Goal: Task Accomplishment & Management: Manage account settings

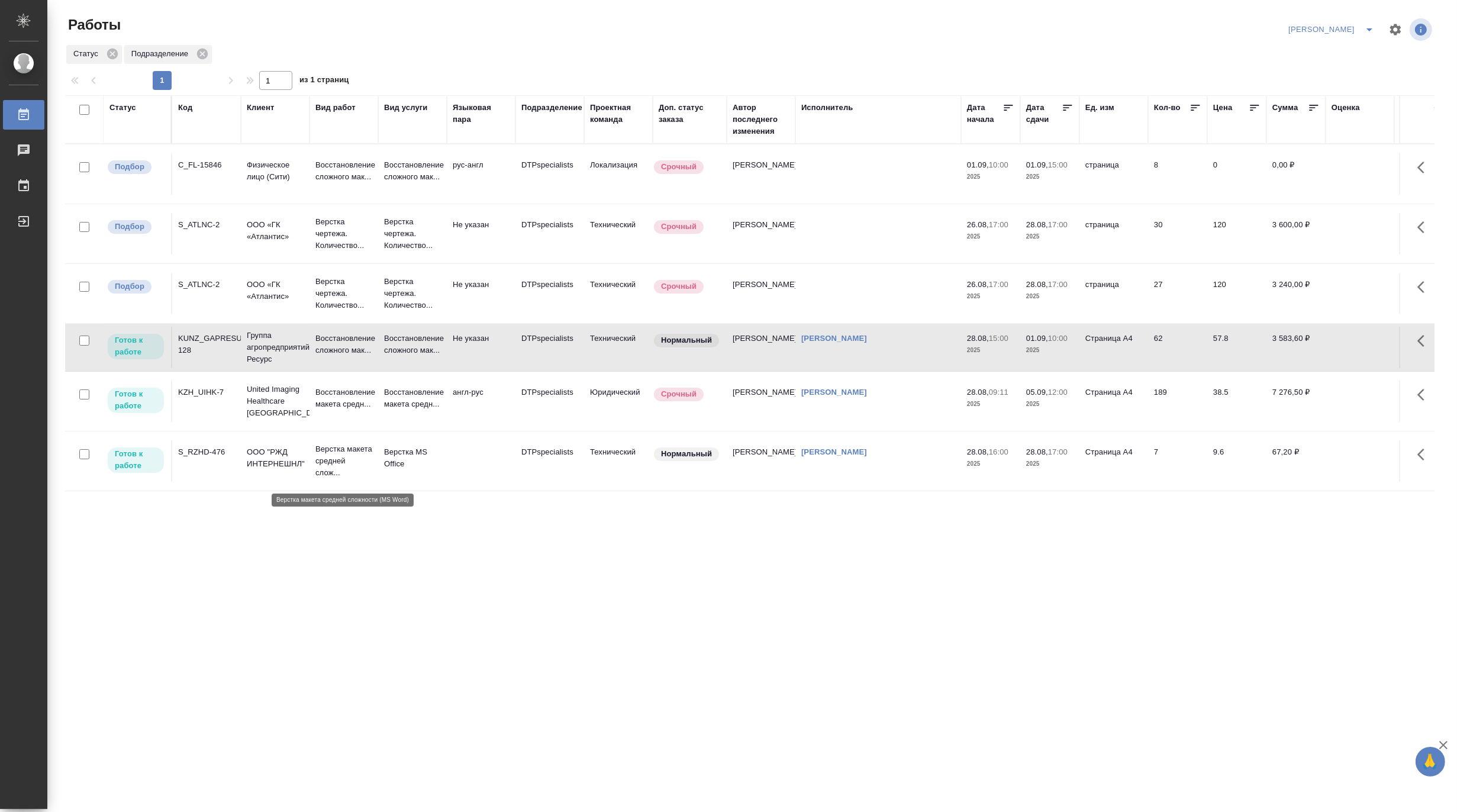
click at [329, 460] on p "Верстка макета средней слож..." at bounding box center [344, 461] width 57 height 35
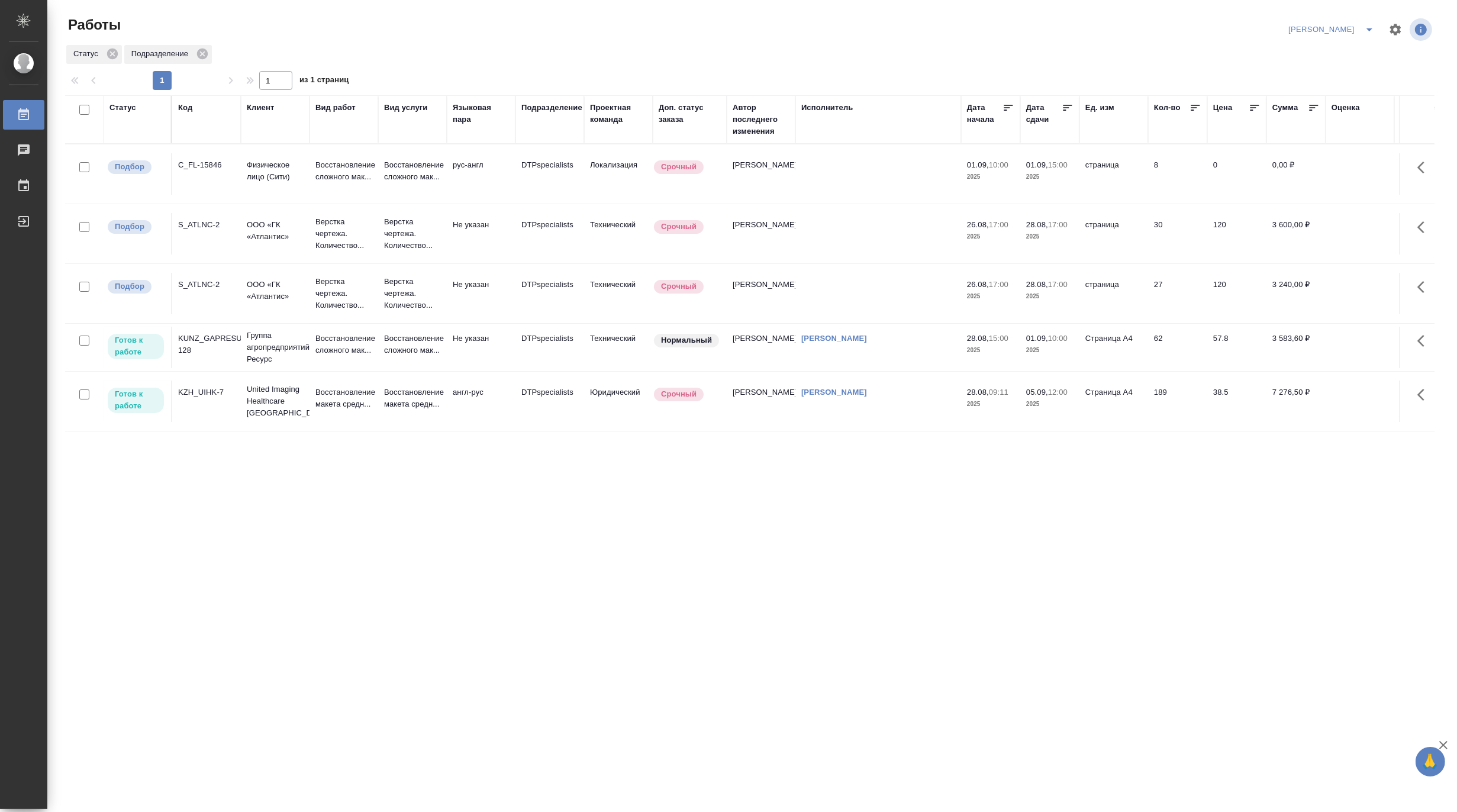
click at [1371, 22] on icon "split button" at bounding box center [1369, 29] width 14 height 14
click at [1332, 50] on li "Матвеева_В работе" at bounding box center [1325, 52] width 114 height 19
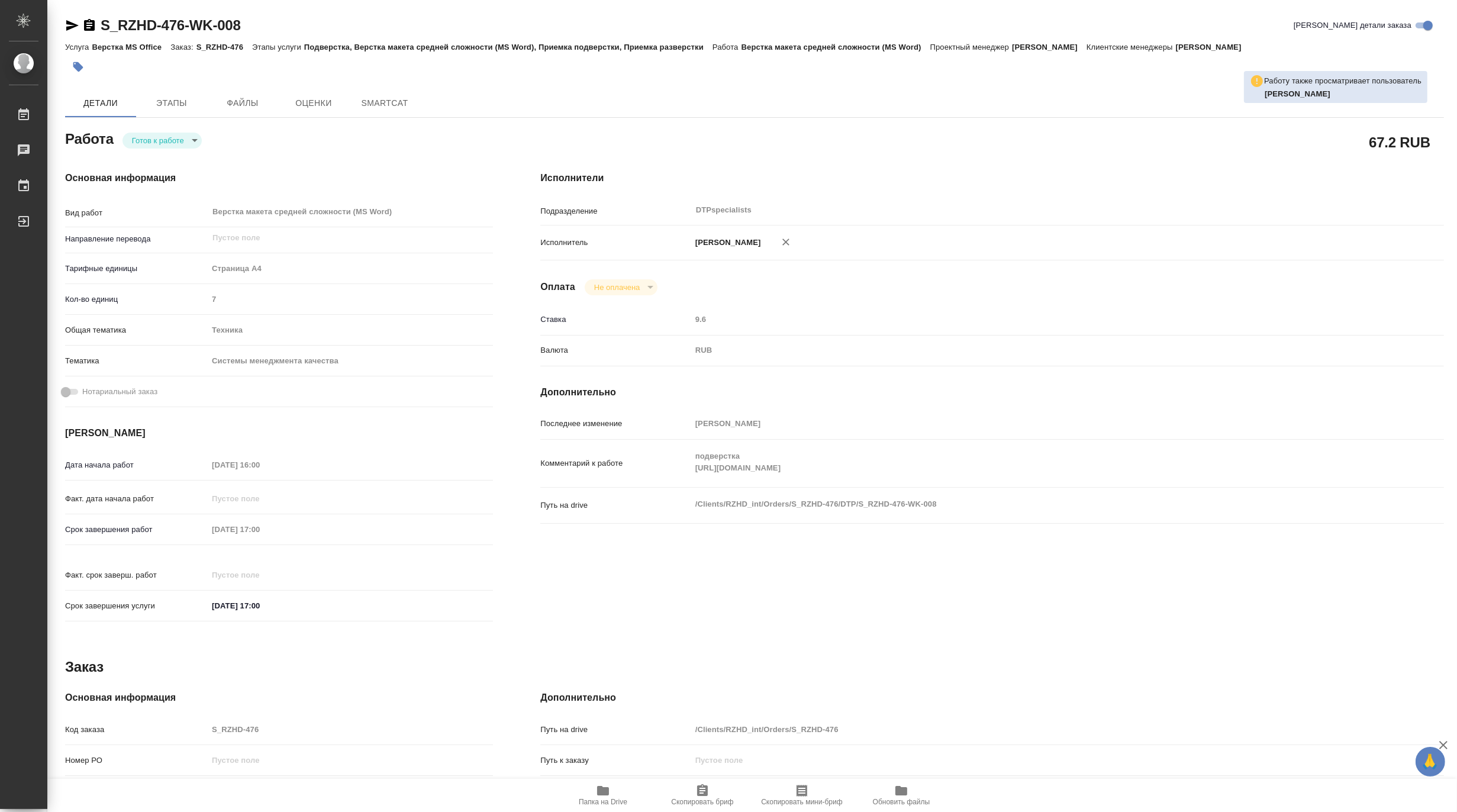
type textarea "x"
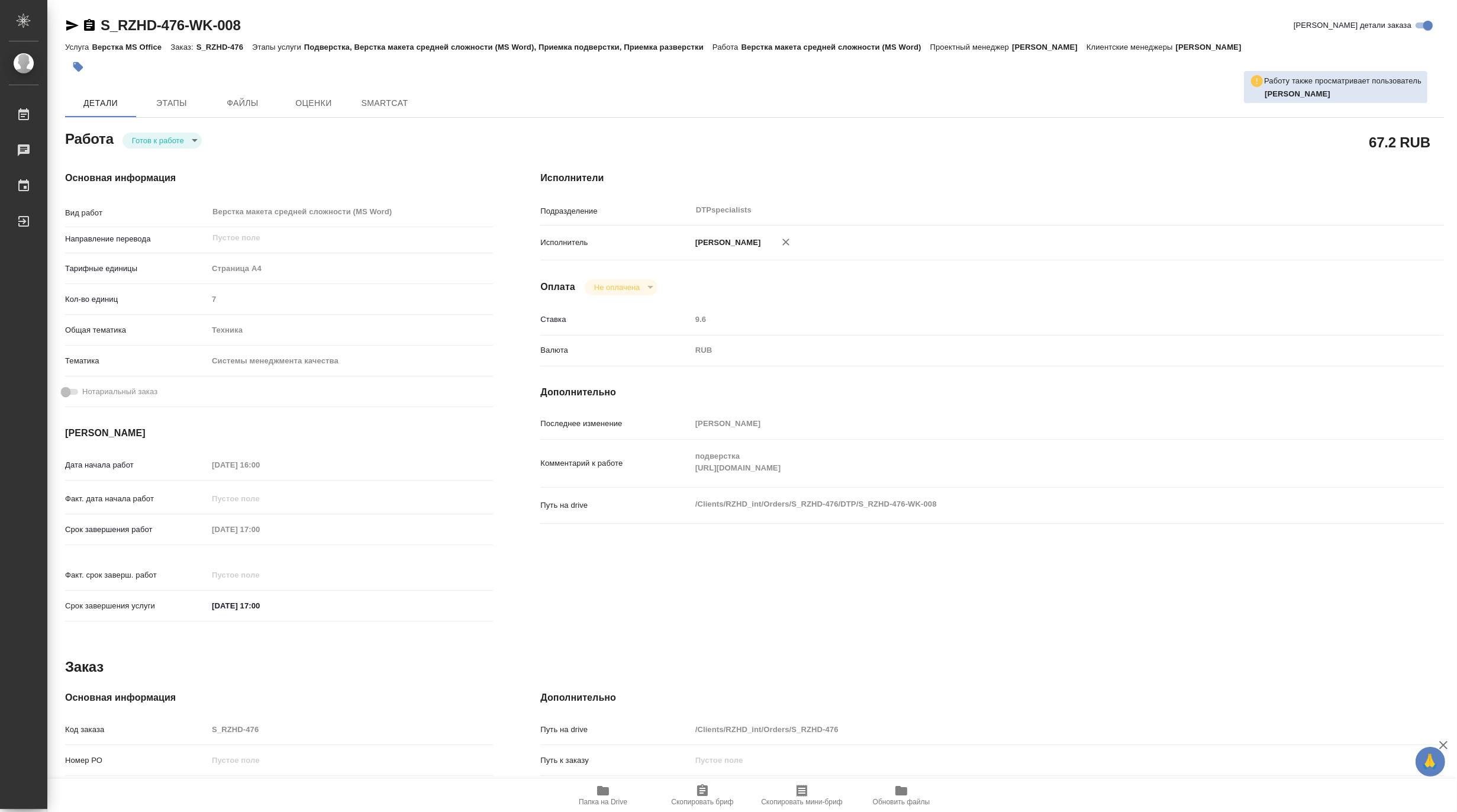
type textarea "x"
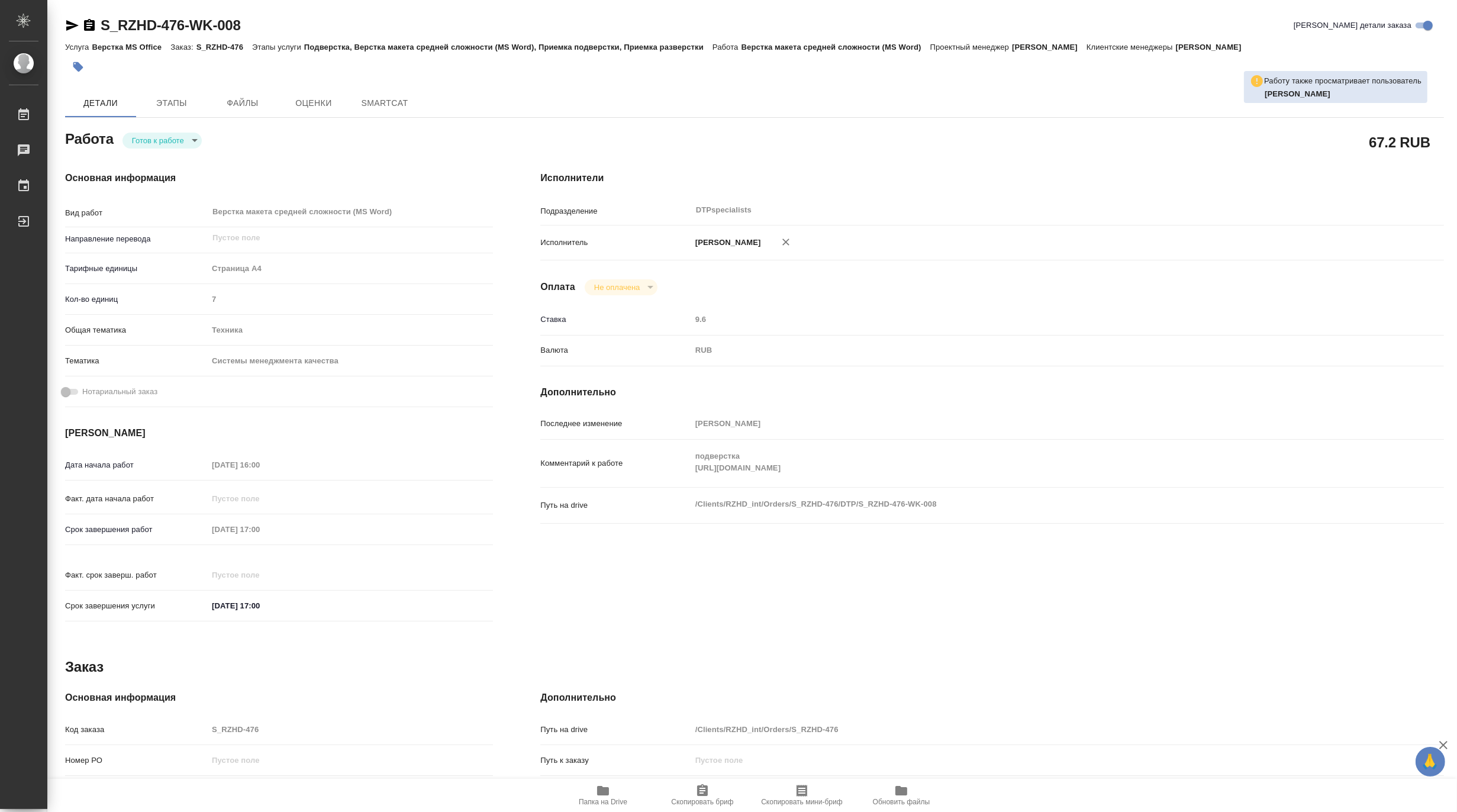
type textarea "x"
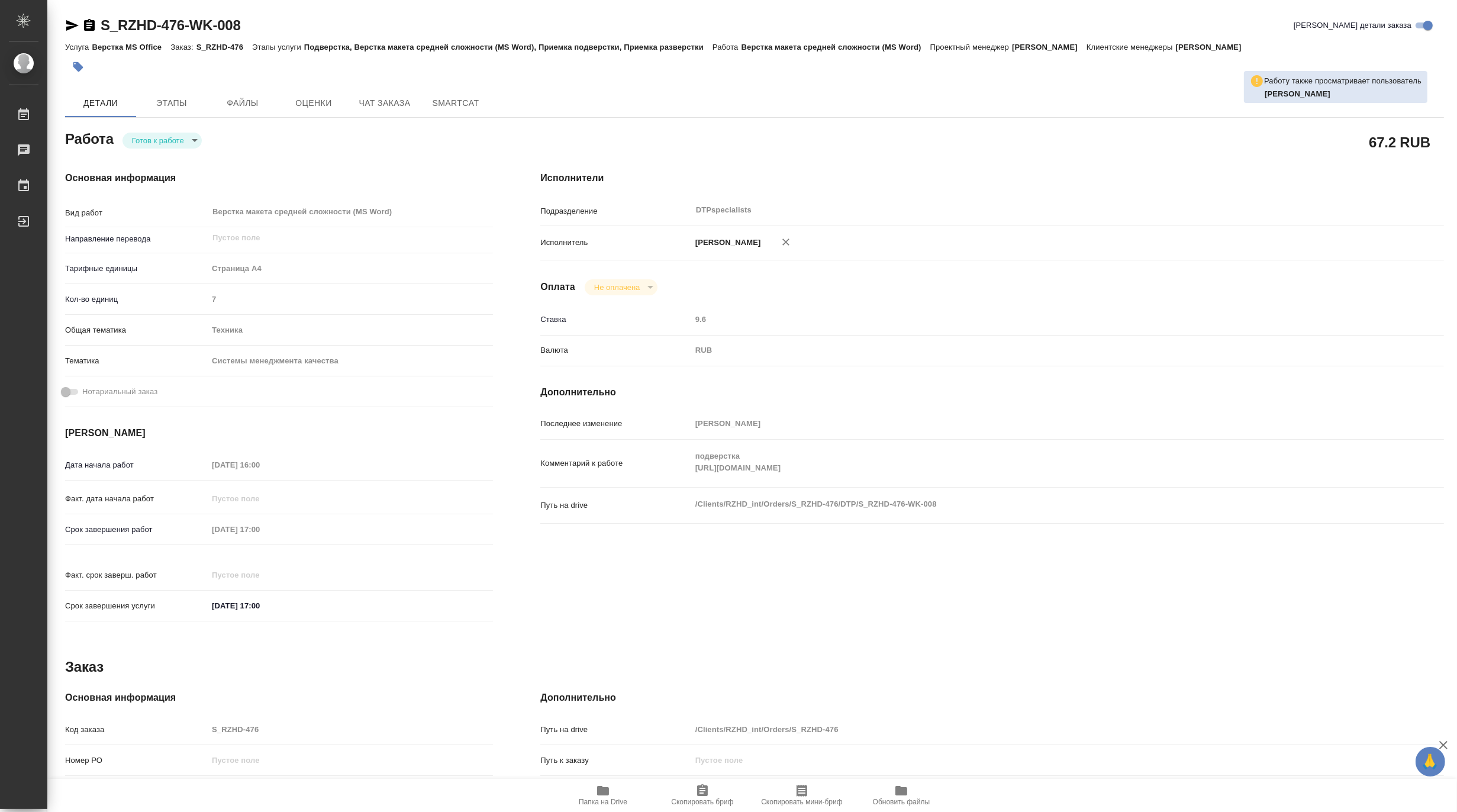
click at [147, 138] on body "🙏 .cls-1 fill:#fff; AWATERA Matveeva Maria Работы Чаты График Выйти S_RZHD-476-…" at bounding box center [728, 406] width 1457 height 812
type textarea "x"
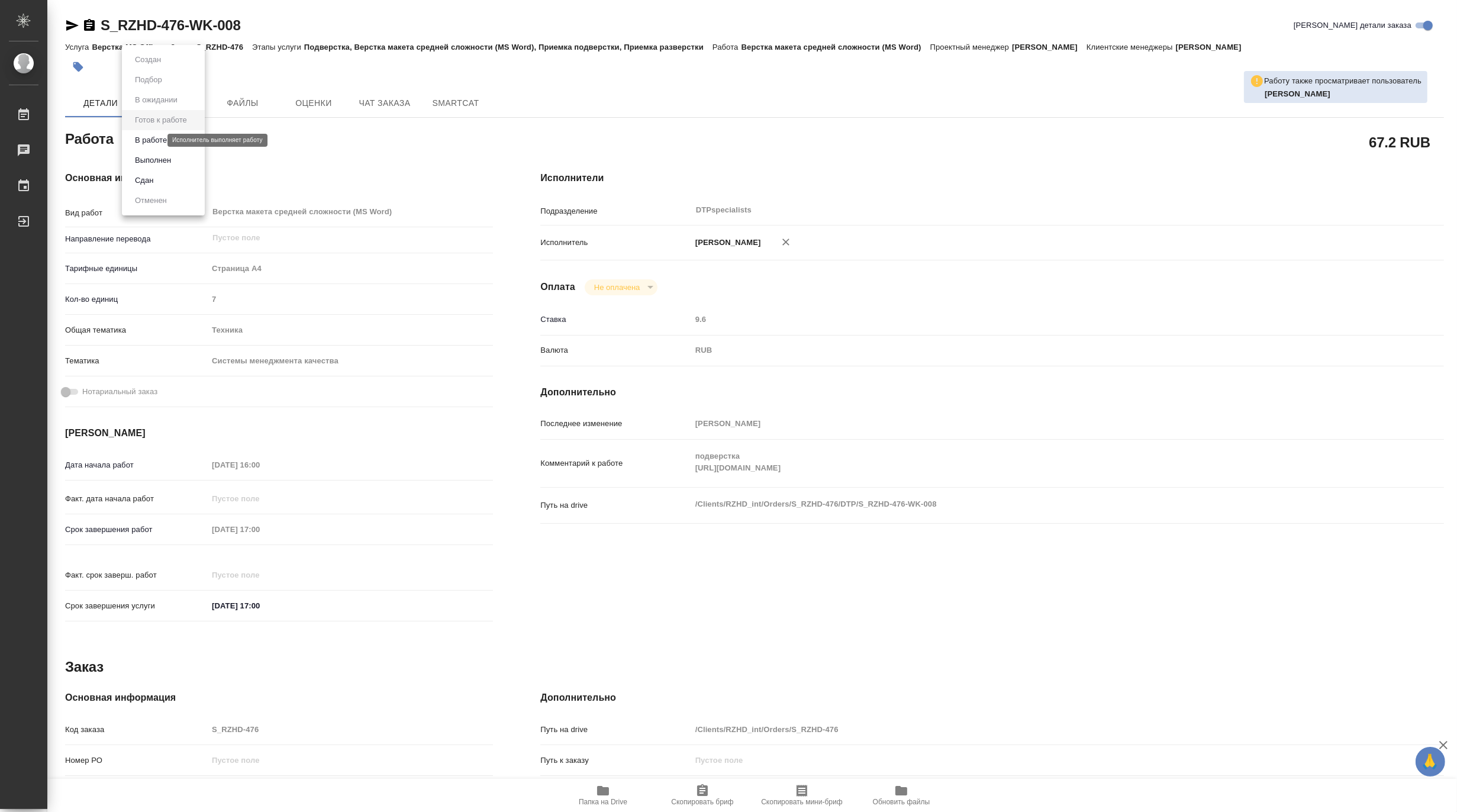
type textarea "x"
click at [140, 141] on button "В работе" at bounding box center [151, 140] width 39 height 13
type textarea "x"
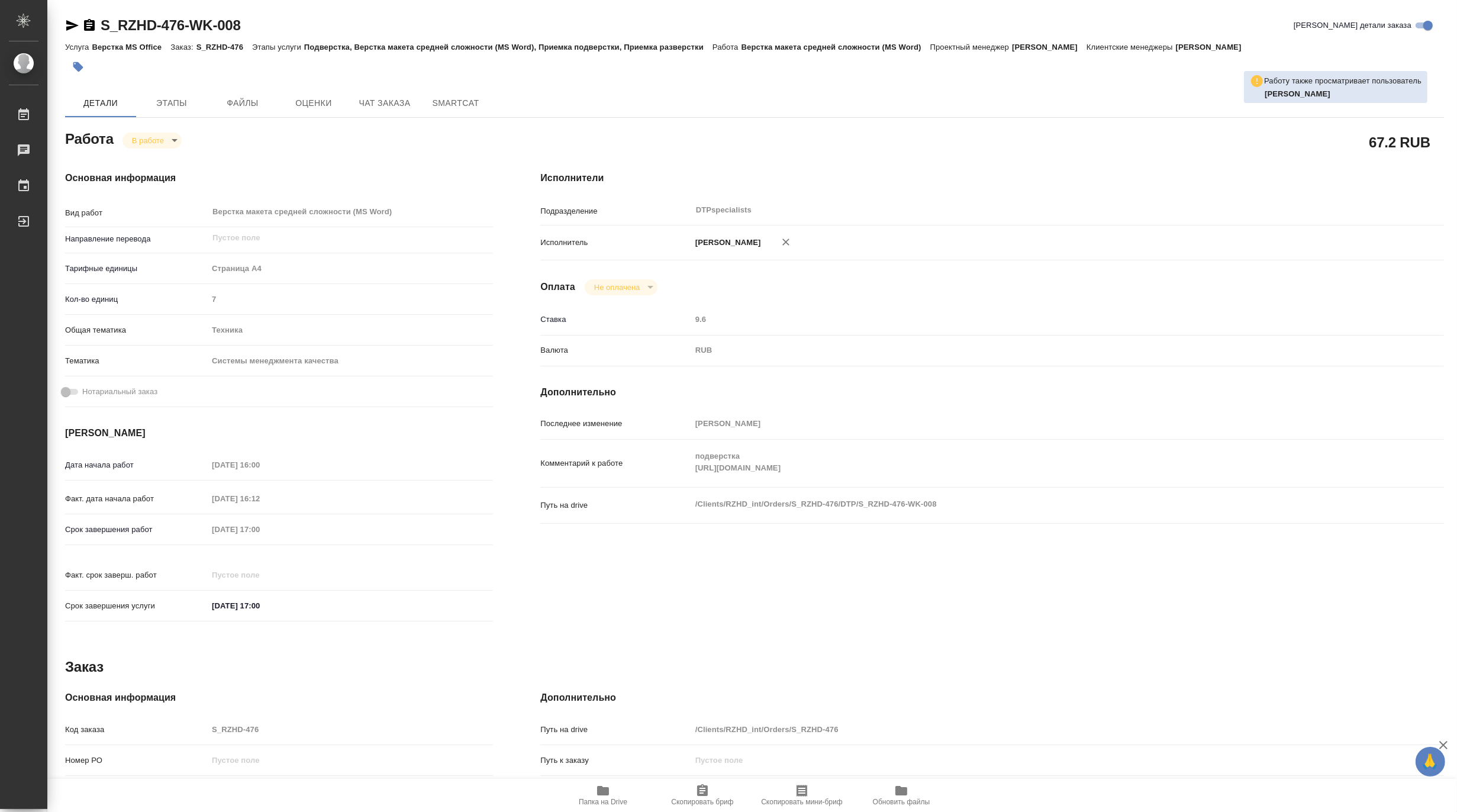
type textarea "x"
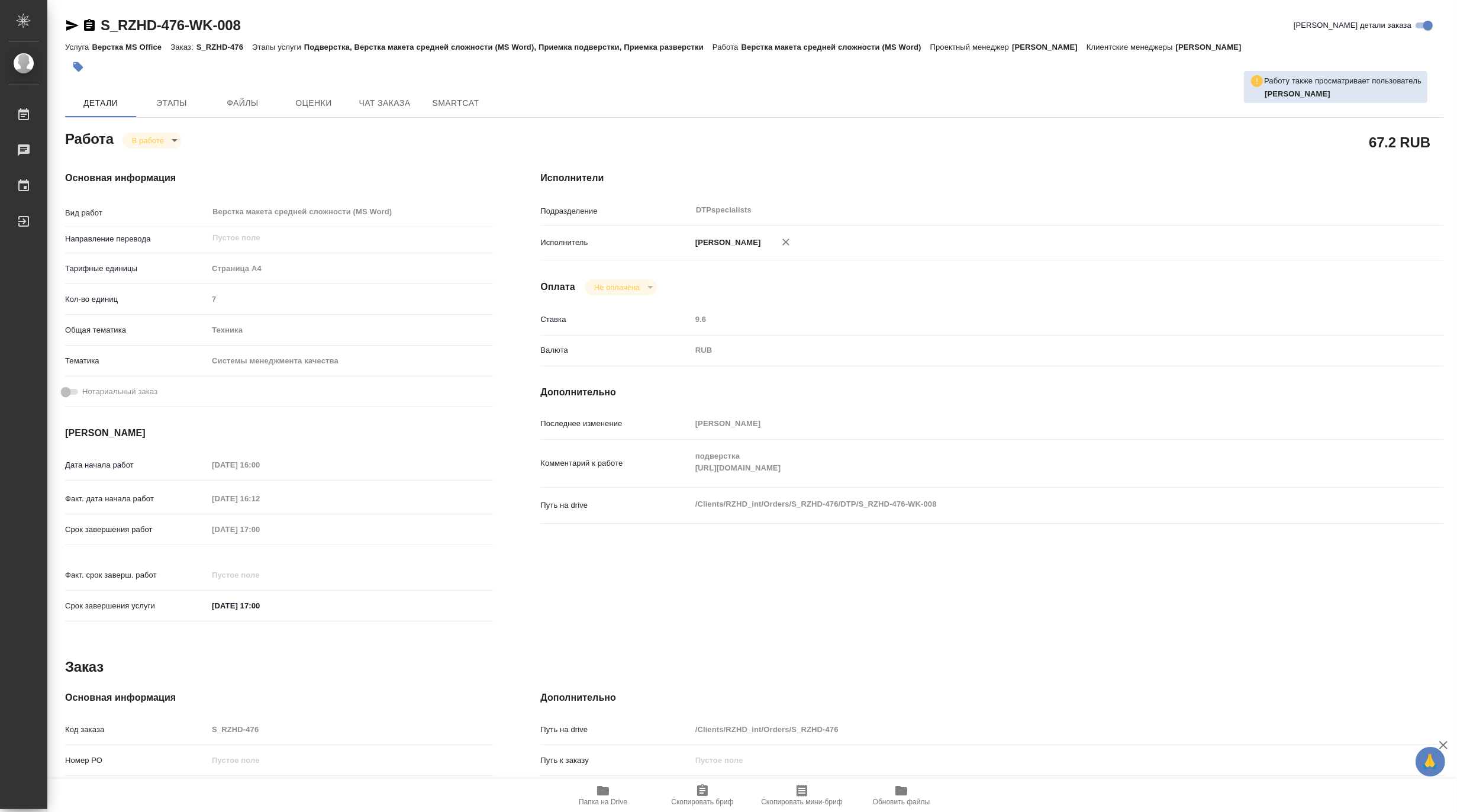
type textarea "x"
click at [616, 799] on span "Папка на Drive" at bounding box center [603, 801] width 49 height 8
click at [685, 481] on div "Комментарий к работе подверстка https://drive.awatera.com/s/baAtAJ9NHK9GiFY x" at bounding box center [991, 463] width 904 height 38
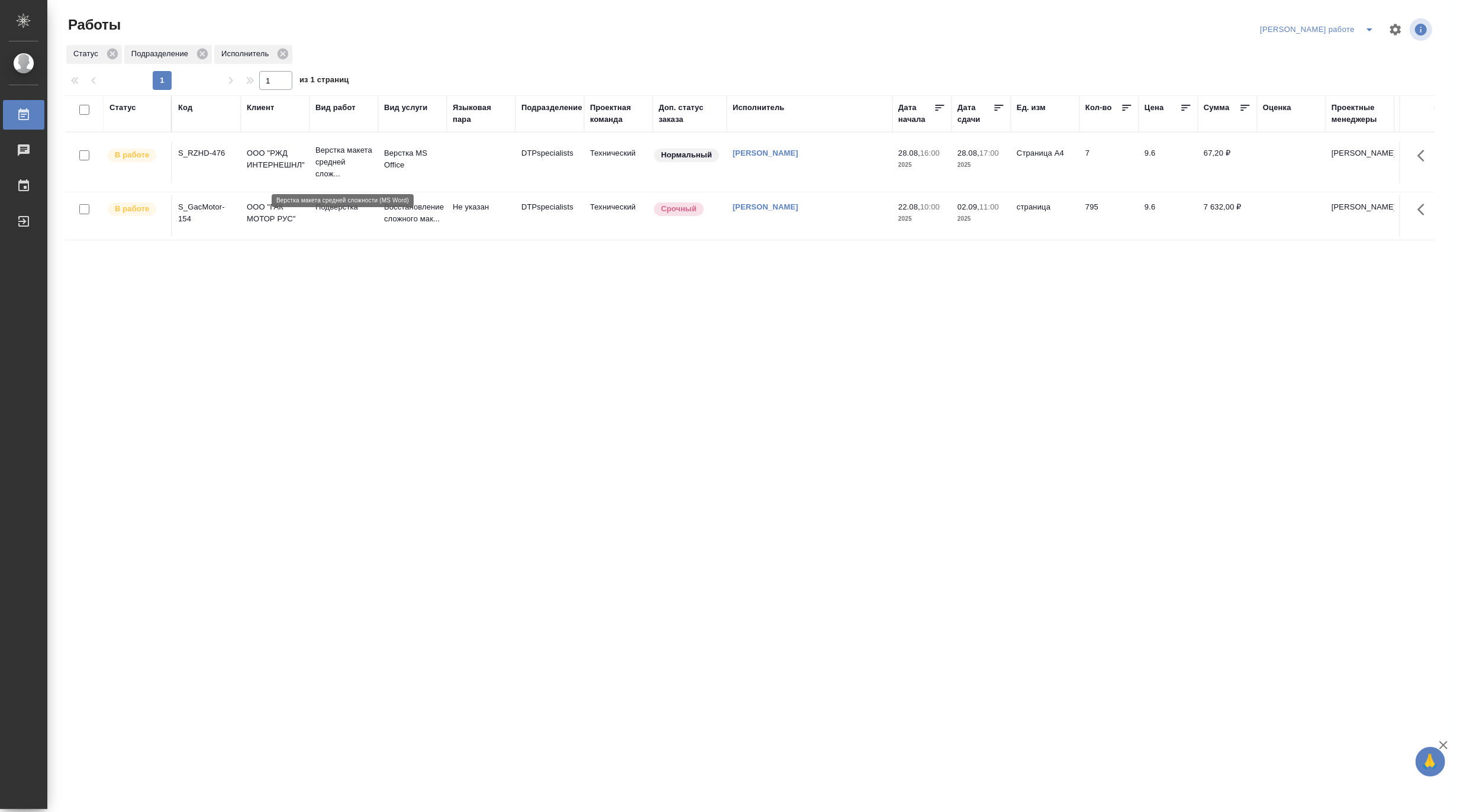
click at [330, 172] on p "Верстка макета средней слож..." at bounding box center [344, 162] width 57 height 35
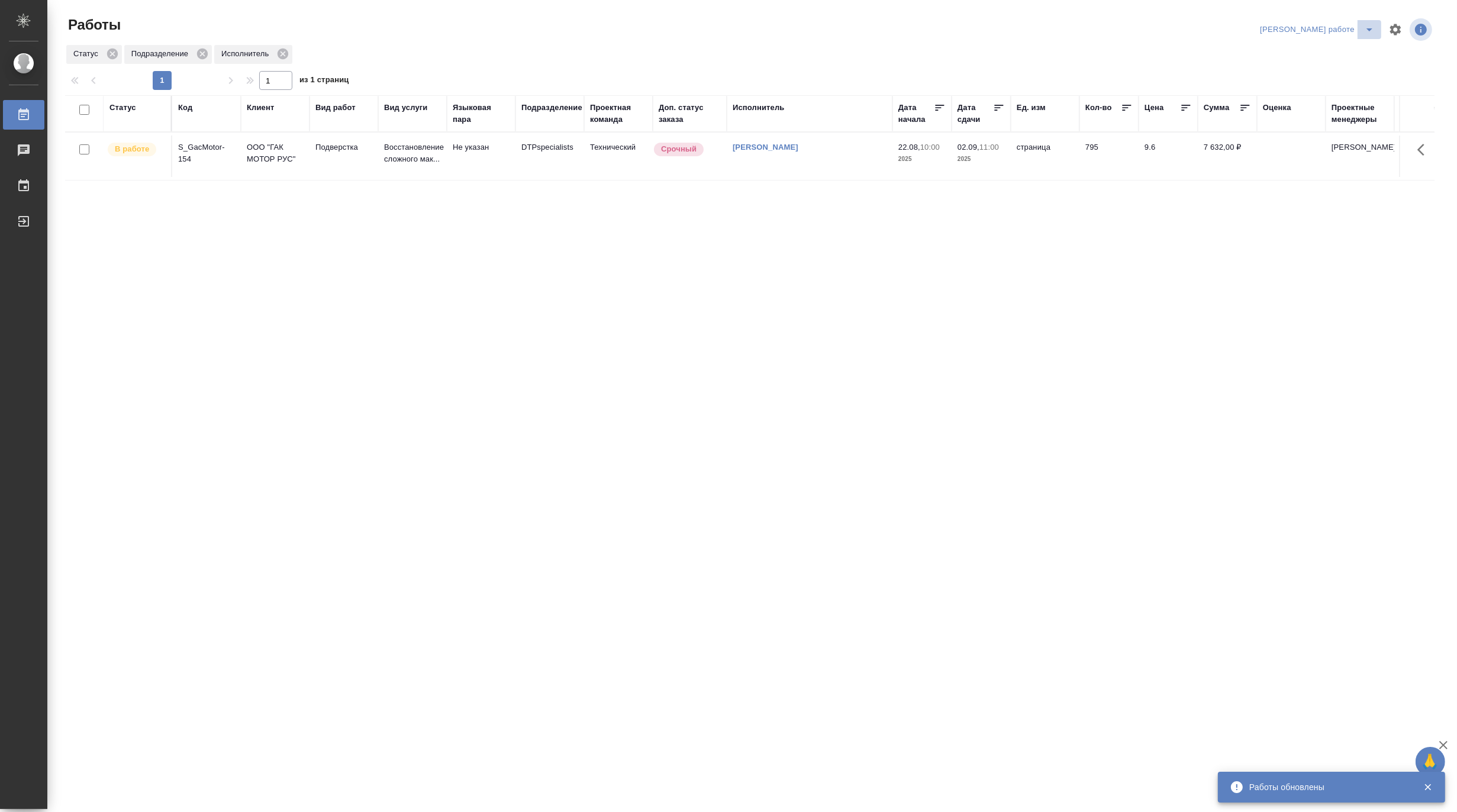
click at [1363, 20] on button "split button" at bounding box center [1369, 29] width 24 height 19
click at [1332, 72] on li "[PERSON_NAME]" at bounding box center [1327, 72] width 107 height 19
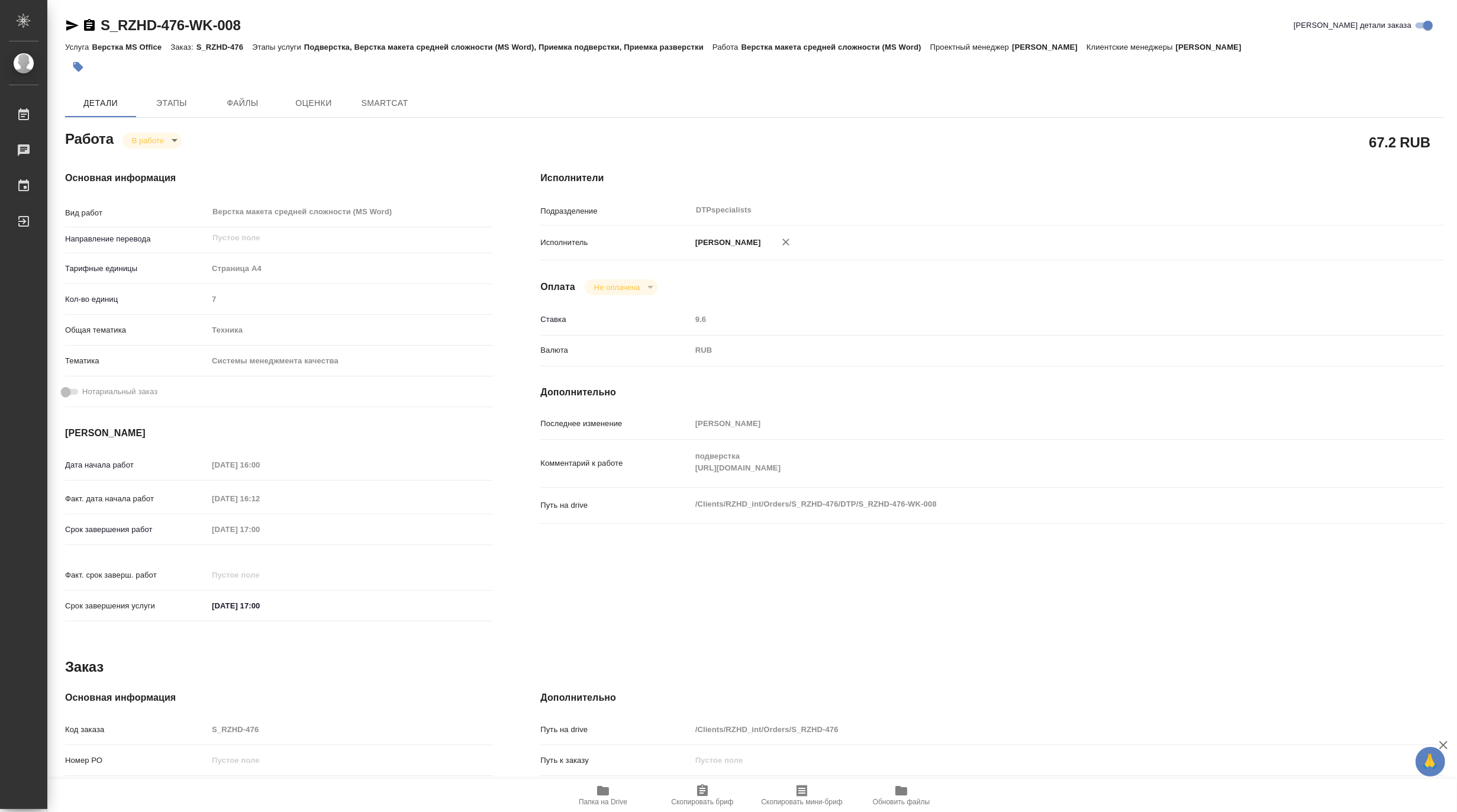
type textarea "x"
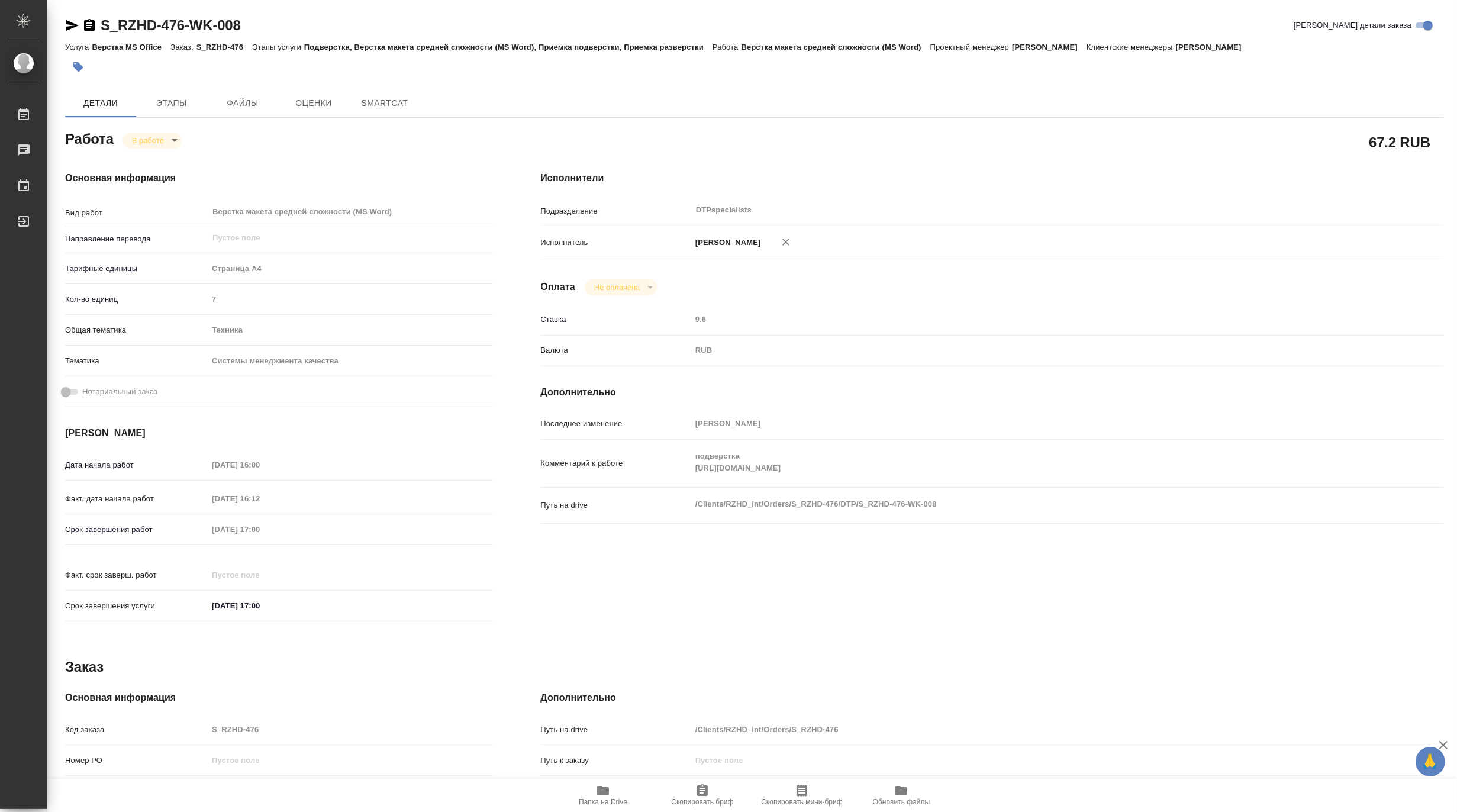
type textarea "x"
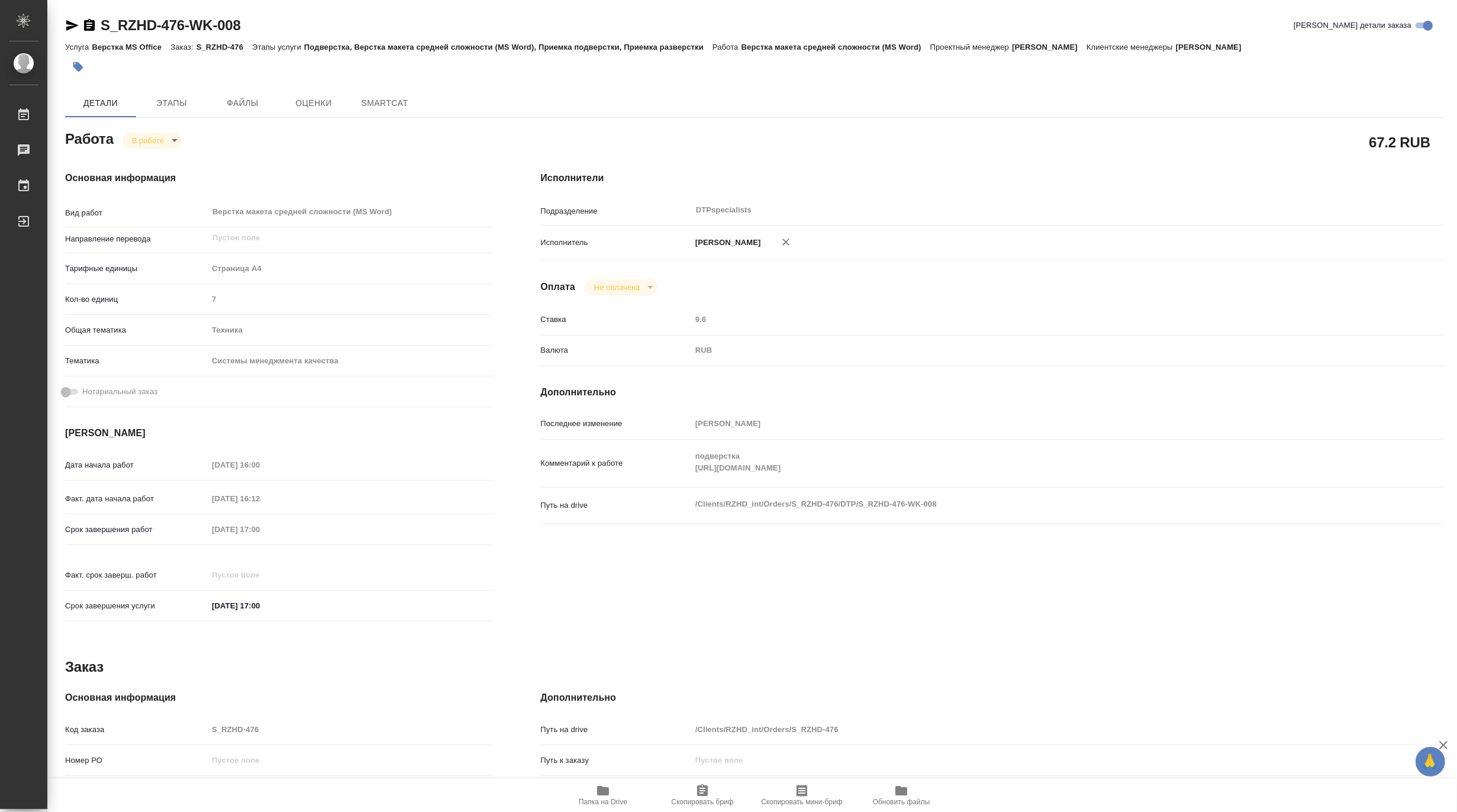
type textarea "x"
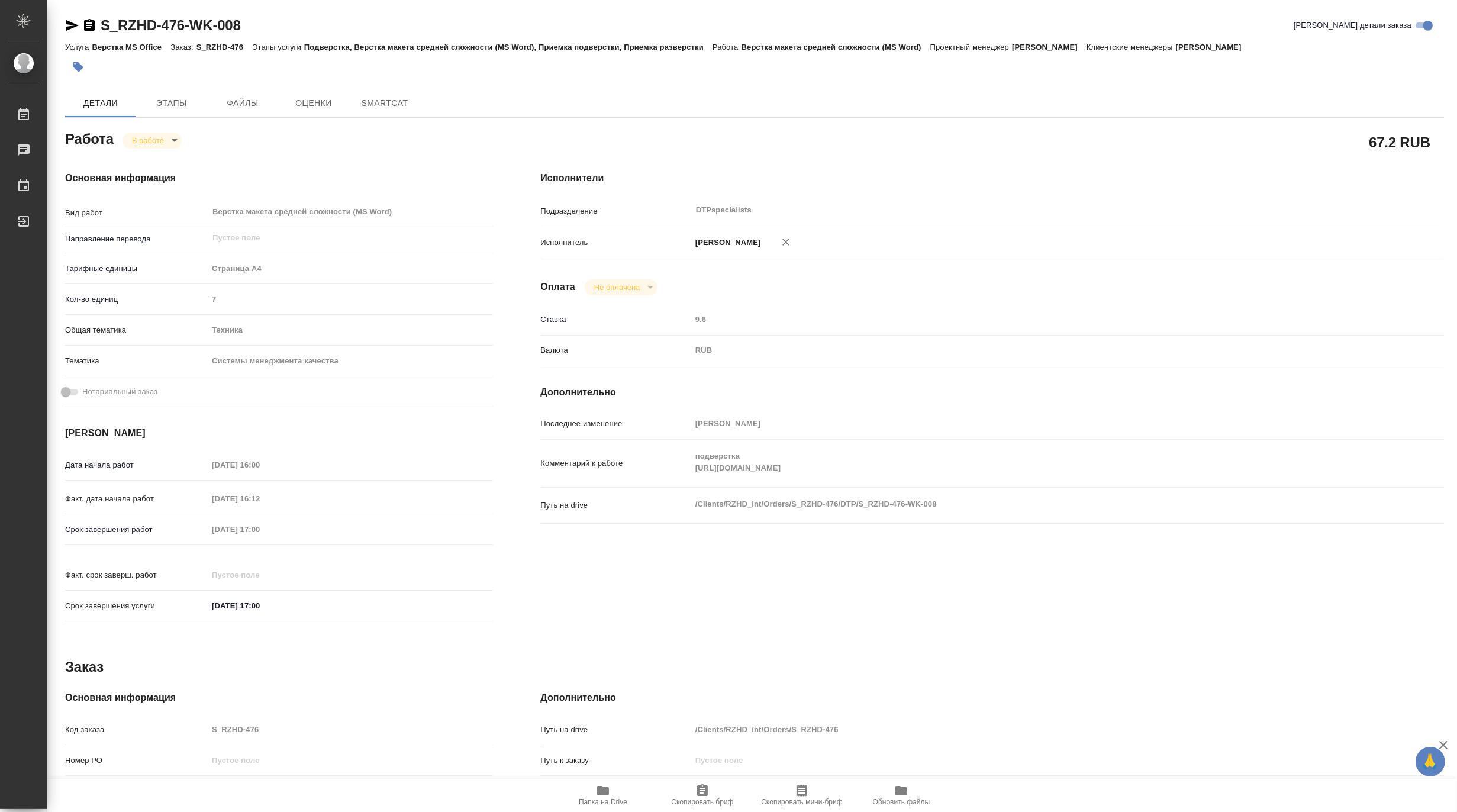
type textarea "x"
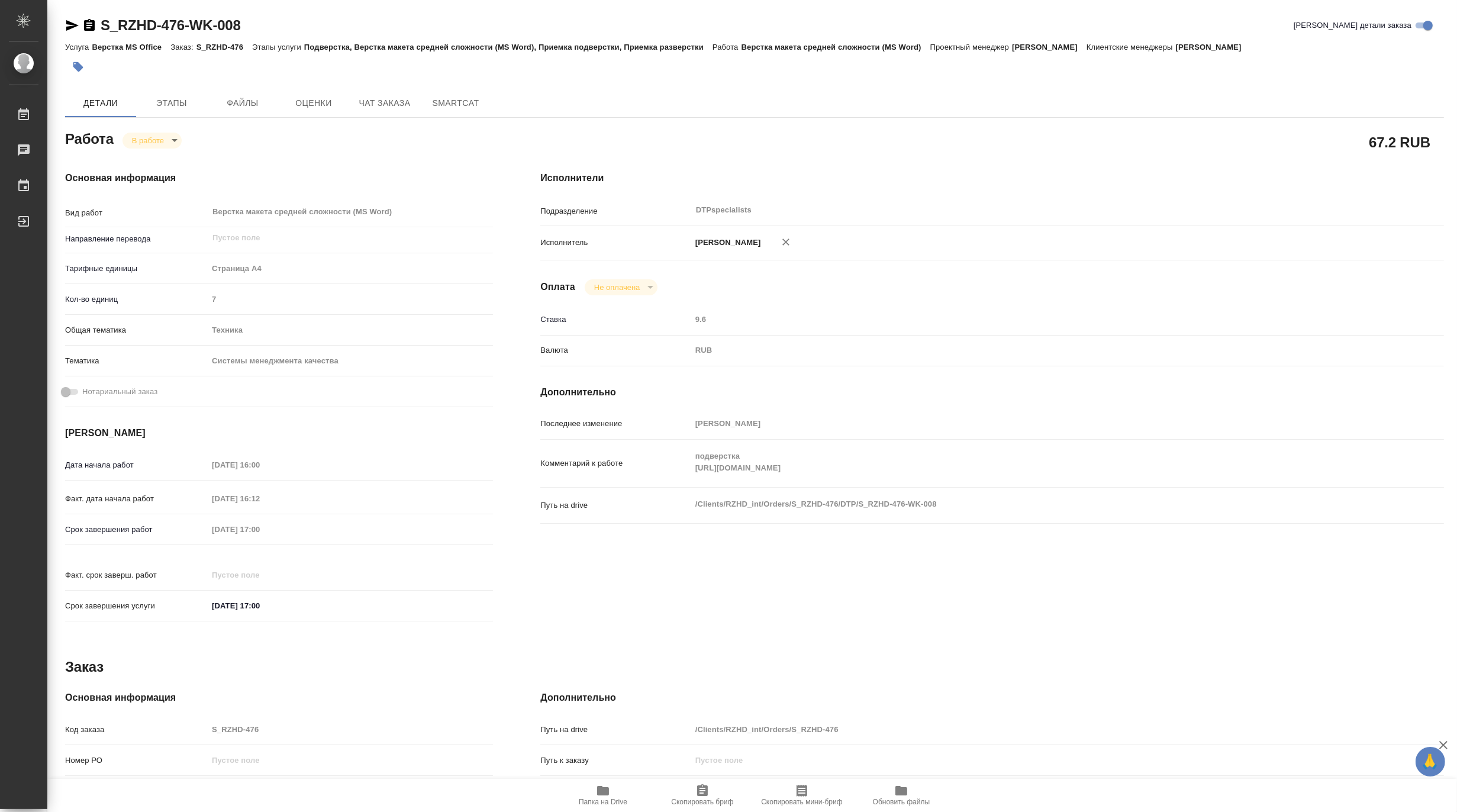
click at [599, 798] on span "Папка на Drive" at bounding box center [603, 801] width 49 height 8
type textarea "x"
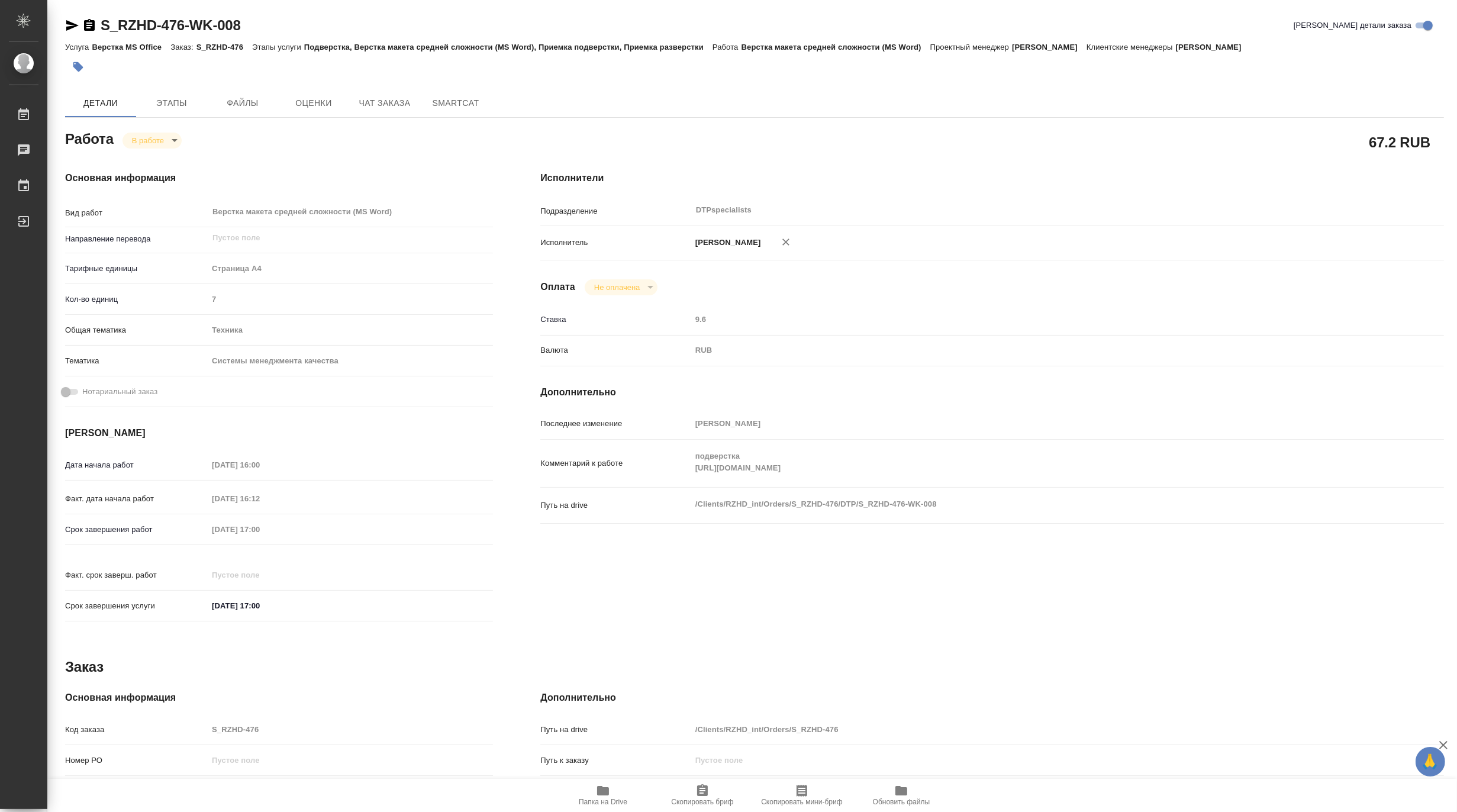
type textarea "x"
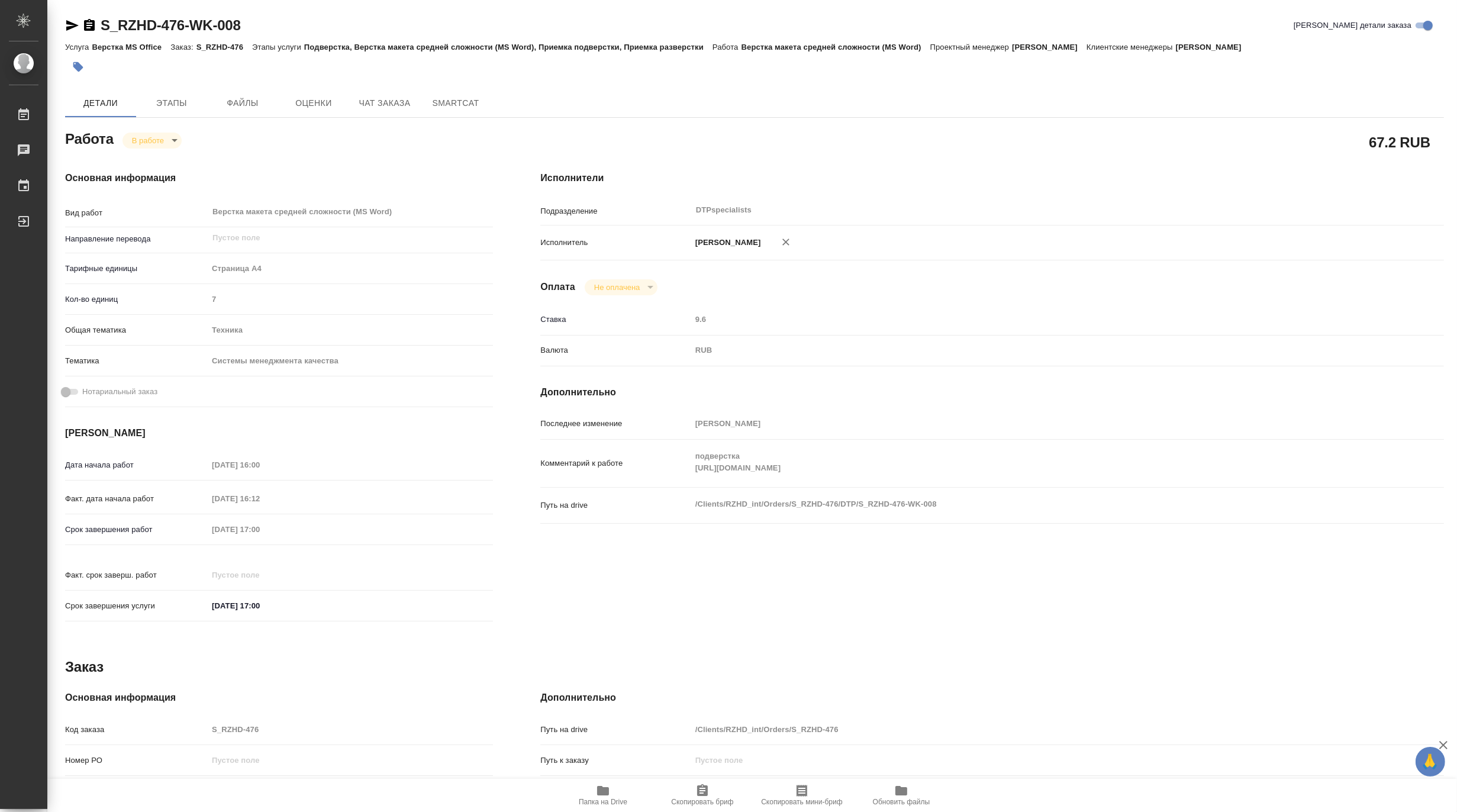
type textarea "x"
click at [167, 103] on span "Этапы" at bounding box center [172, 103] width 57 height 15
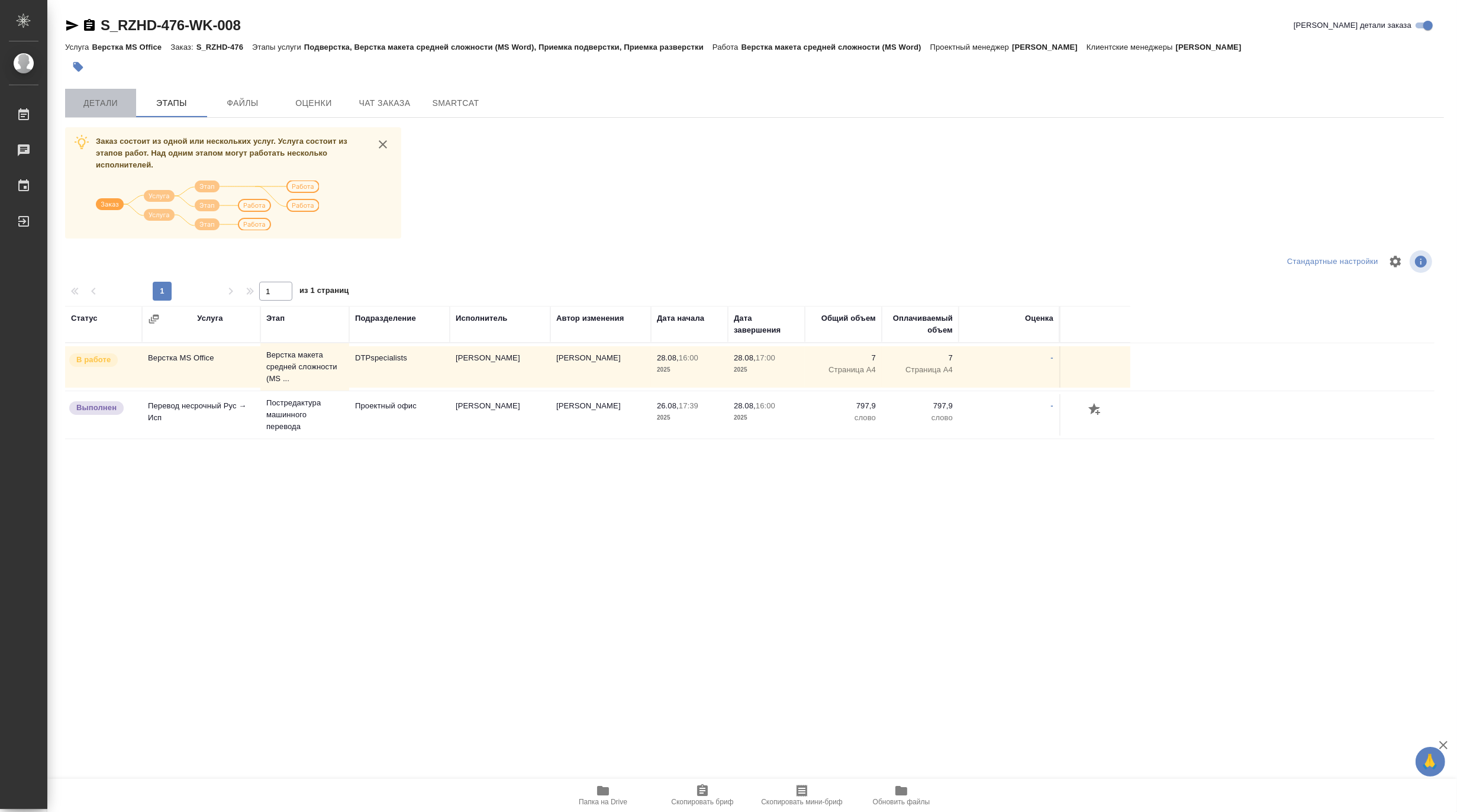
click at [109, 102] on span "Детали" at bounding box center [100, 103] width 57 height 15
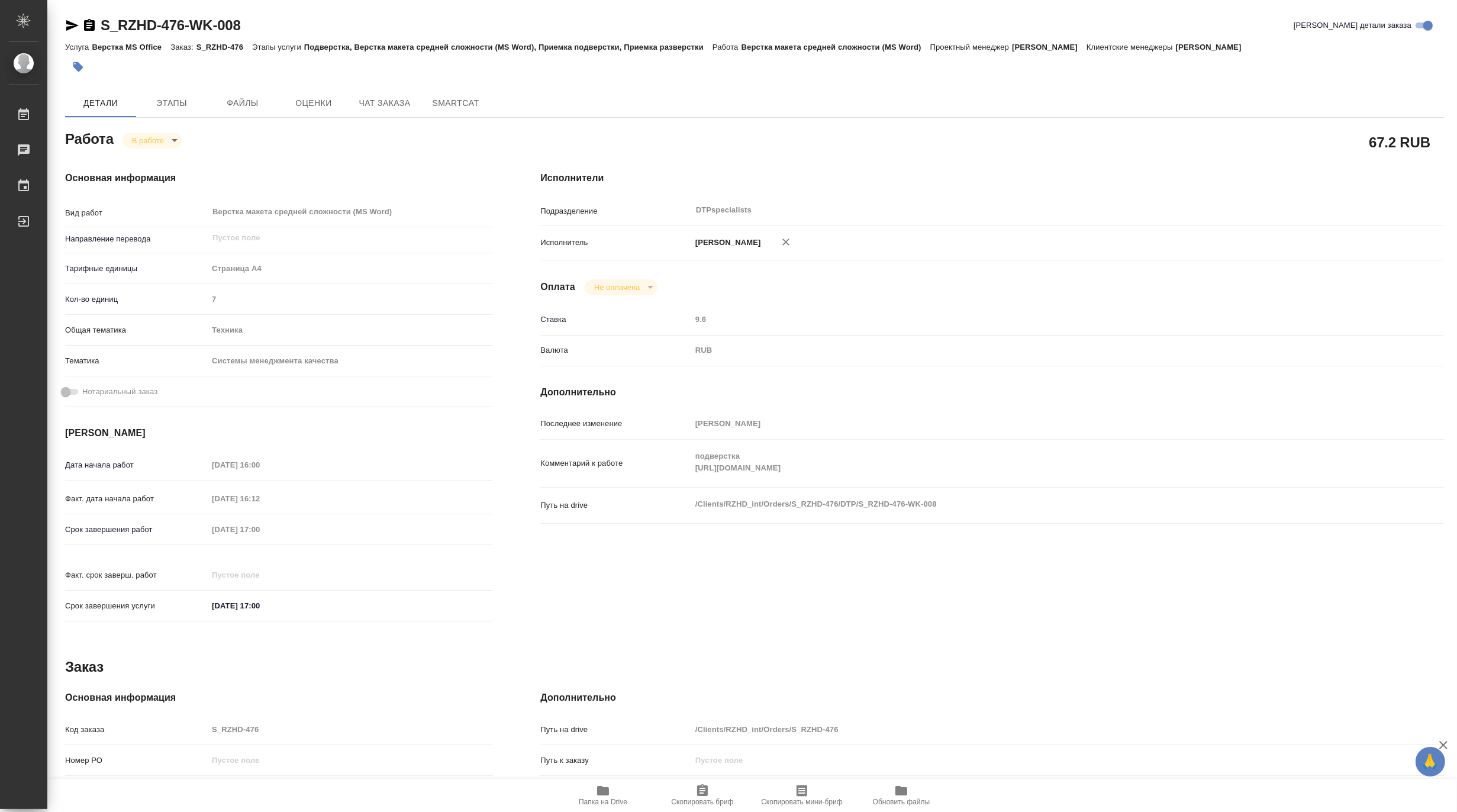
type textarea "x"
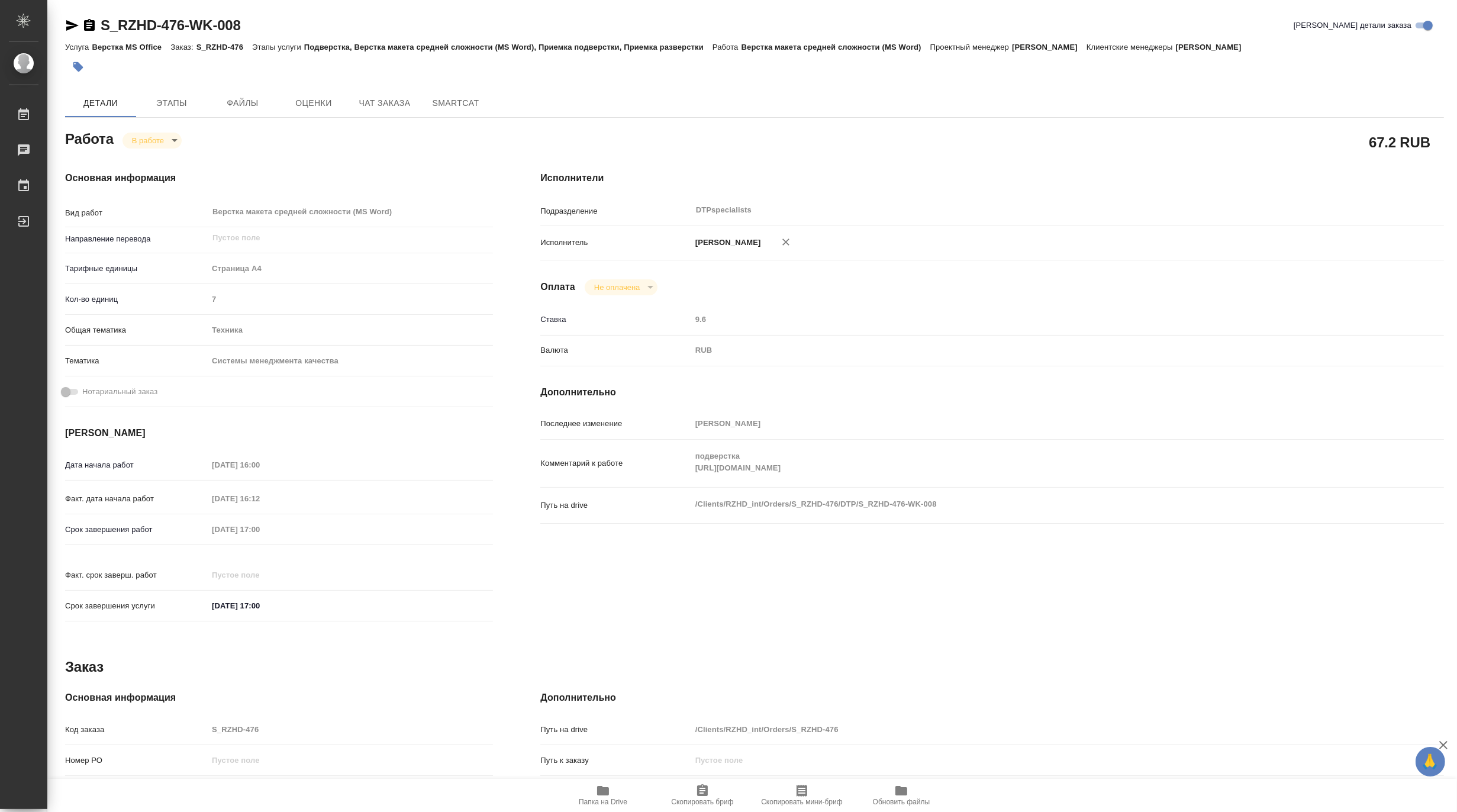
type textarea "x"
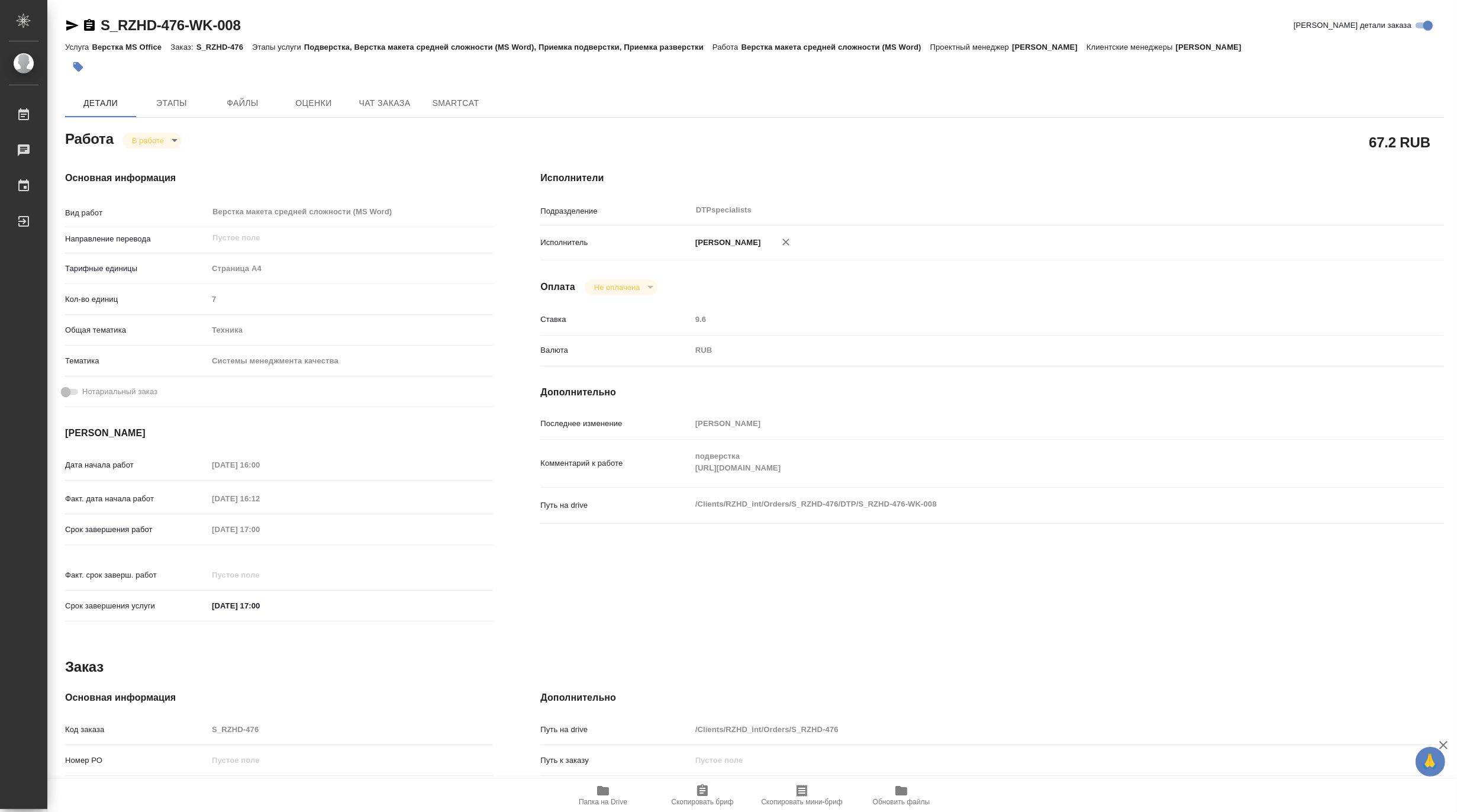
click at [604, 799] on span "Папка на Drive" at bounding box center [603, 801] width 49 height 8
click at [135, 140] on body "🙏 .cls-1 fill:#fff; AWATERA Matveeva Maria Работы 0 Чаты График Выйти S_RZHD-47…" at bounding box center [728, 406] width 1457 height 812
click at [135, 156] on button "Выполнен" at bounding box center [153, 160] width 43 height 13
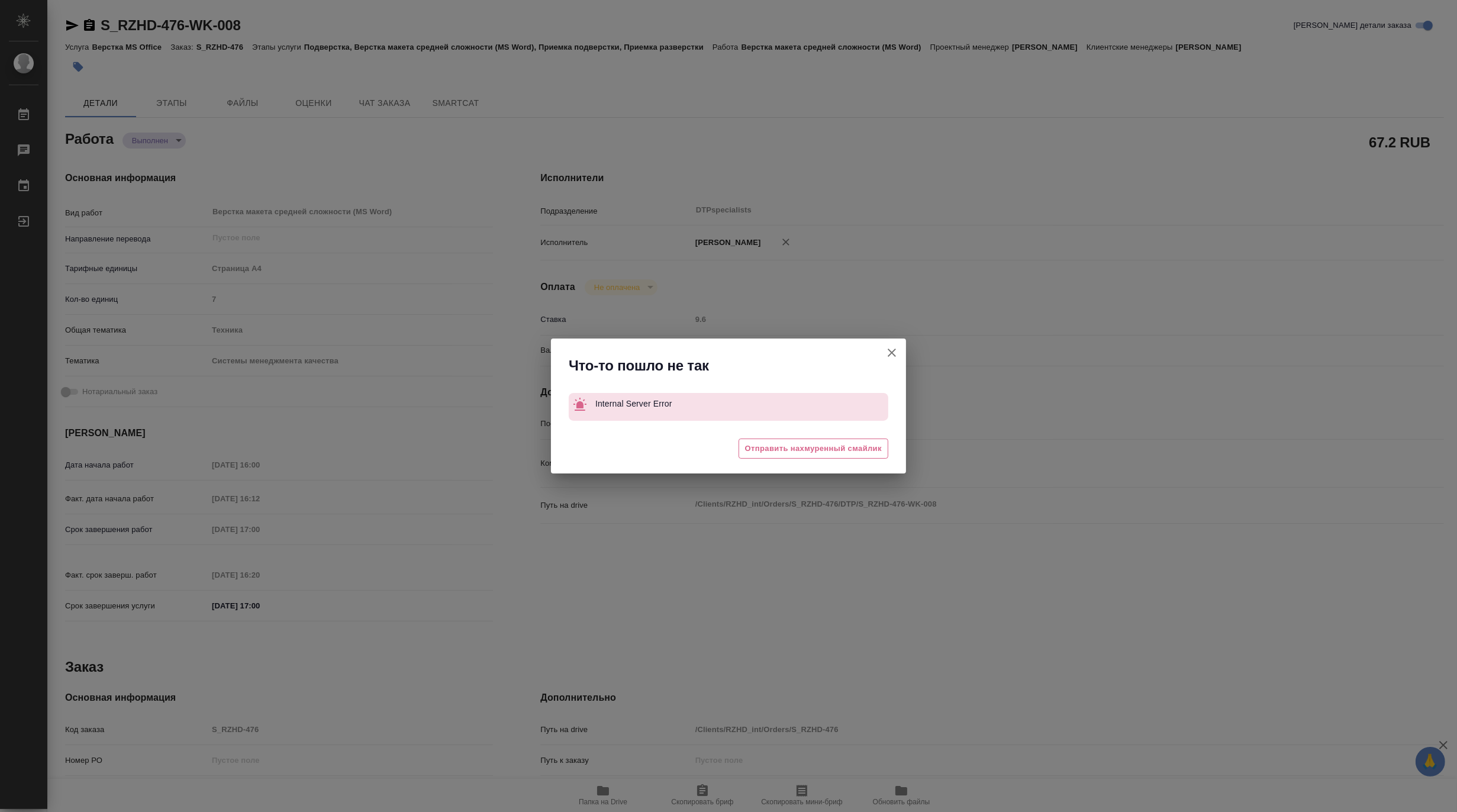
type textarea "x"
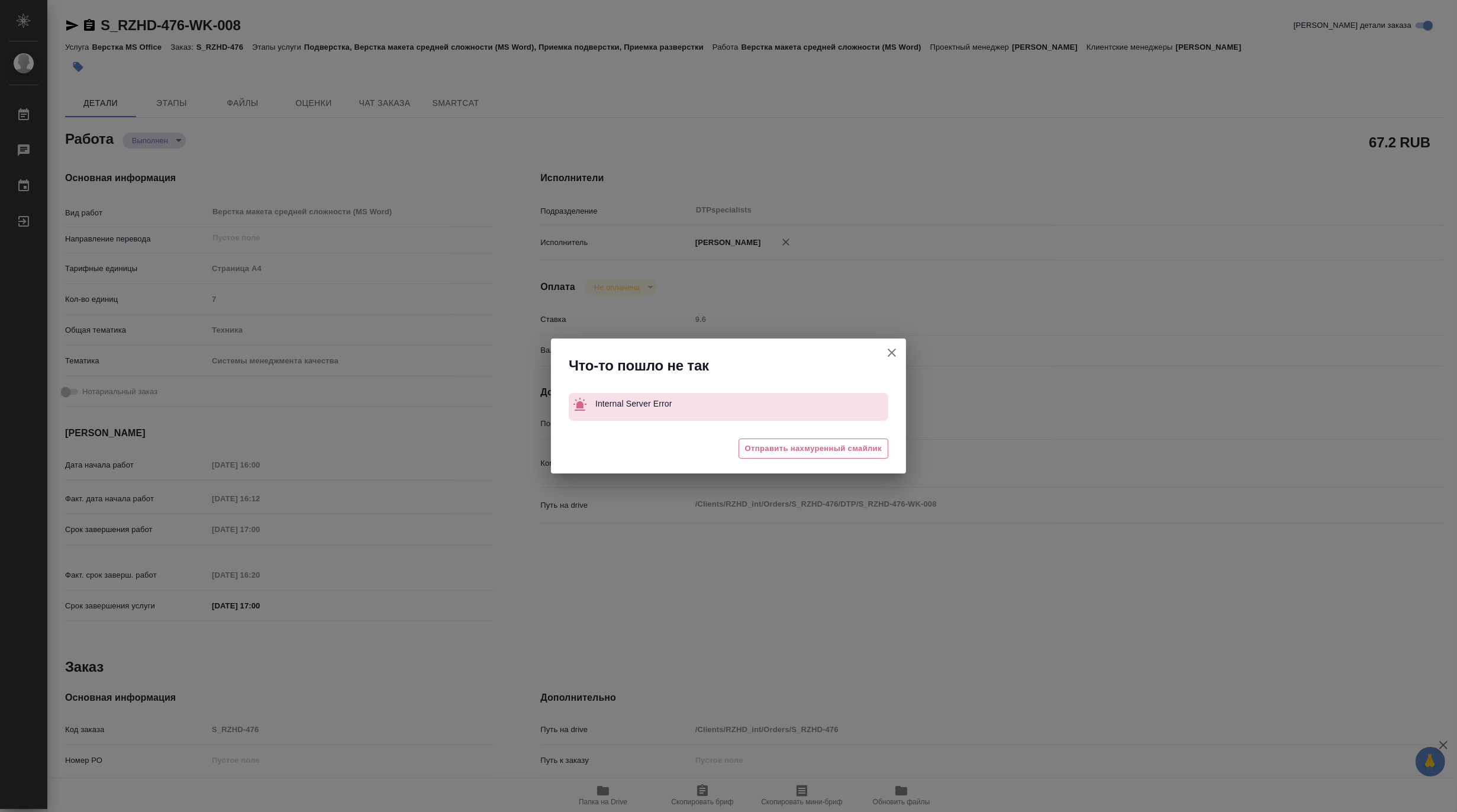
type textarea "x"
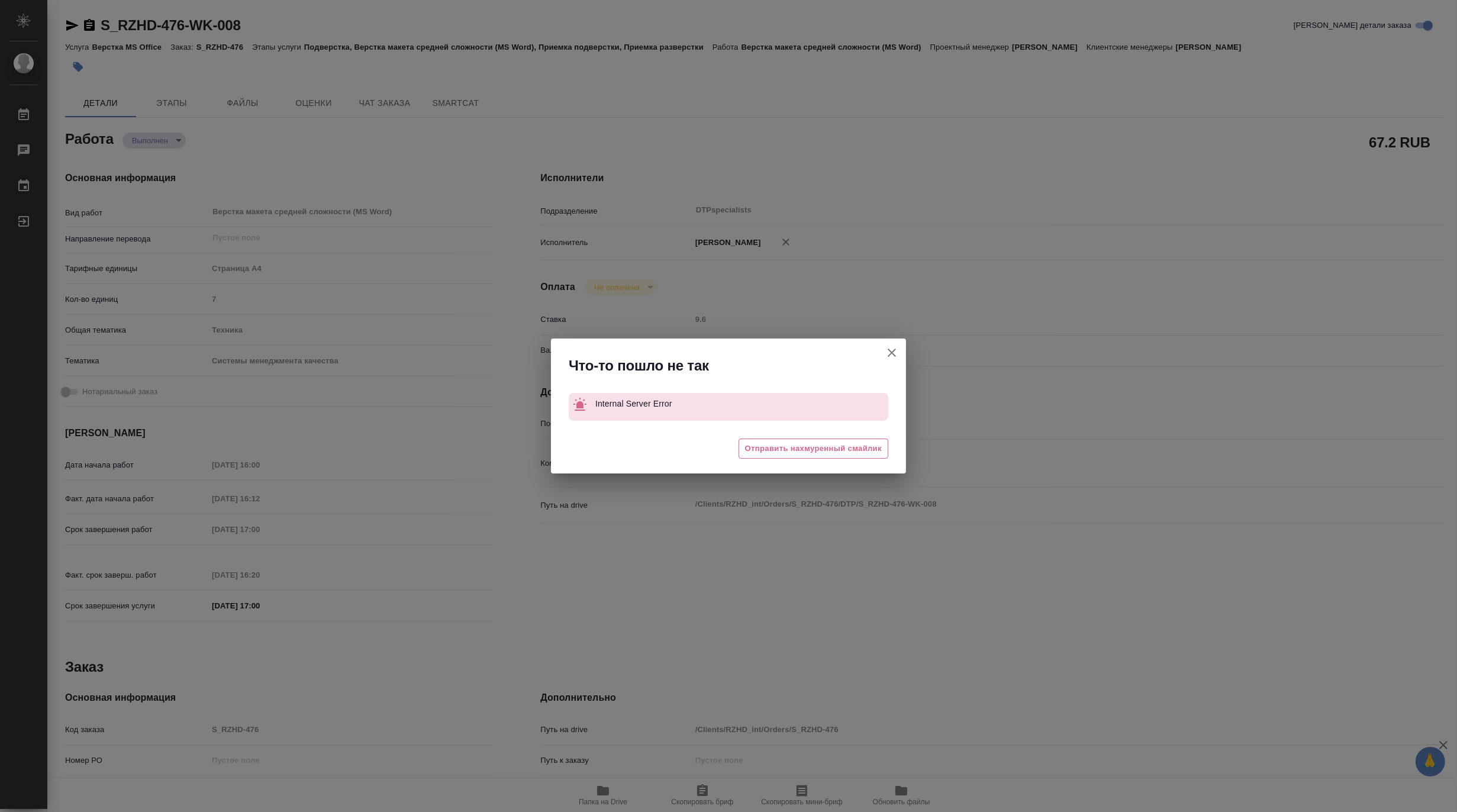
click at [897, 346] on icon "button" at bounding box center [892, 353] width 14 height 14
type textarea "x"
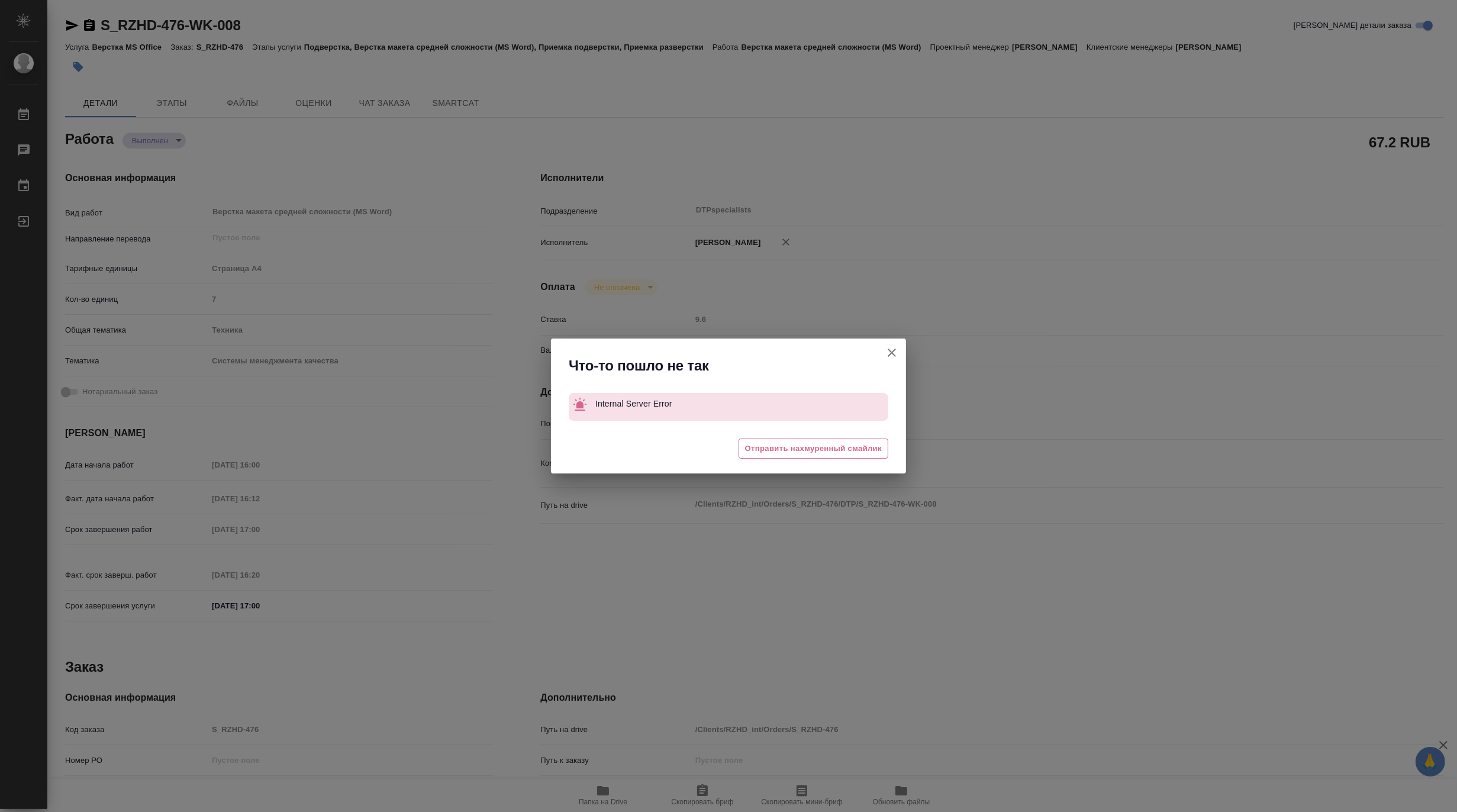
type textarea "x"
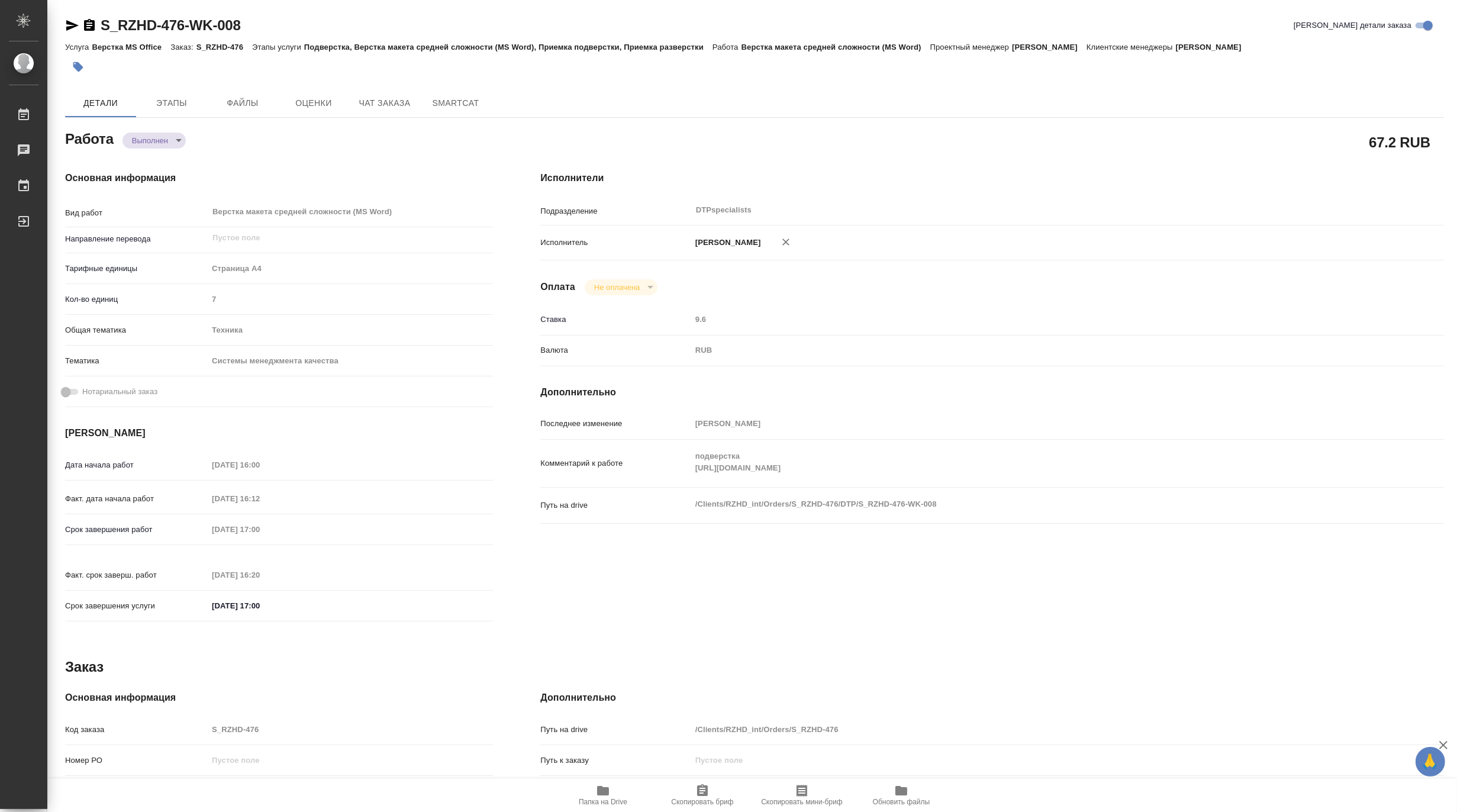
type textarea "x"
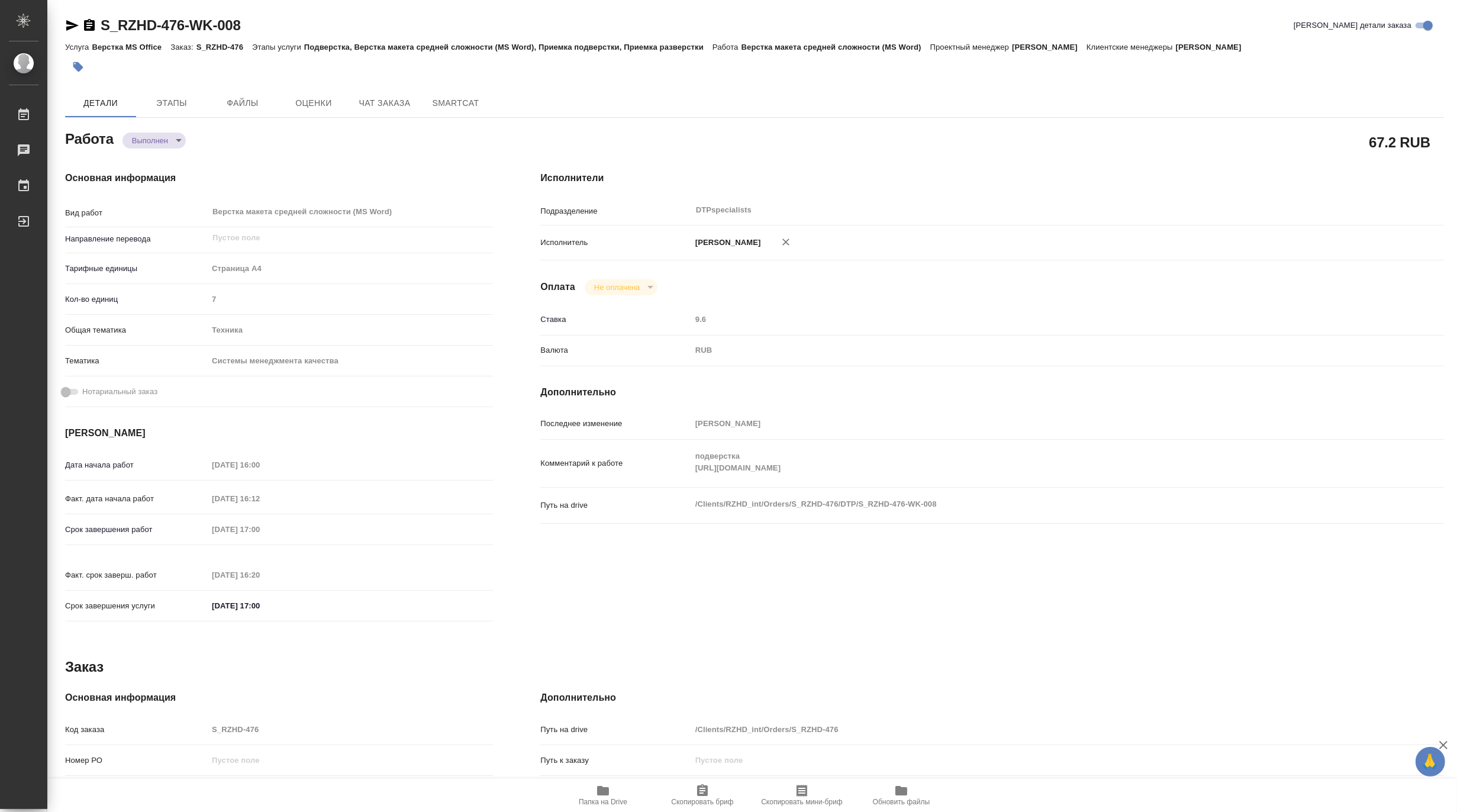
click at [620, 90] on div "Детали Этапы Файлы Оценки Чат заказа SmartCat" at bounding box center [754, 103] width 1379 height 28
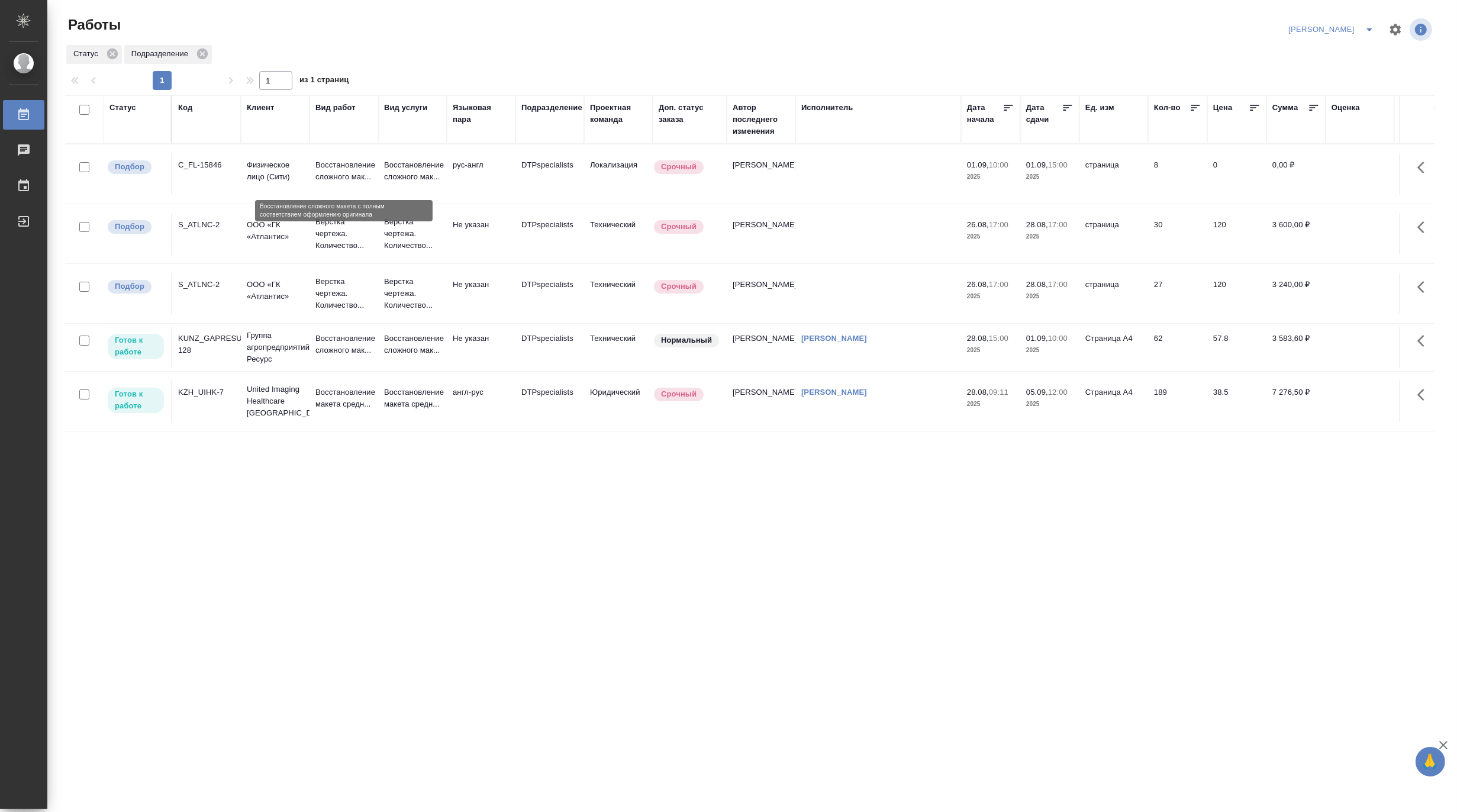
click at [330, 166] on p "Восстановление сложного мак..." at bounding box center [344, 171] width 57 height 24
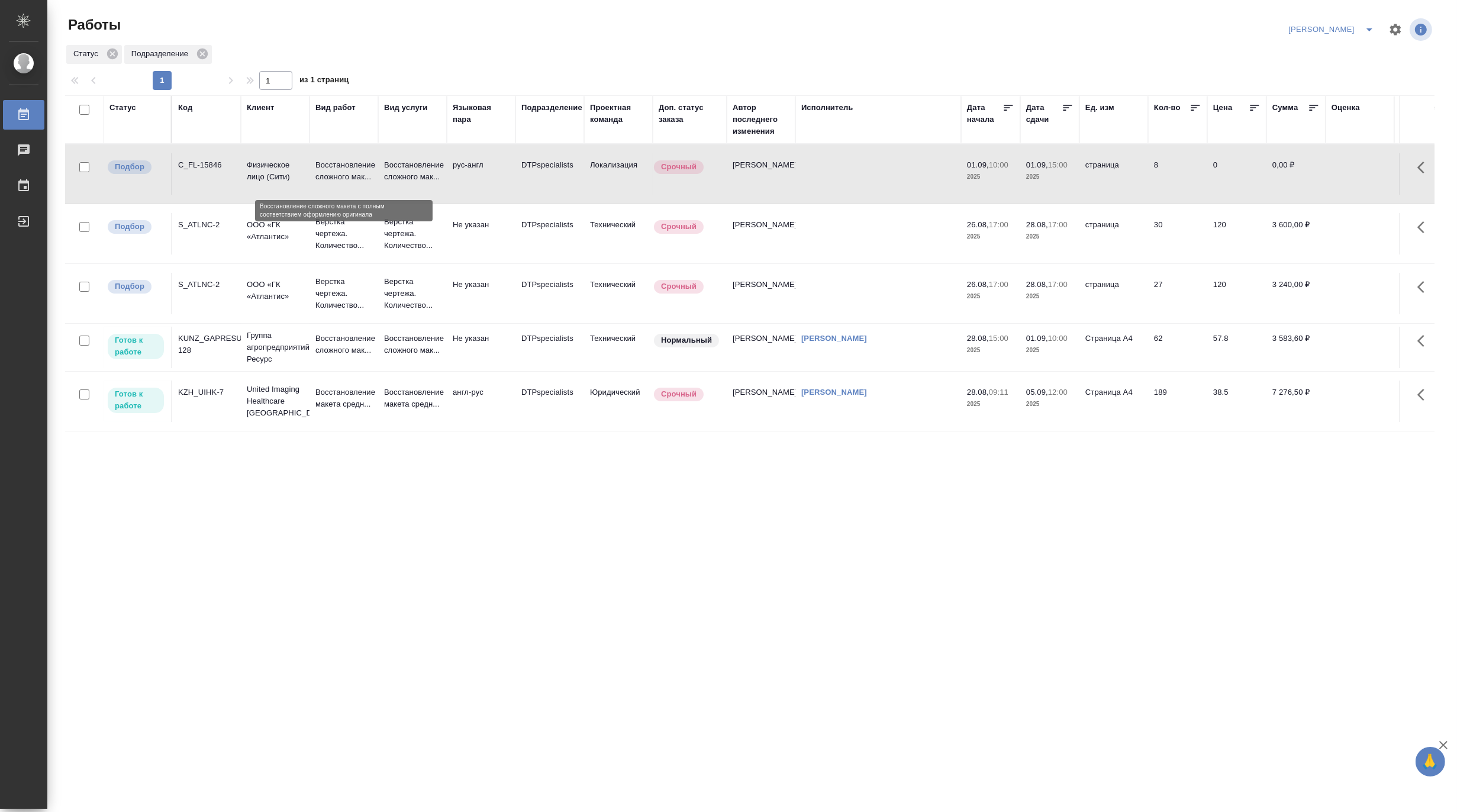
click at [330, 166] on p "Восстановление сложного мак..." at bounding box center [344, 171] width 57 height 24
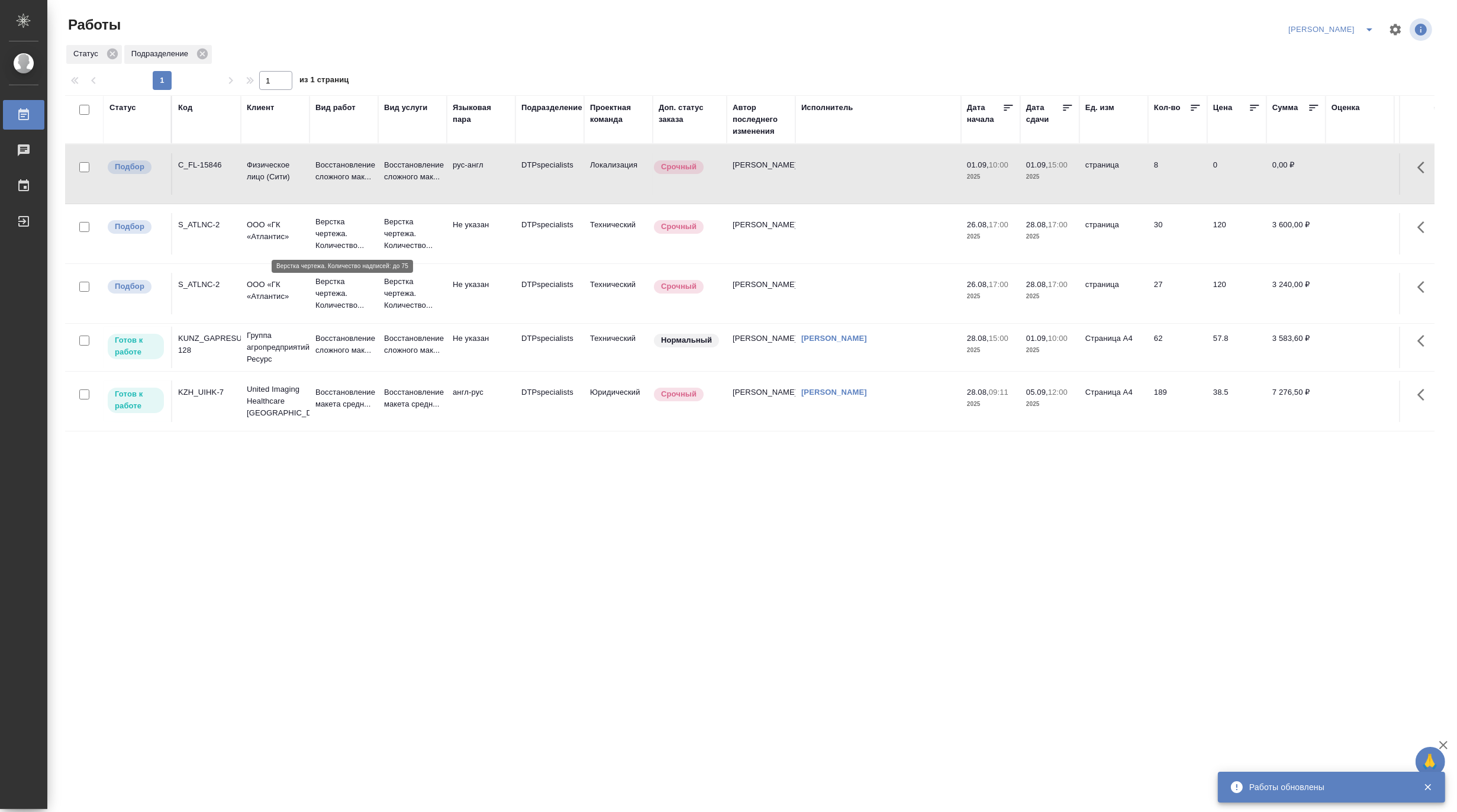
click at [341, 239] on p "Верстка чертежа. Количество..." at bounding box center [344, 234] width 57 height 35
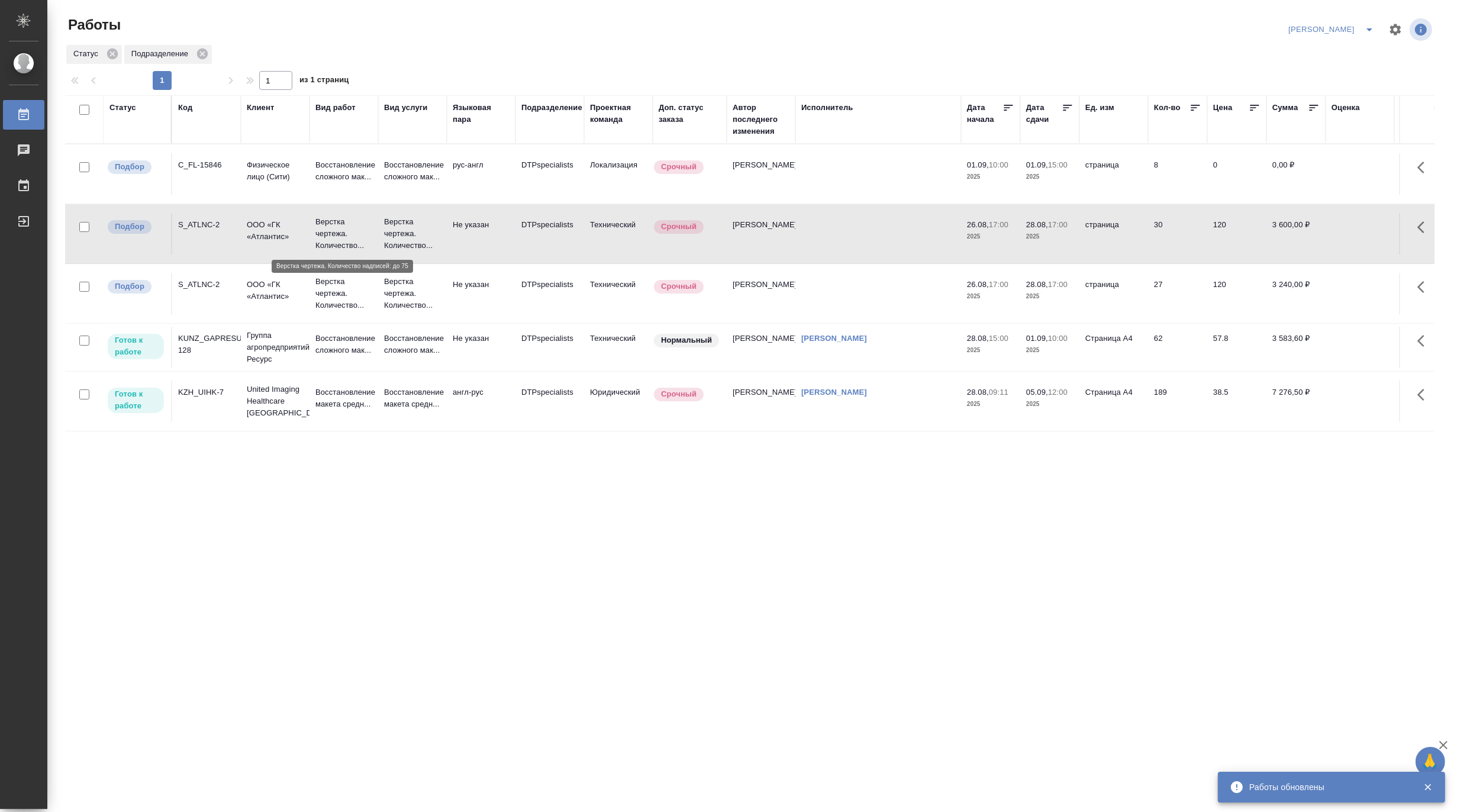
click at [341, 239] on p "Верстка чертежа. Количество..." at bounding box center [344, 234] width 57 height 35
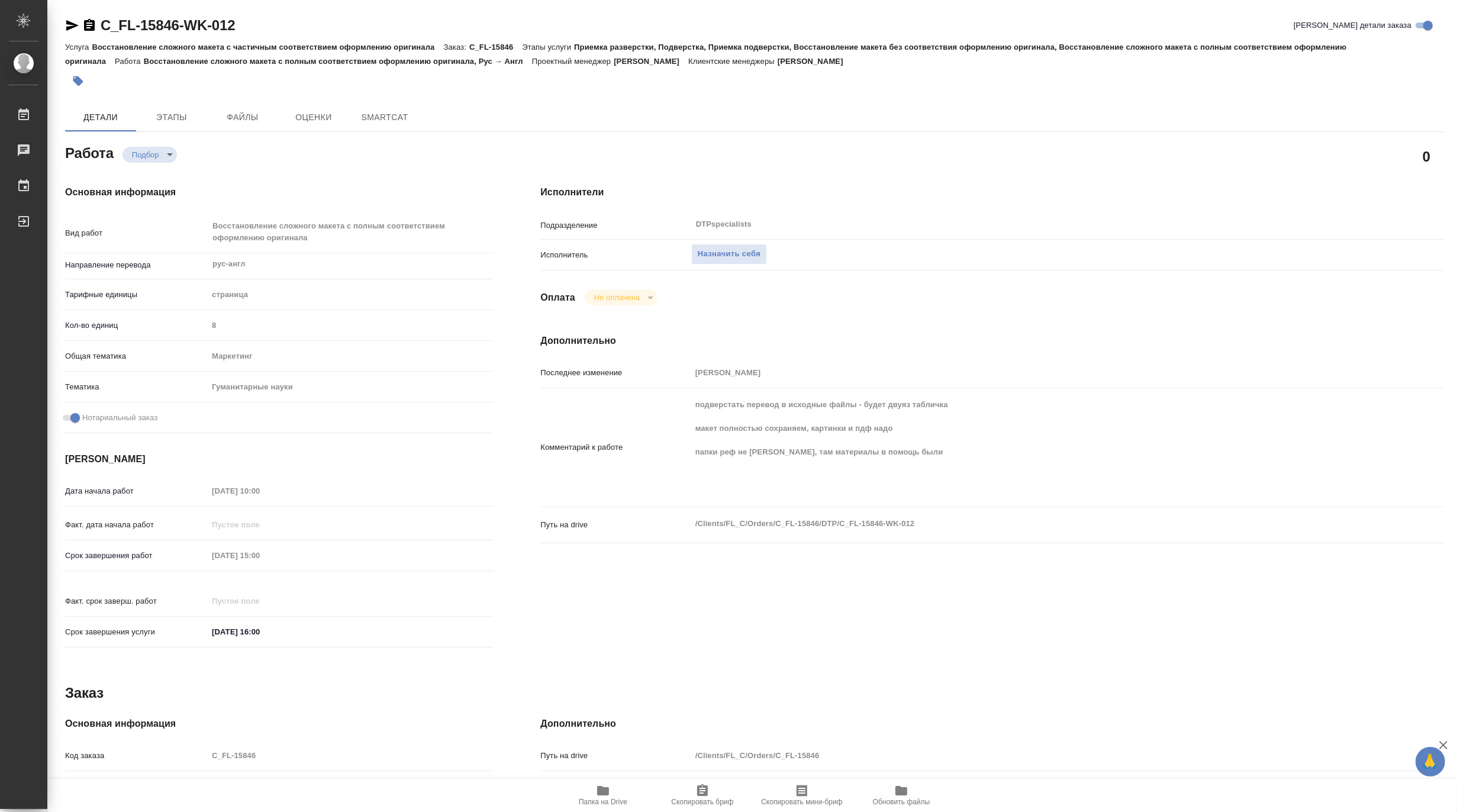
type textarea "x"
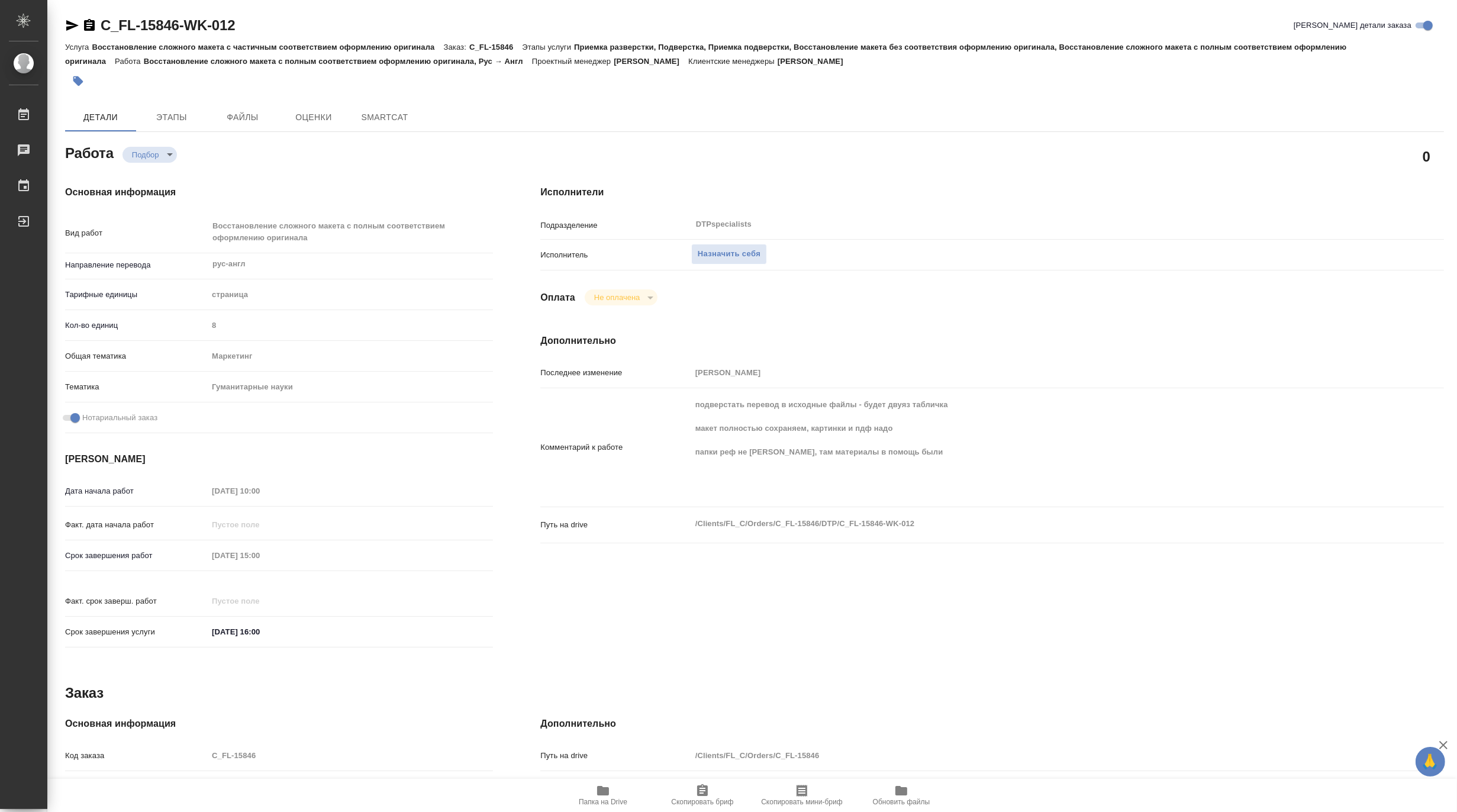
type textarea "x"
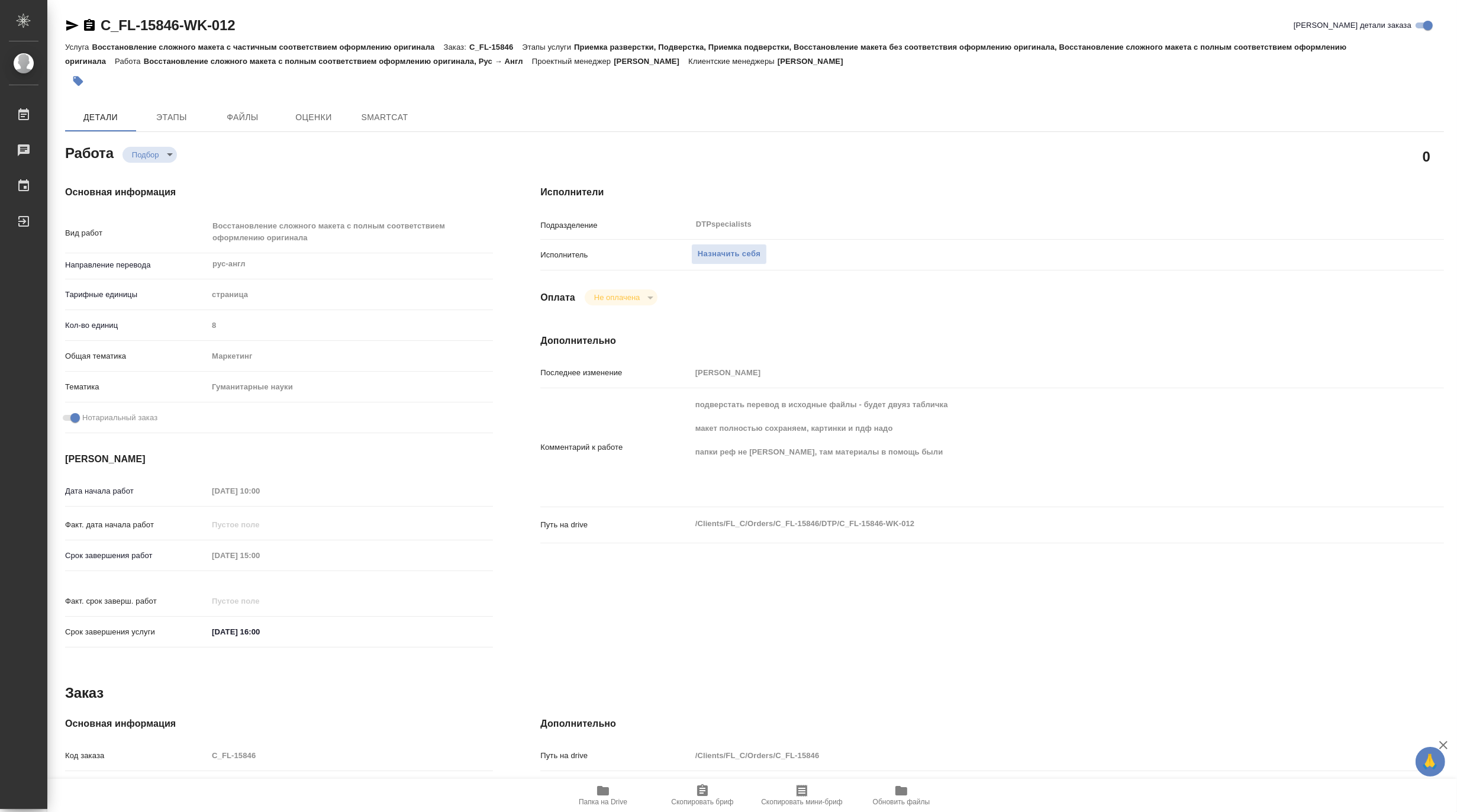
type textarea "x"
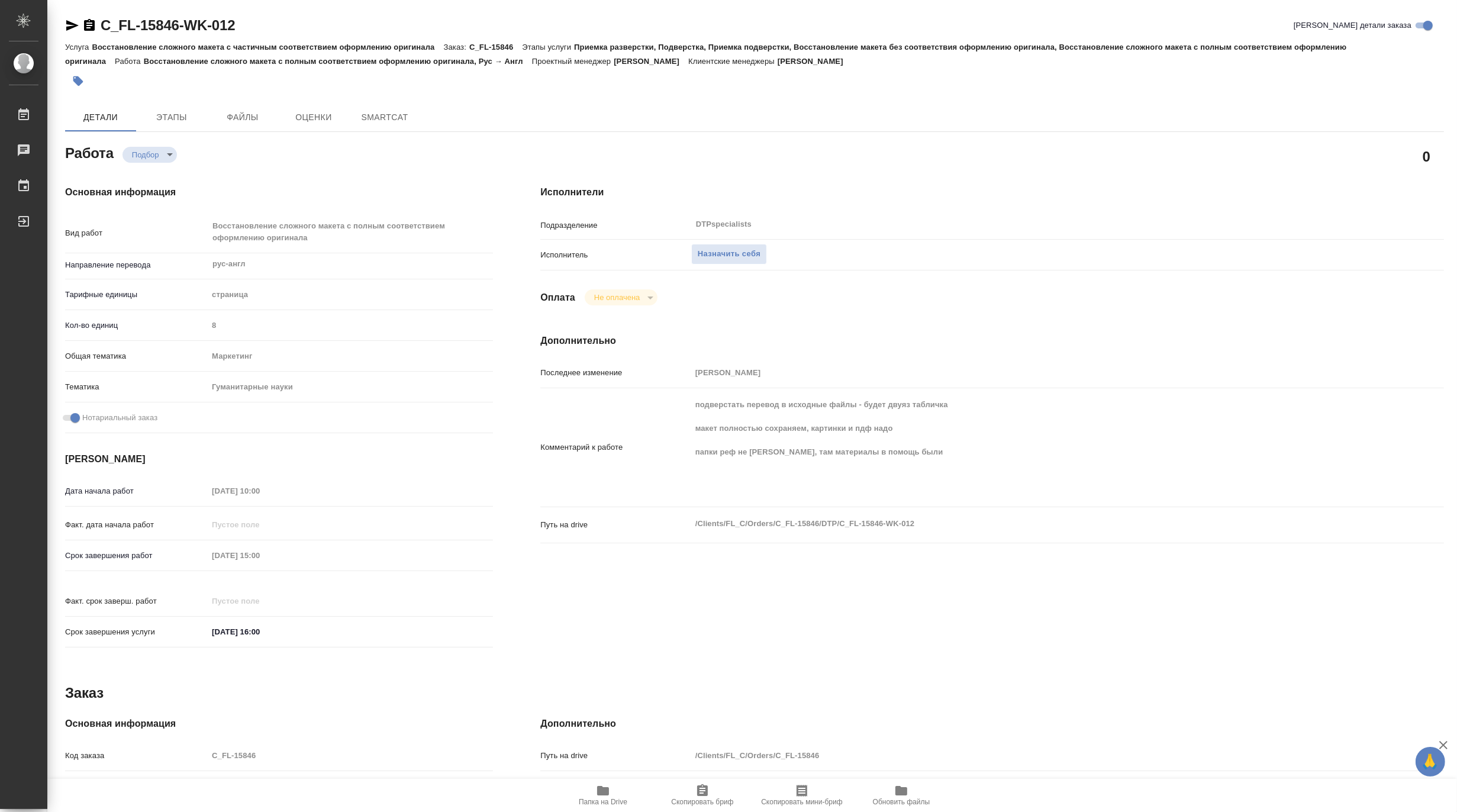
type textarea "x"
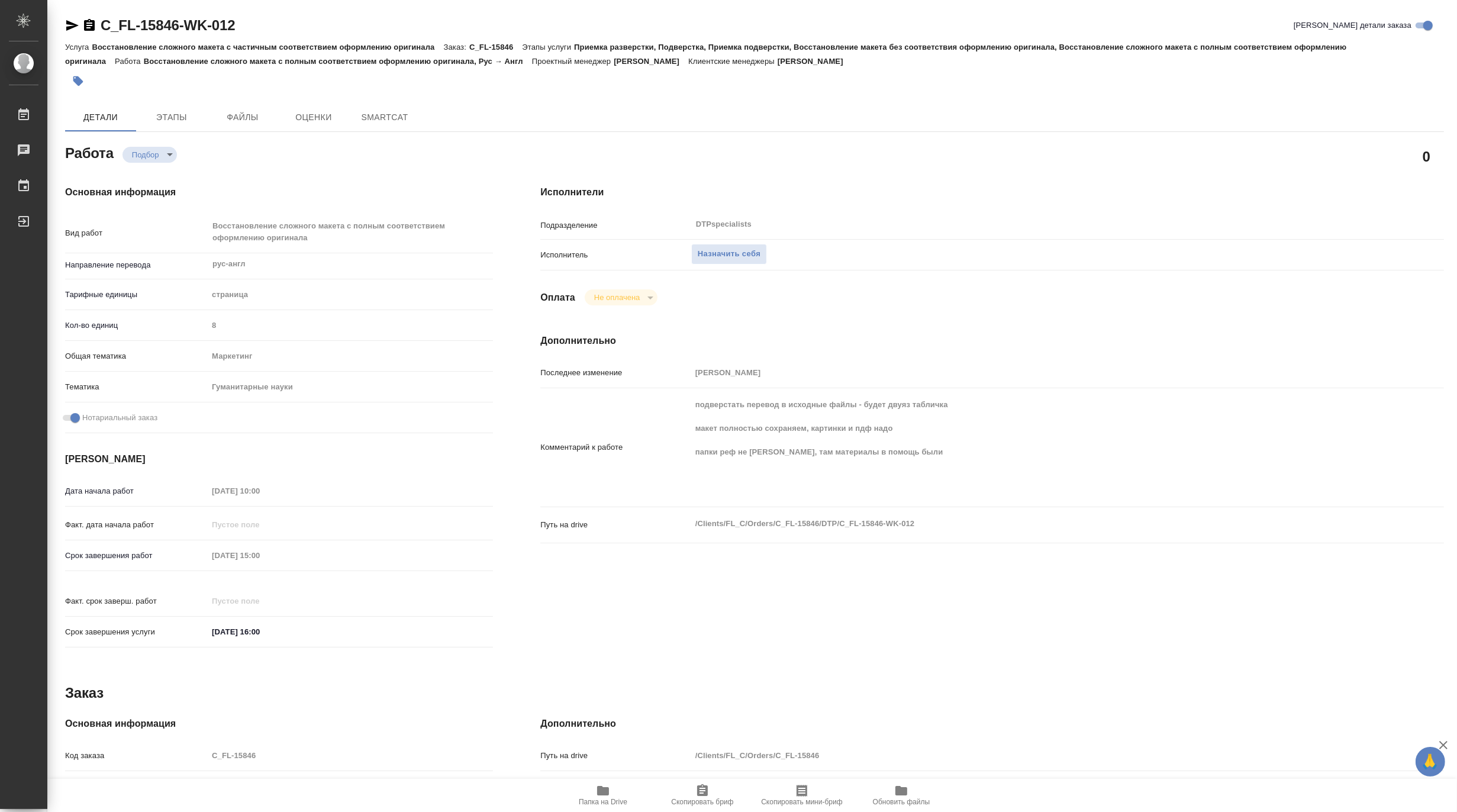
type textarea "x"
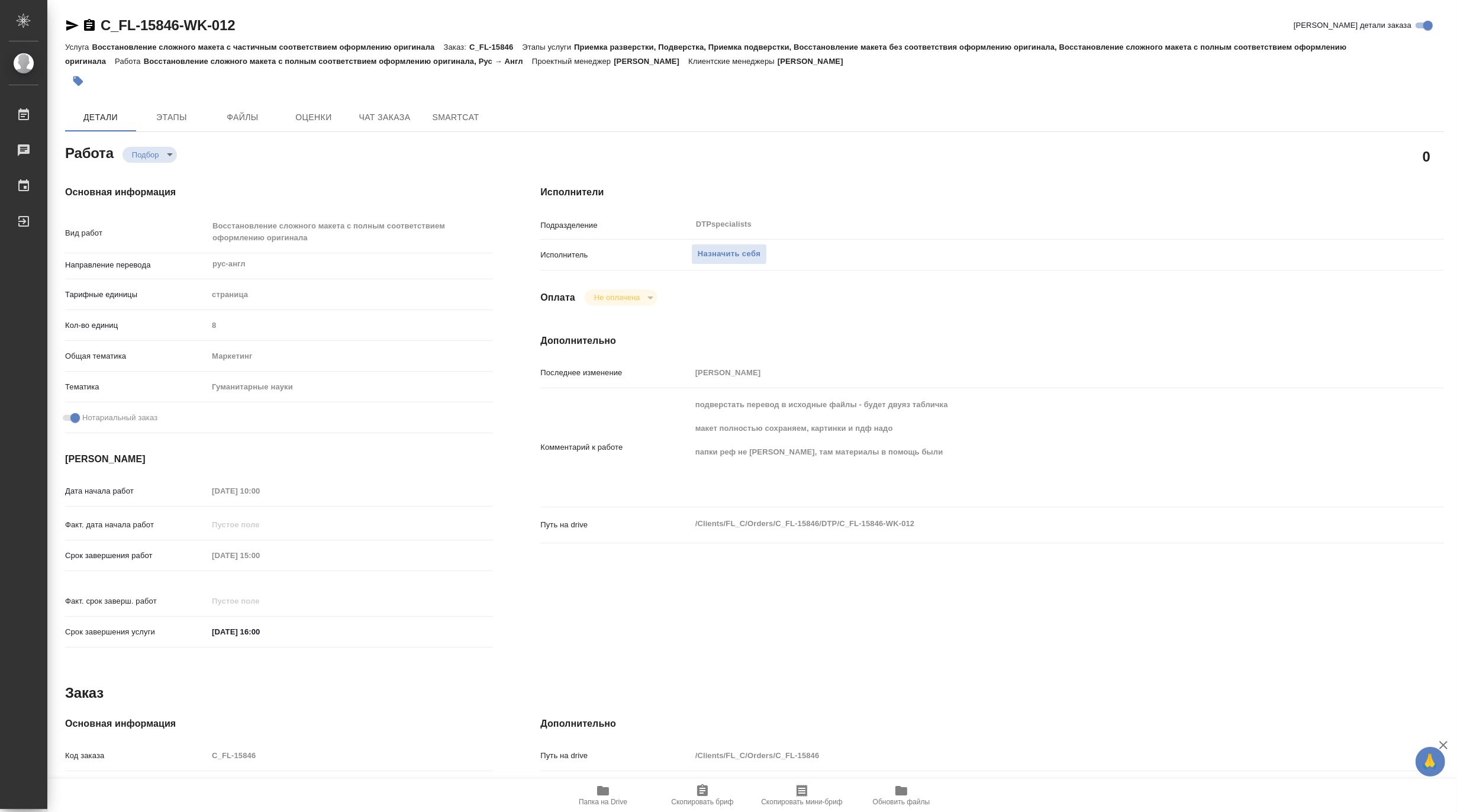
type textarea "x"
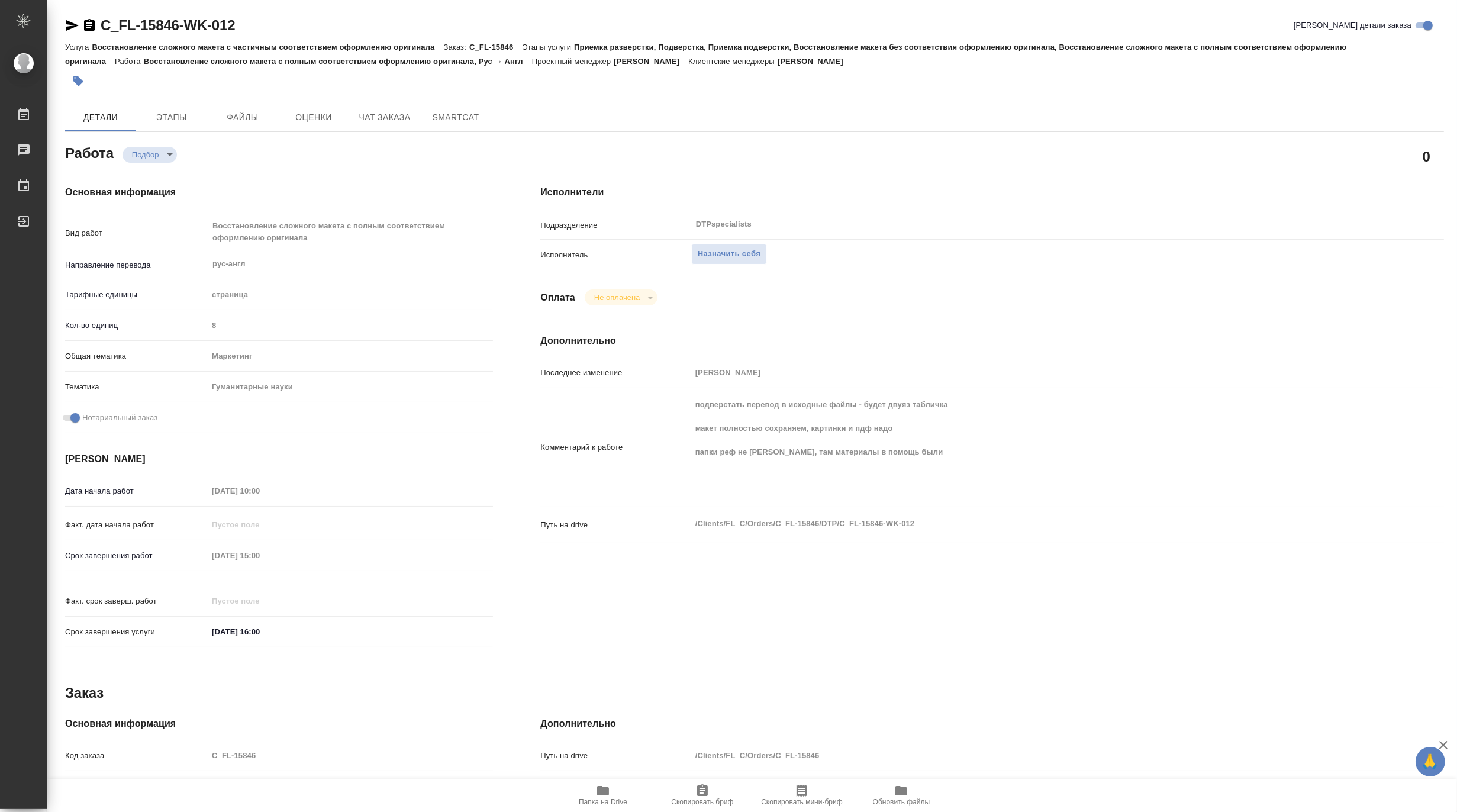
type textarea "x"
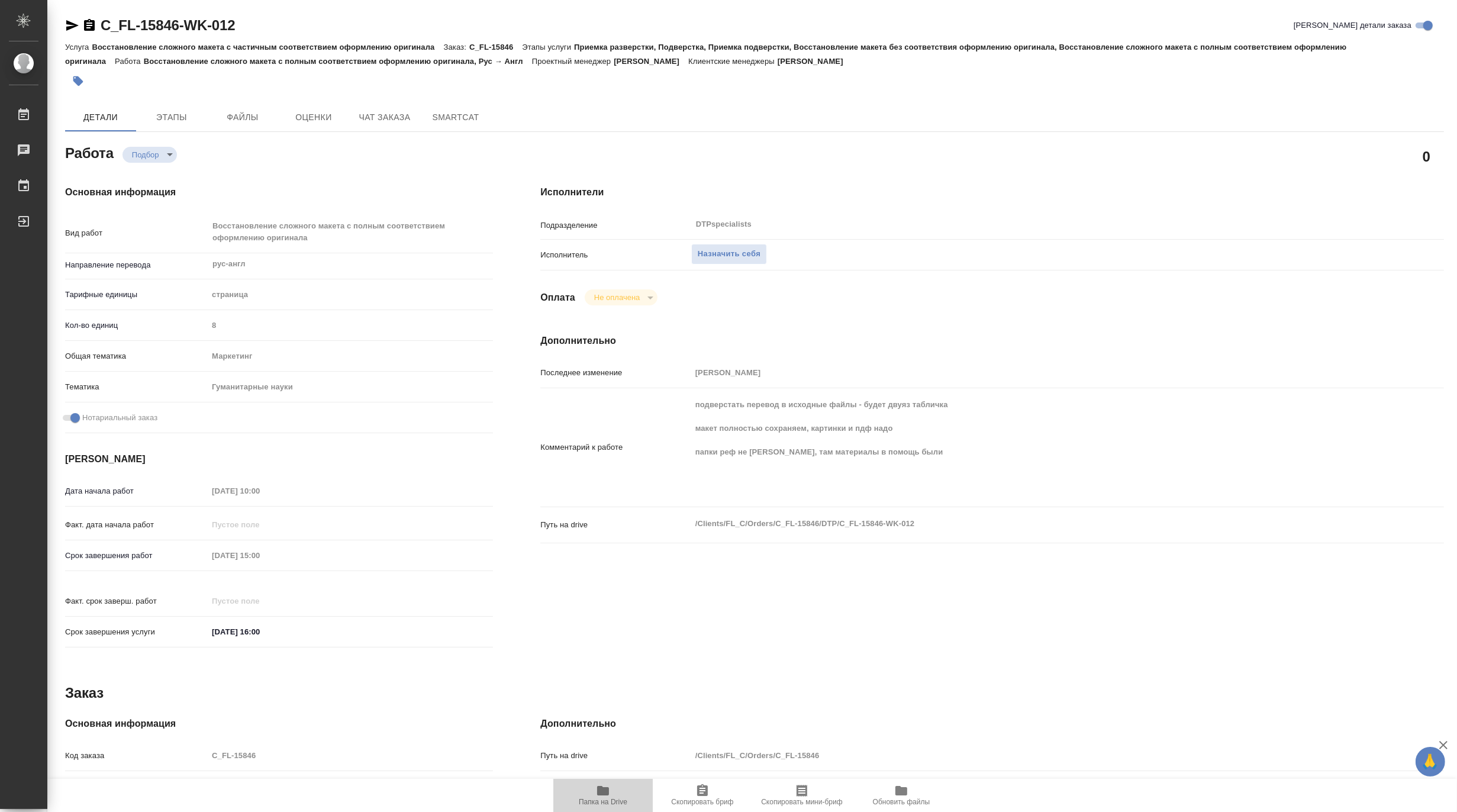
click at [596, 787] on icon "button" at bounding box center [603, 791] width 14 height 14
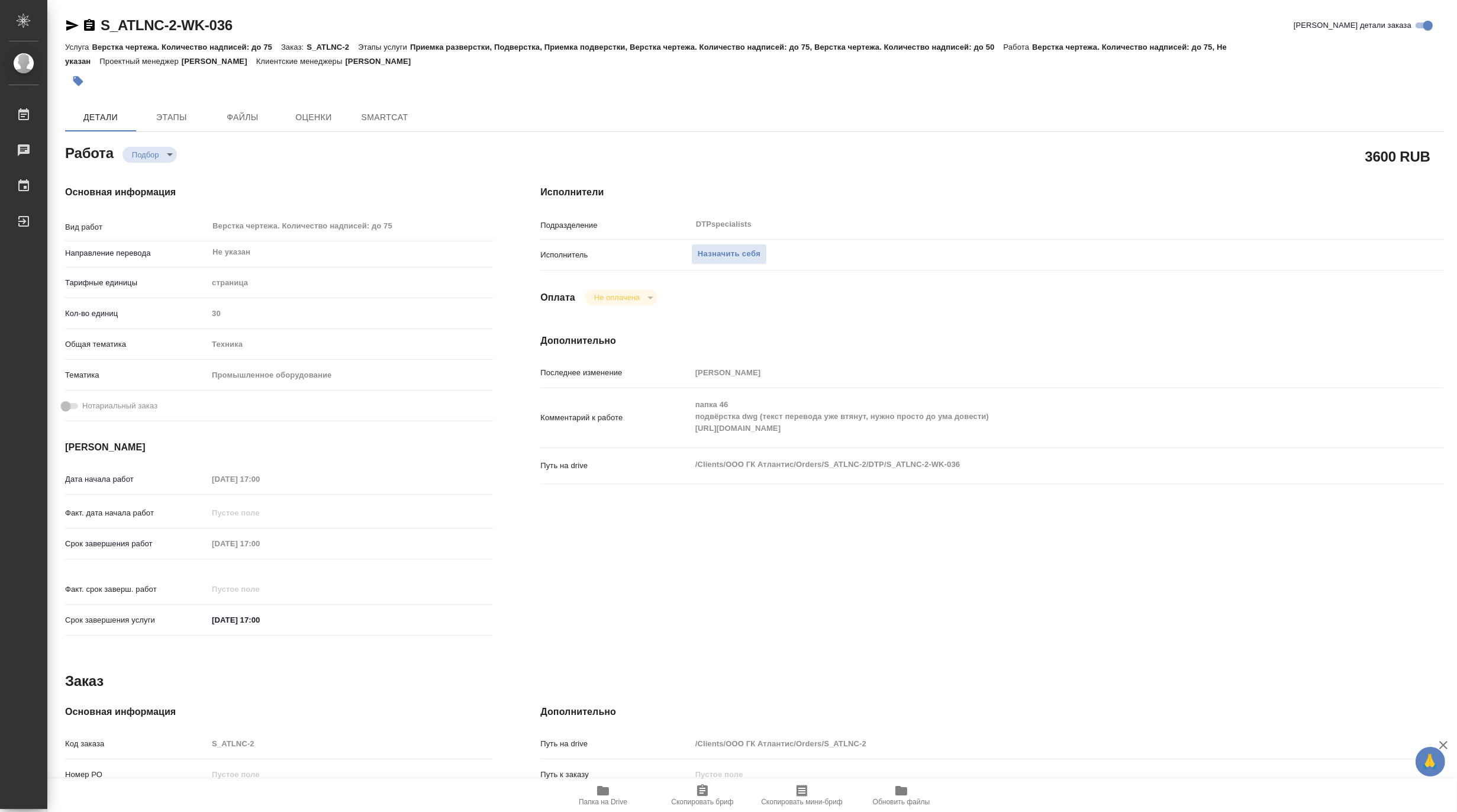
type textarea "x"
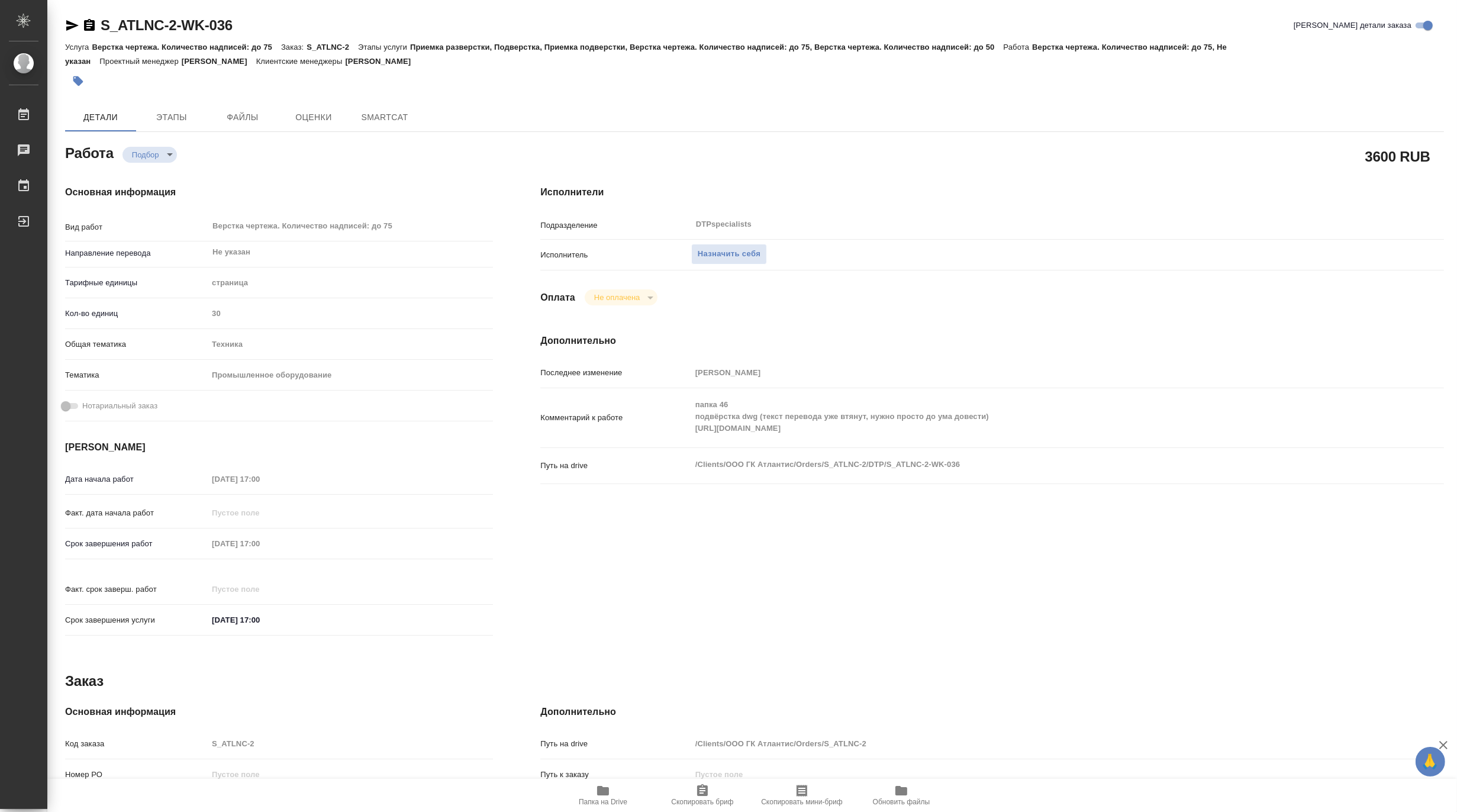
type textarea "x"
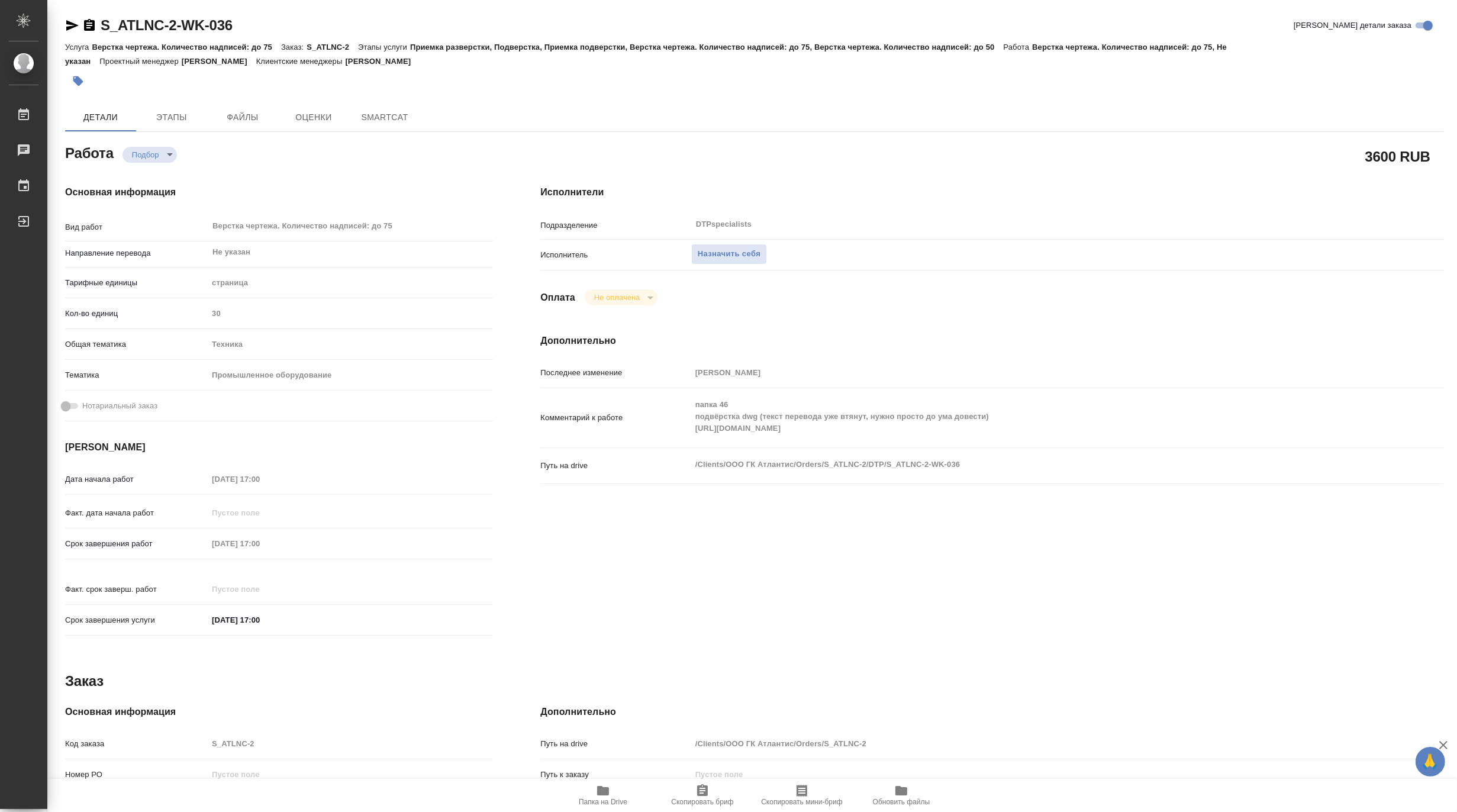
type textarea "x"
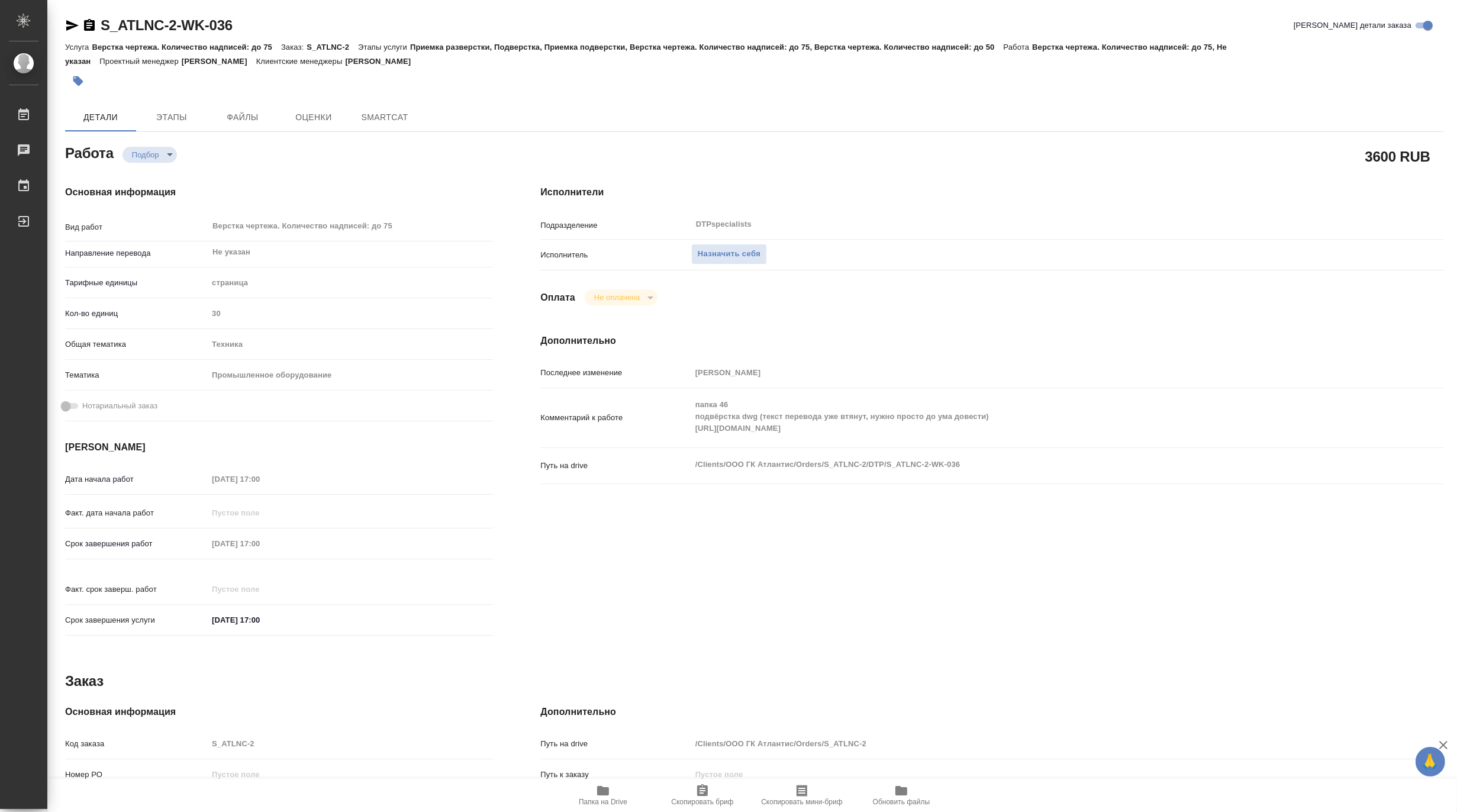
type textarea "x"
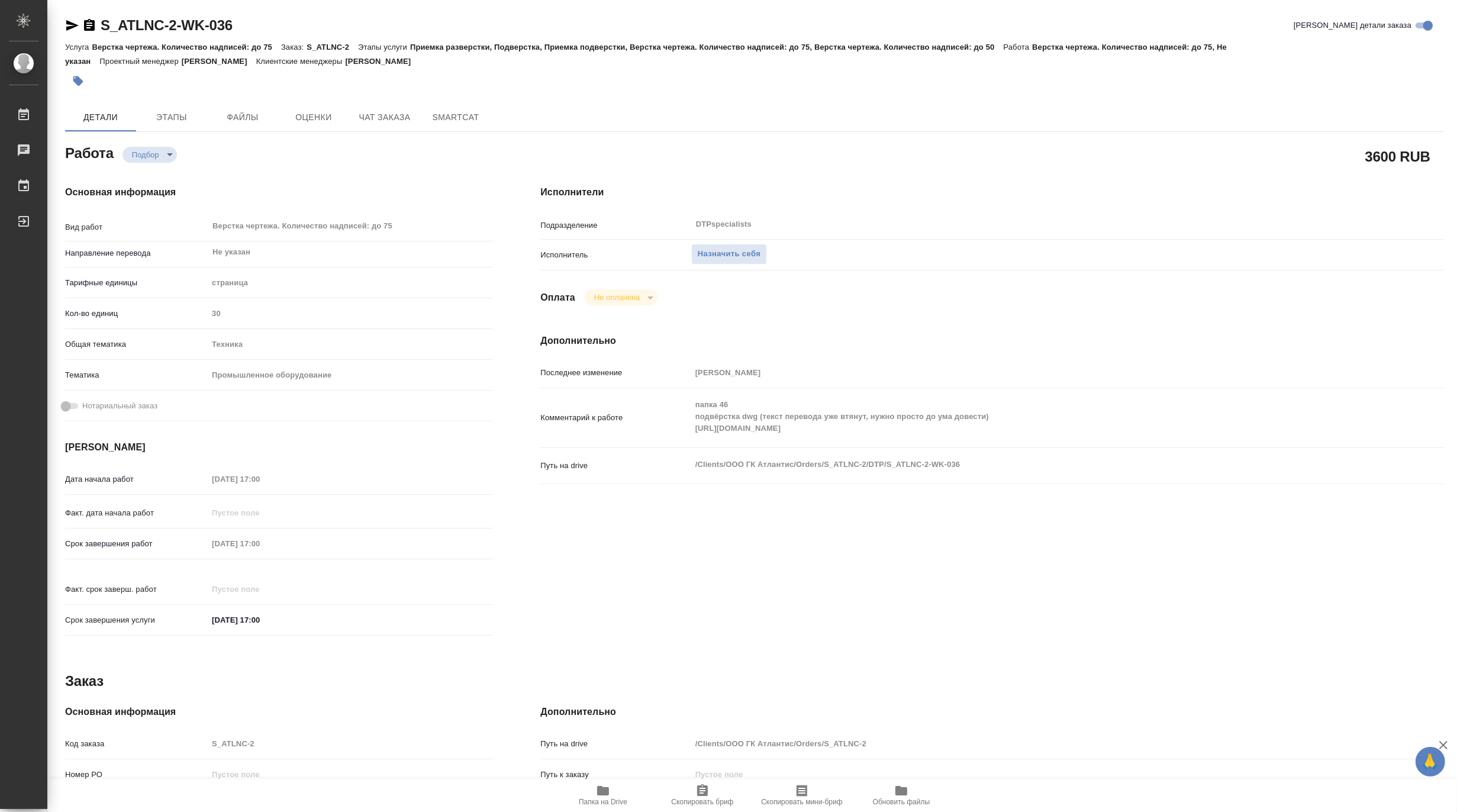
type textarea "x"
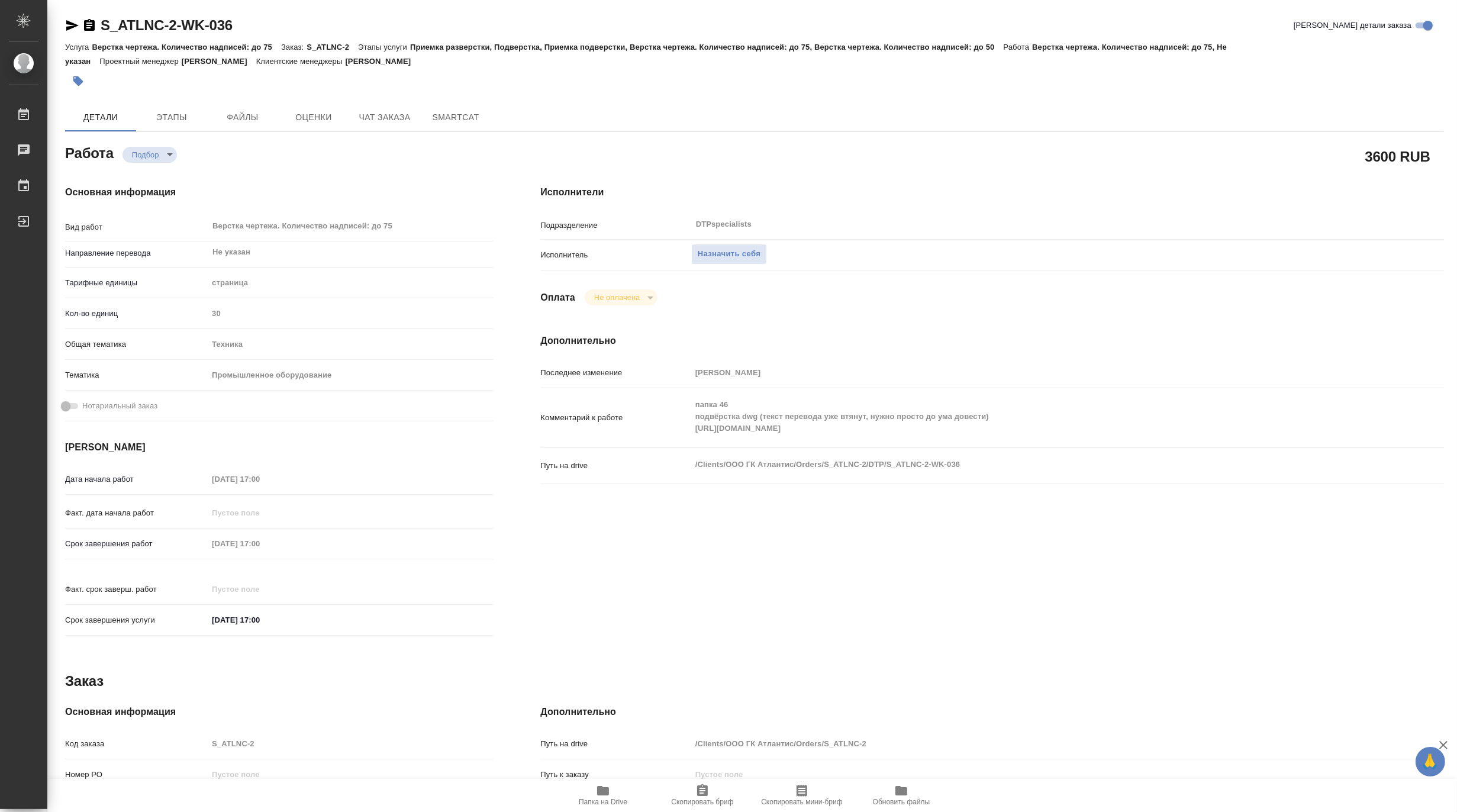
type textarea "x"
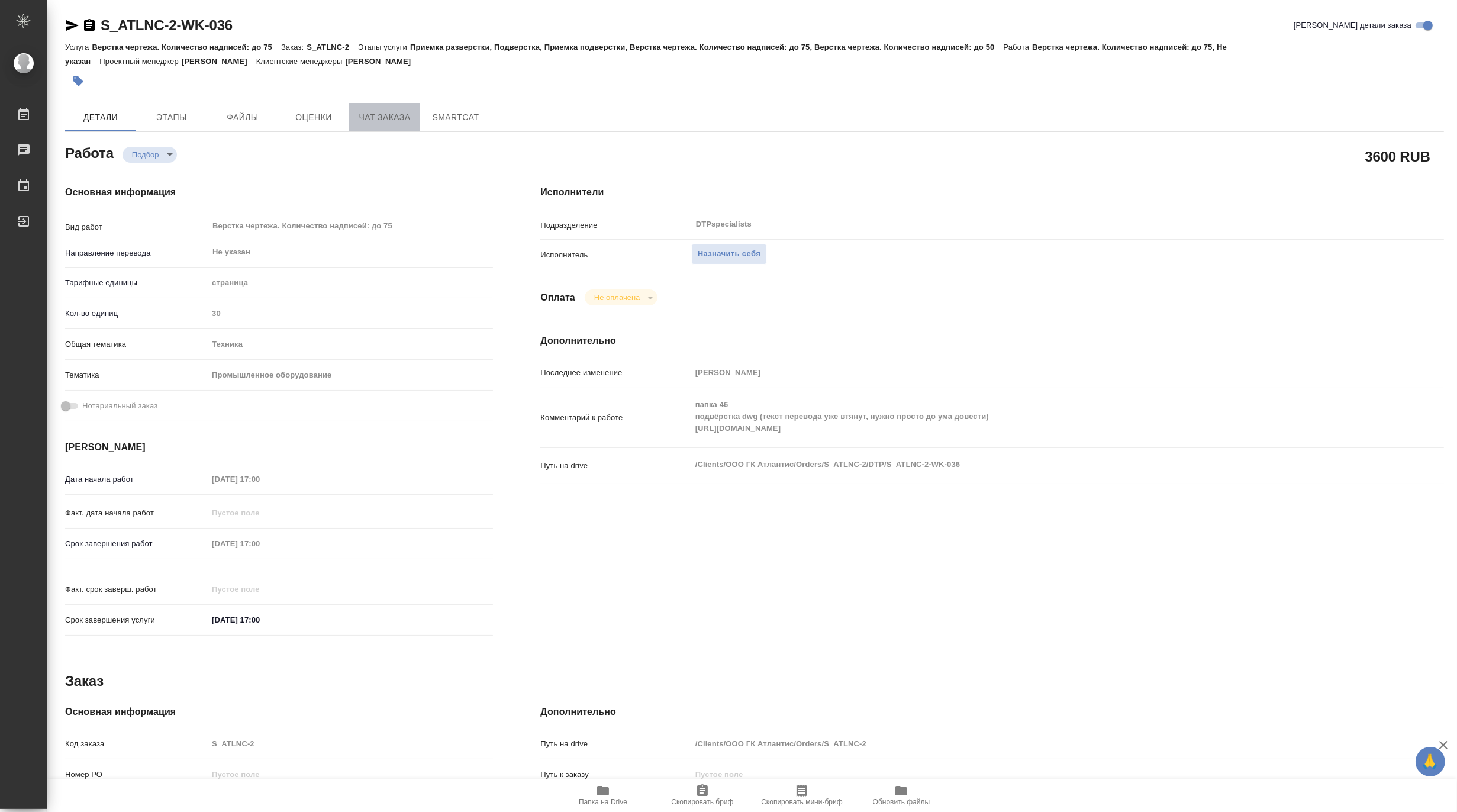
click at [385, 114] on span "Чат заказа" at bounding box center [385, 117] width 57 height 15
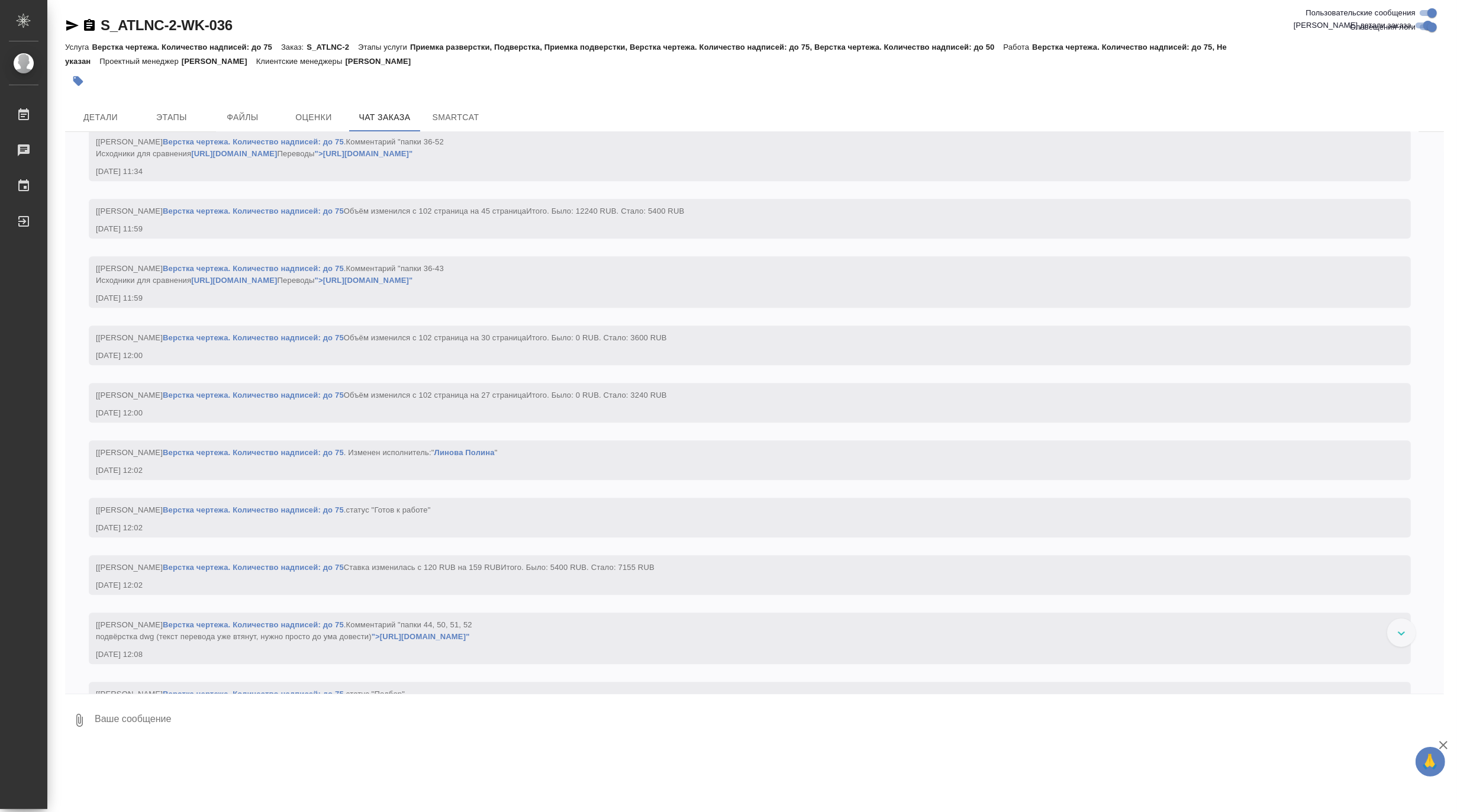
scroll to position [17401, 0]
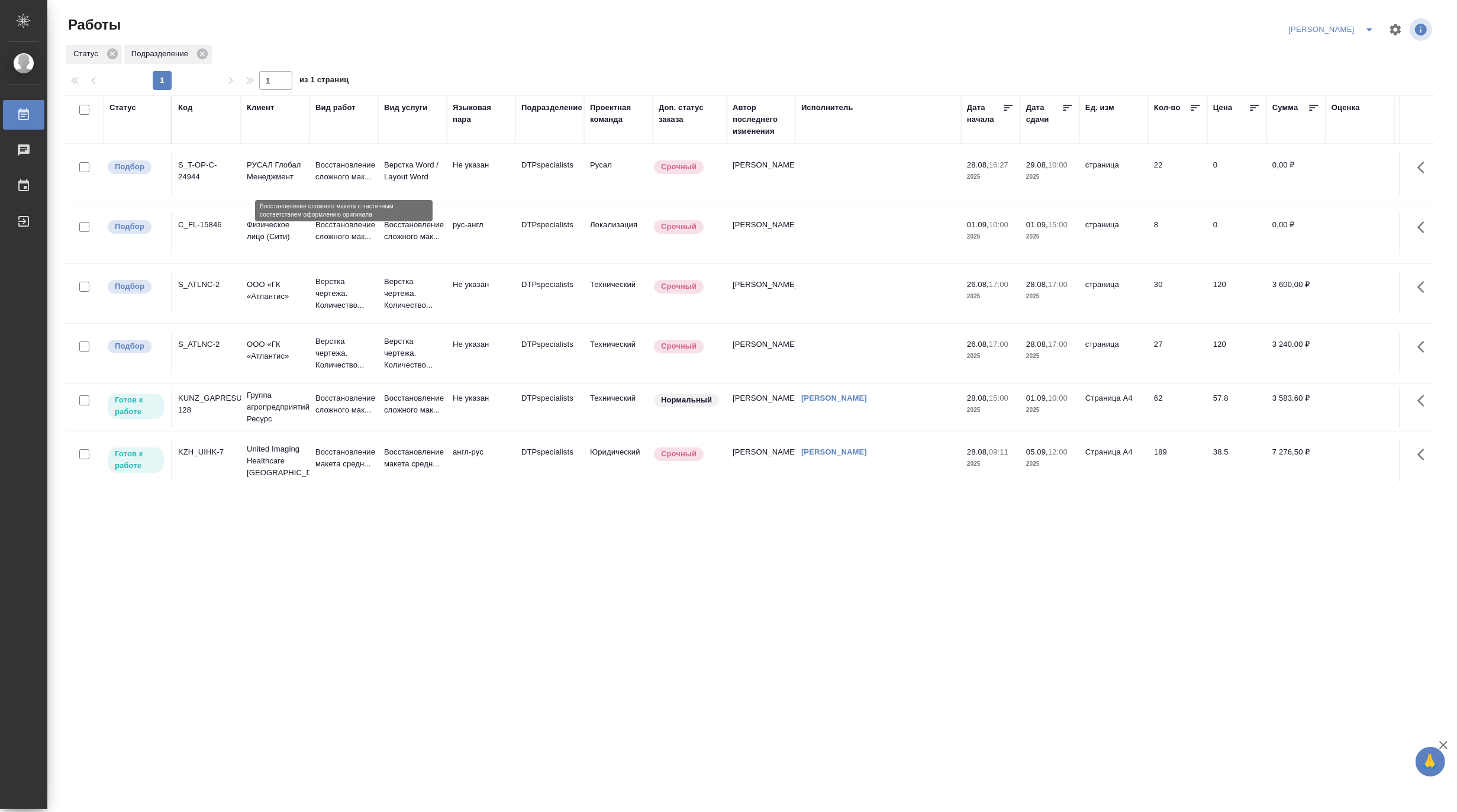
click at [343, 161] on p "Восстановление сложного мак..." at bounding box center [344, 171] width 57 height 24
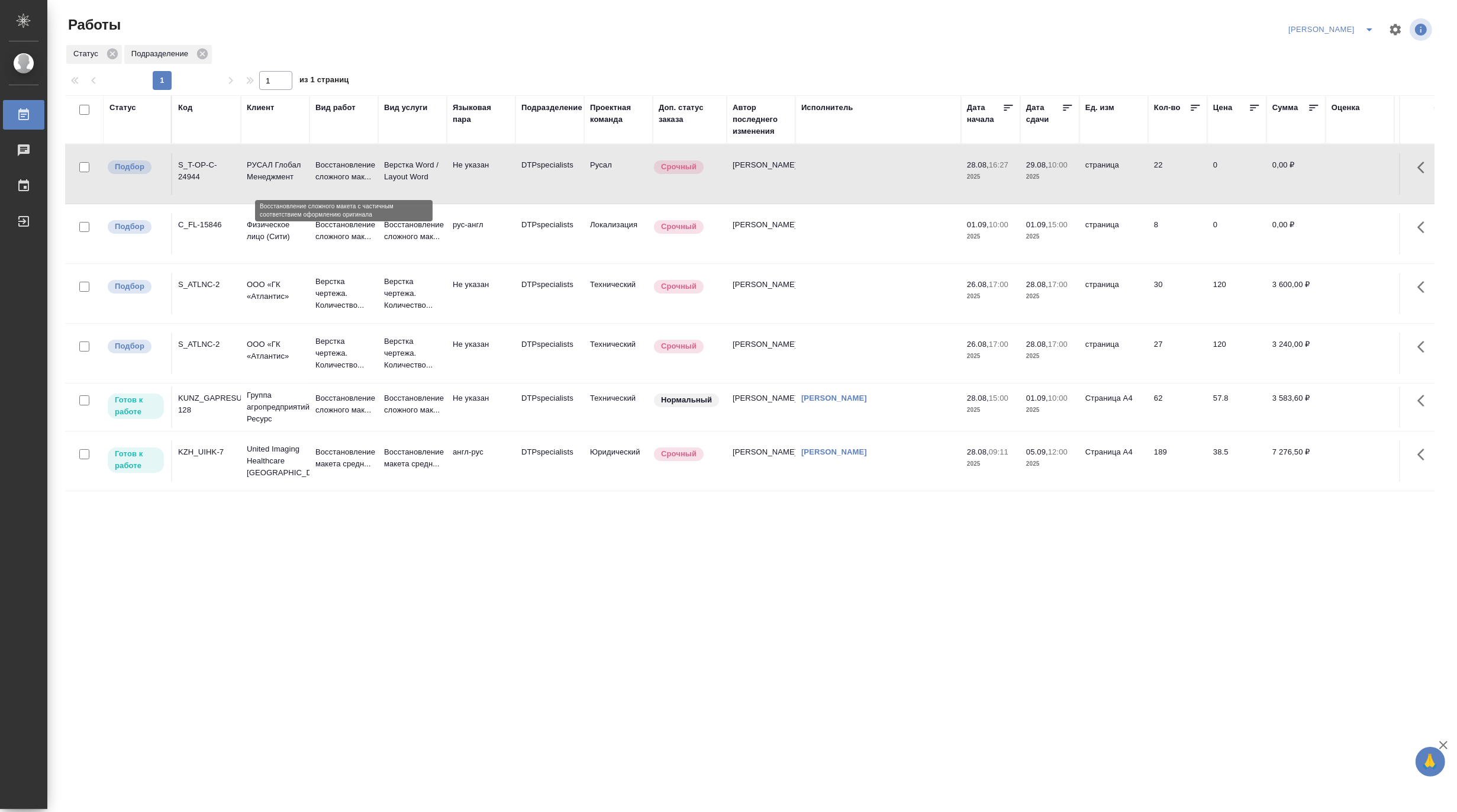
click at [343, 161] on p "Восстановление сложного мак..." at bounding box center [344, 171] width 57 height 24
click at [1366, 24] on icon "split button" at bounding box center [1369, 29] width 14 height 14
click at [1321, 107] on li "Верстка и Дизайн" at bounding box center [1325, 109] width 114 height 19
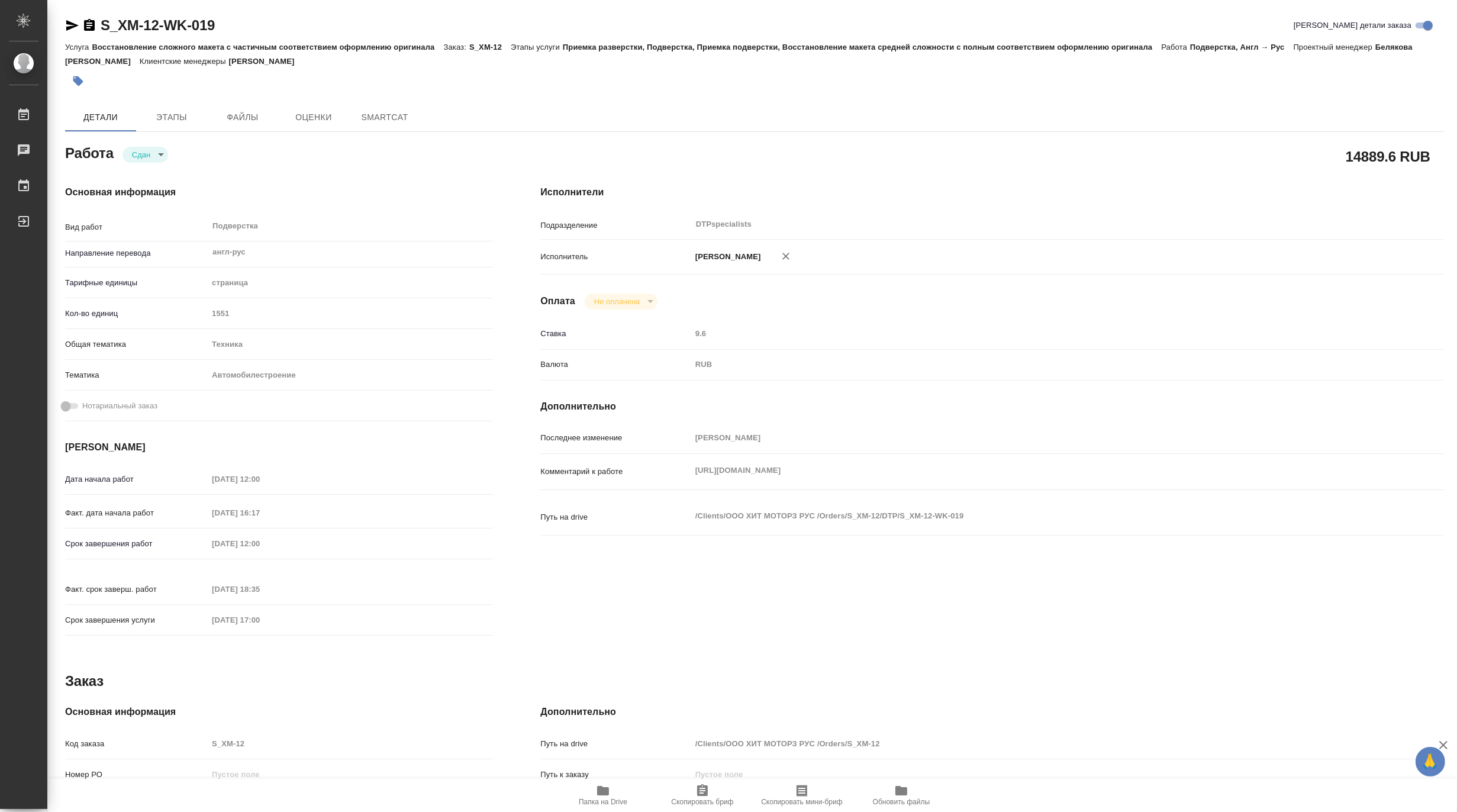
type textarea "x"
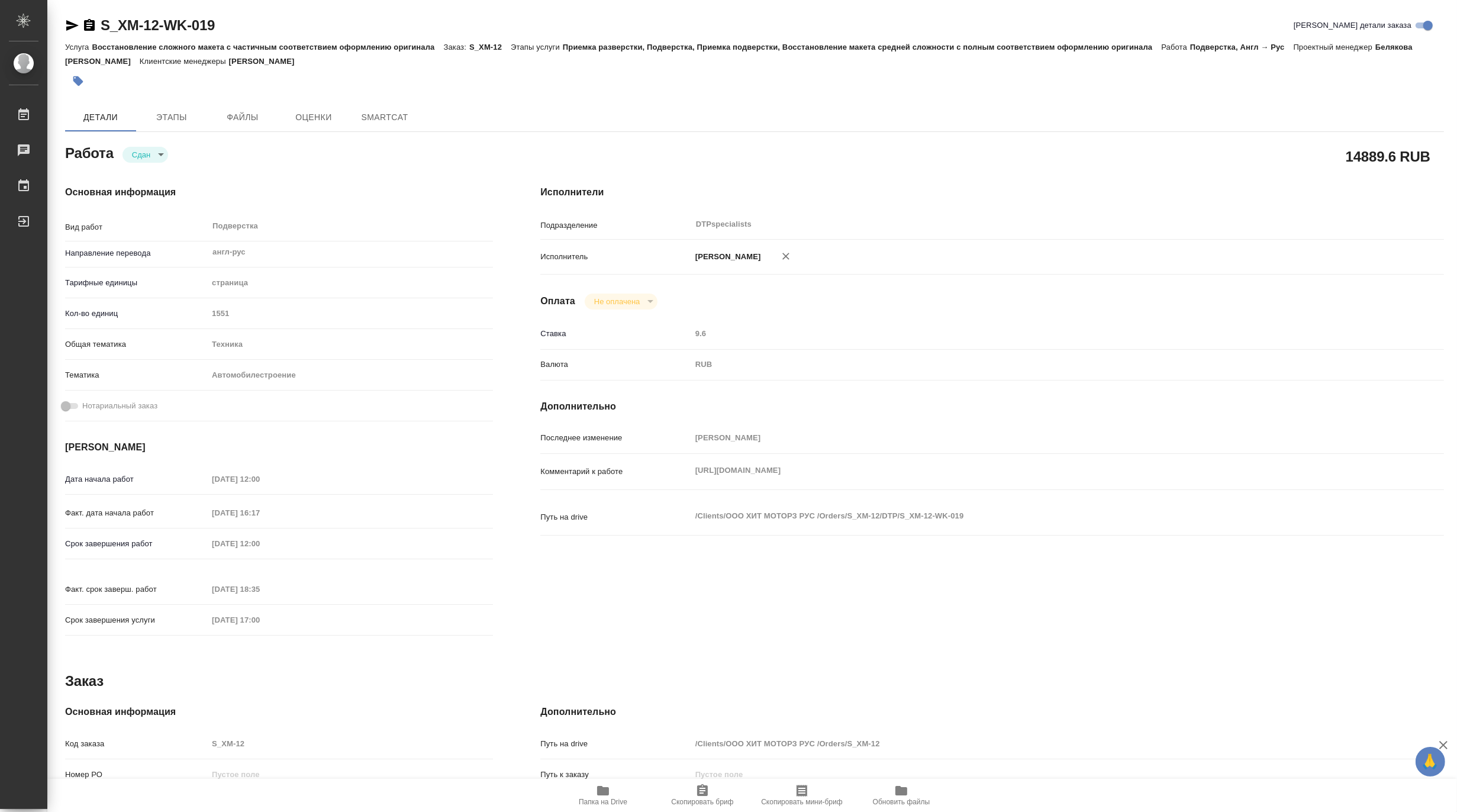
type textarea "x"
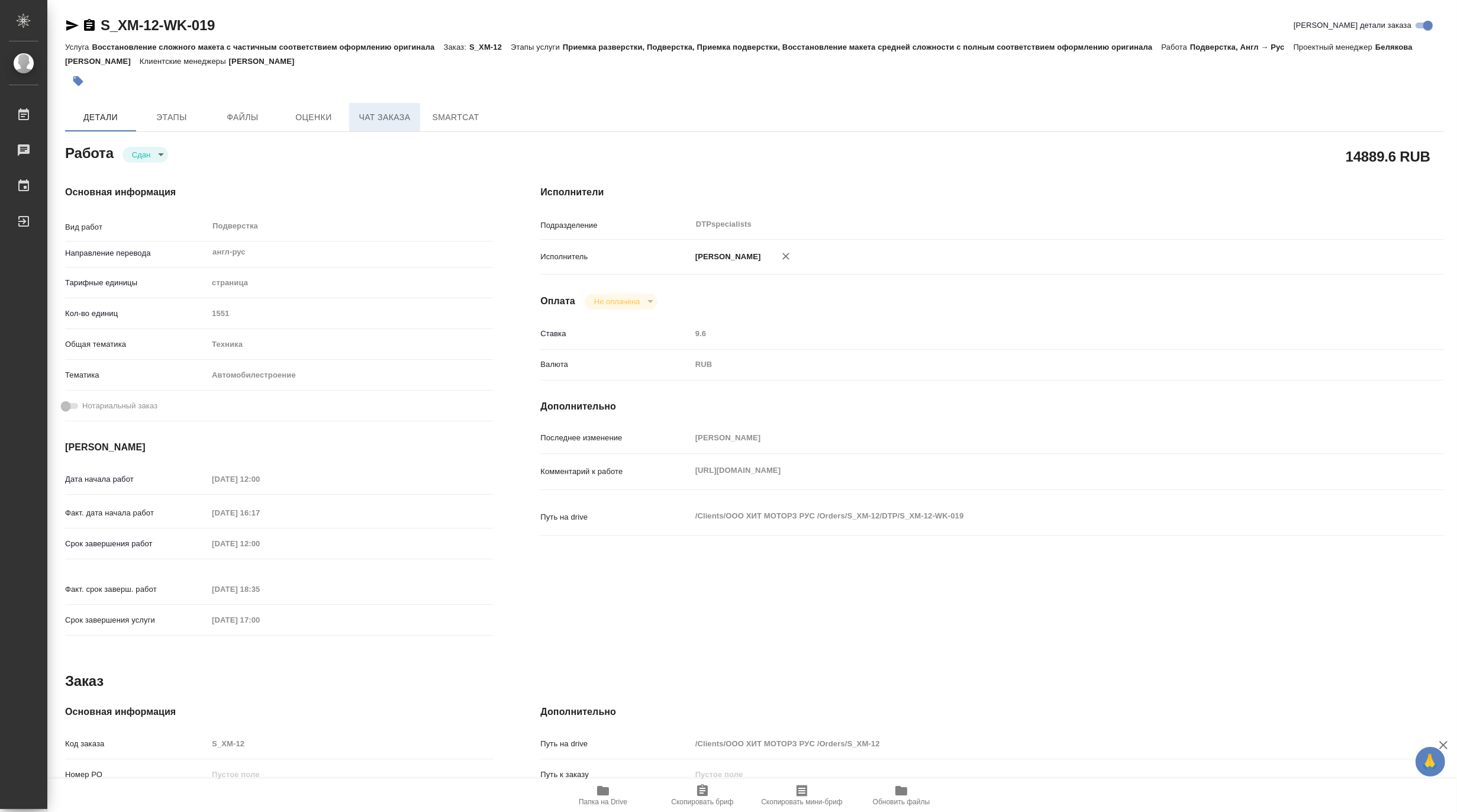
click at [386, 120] on span "Чат заказа" at bounding box center [385, 117] width 57 height 15
type textarea "x"
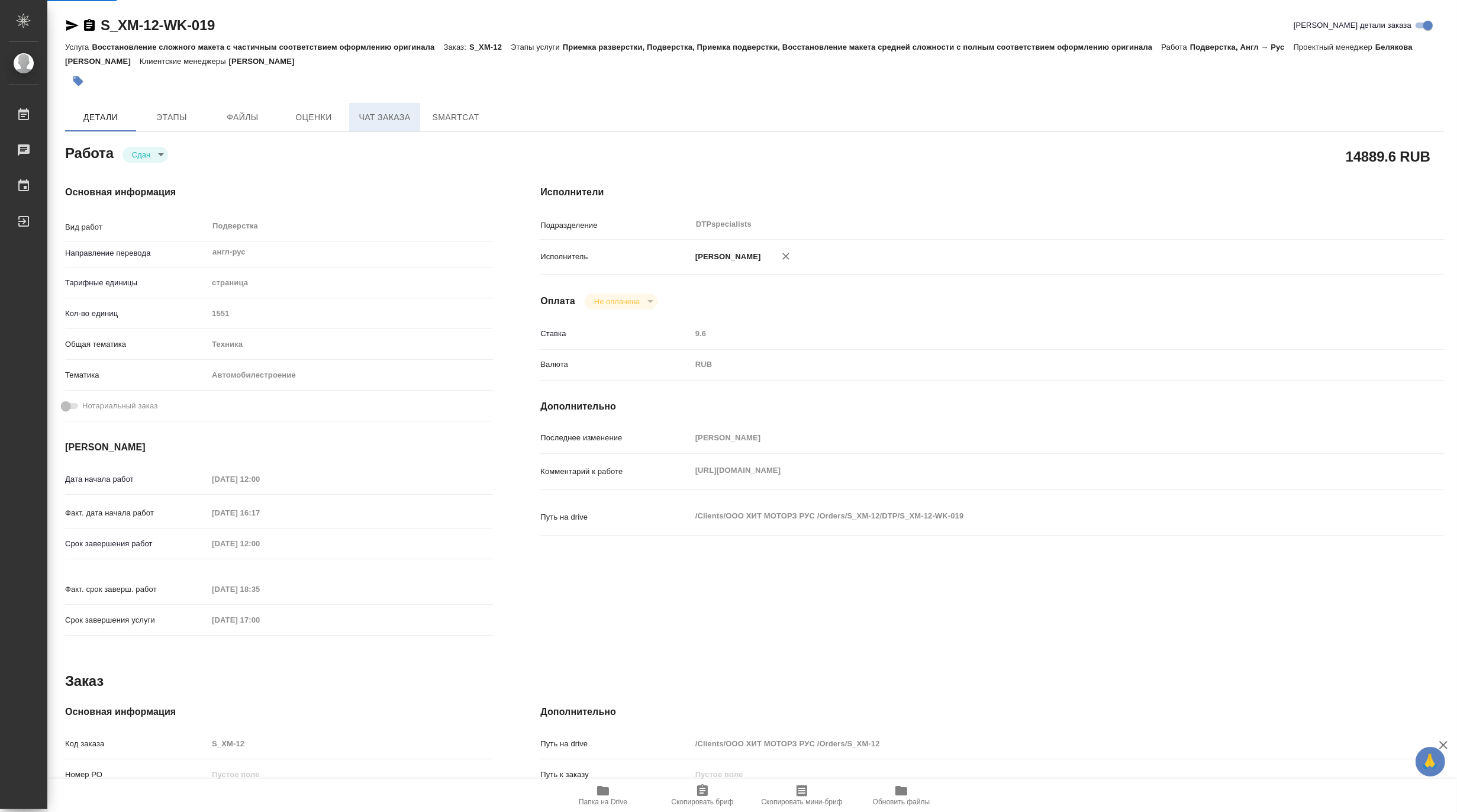
type textarea "x"
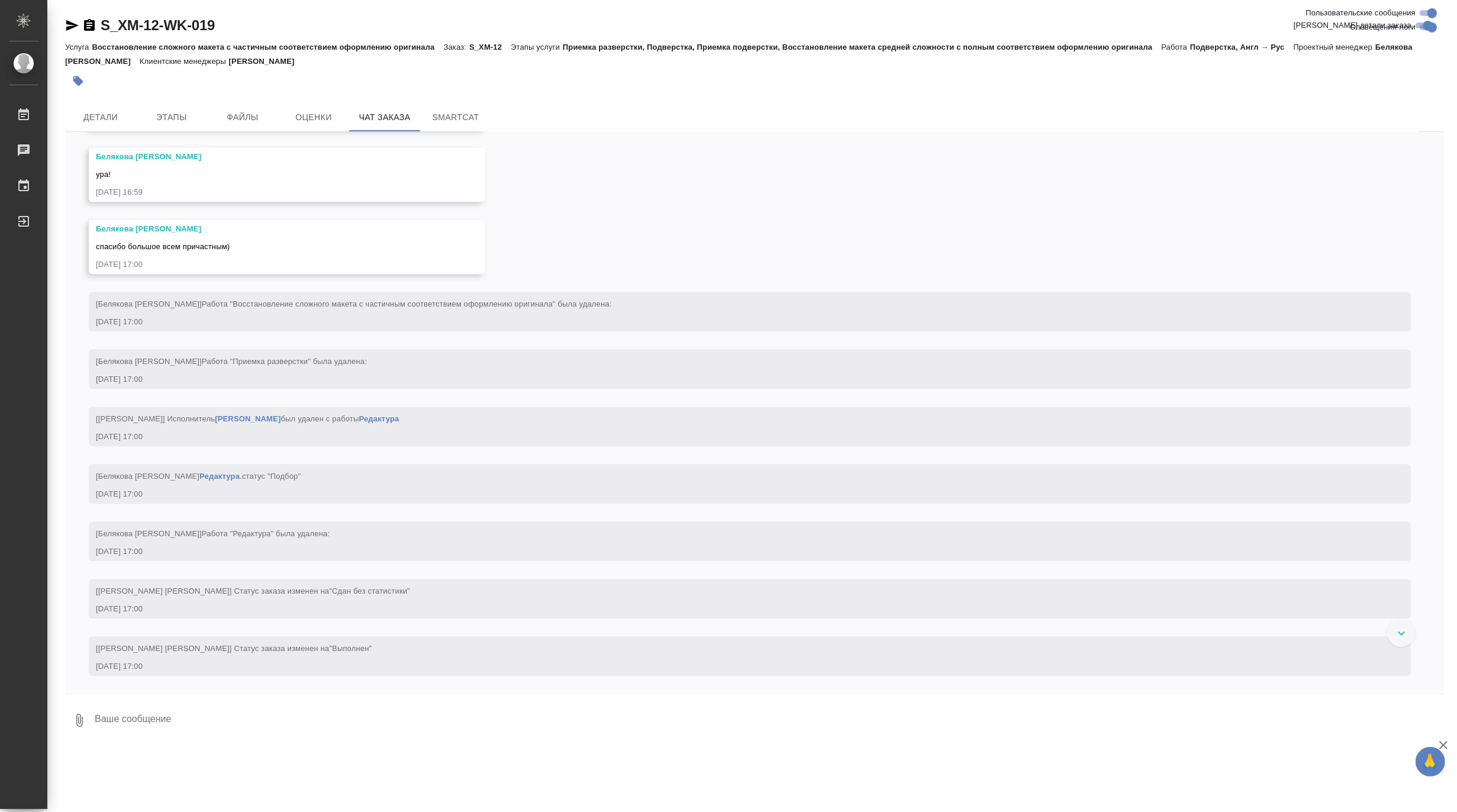
scroll to position [51260, 0]
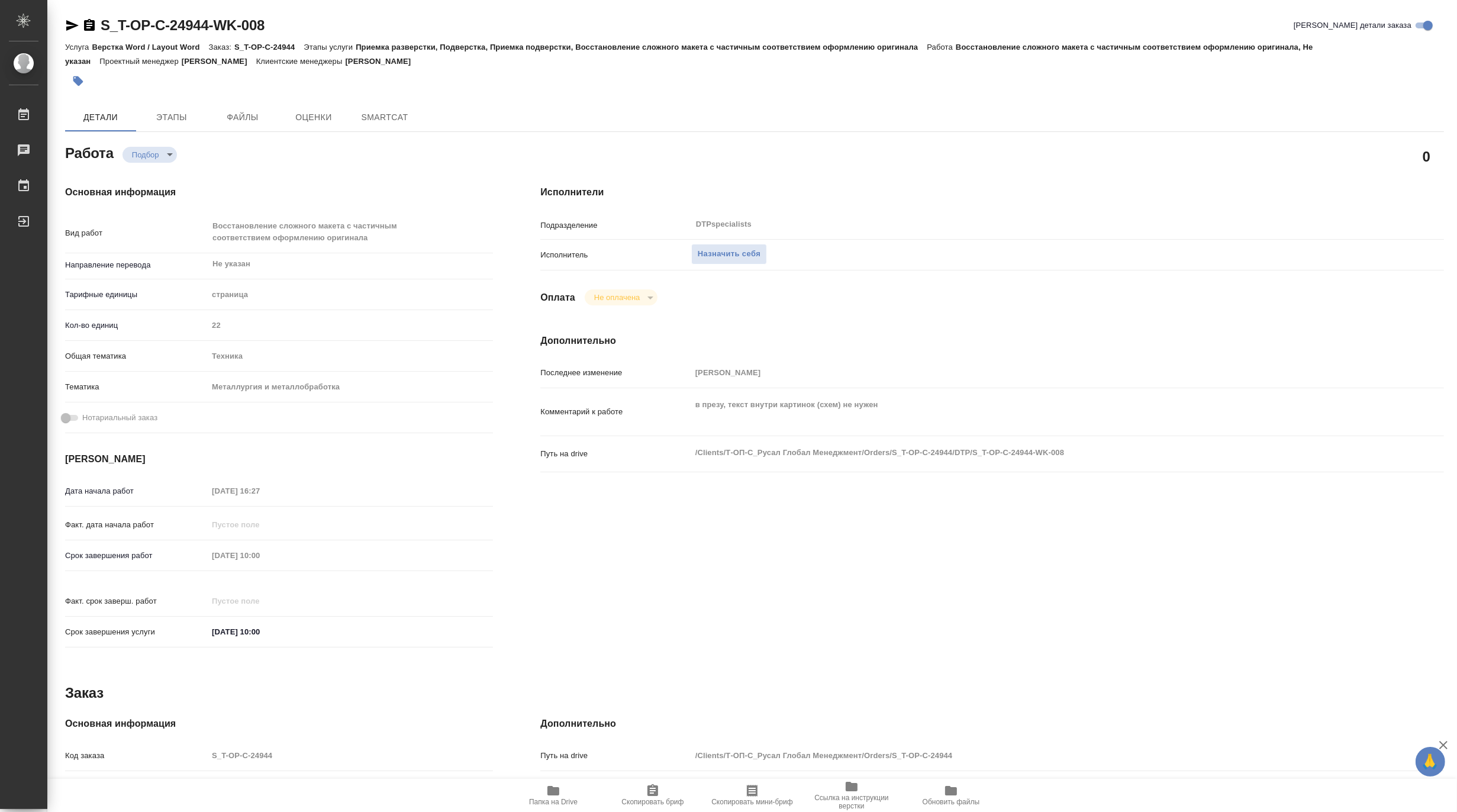
type textarea "x"
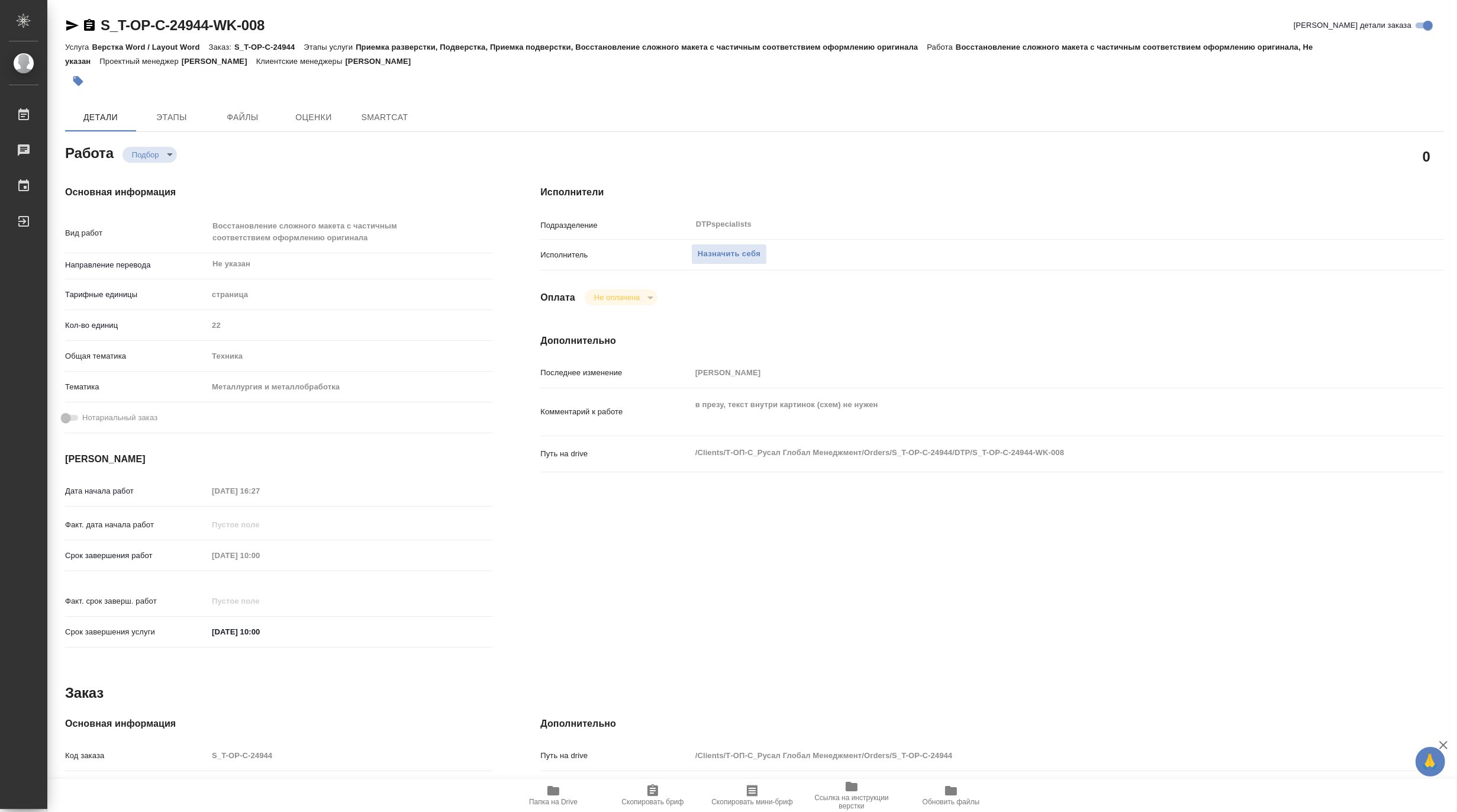
type textarea "x"
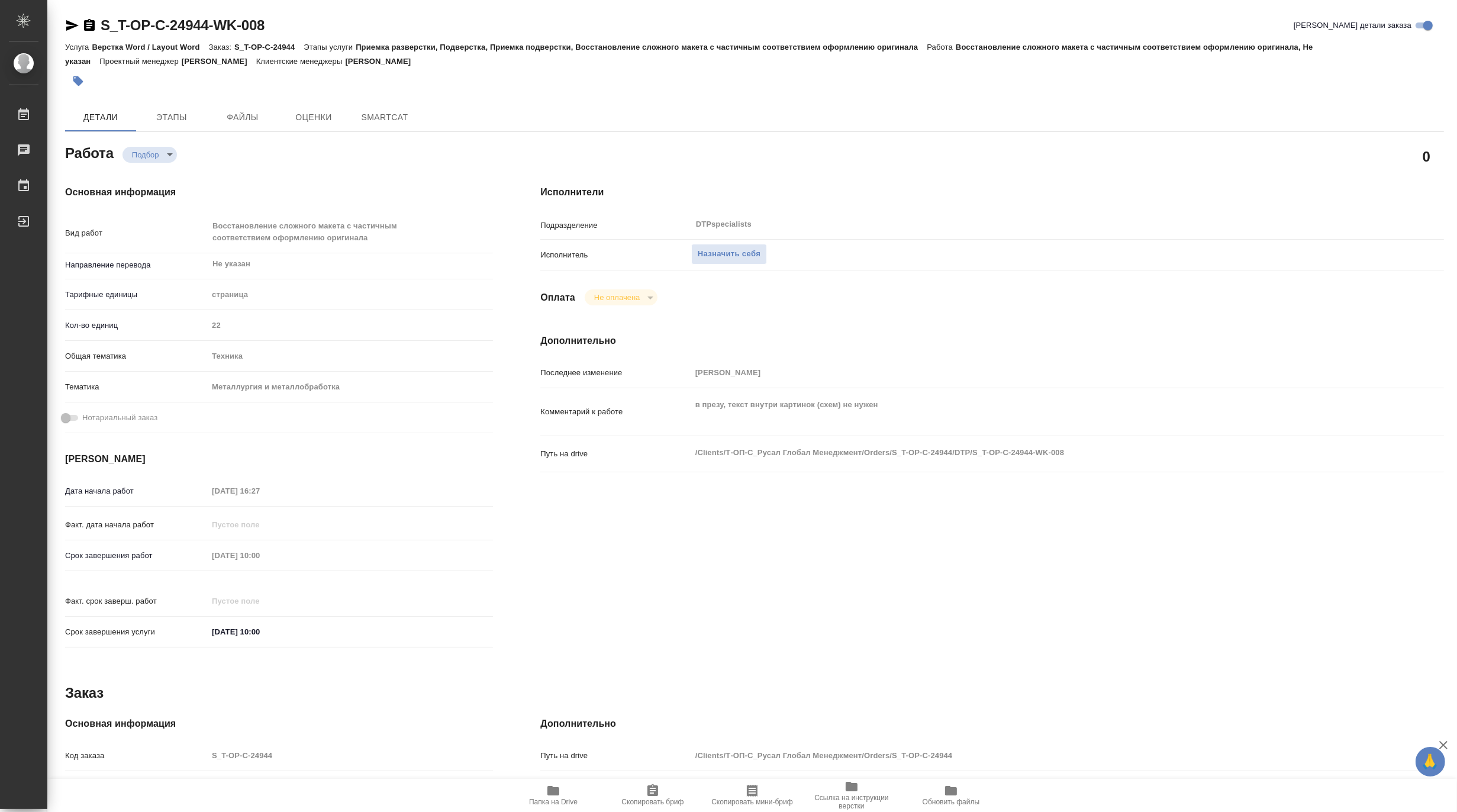
type textarea "x"
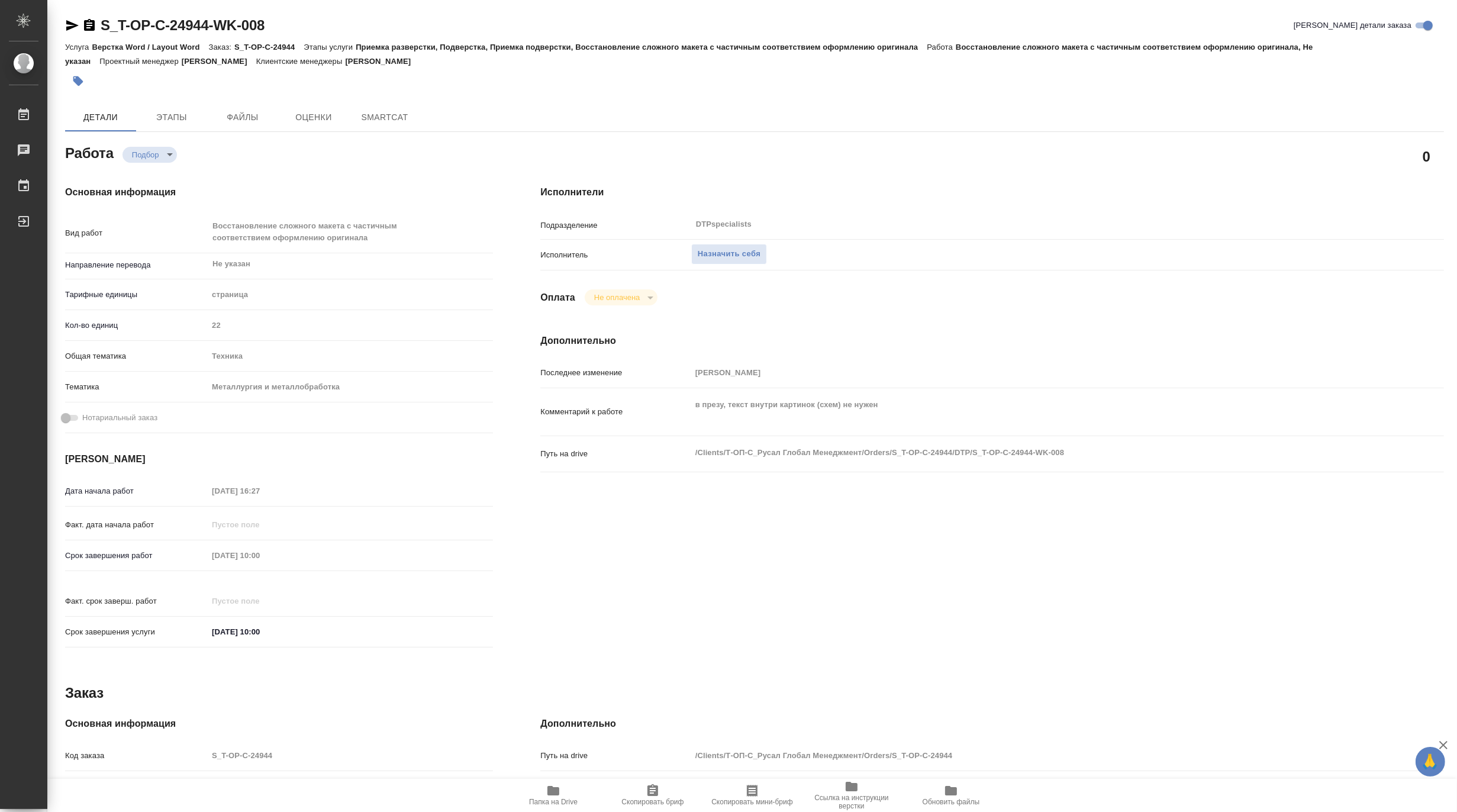
type textarea "x"
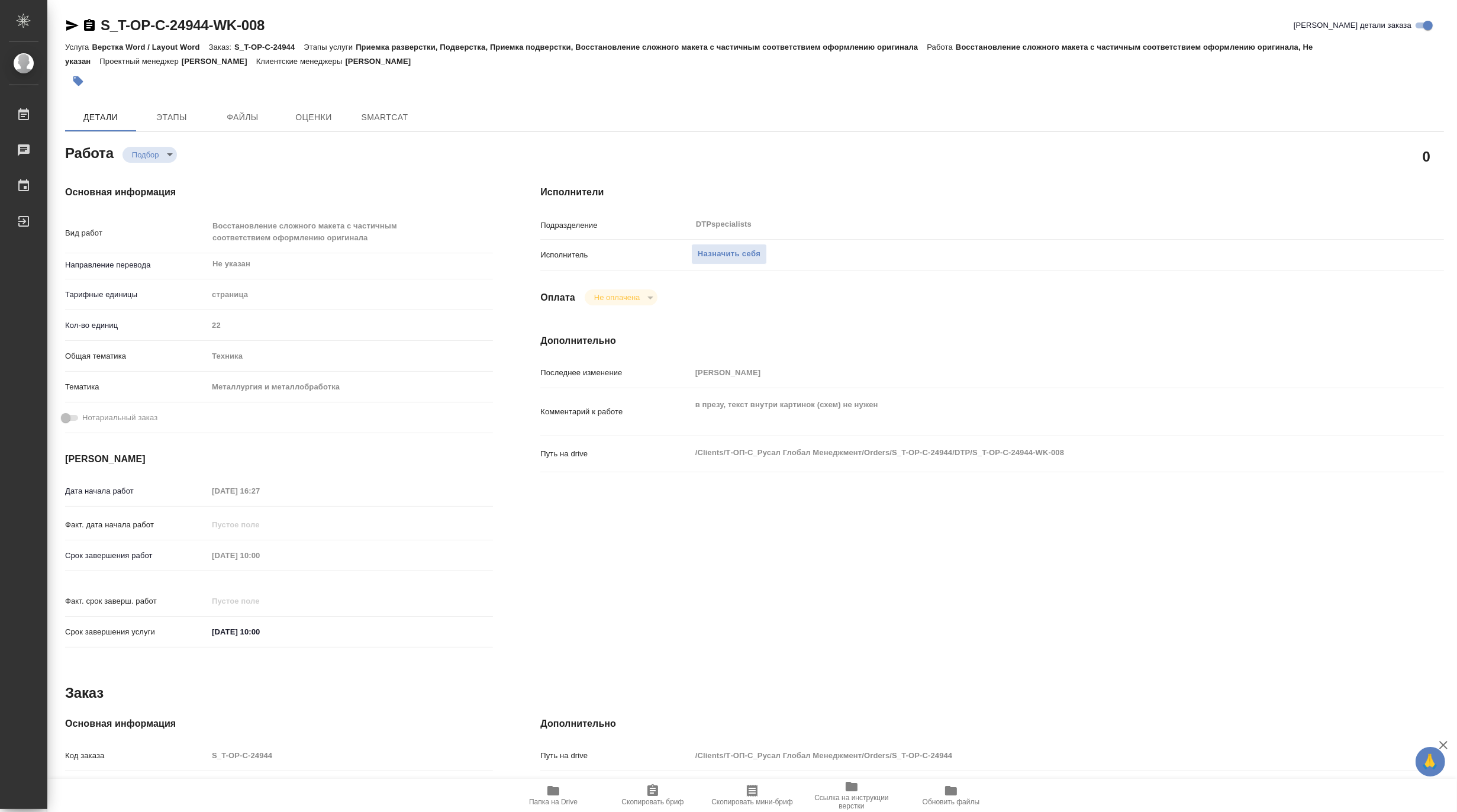
type textarea "x"
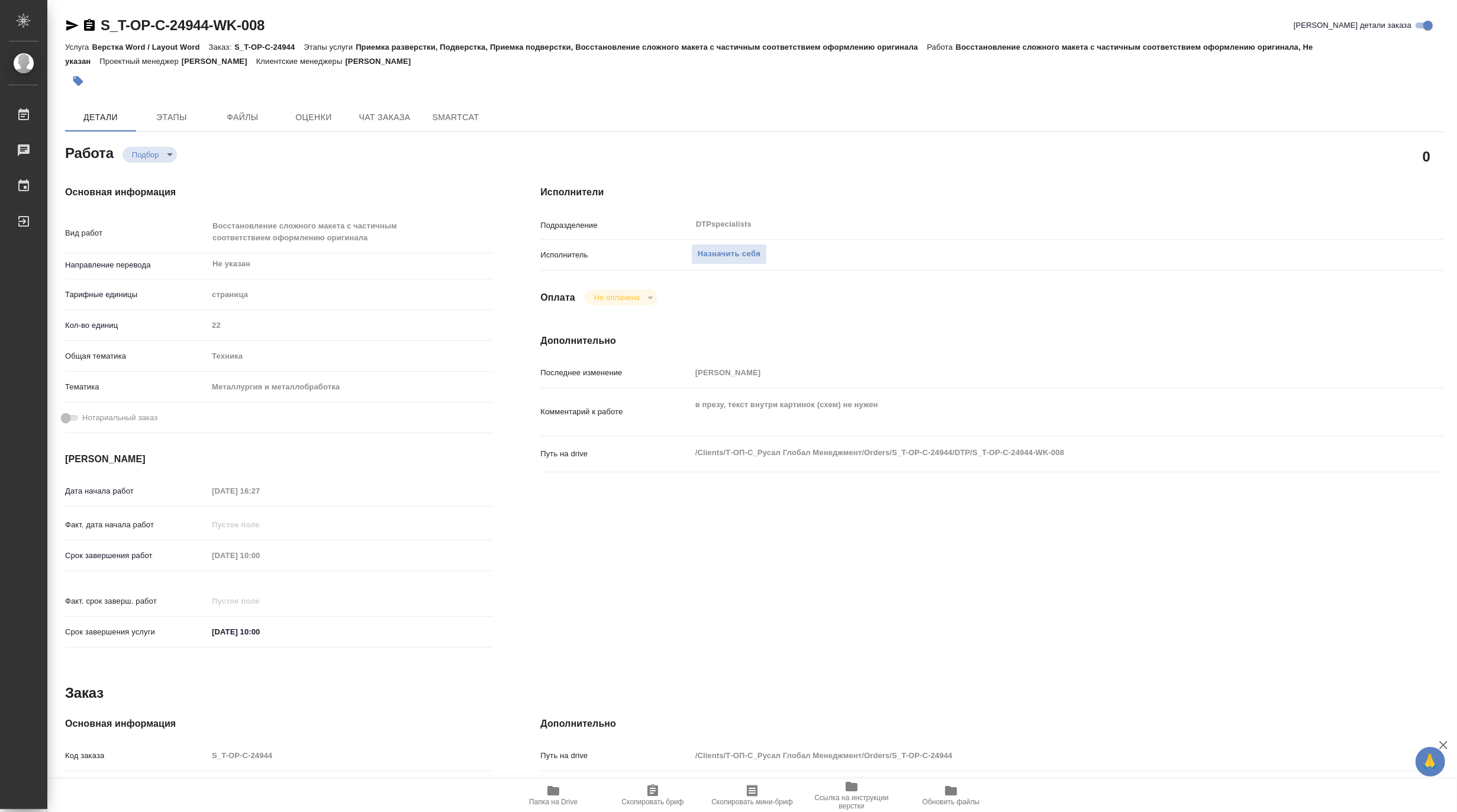
type textarea "x"
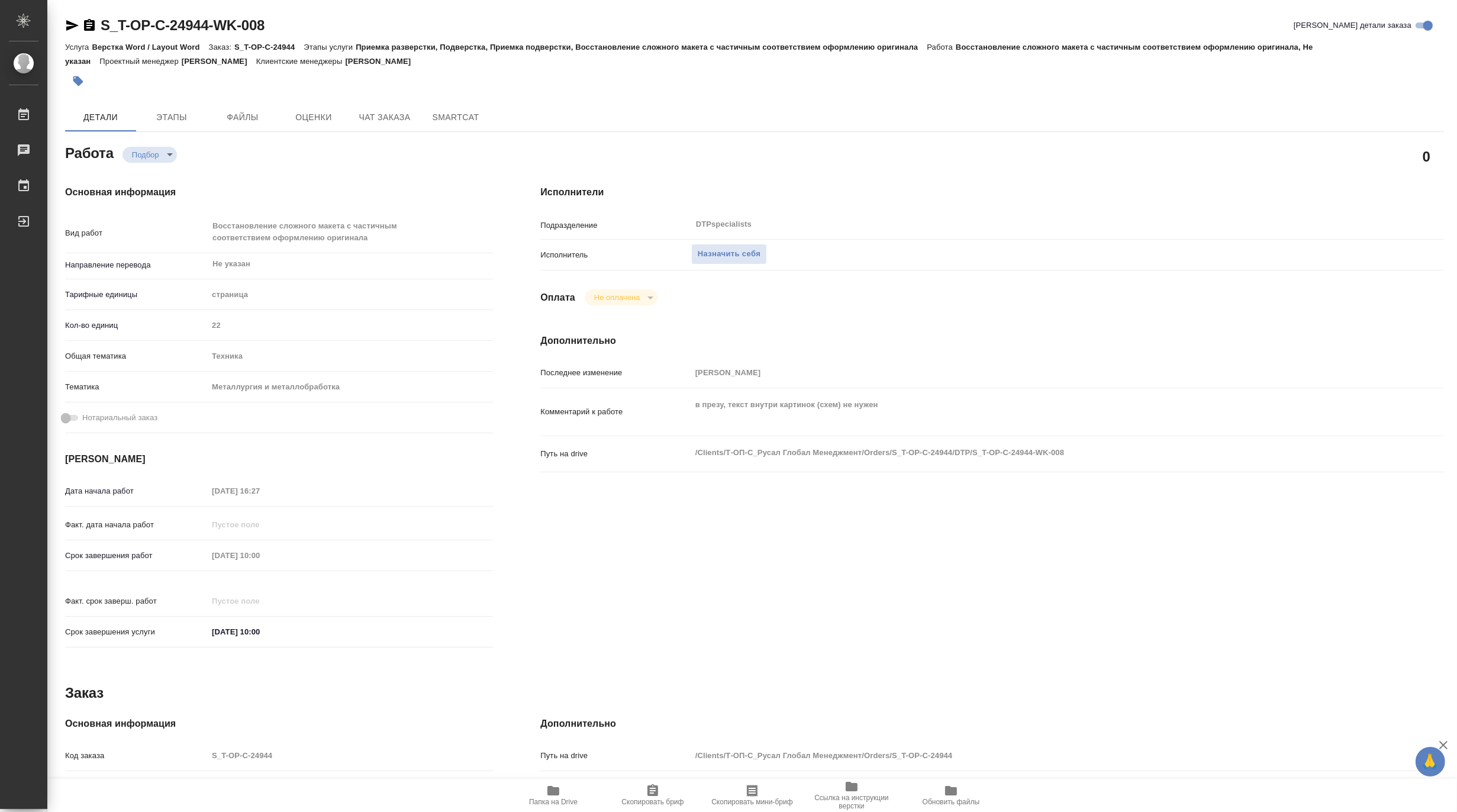
click at [558, 787] on icon "button" at bounding box center [553, 791] width 14 height 14
type textarea "x"
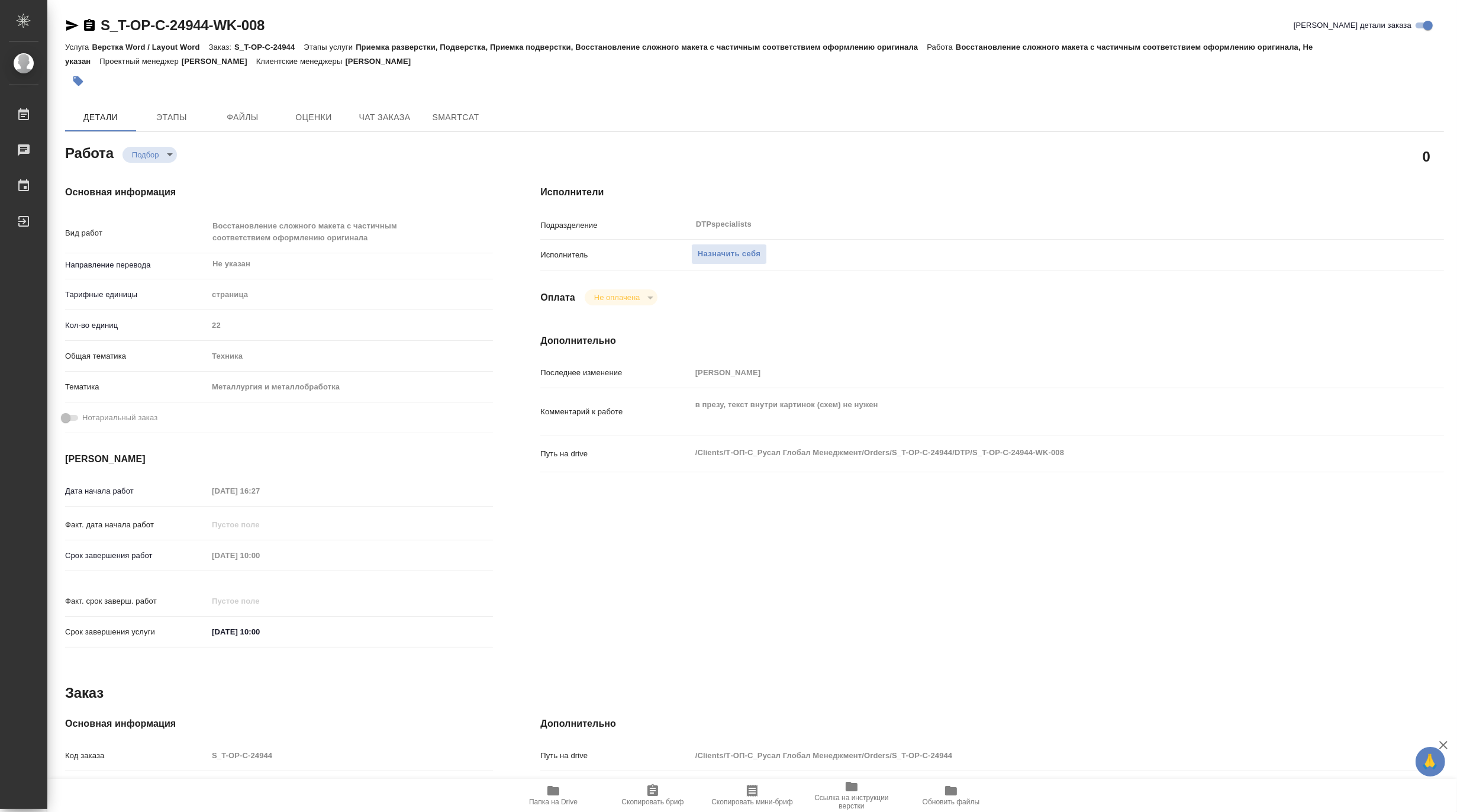
type textarea "x"
click at [381, 118] on span "Чат заказа" at bounding box center [385, 117] width 57 height 15
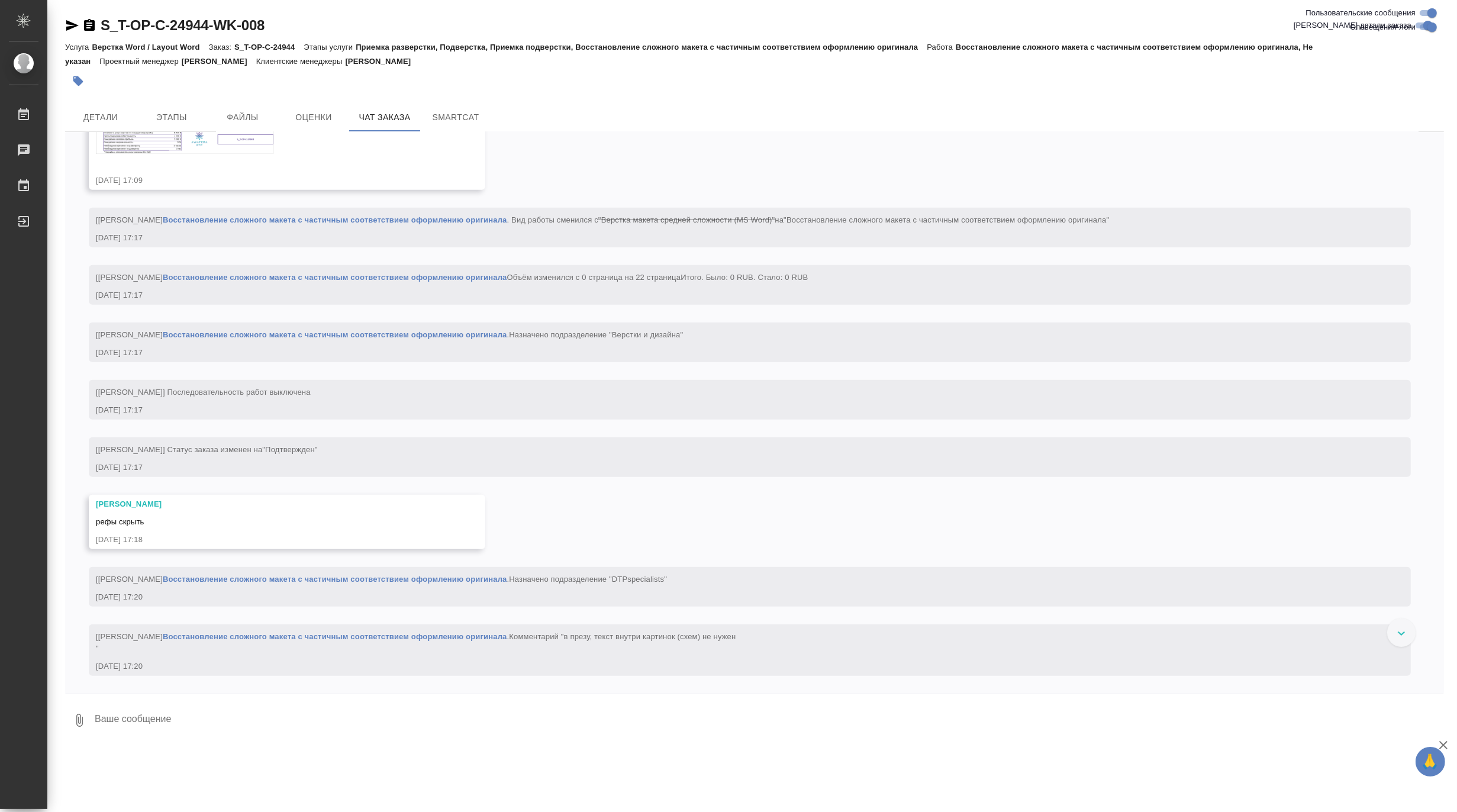
scroll to position [1180, 0]
click at [61, 25] on div "S_T-OP-C-24944-WK-008 Кратко детали заказа Услуга Верстка Word / Layout Word За…" at bounding box center [755, 373] width 1392 height 747
click at [68, 24] on icon "button" at bounding box center [73, 26] width 12 height 11
click at [115, 114] on span "Детали" at bounding box center [100, 117] width 57 height 15
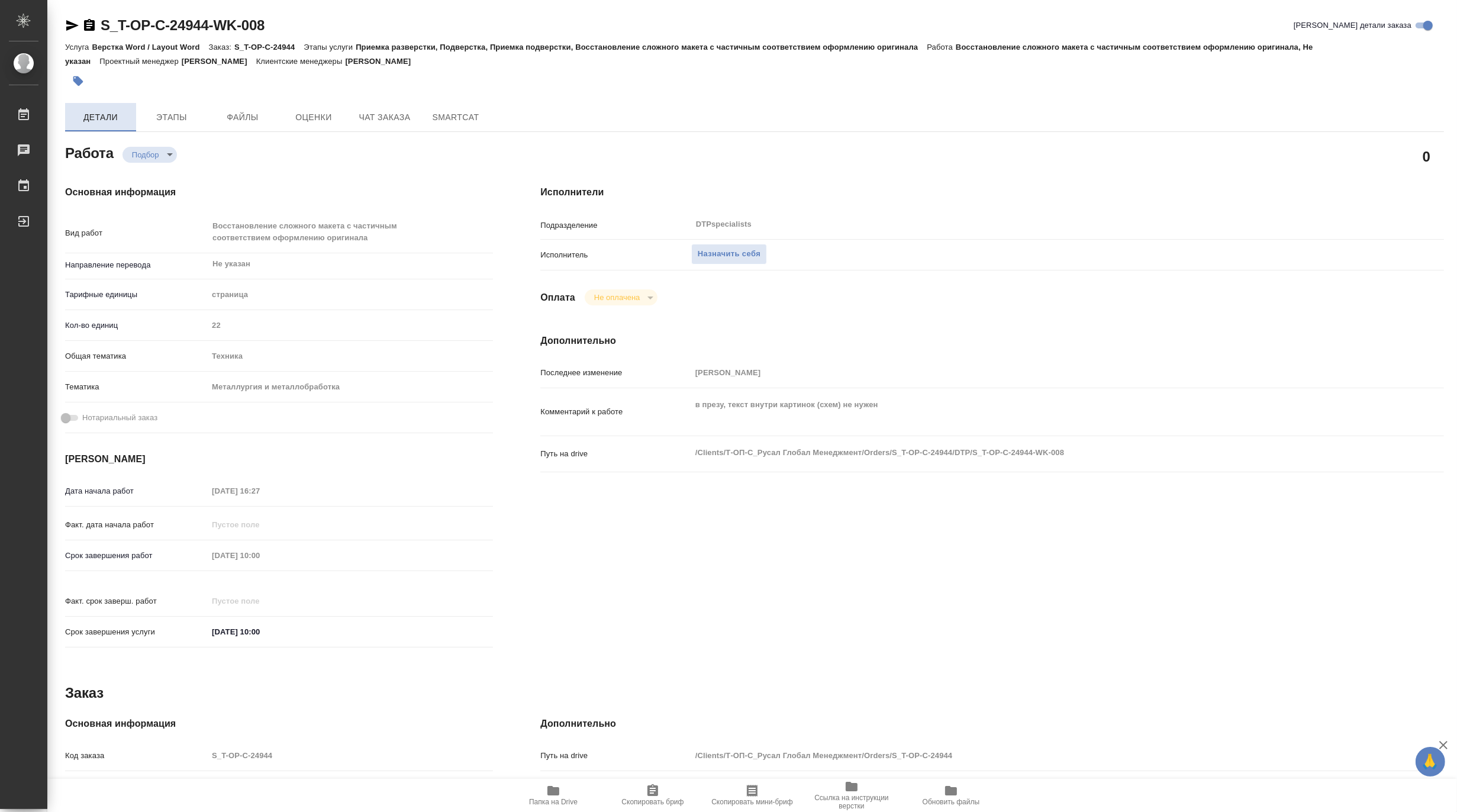
type textarea "x"
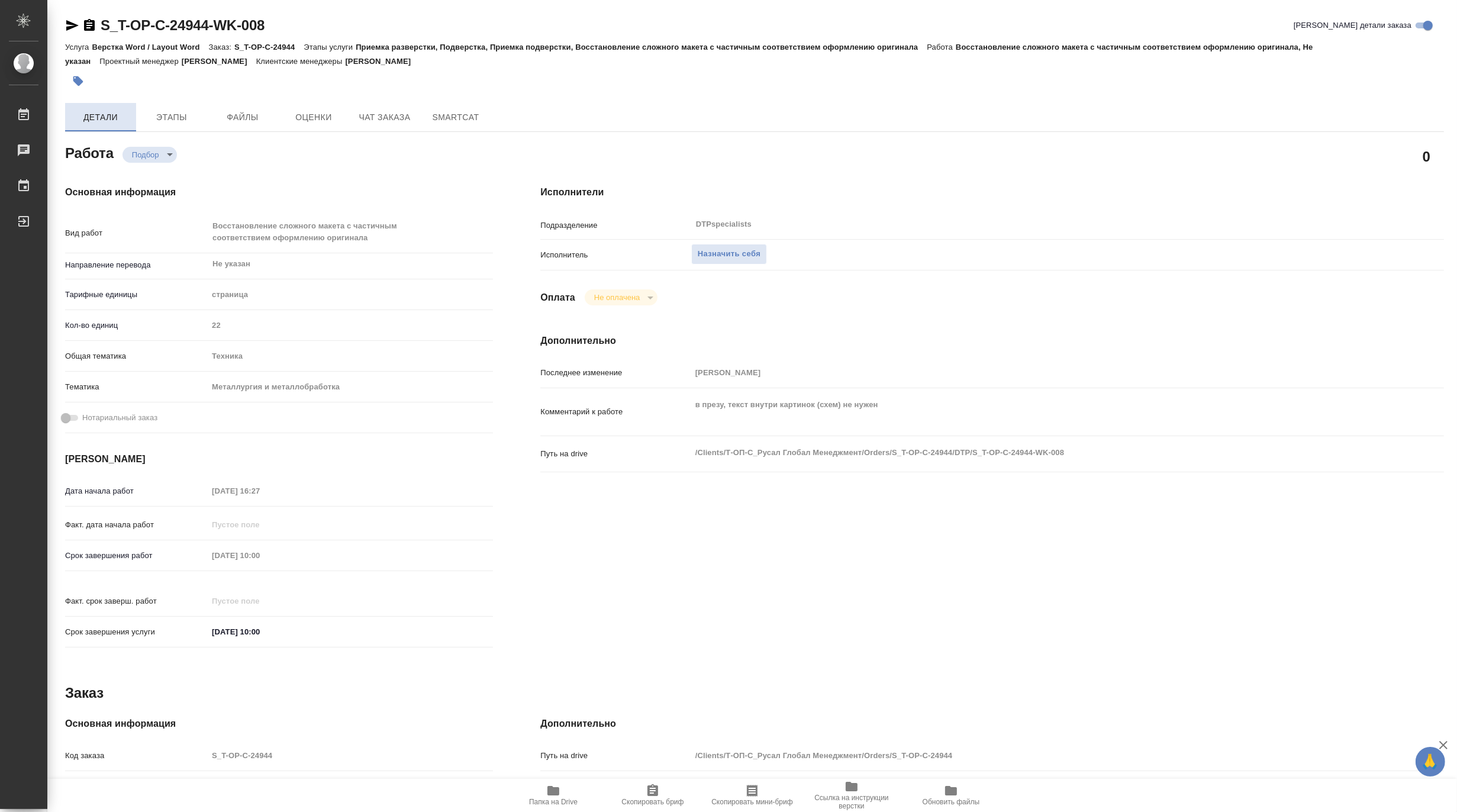
type textarea "x"
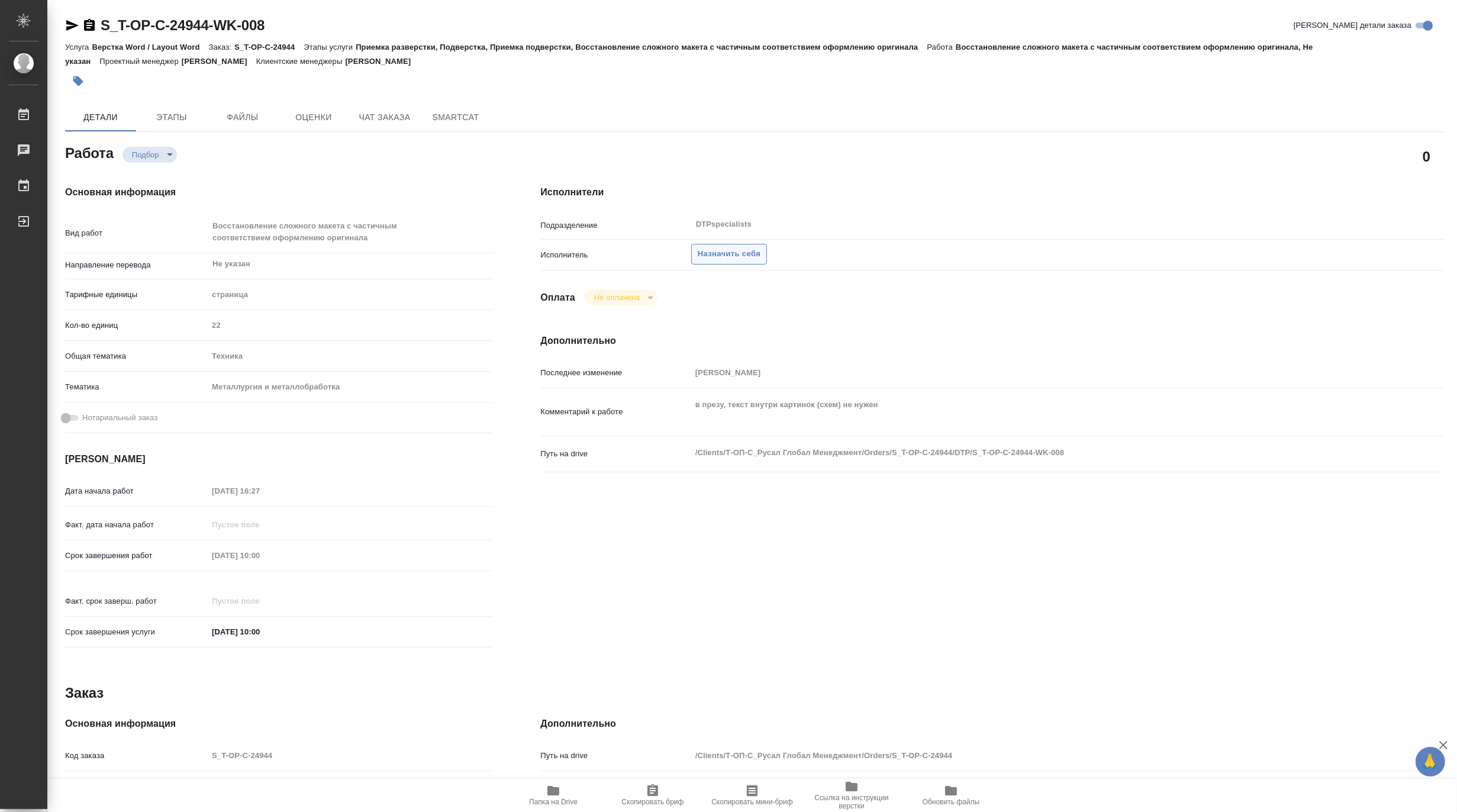
type textarea "x"
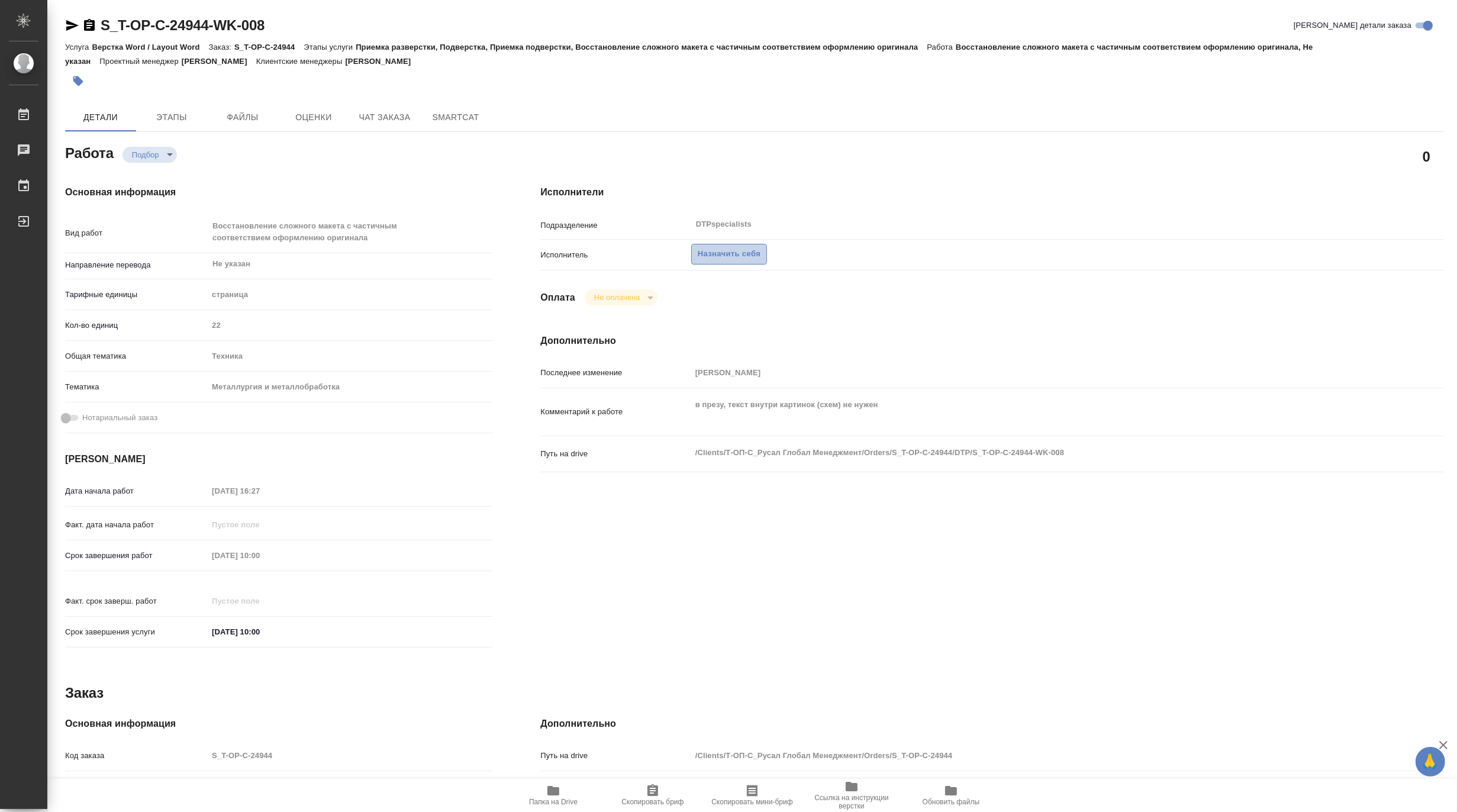
click at [746, 255] on span "Назначить себя" at bounding box center [729, 254] width 63 height 13
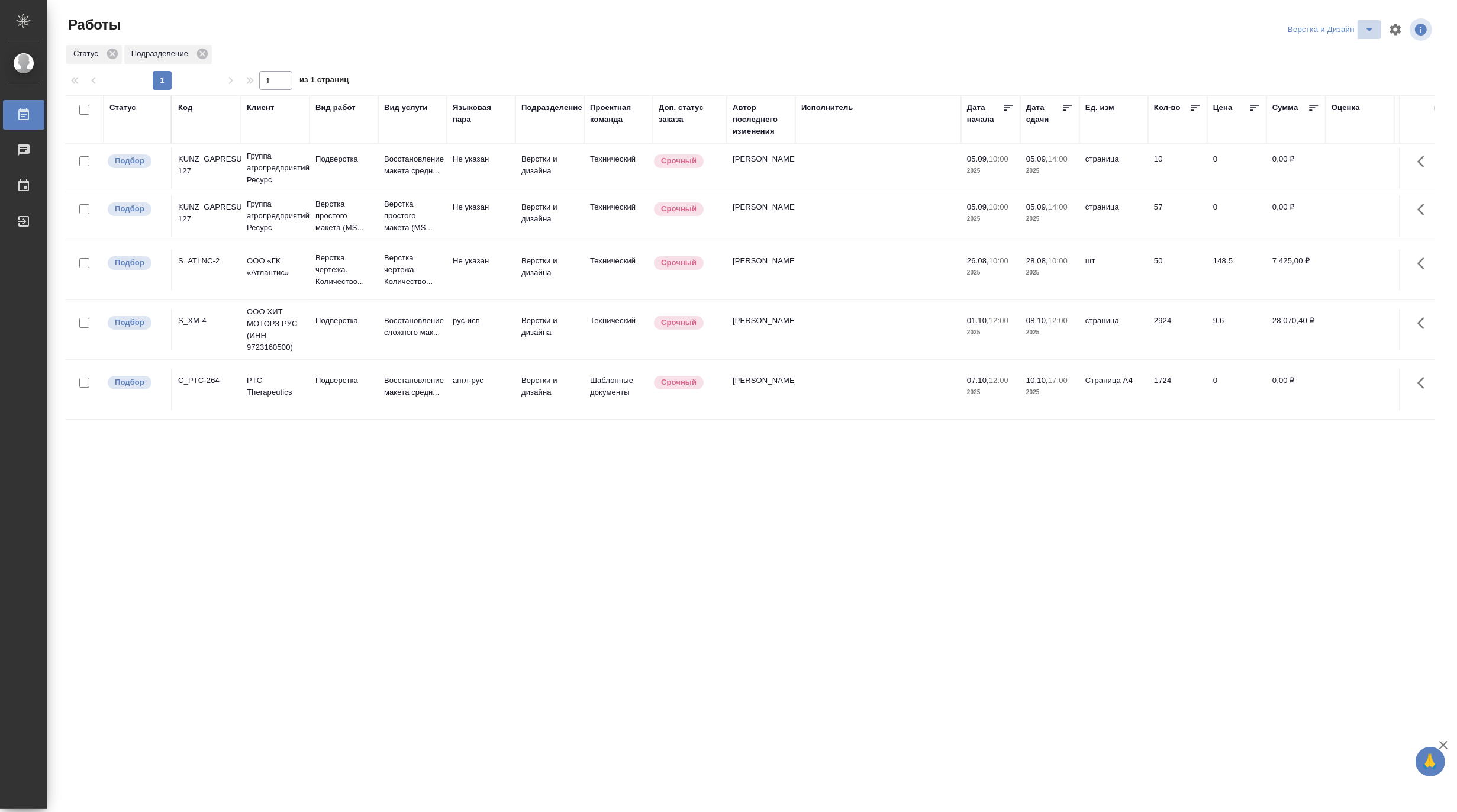
click at [1375, 22] on icon "split button" at bounding box center [1369, 29] width 14 height 14
click at [1328, 87] on li "[PERSON_NAME]" at bounding box center [1337, 90] width 114 height 19
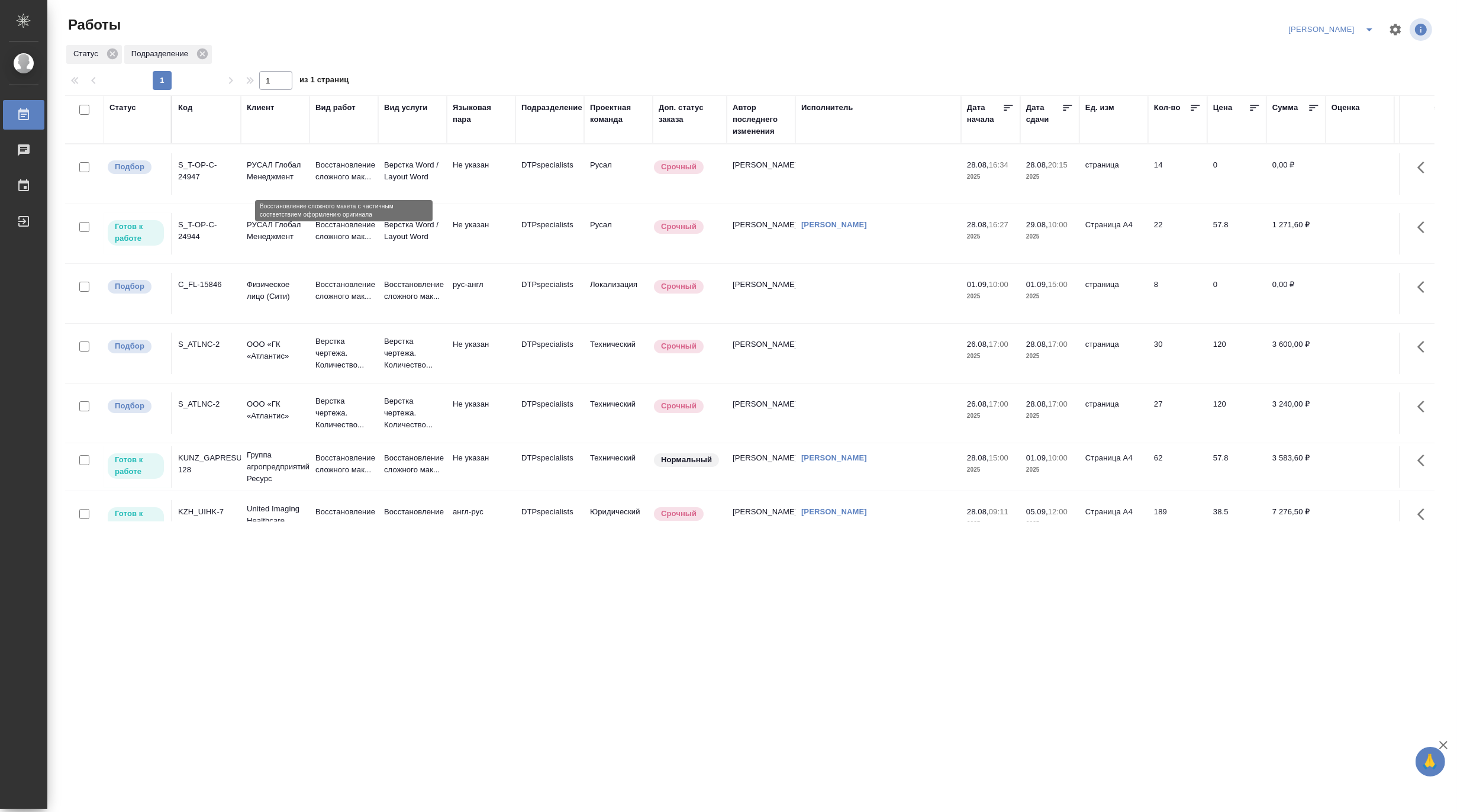
click at [333, 172] on p "Восстановление сложного мак..." at bounding box center [344, 171] width 57 height 24
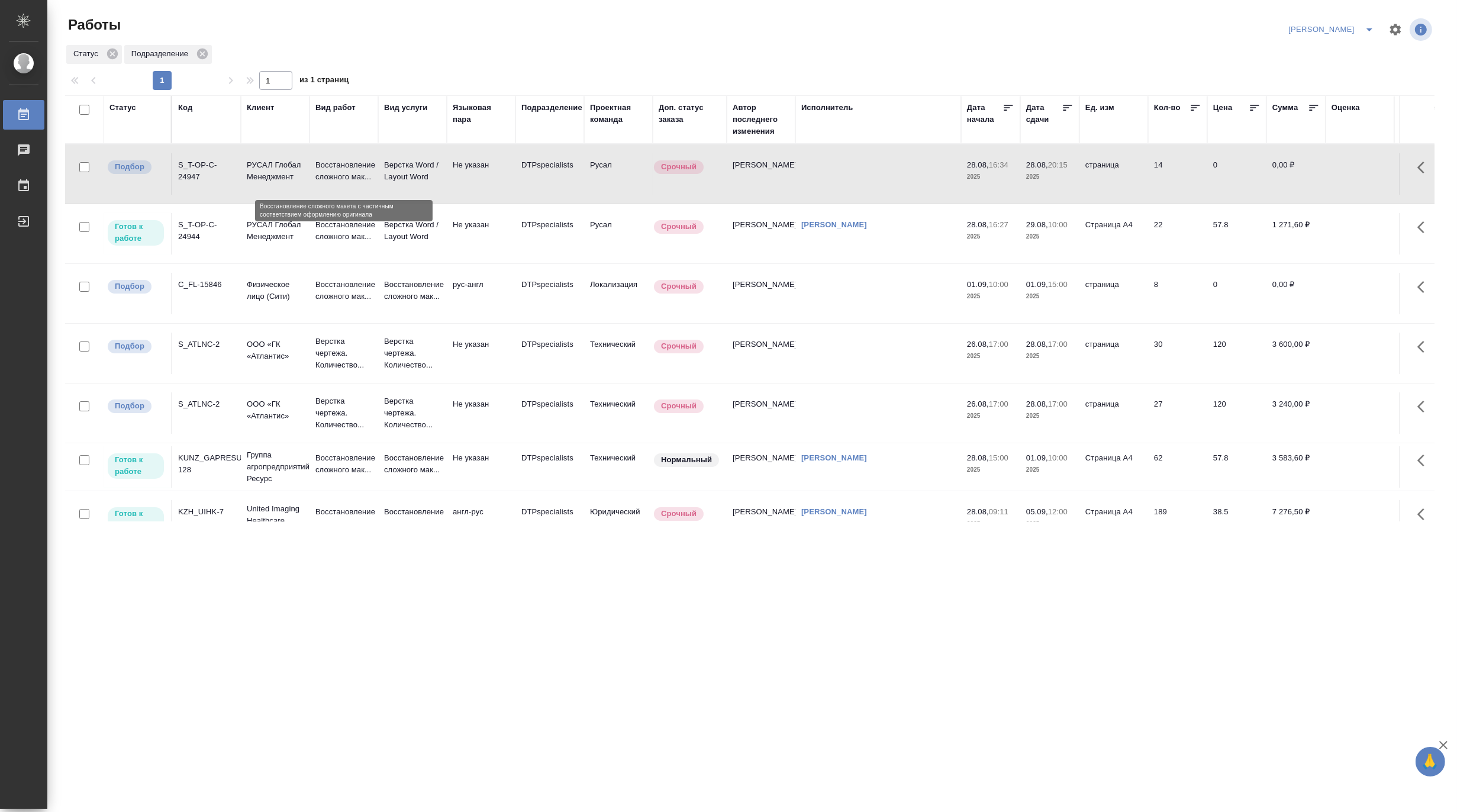
click at [333, 172] on p "Восстановление сложного мак..." at bounding box center [344, 171] width 57 height 24
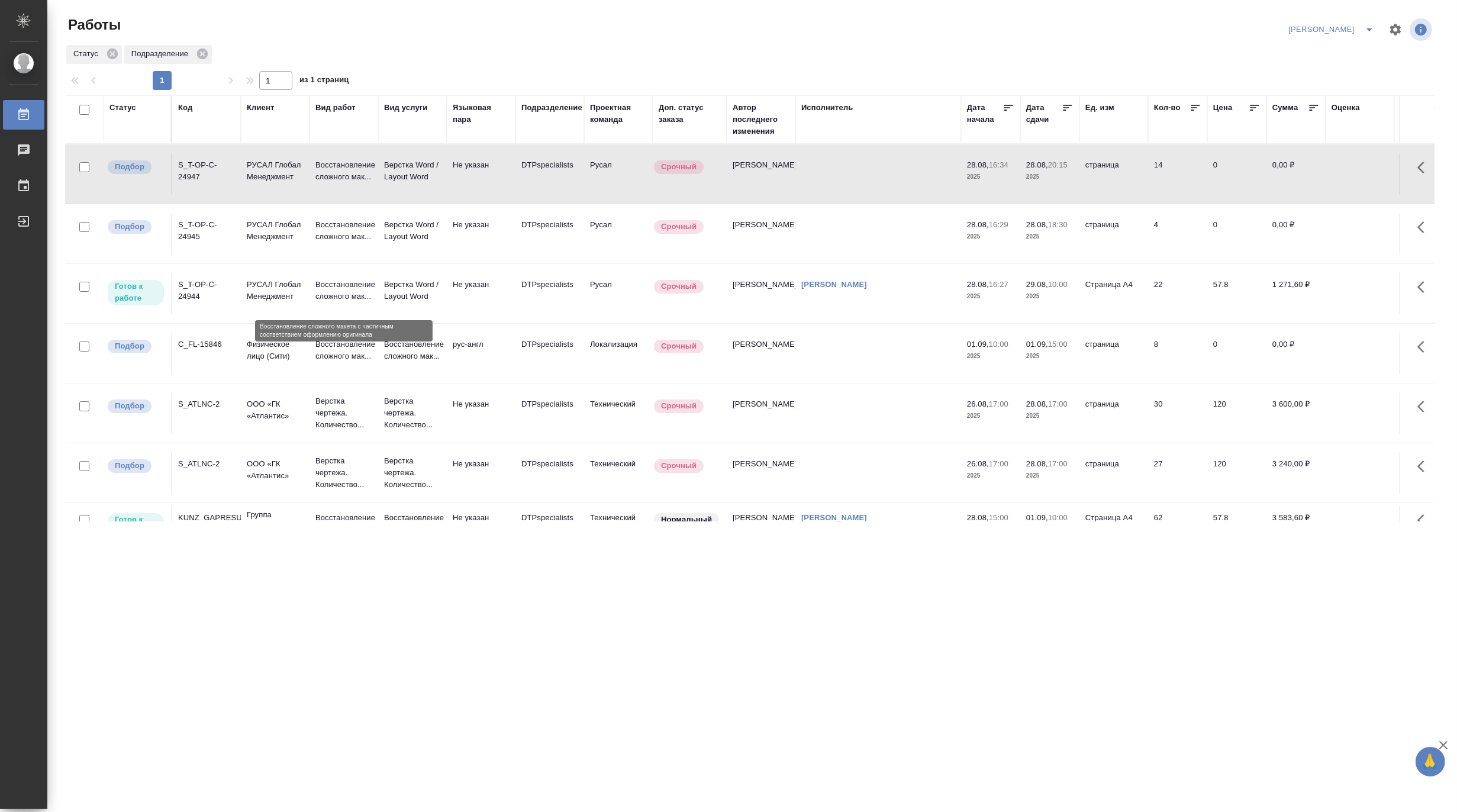
click at [332, 299] on p "Восстановление сложного мак..." at bounding box center [344, 290] width 57 height 24
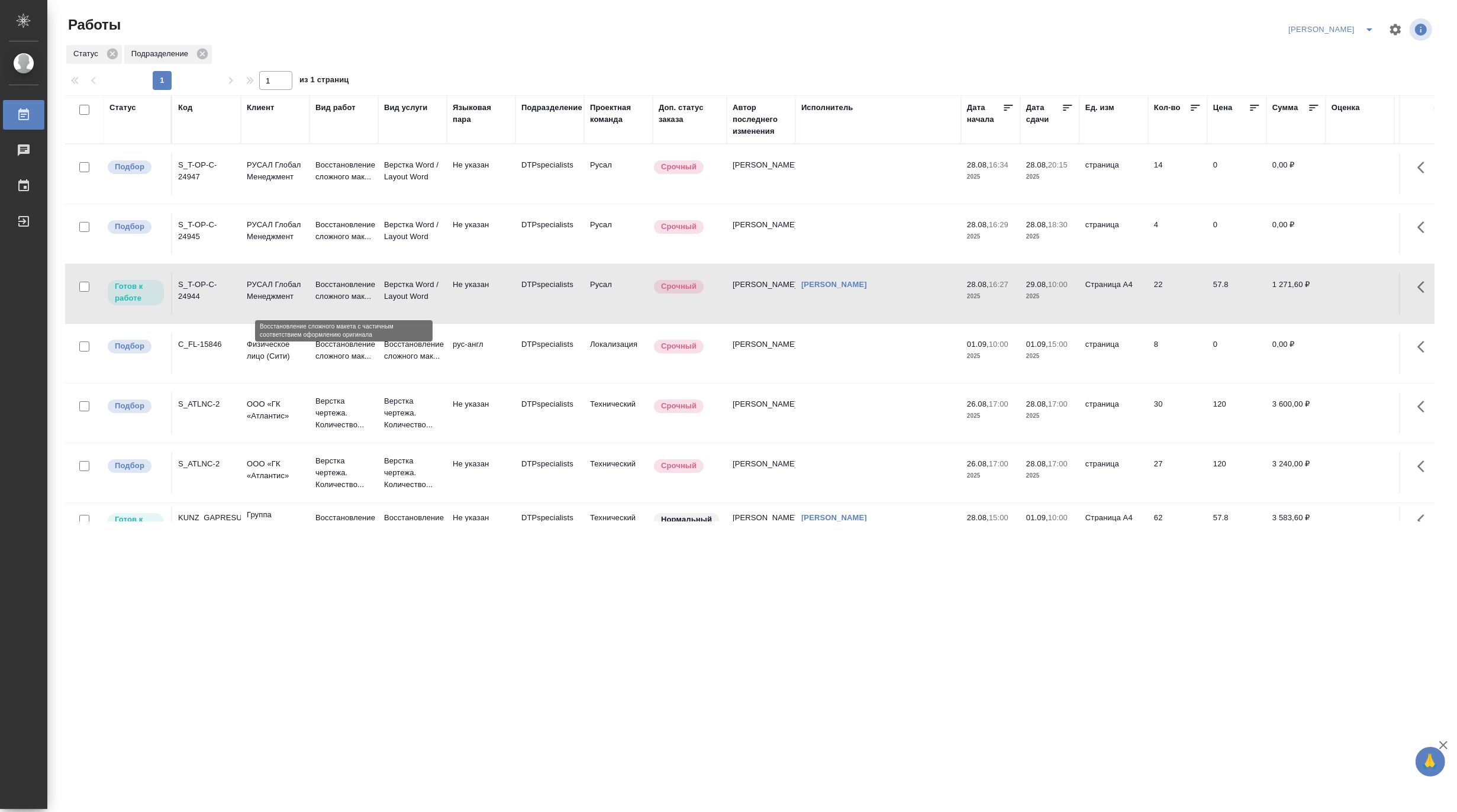
click at [332, 299] on p "Восстановление сложного мак..." at bounding box center [344, 290] width 57 height 24
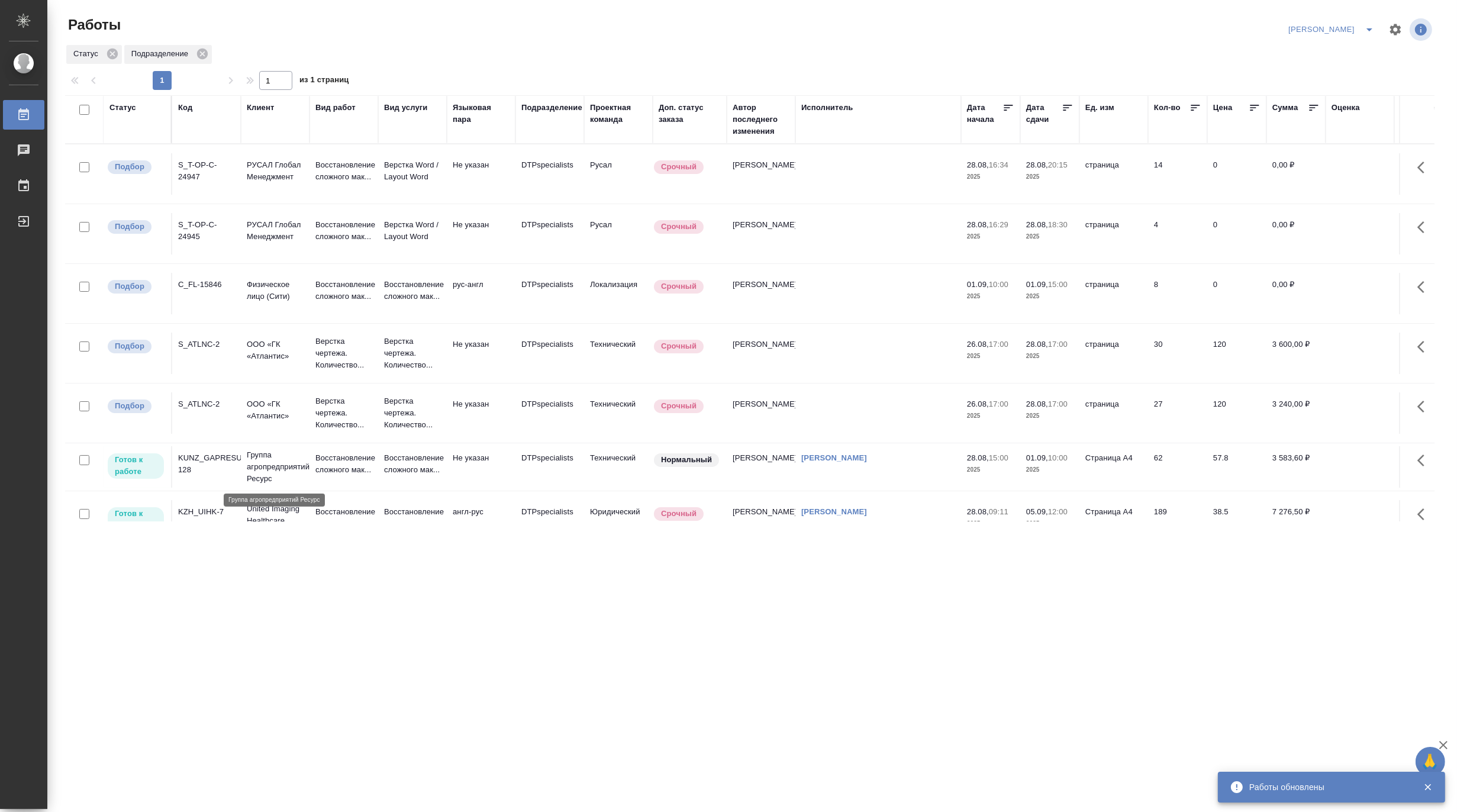
click at [283, 464] on p "Группа агропредприятий Ресурс" at bounding box center [275, 467] width 57 height 35
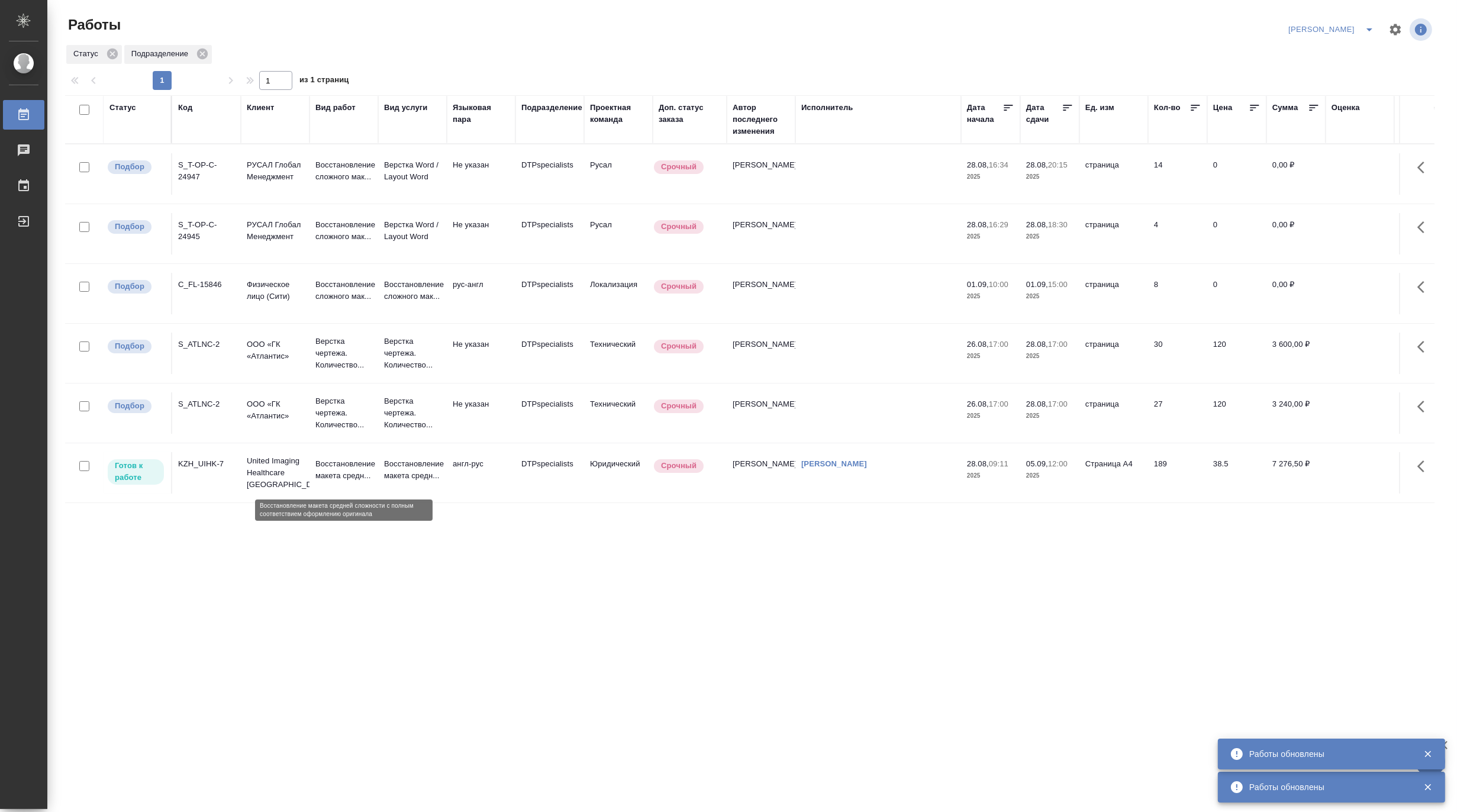
click at [320, 471] on p "Восстановление макета средн..." at bounding box center [344, 470] width 57 height 24
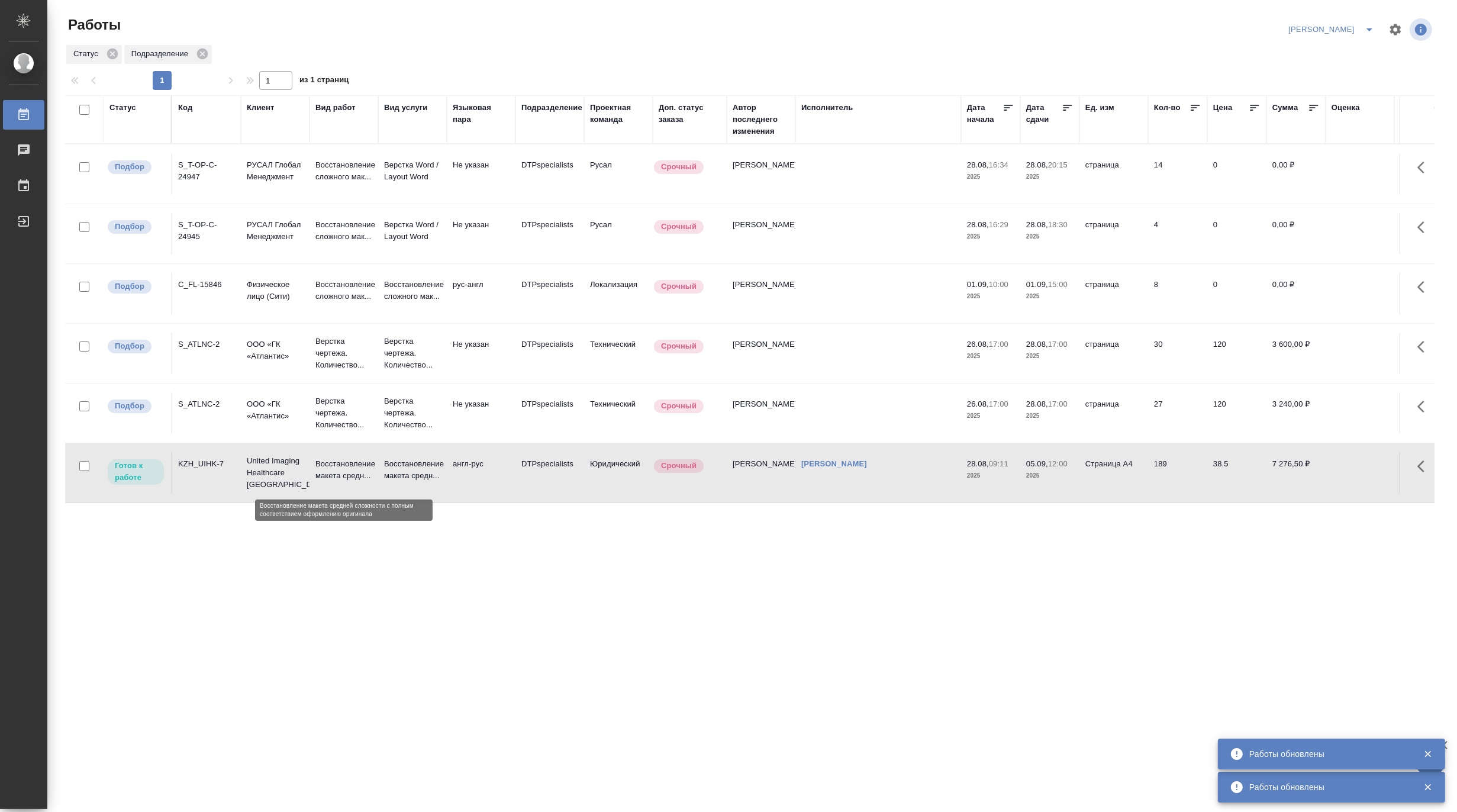
click at [320, 471] on p "Восстановление макета средн..." at bounding box center [344, 470] width 57 height 24
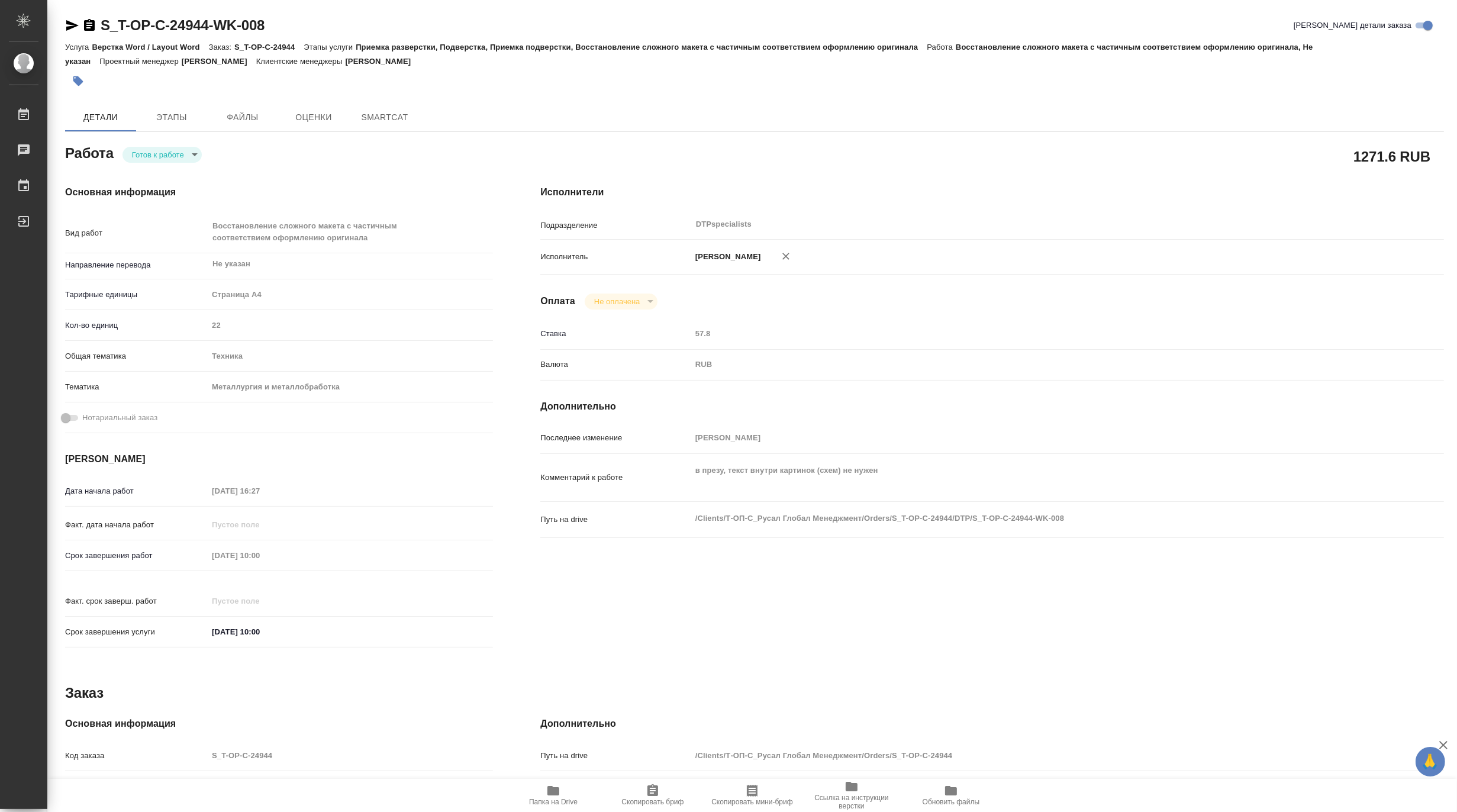
type textarea "x"
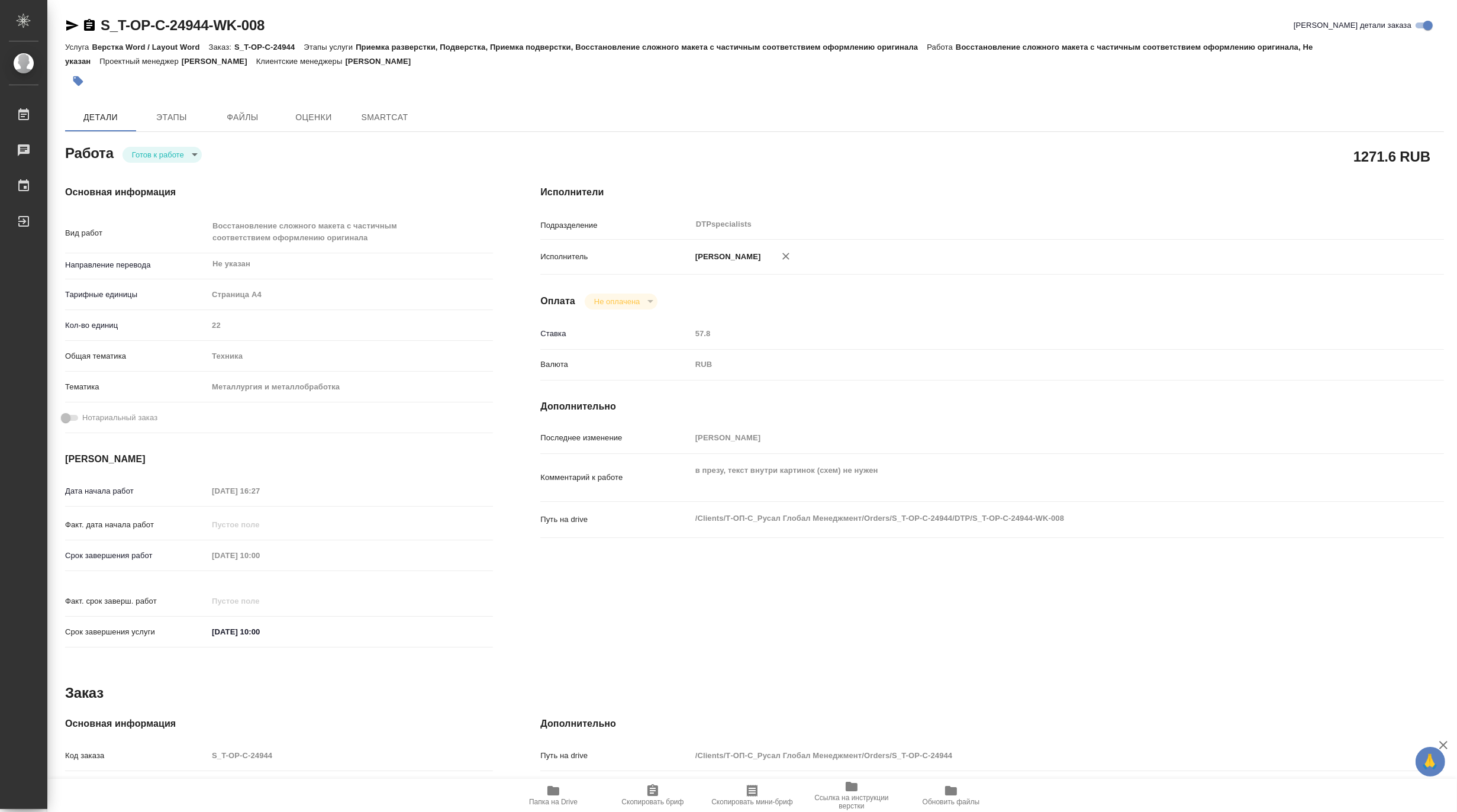
type textarea "x"
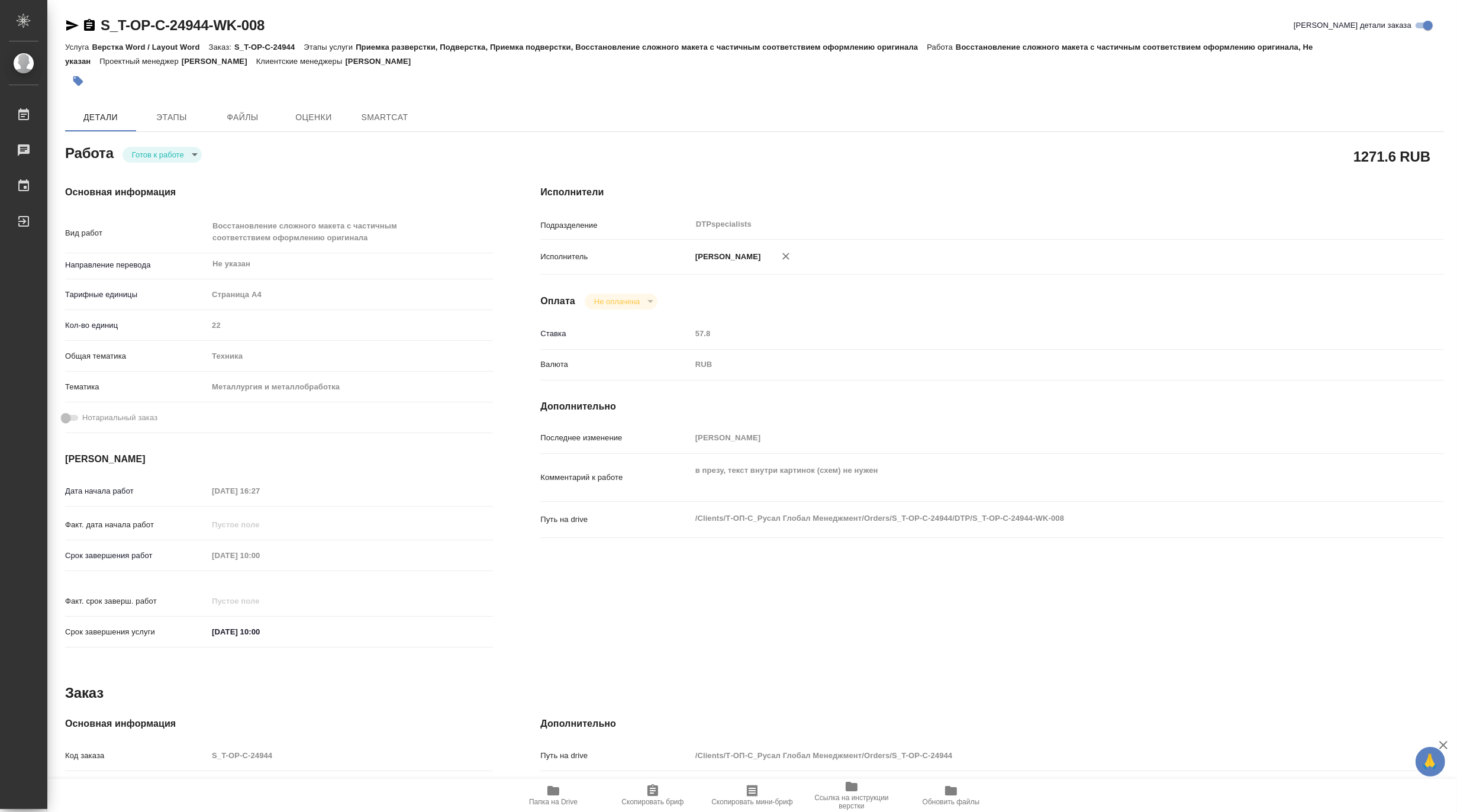
type textarea "x"
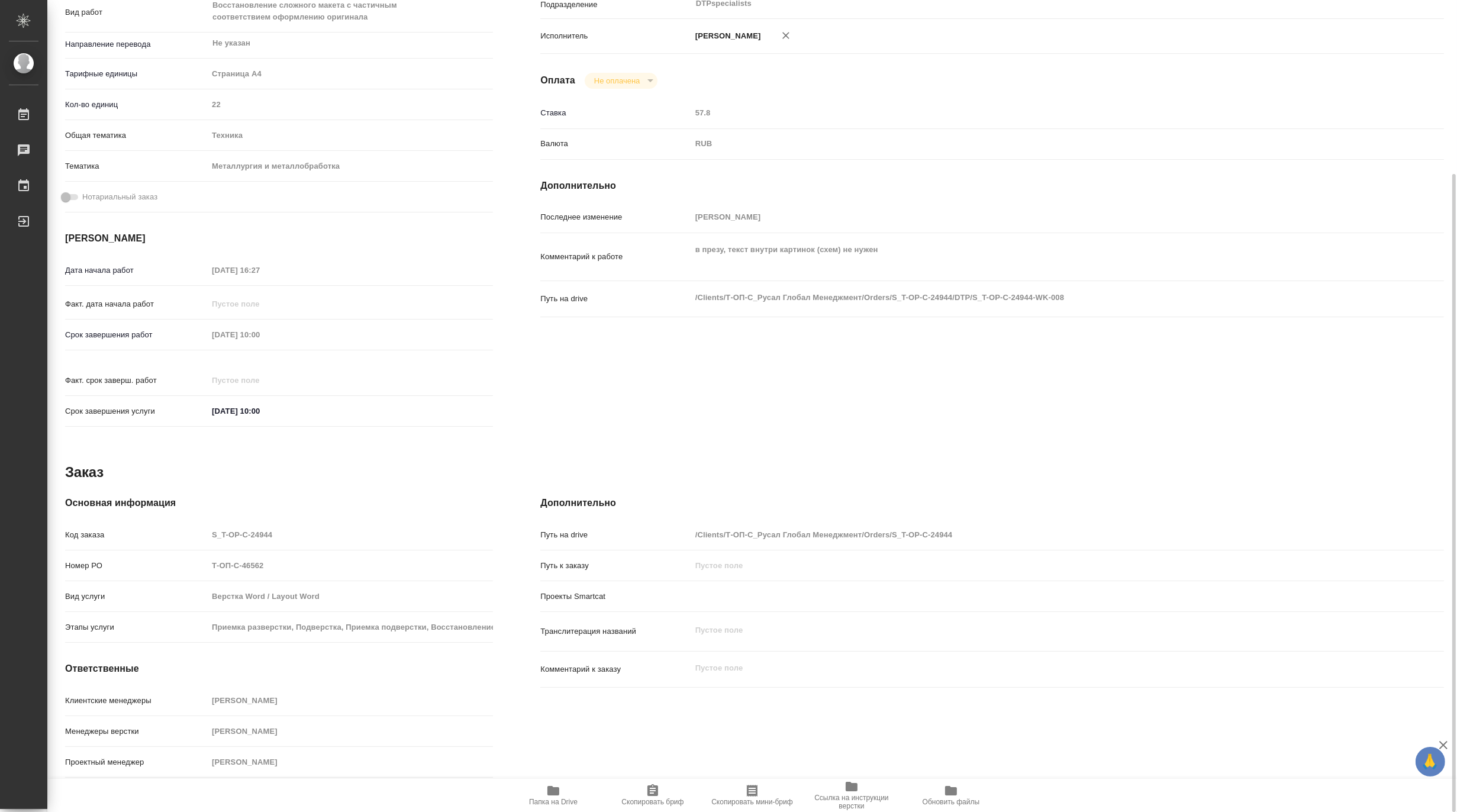
type textarea "x"
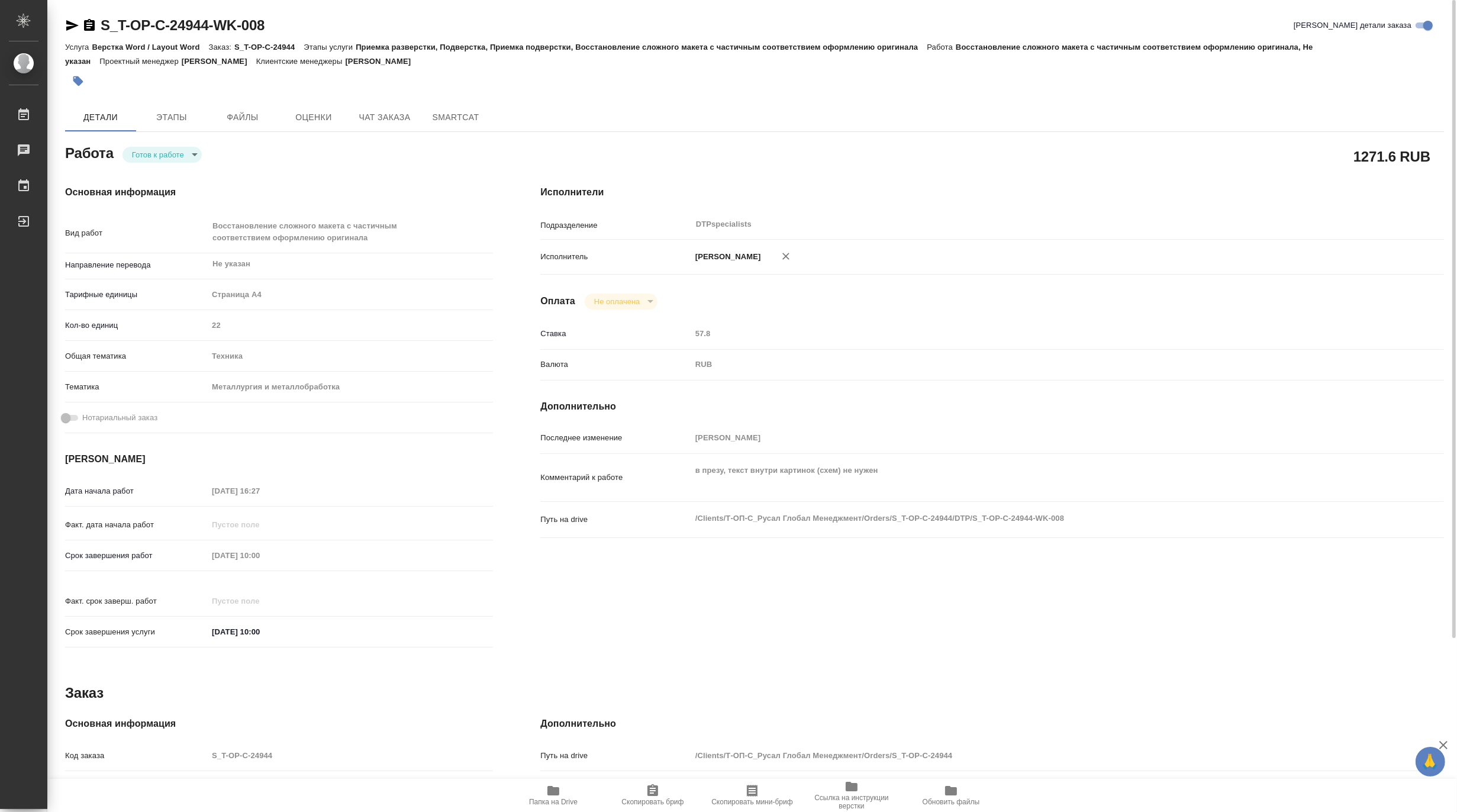
type textarea "x"
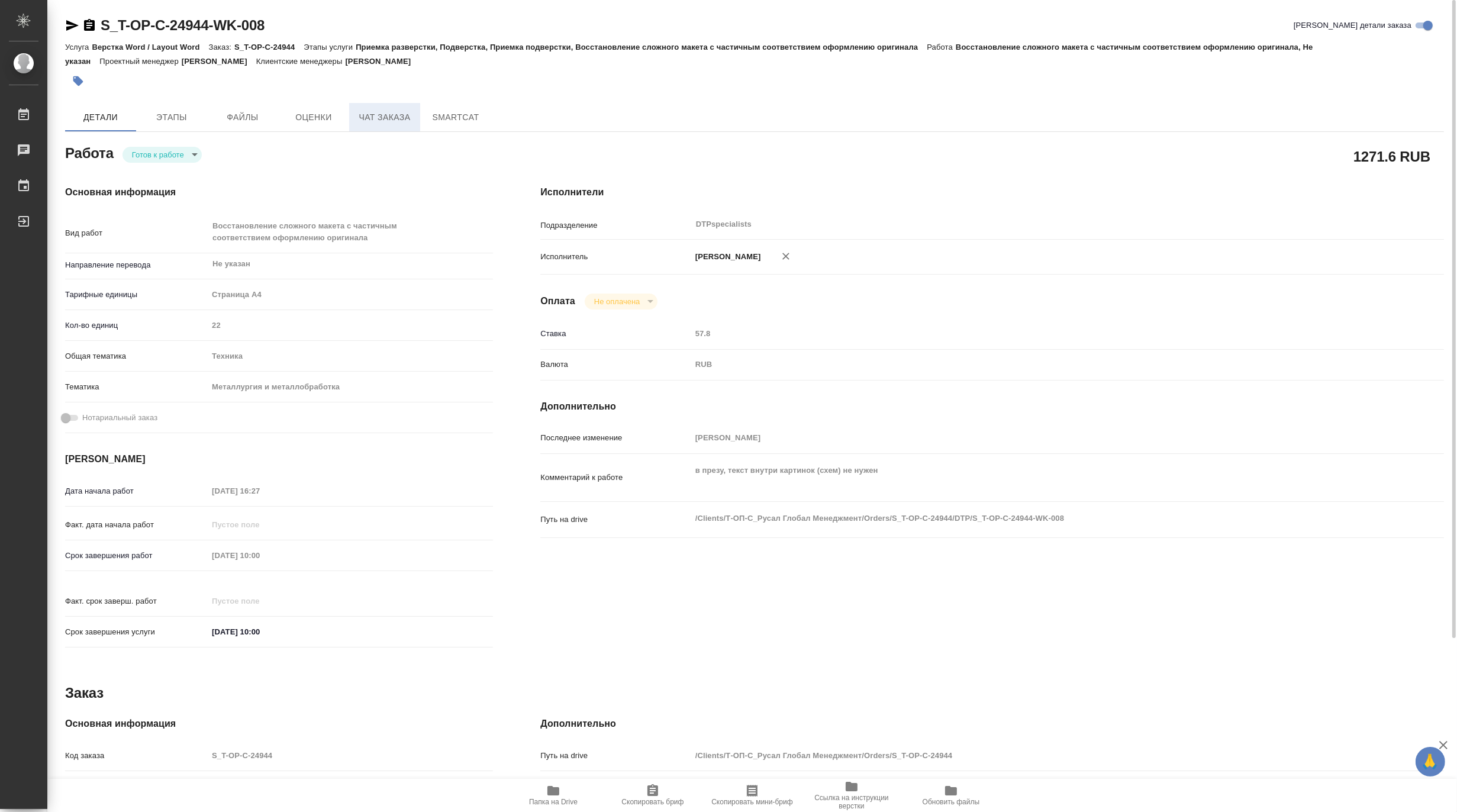
click at [380, 120] on span "Чат заказа" at bounding box center [385, 117] width 57 height 15
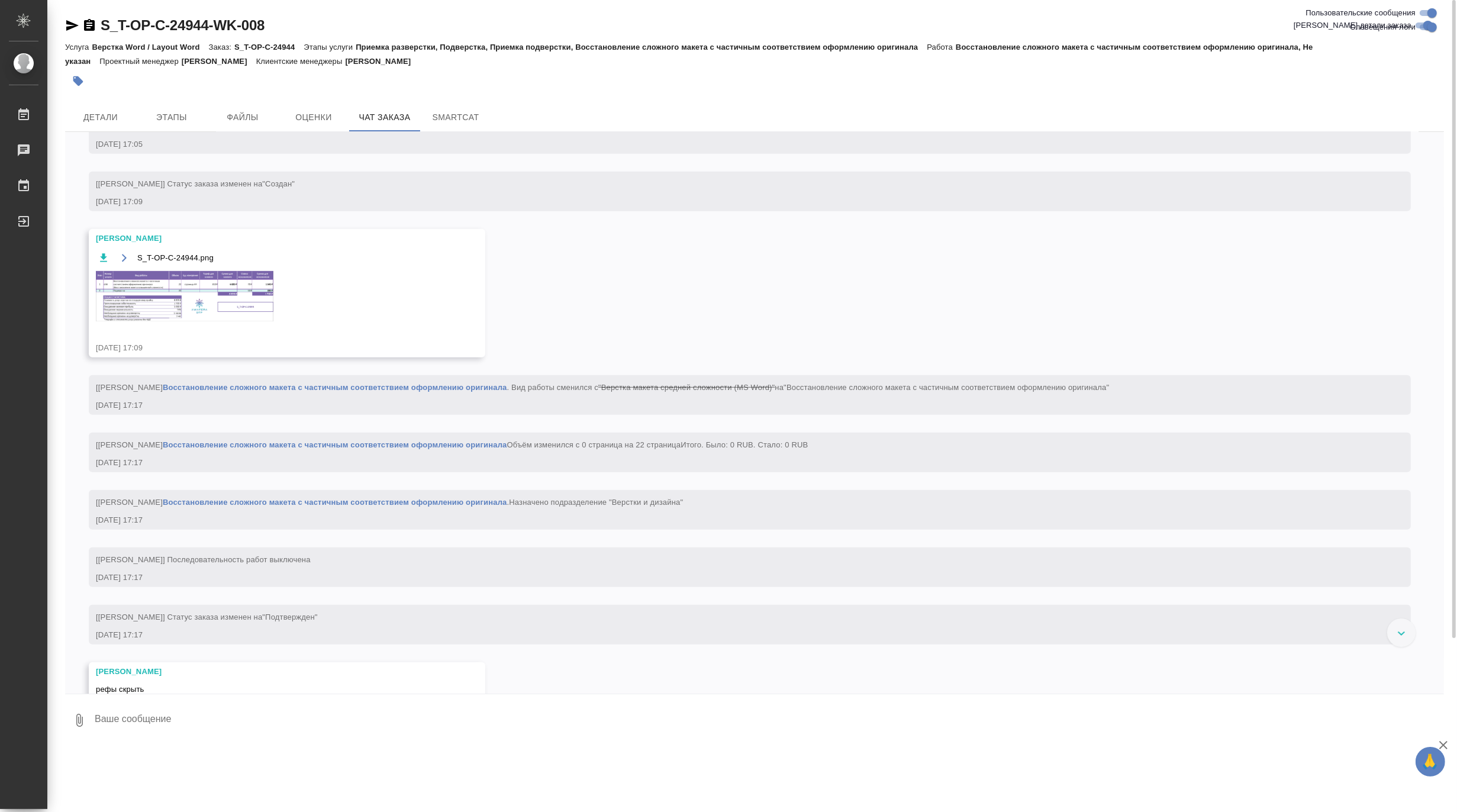
scroll to position [969, 0]
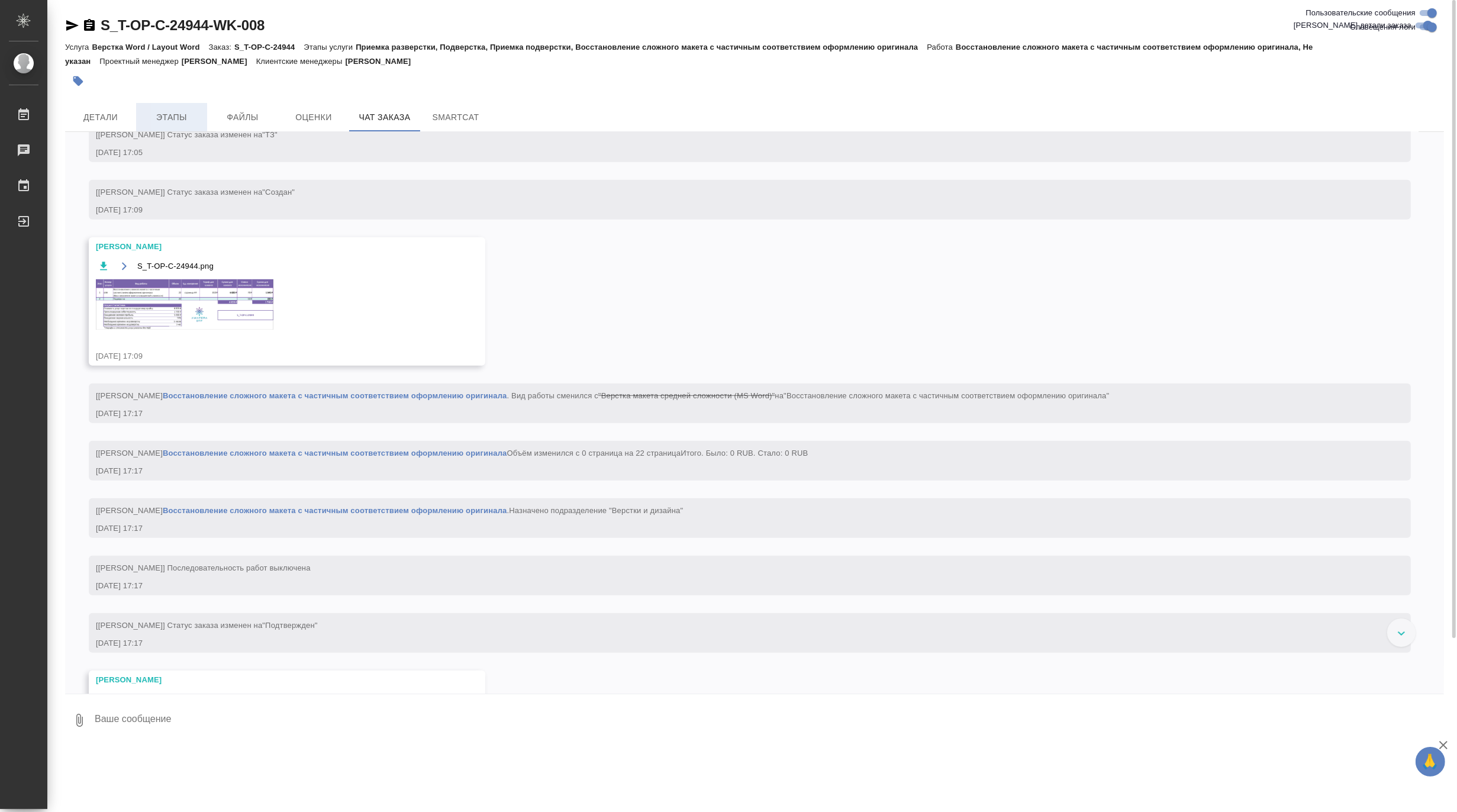
click at [179, 125] on button "Этапы" at bounding box center [172, 117] width 71 height 28
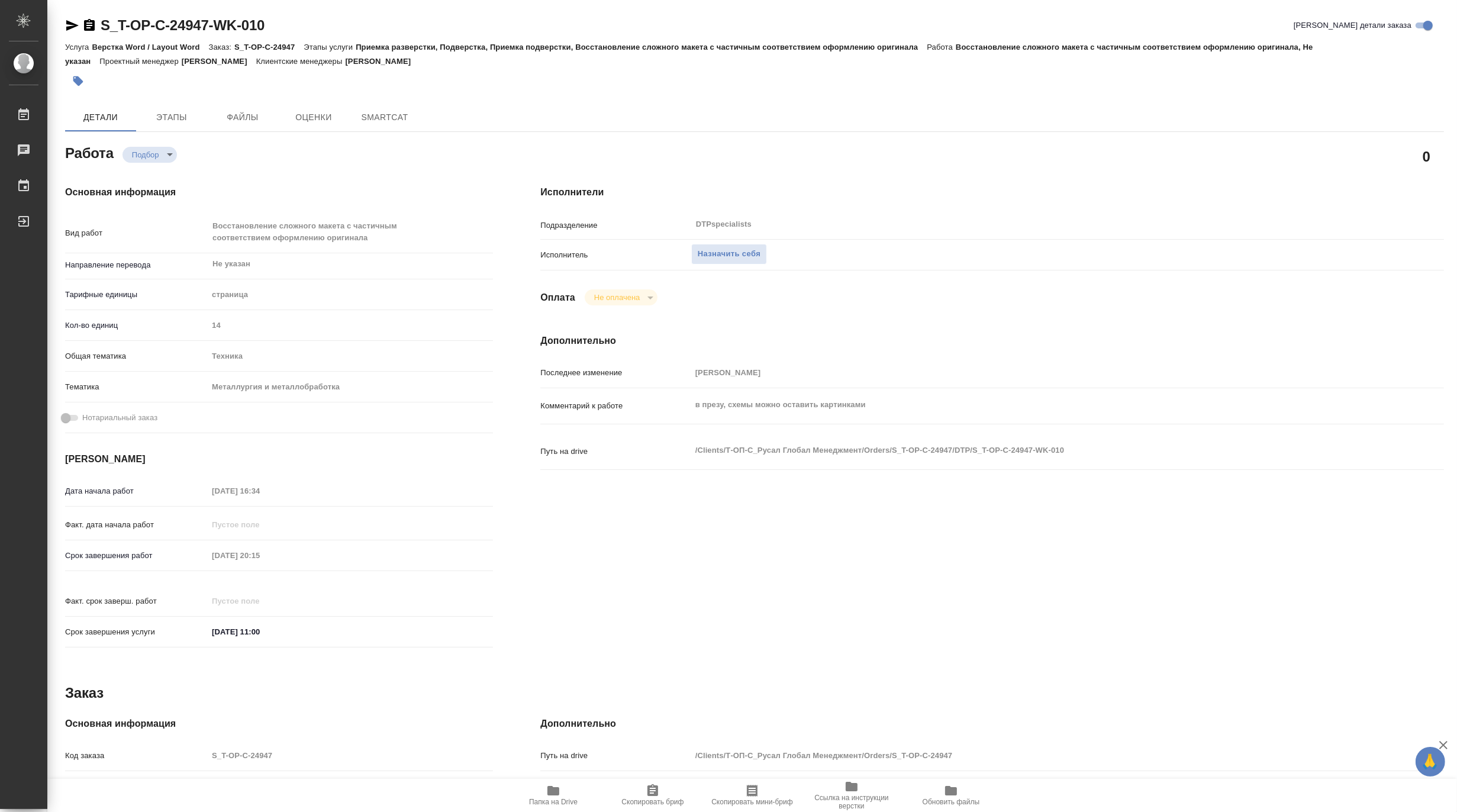
type textarea "x"
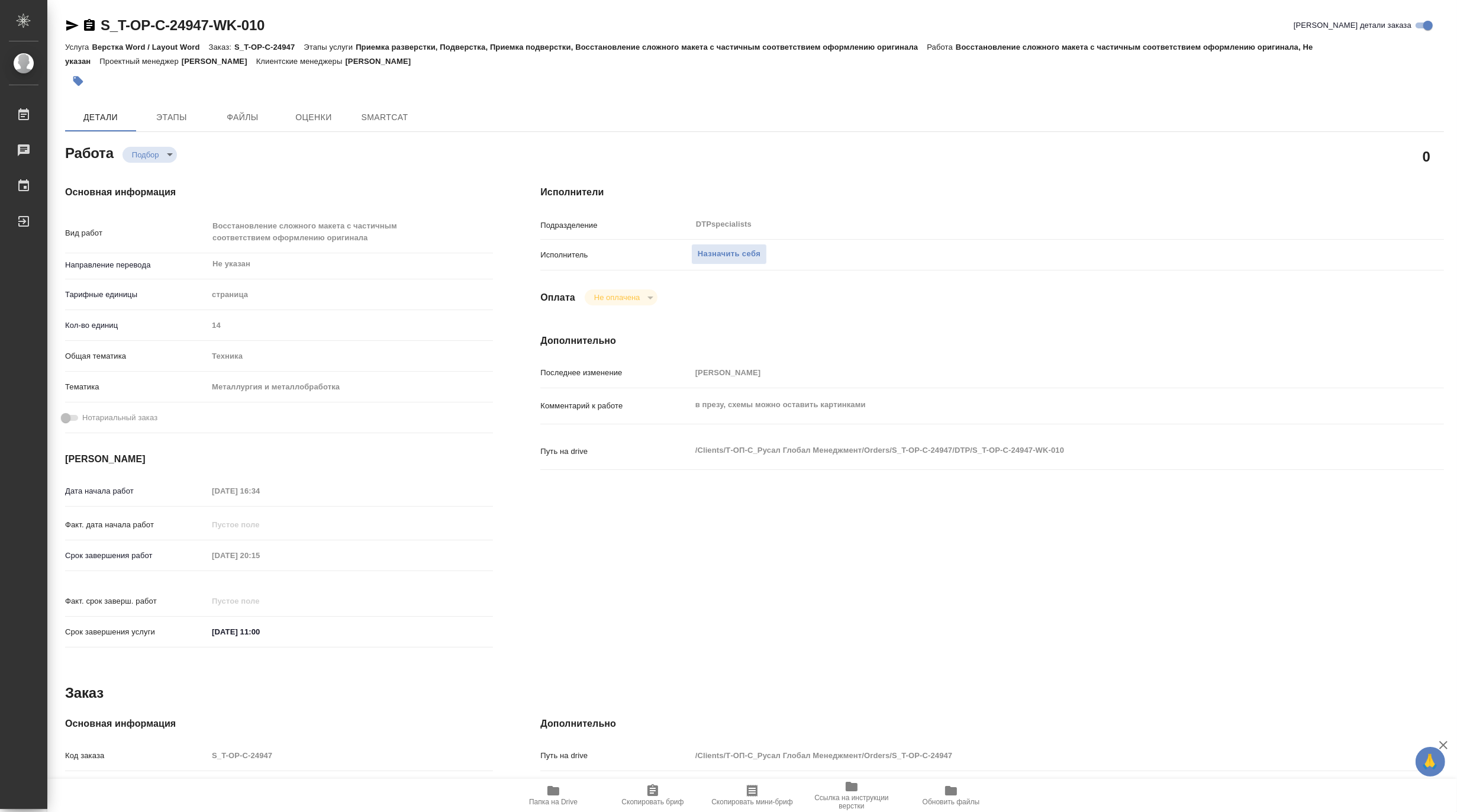
type textarea "x"
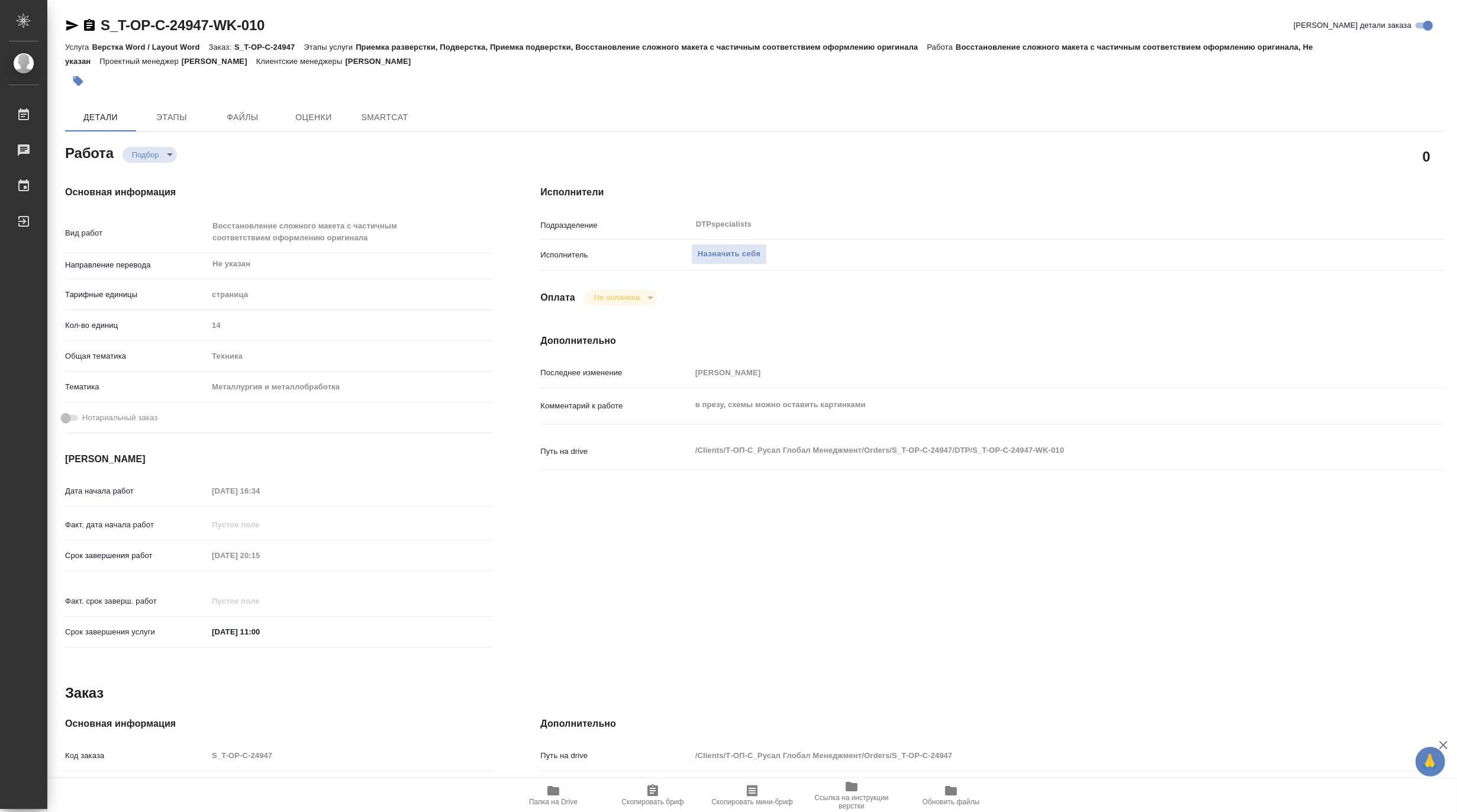
type textarea "x"
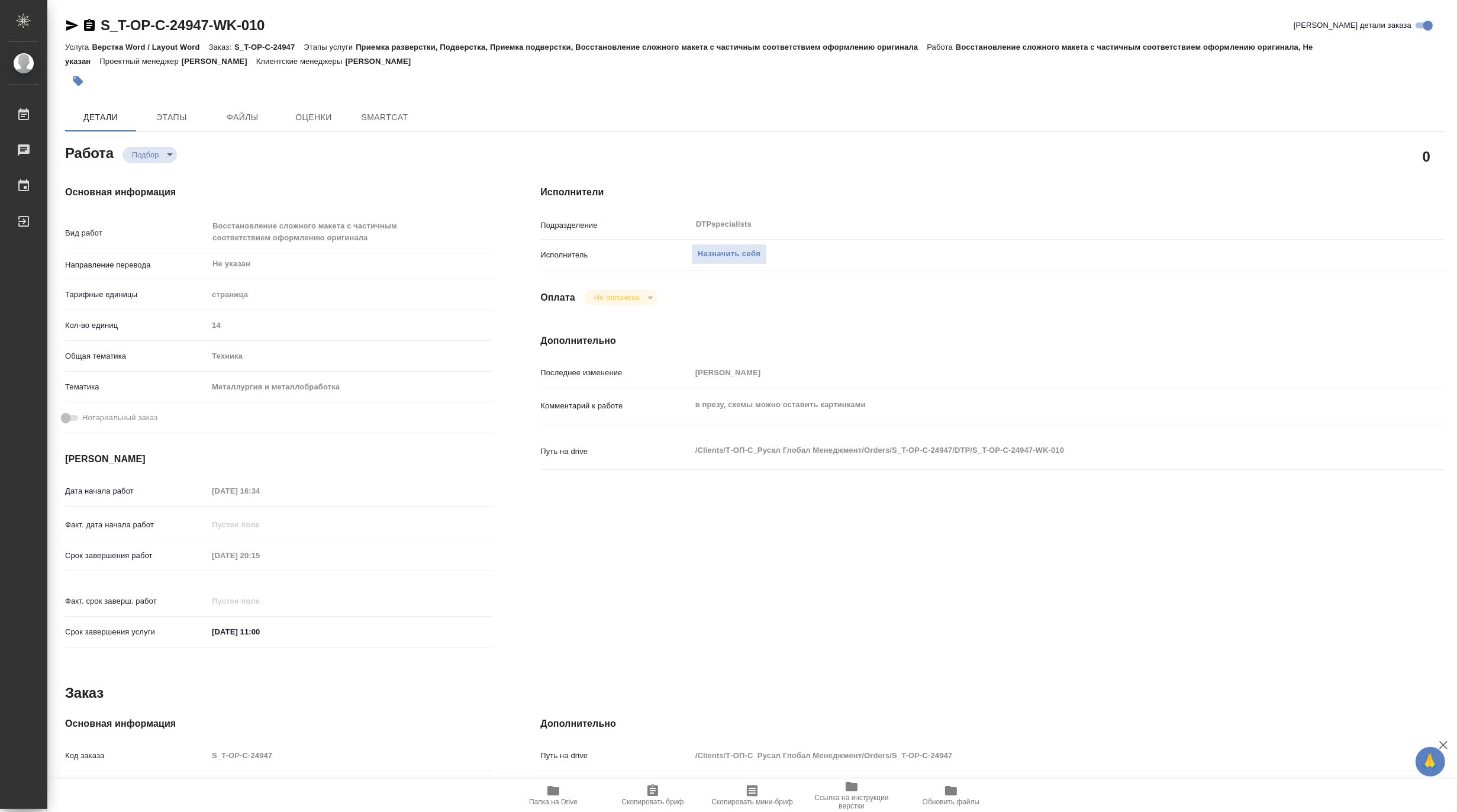
type textarea "x"
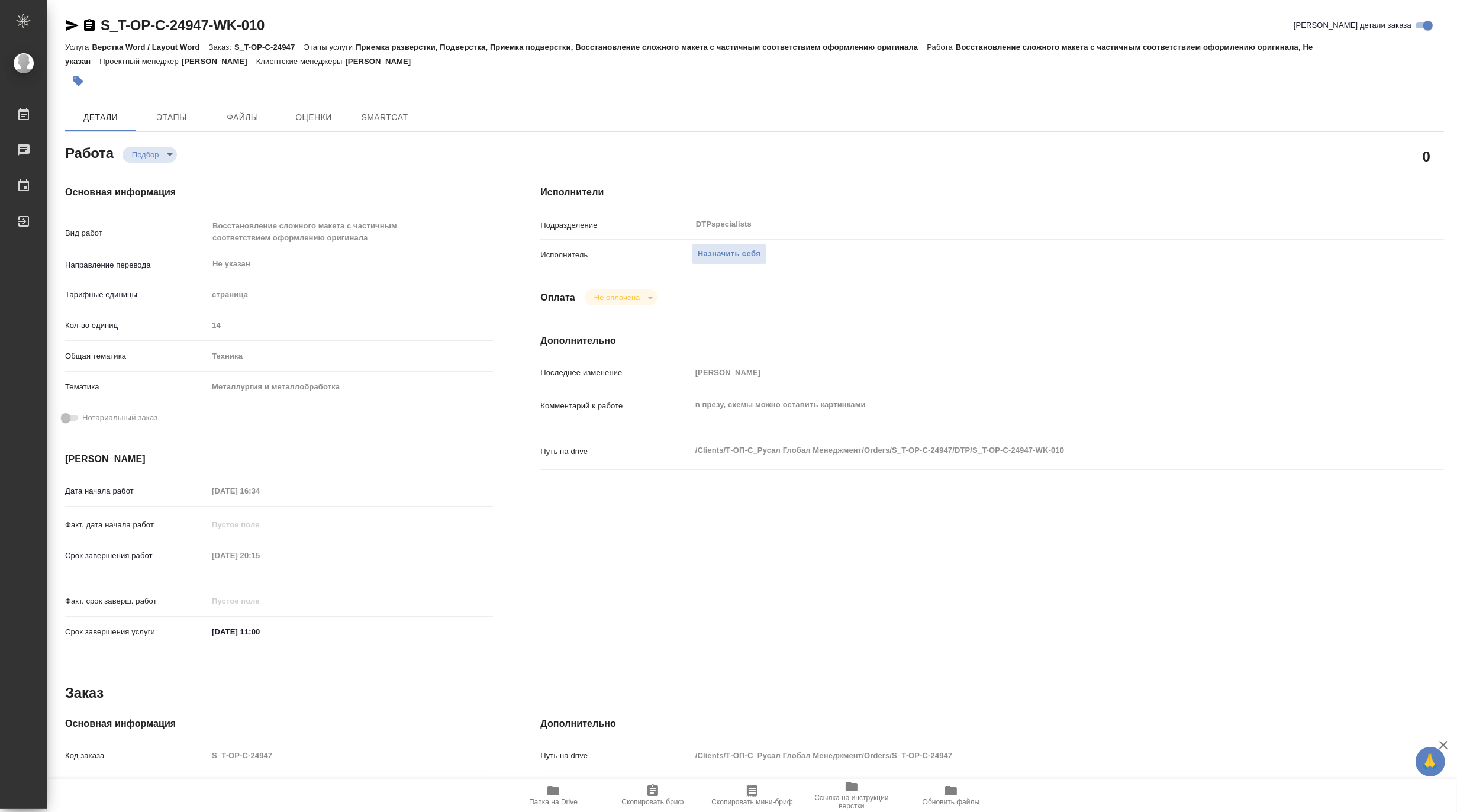
type textarea "x"
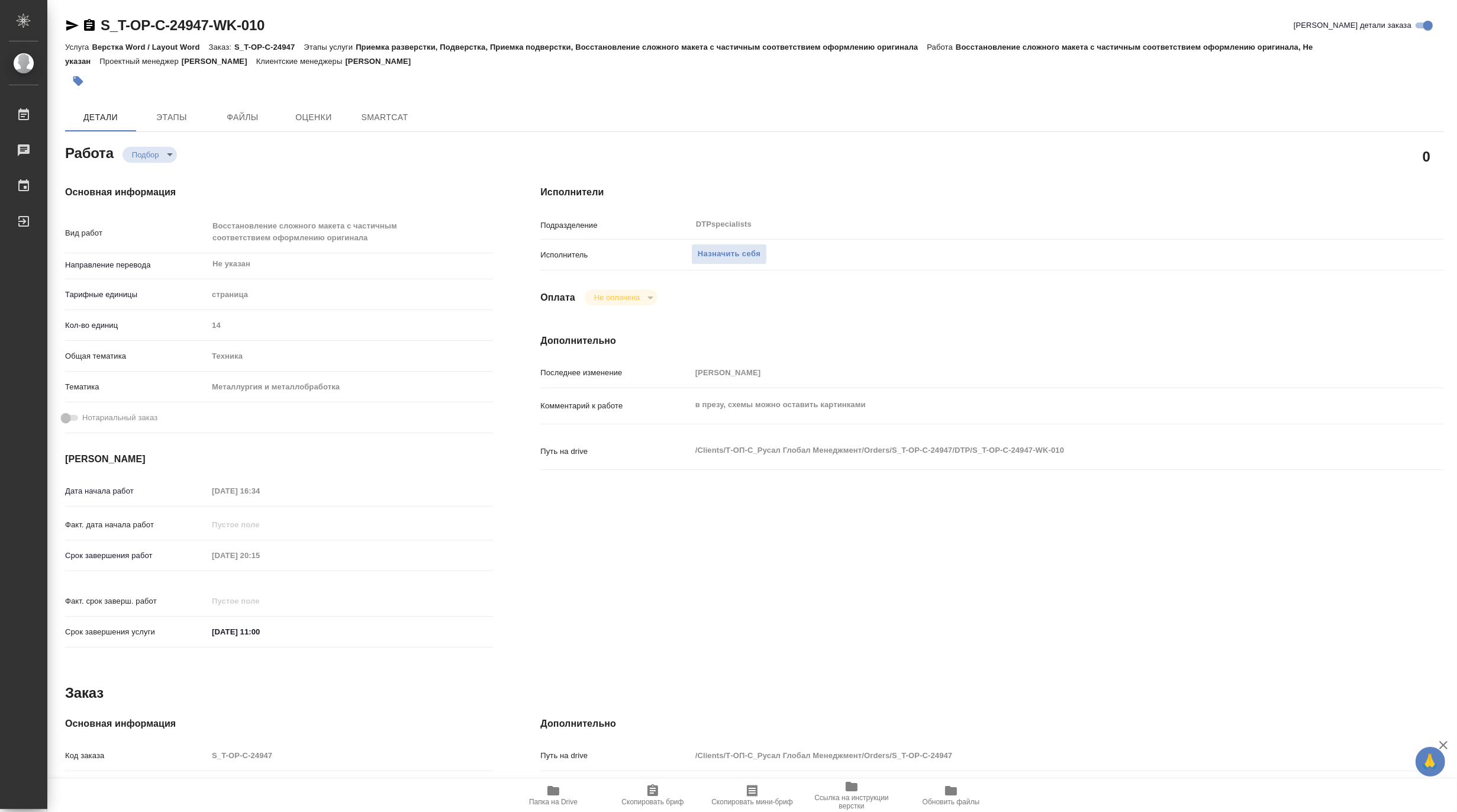
type textarea "x"
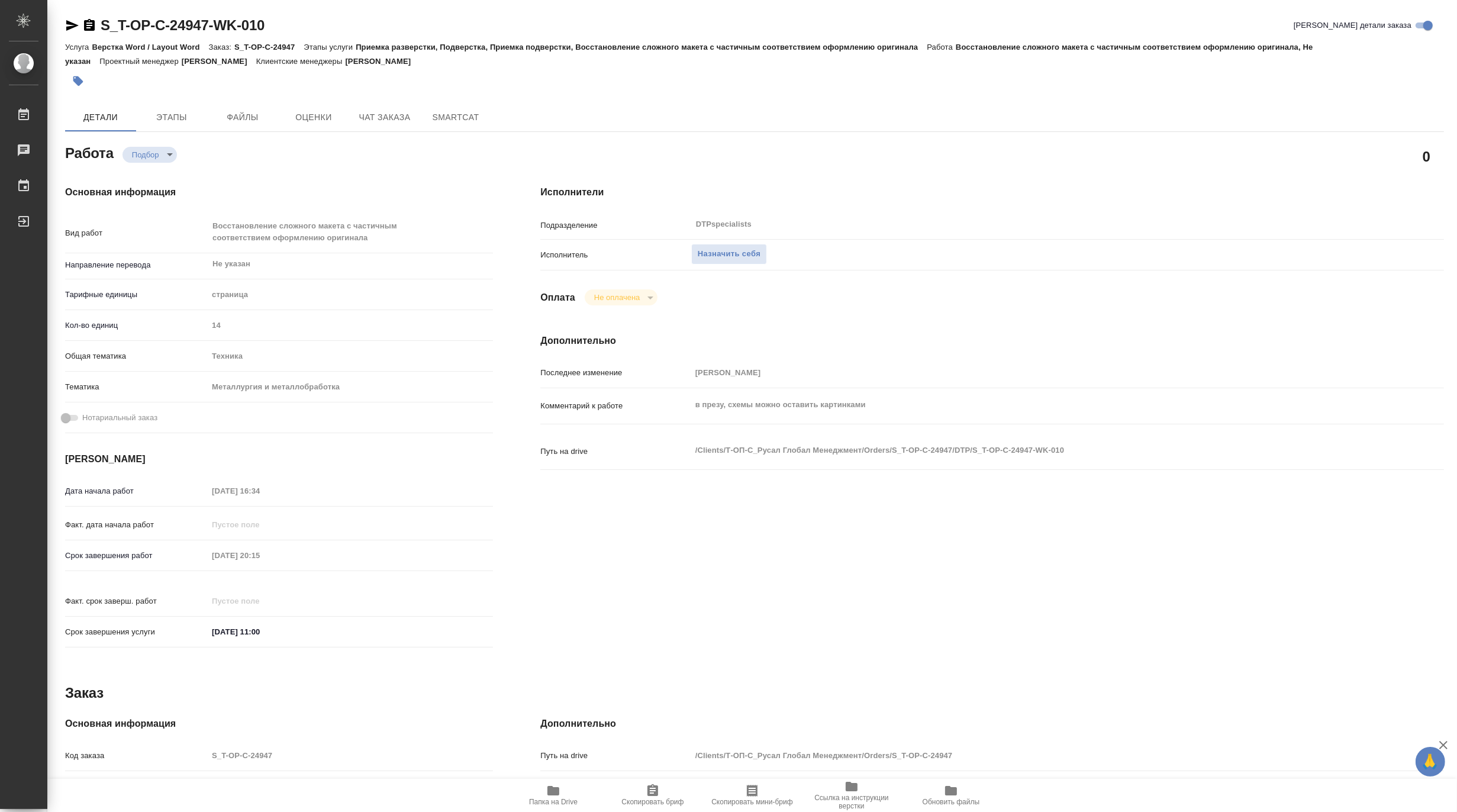
type textarea "x"
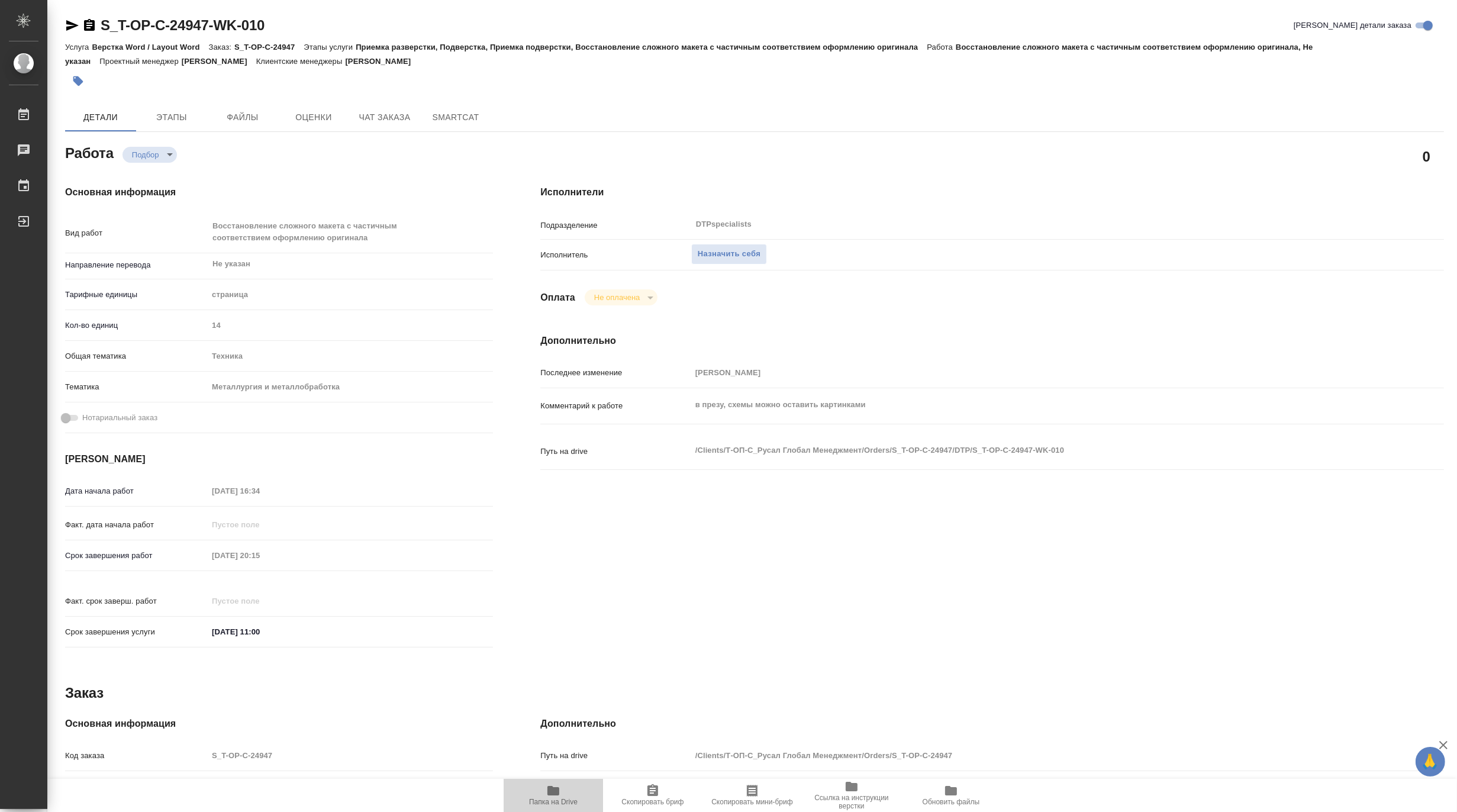
click at [558, 785] on icon "button" at bounding box center [553, 791] width 14 height 14
type textarea "x"
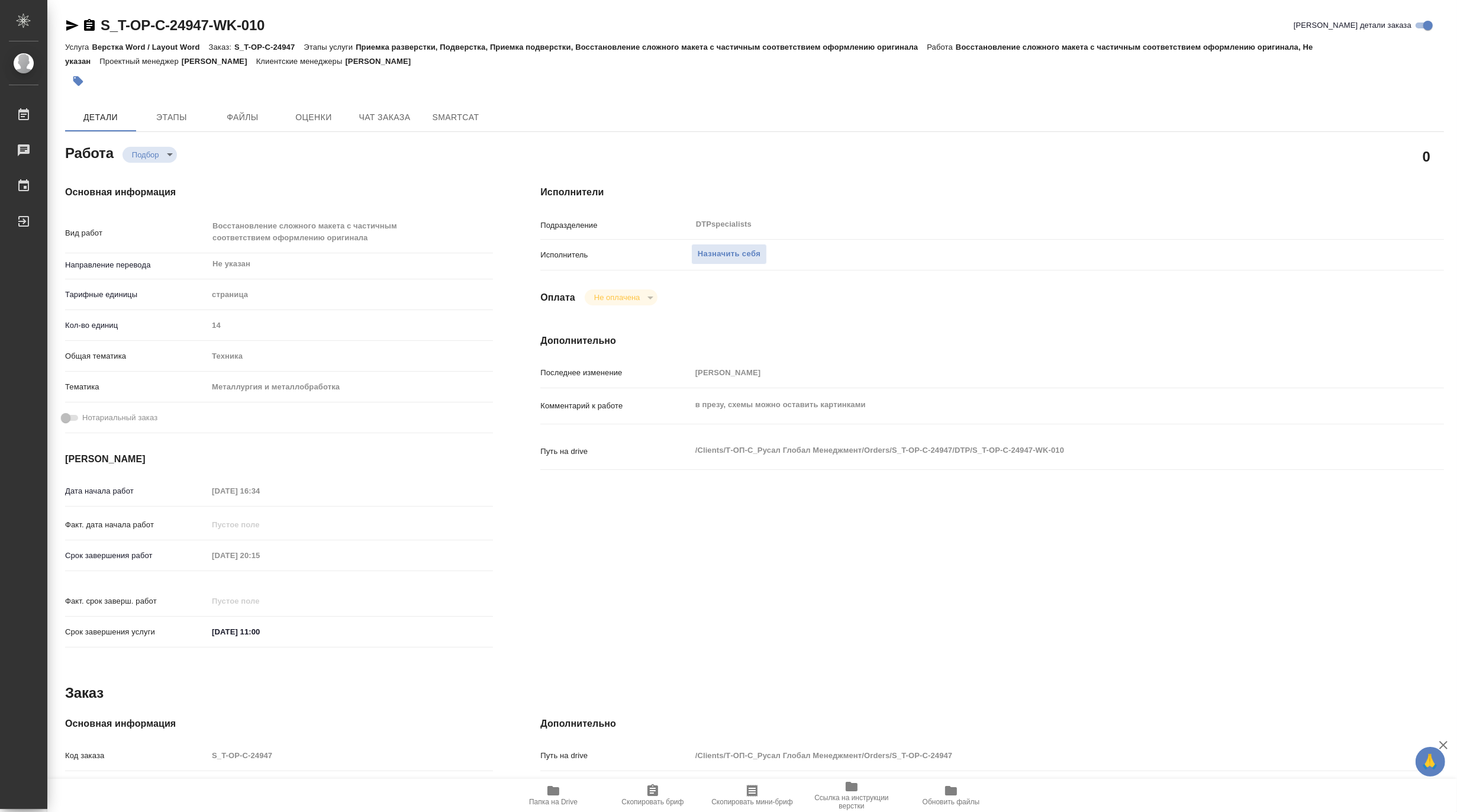
type textarea "x"
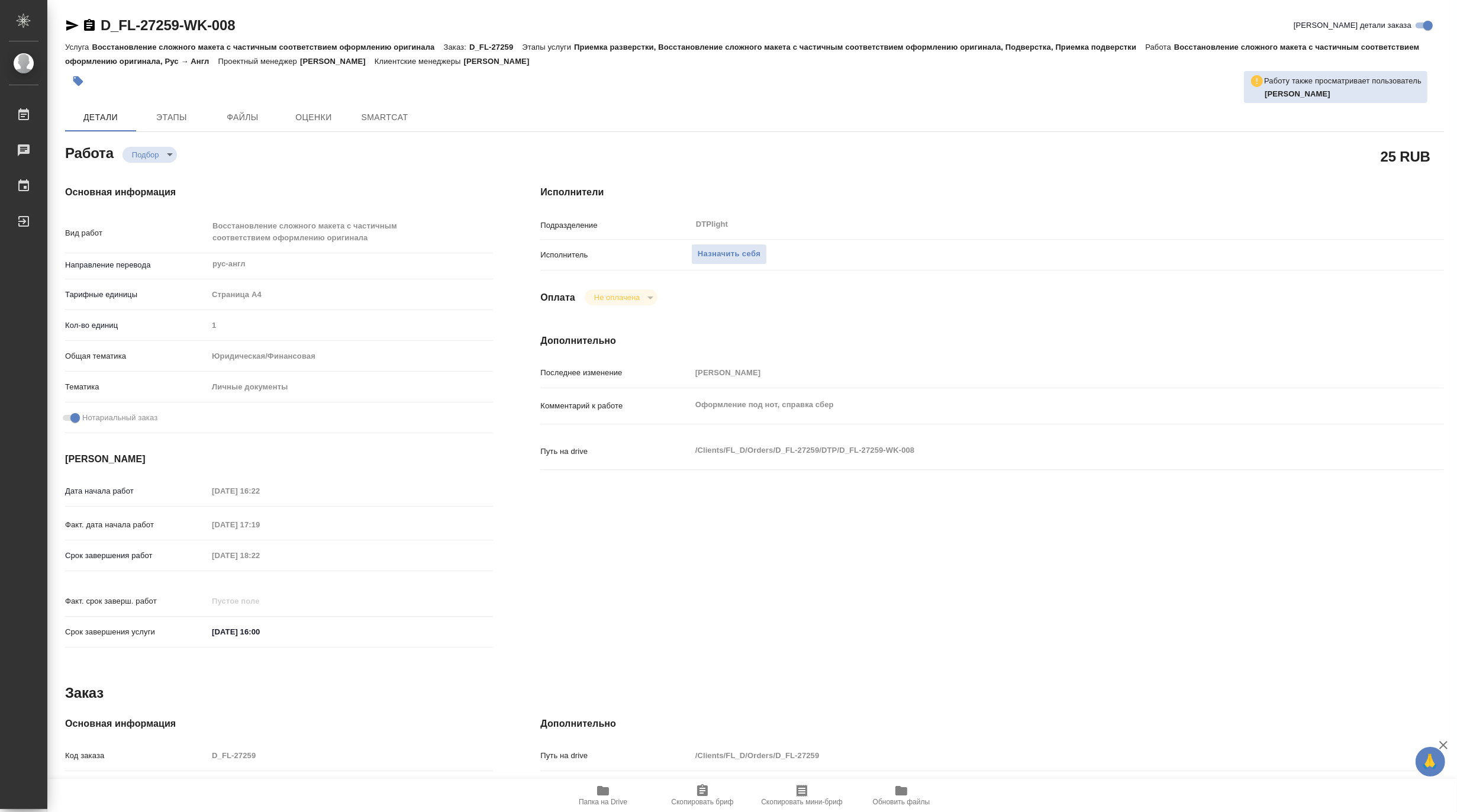
type textarea "x"
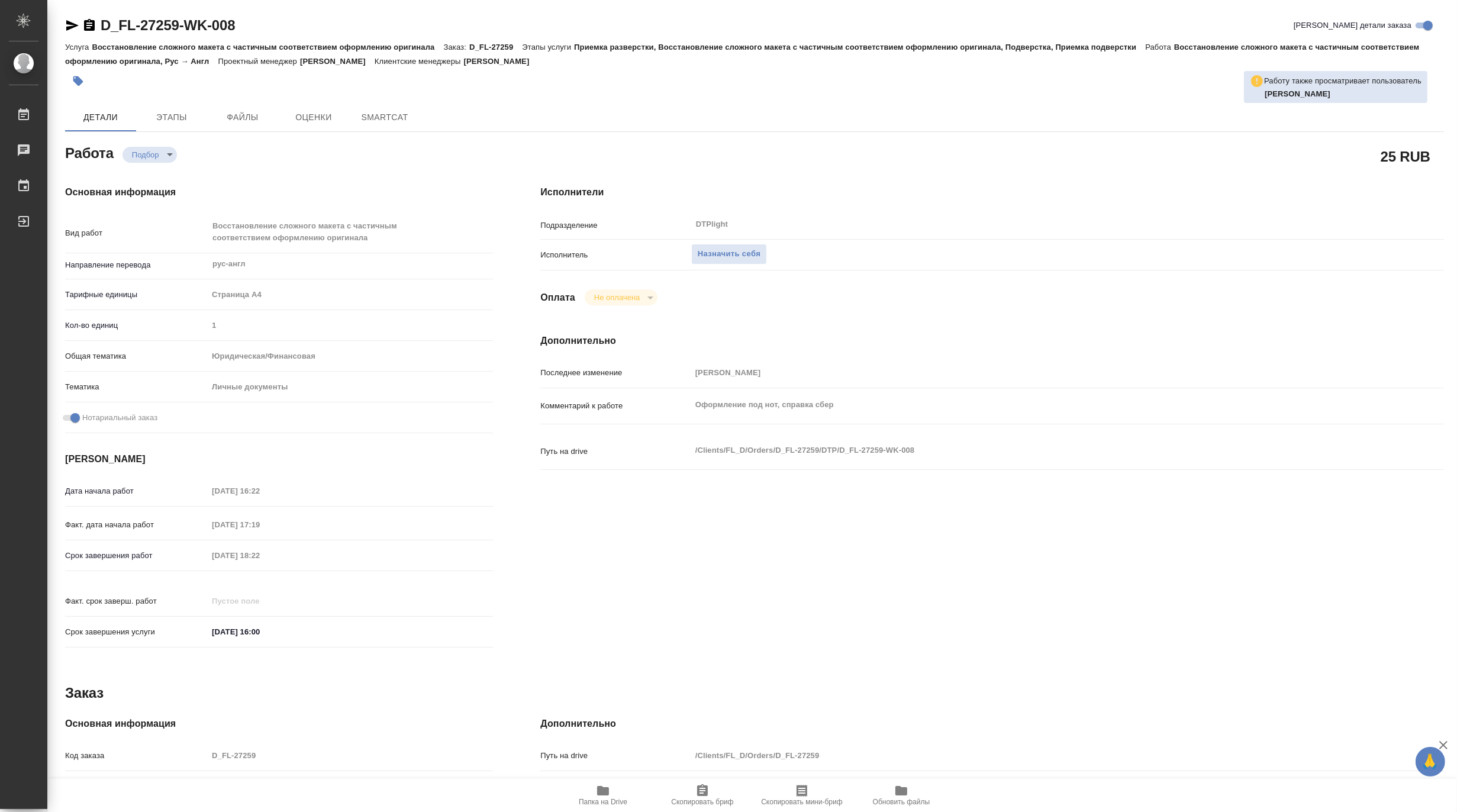
type textarea "x"
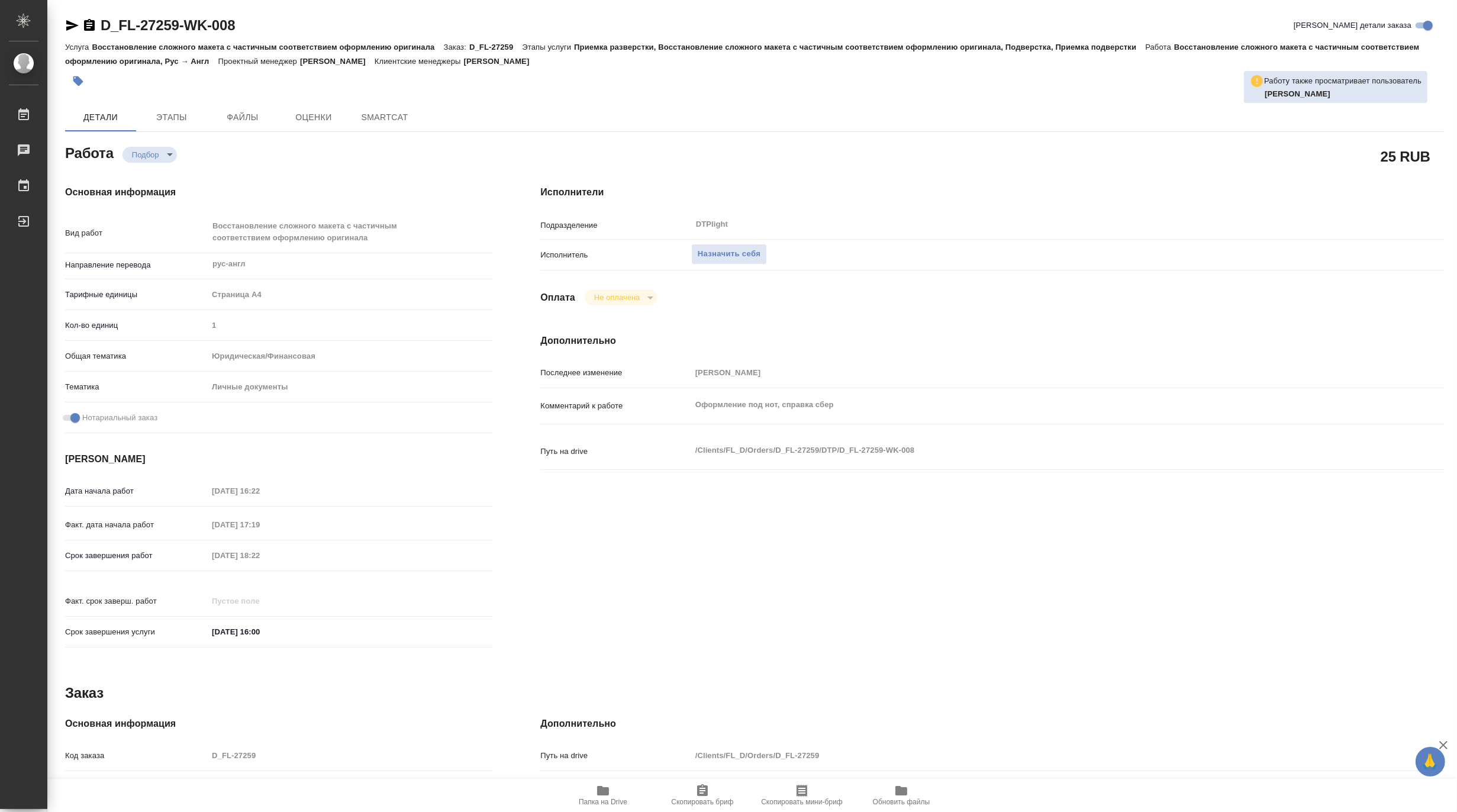
type textarea "x"
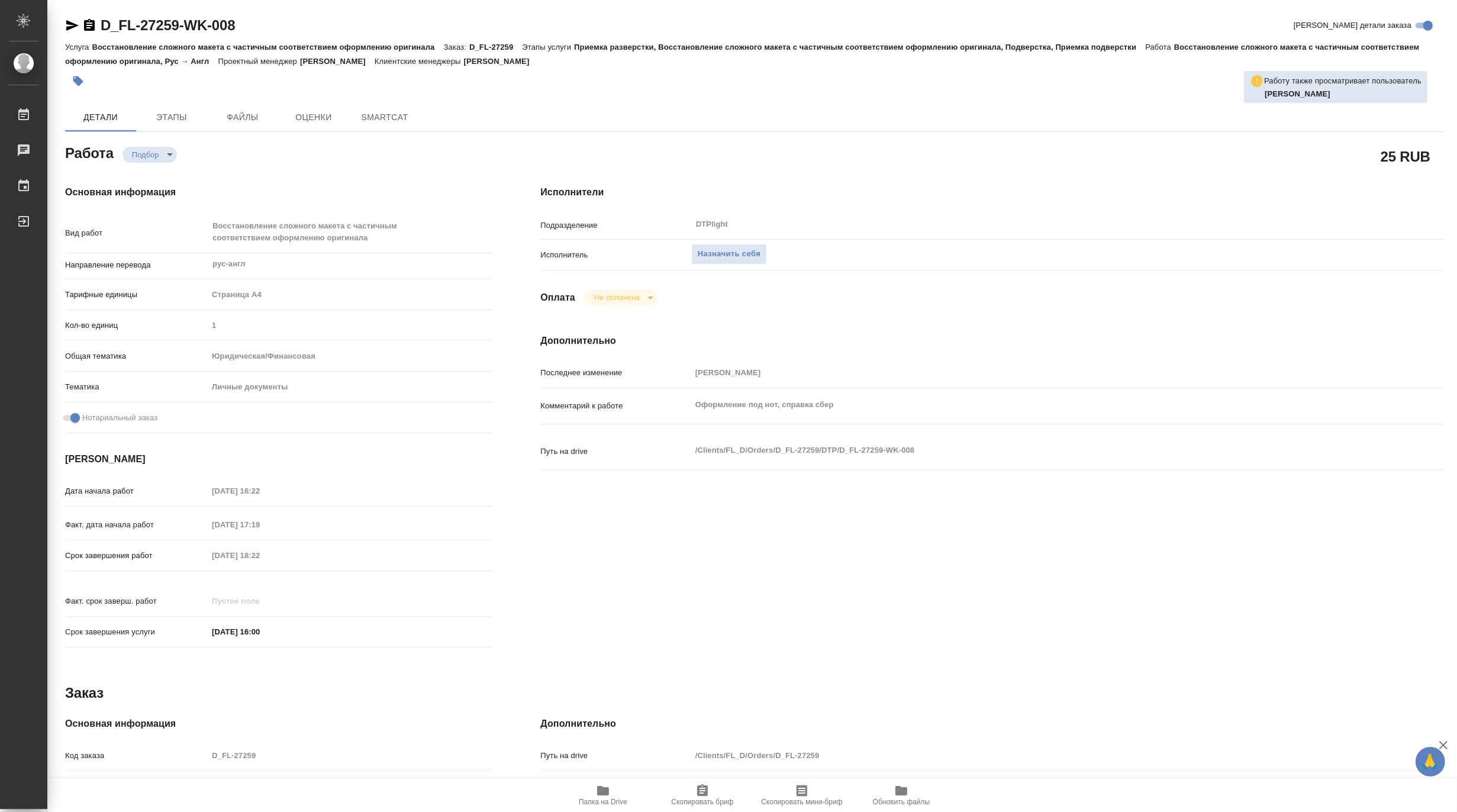
type textarea "x"
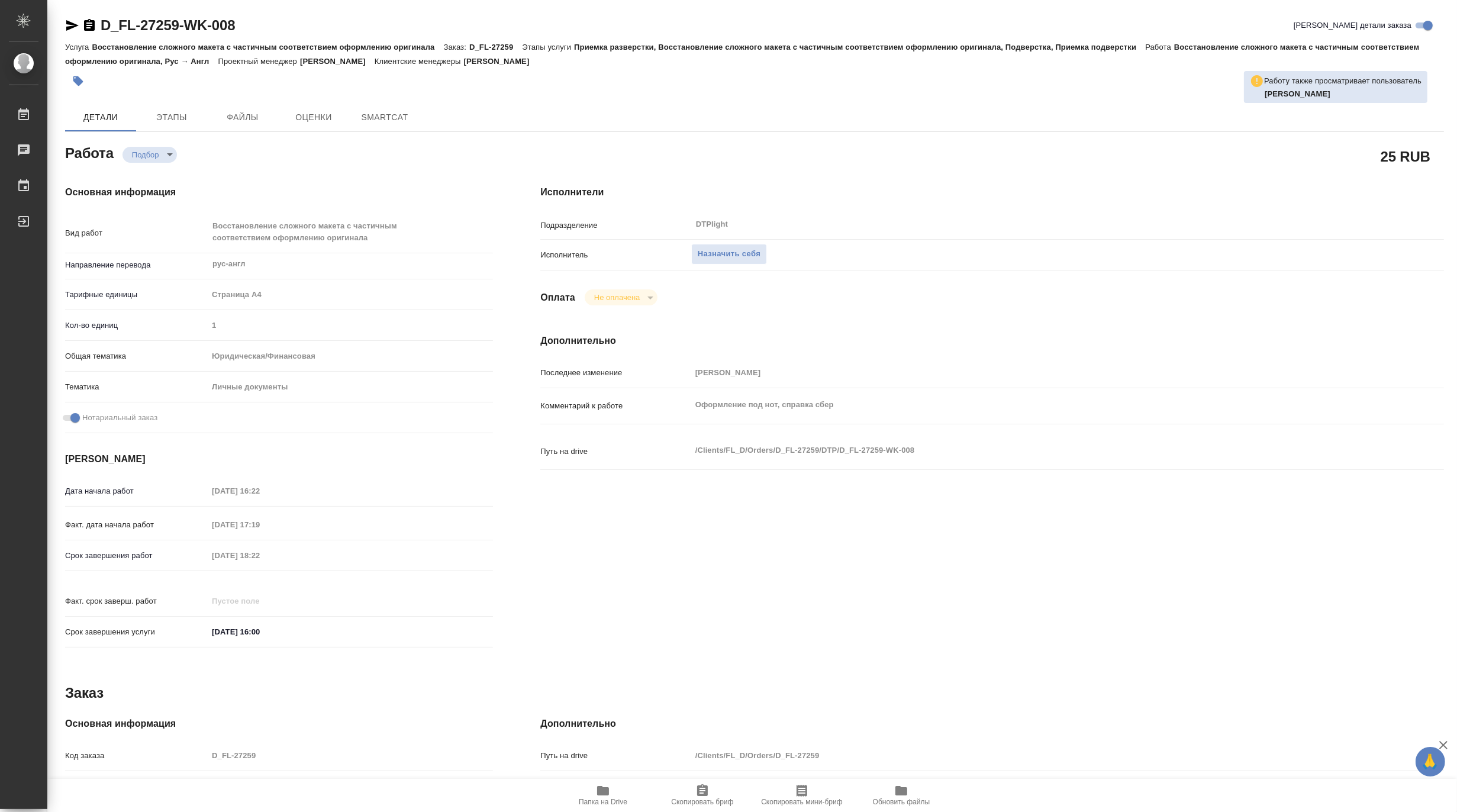
type textarea "x"
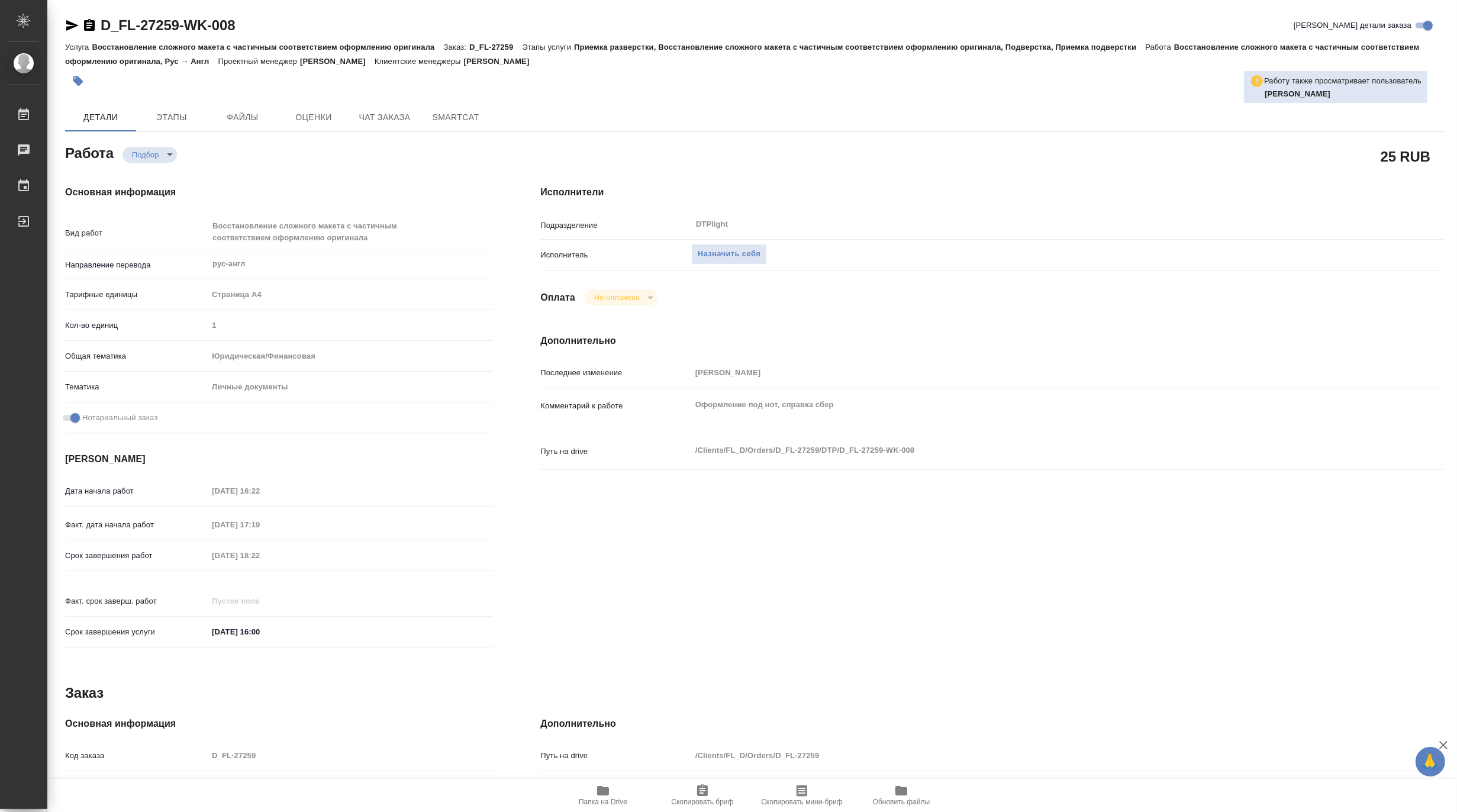
type textarea "x"
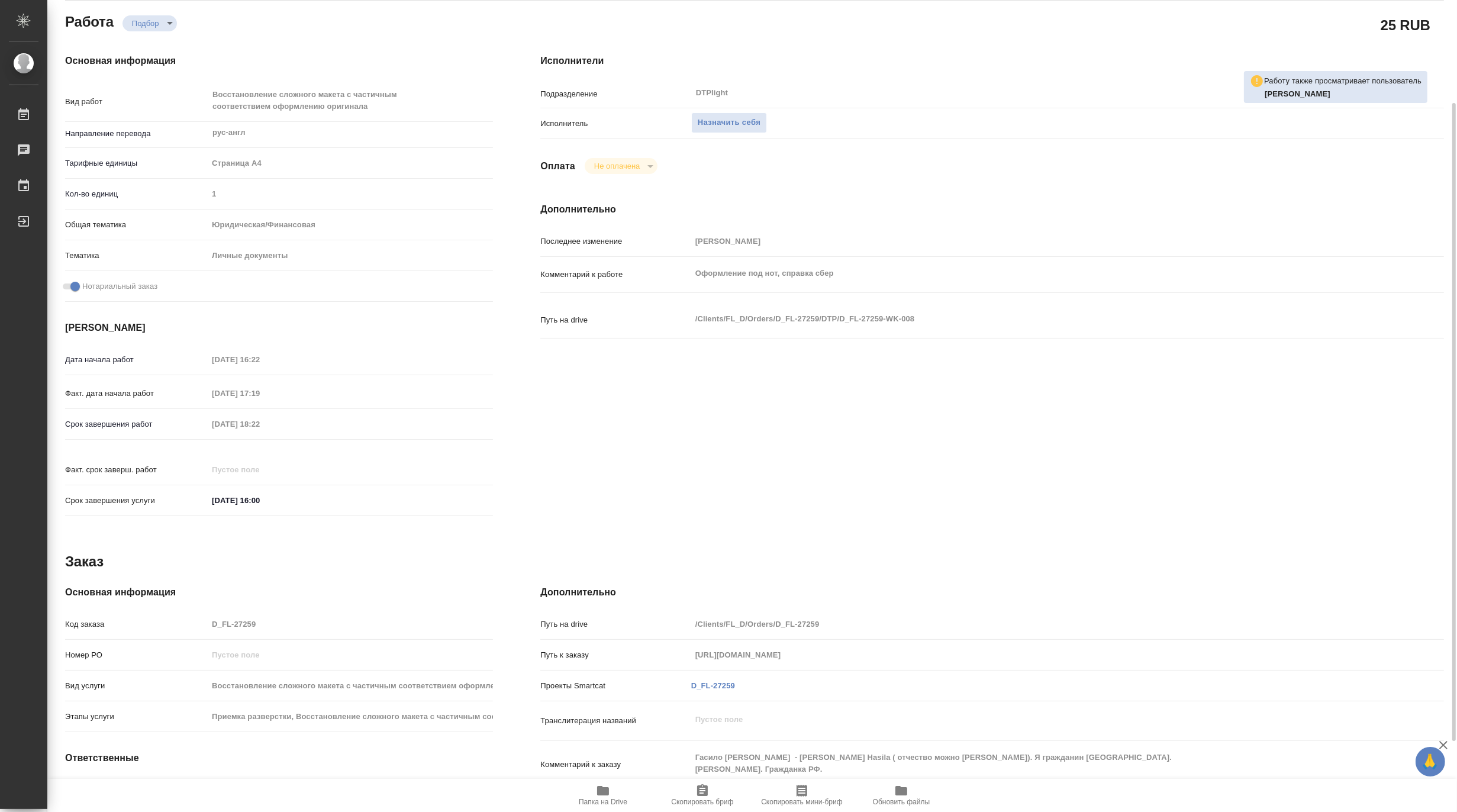
scroll to position [197, 0]
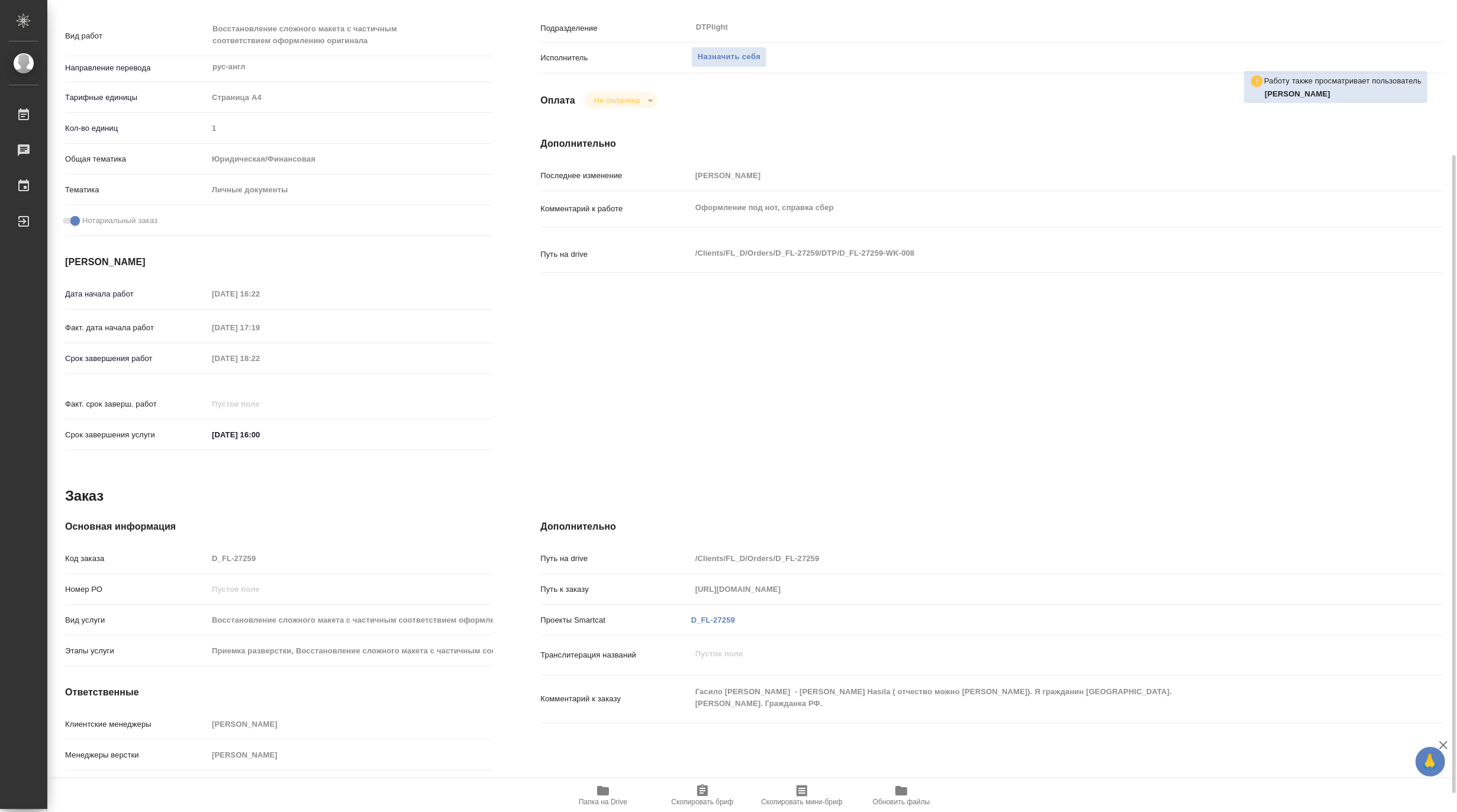
type textarea "x"
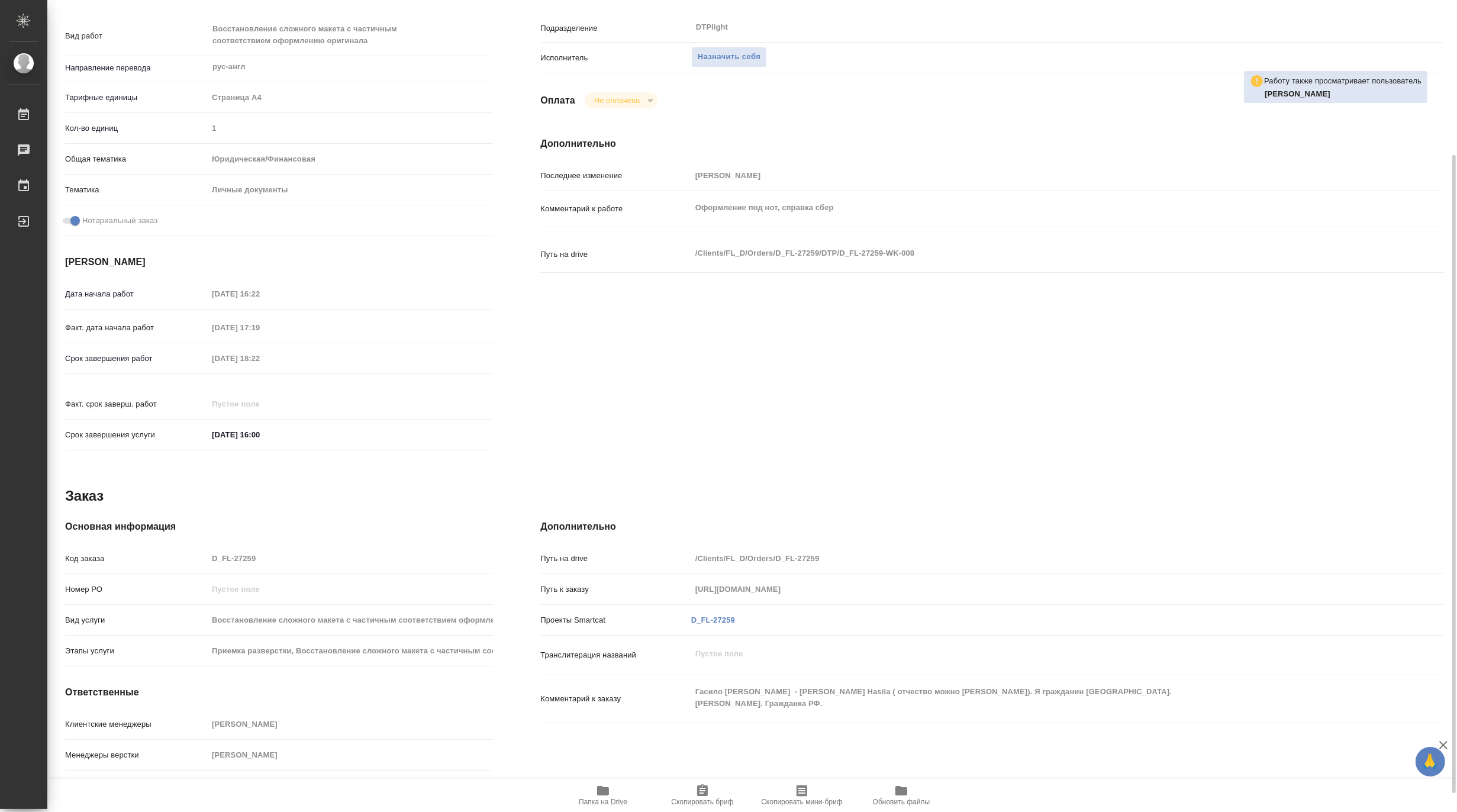
click at [600, 788] on icon "button" at bounding box center [602, 790] width 12 height 10
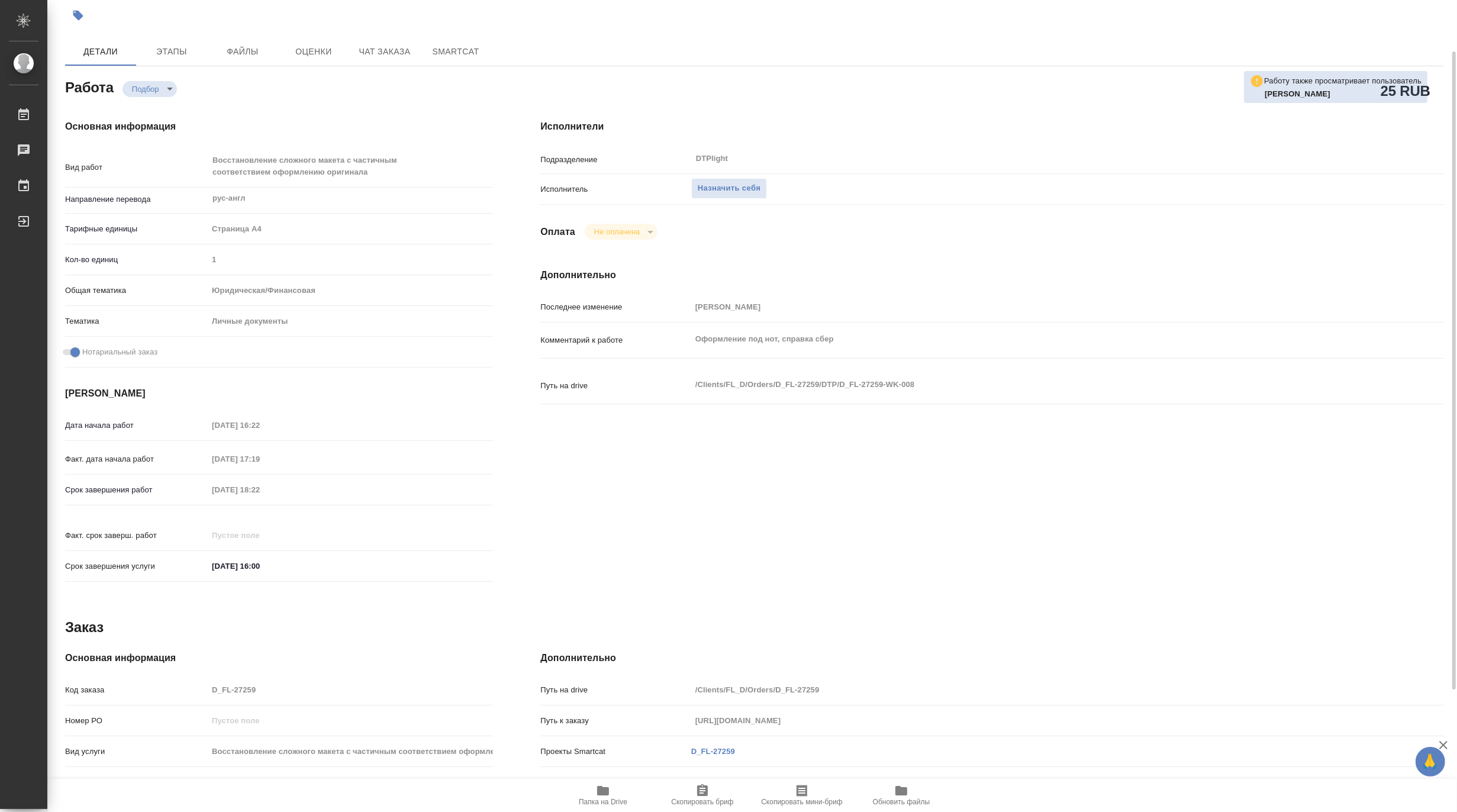
scroll to position [0, 0]
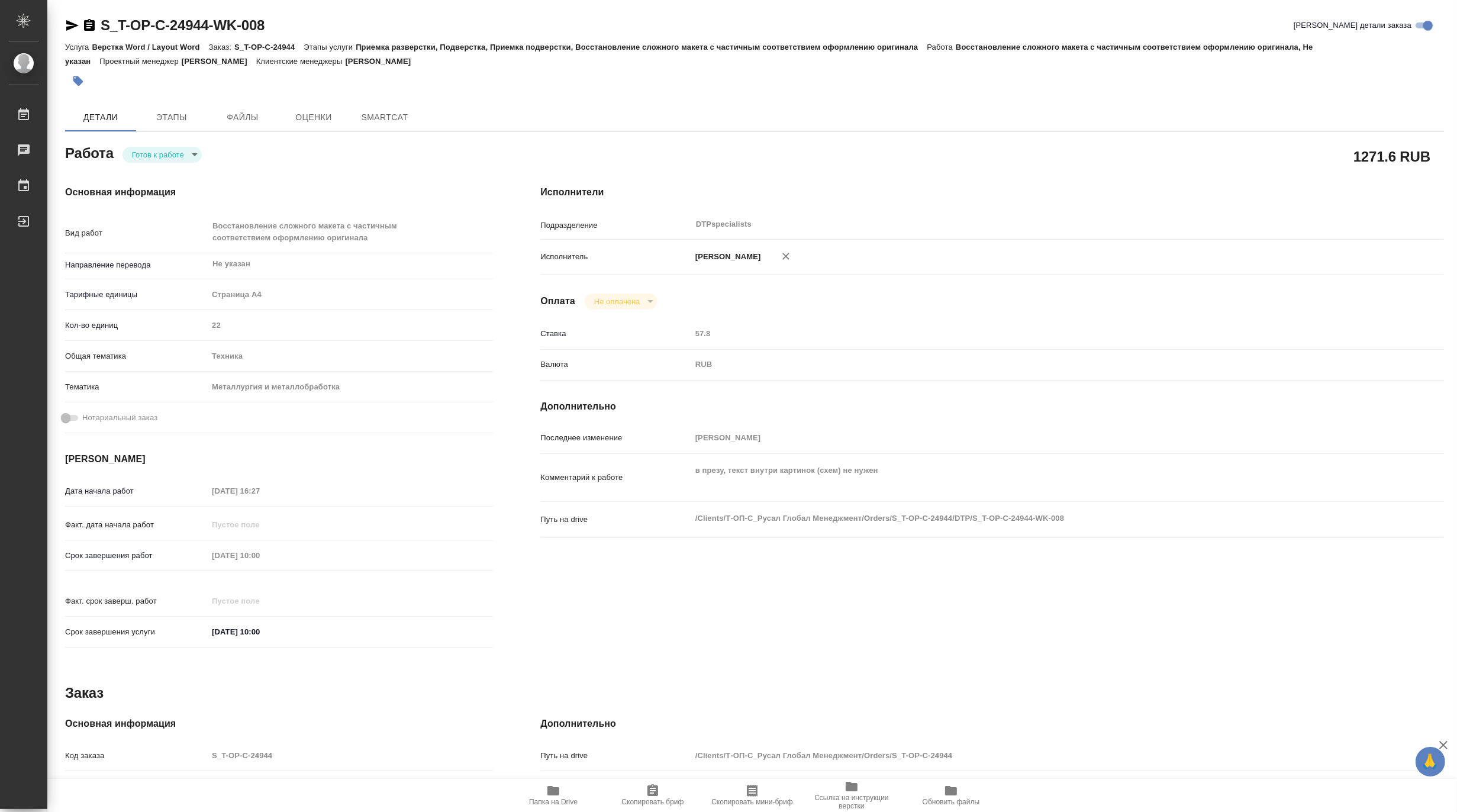
type textarea "x"
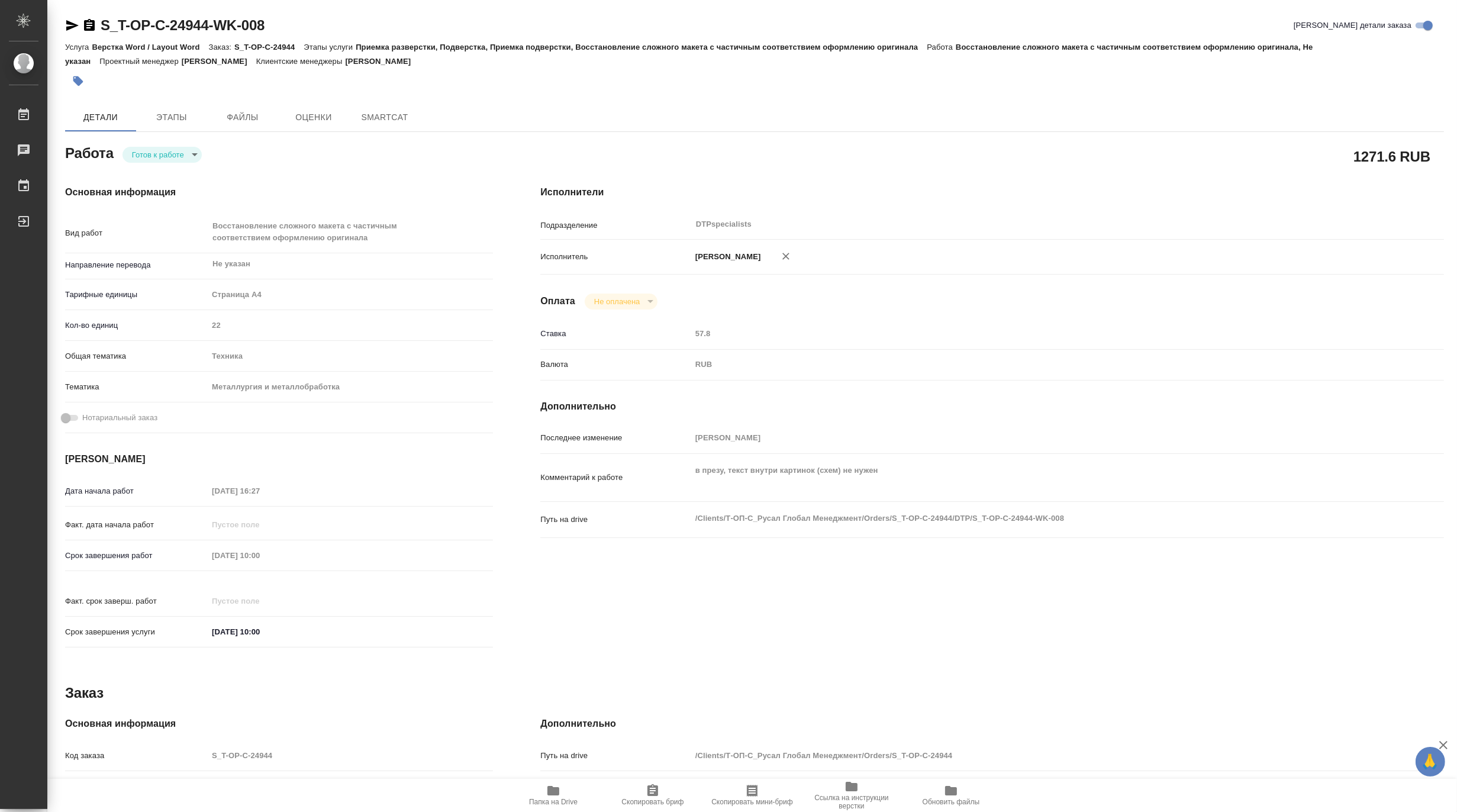
type textarea "x"
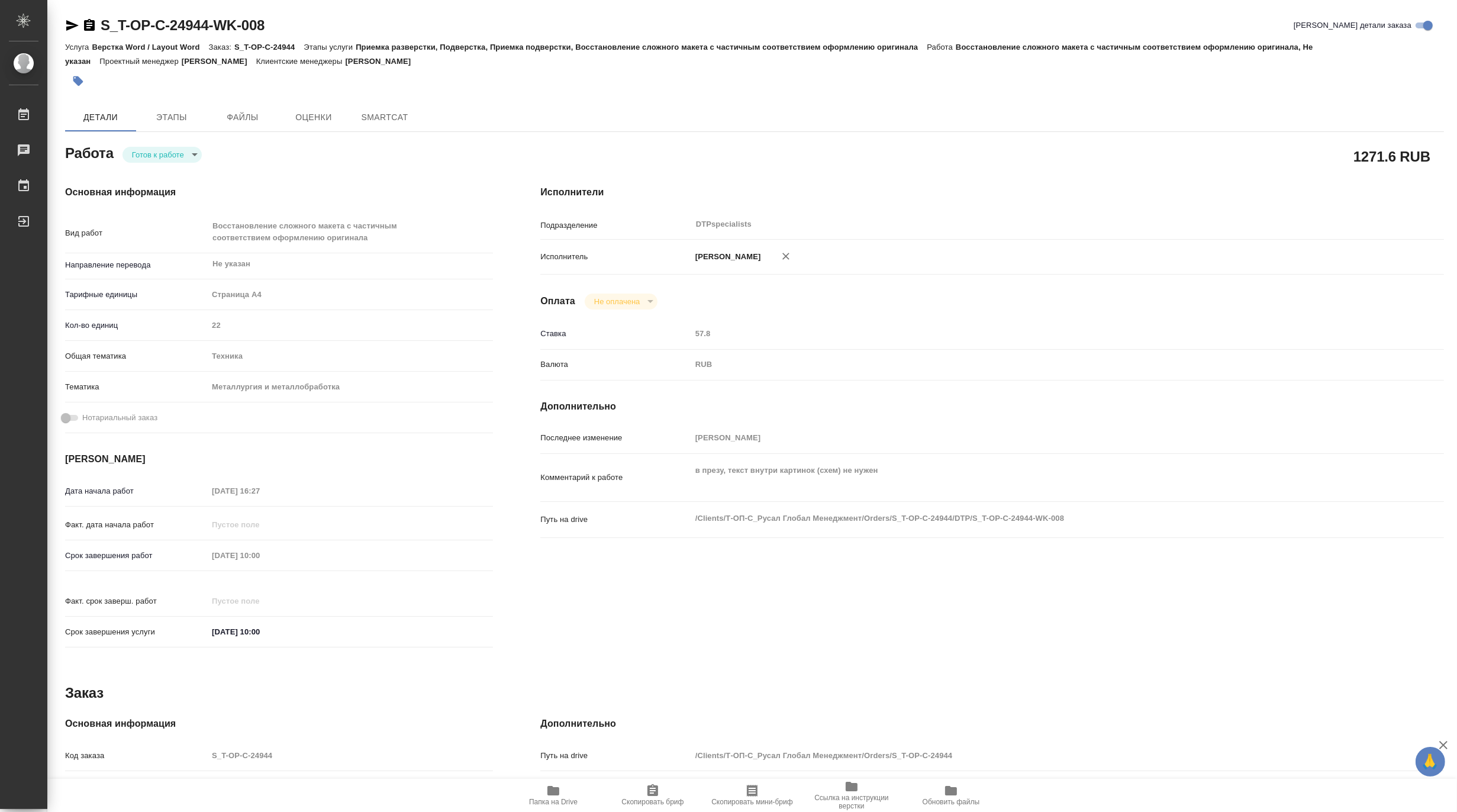
type textarea "x"
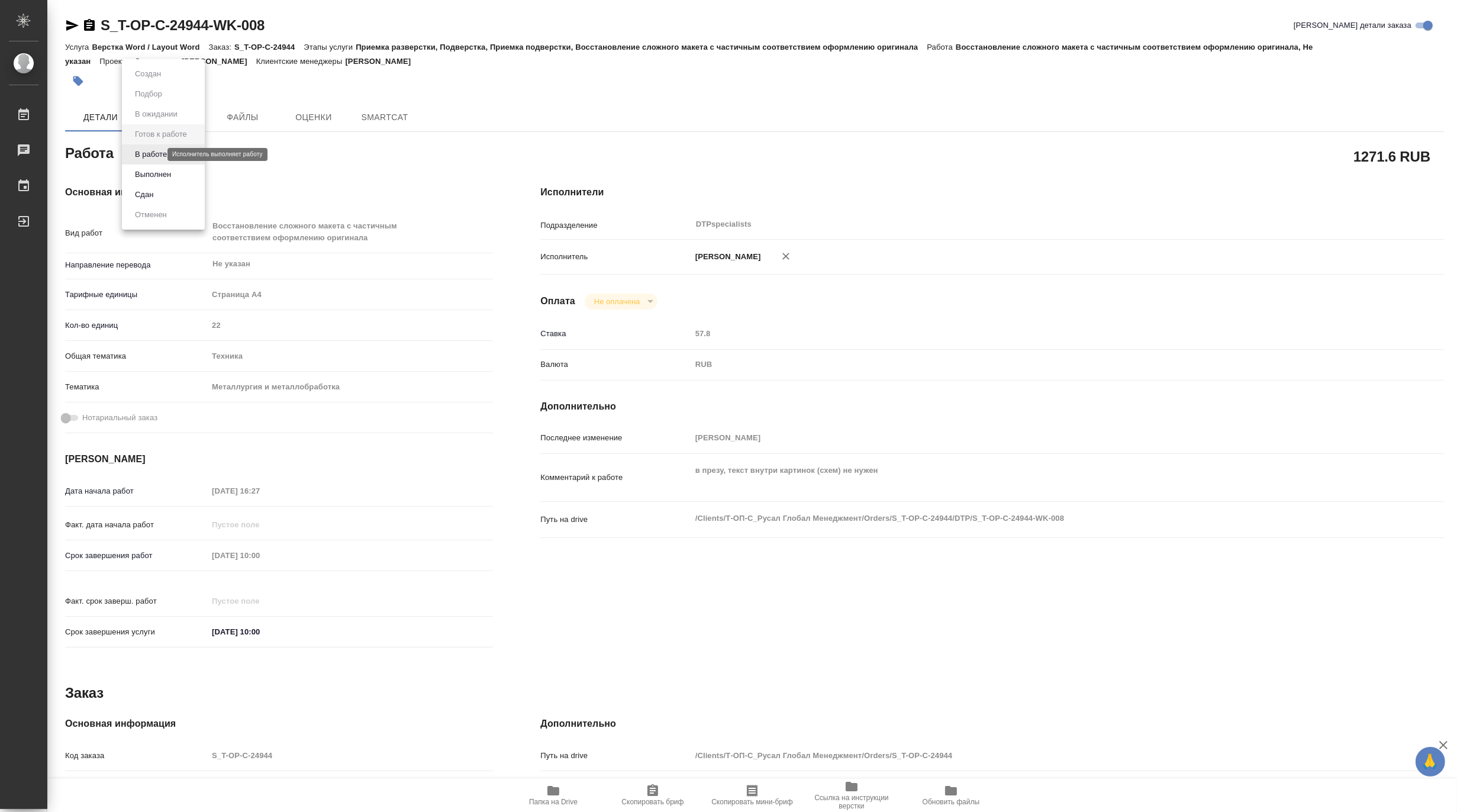
click at [150, 156] on body "🙏 .cls-1 fill:#fff; AWATERA Matveeva Maria Работы Чаты График Выйти S_T-OP-C-24…" at bounding box center [728, 406] width 1457 height 812
type textarea "x"
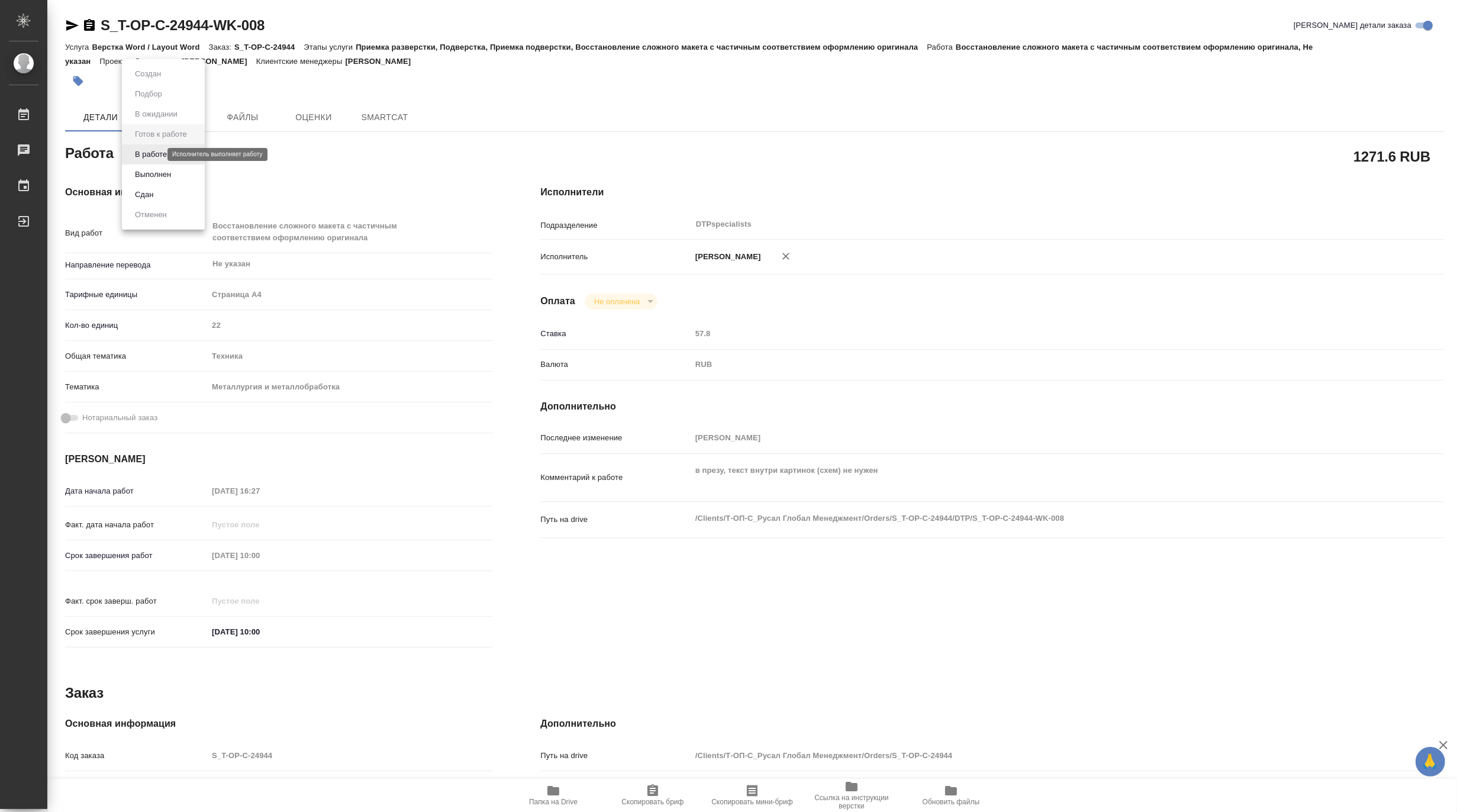
type textarea "x"
click at [144, 156] on button "В работе" at bounding box center [151, 154] width 39 height 13
type textarea "x"
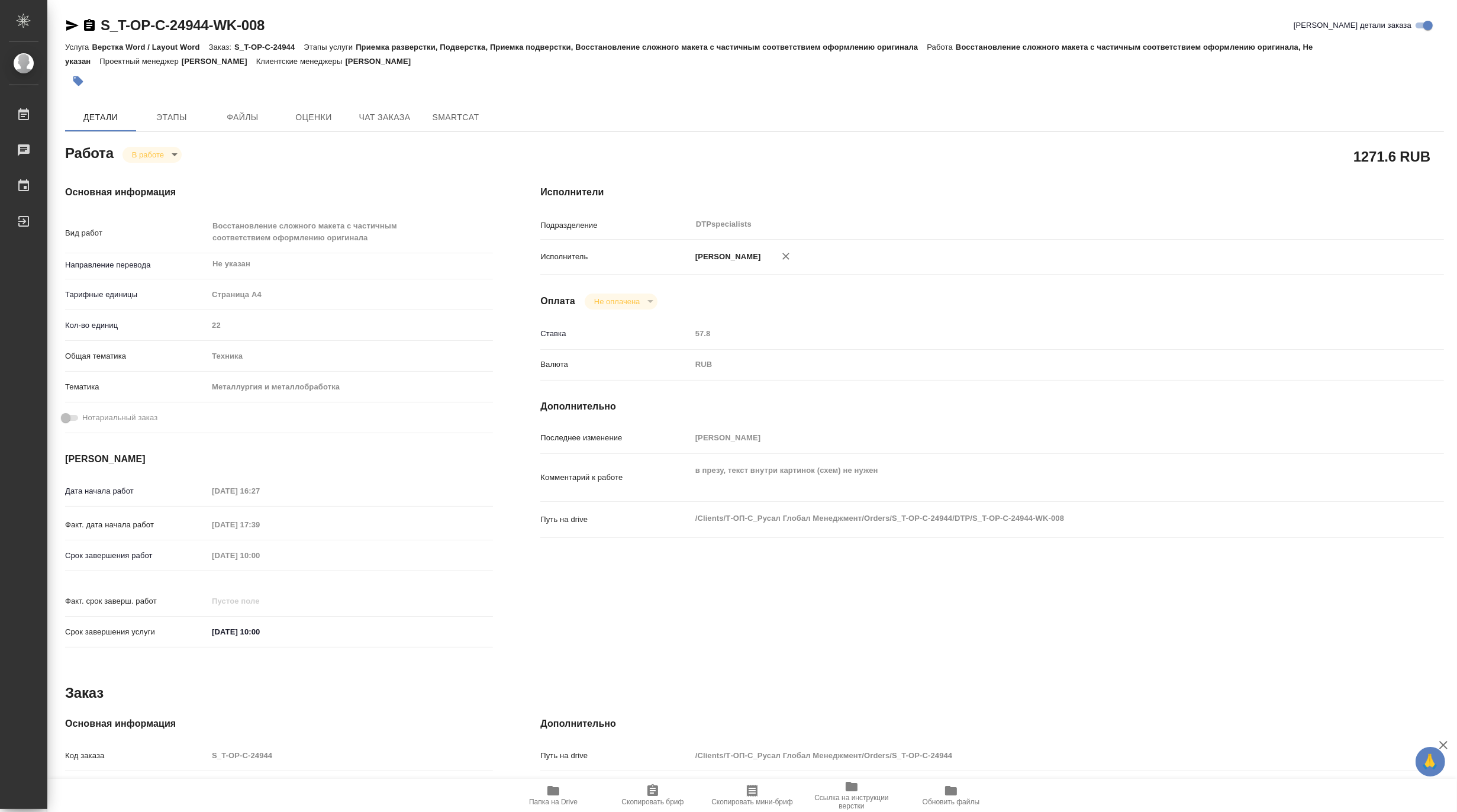
type textarea "x"
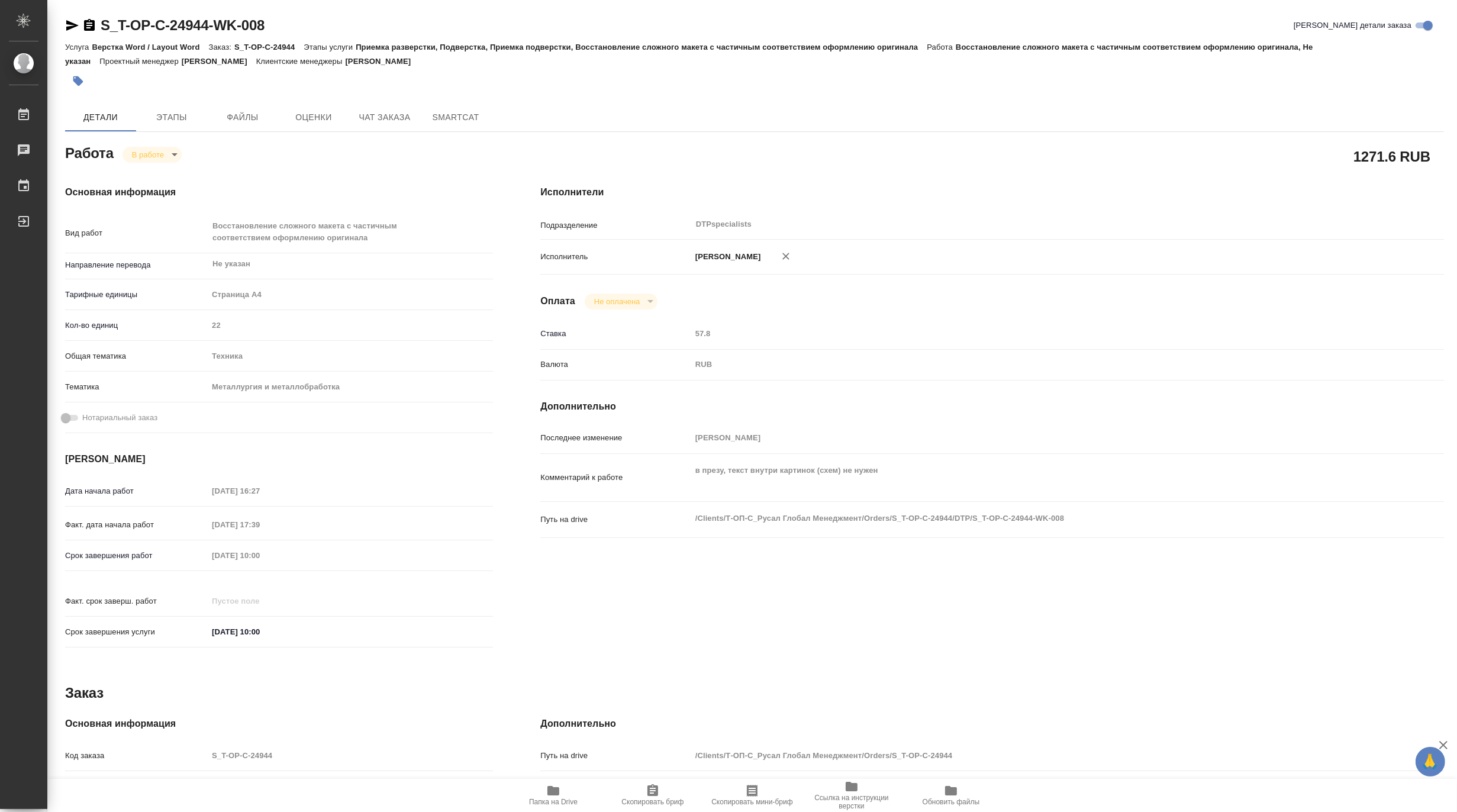
type textarea "x"
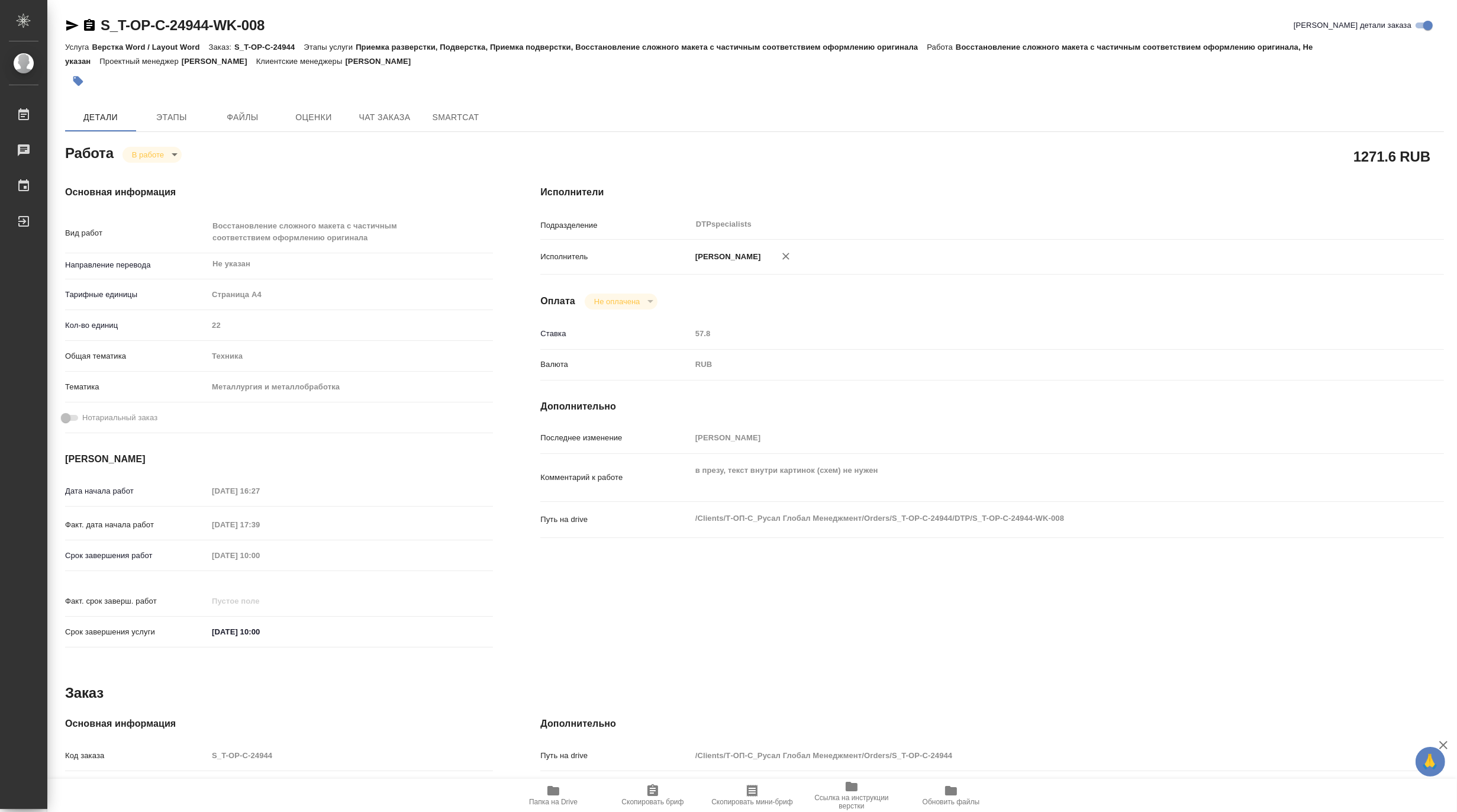
type textarea "x"
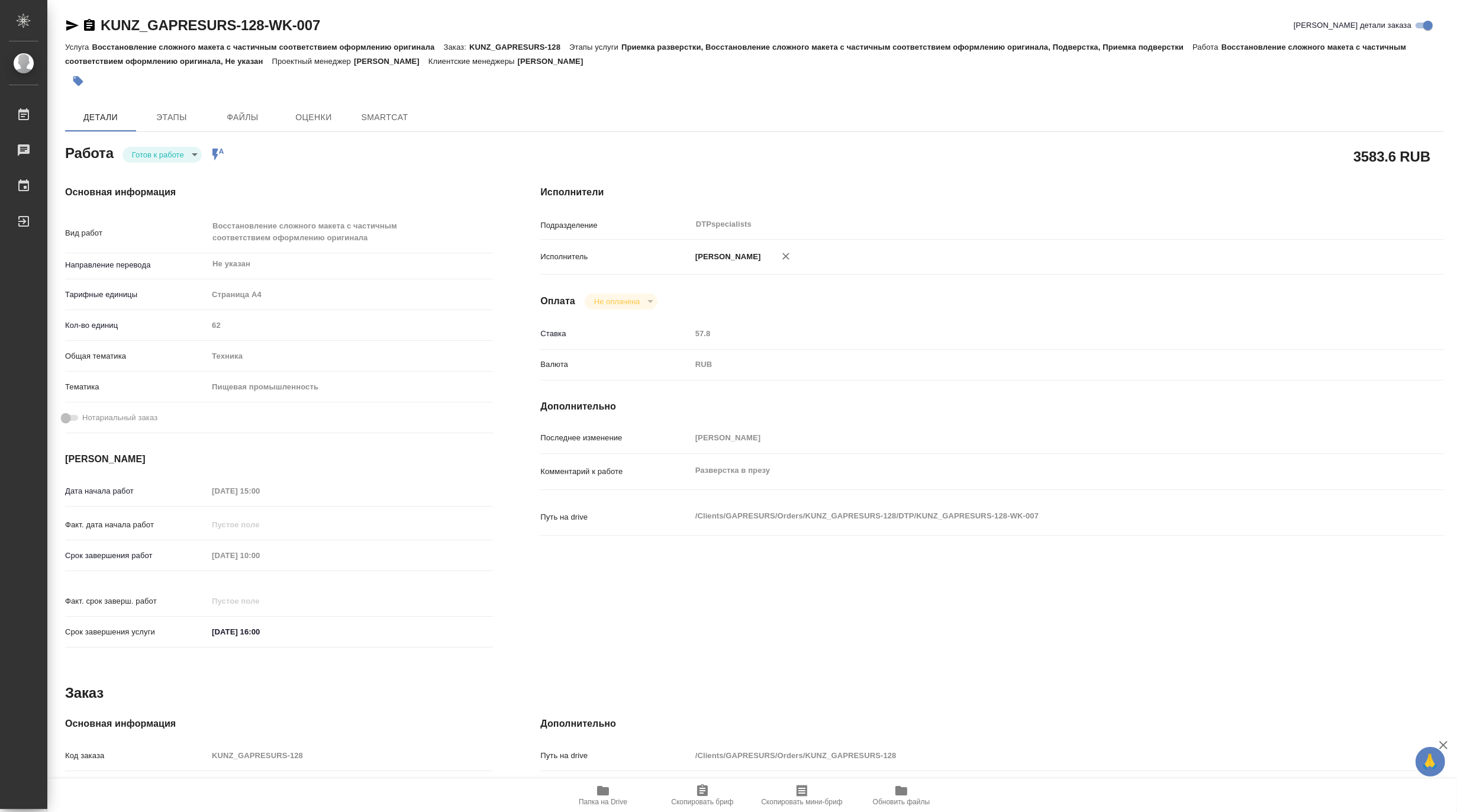
type textarea "x"
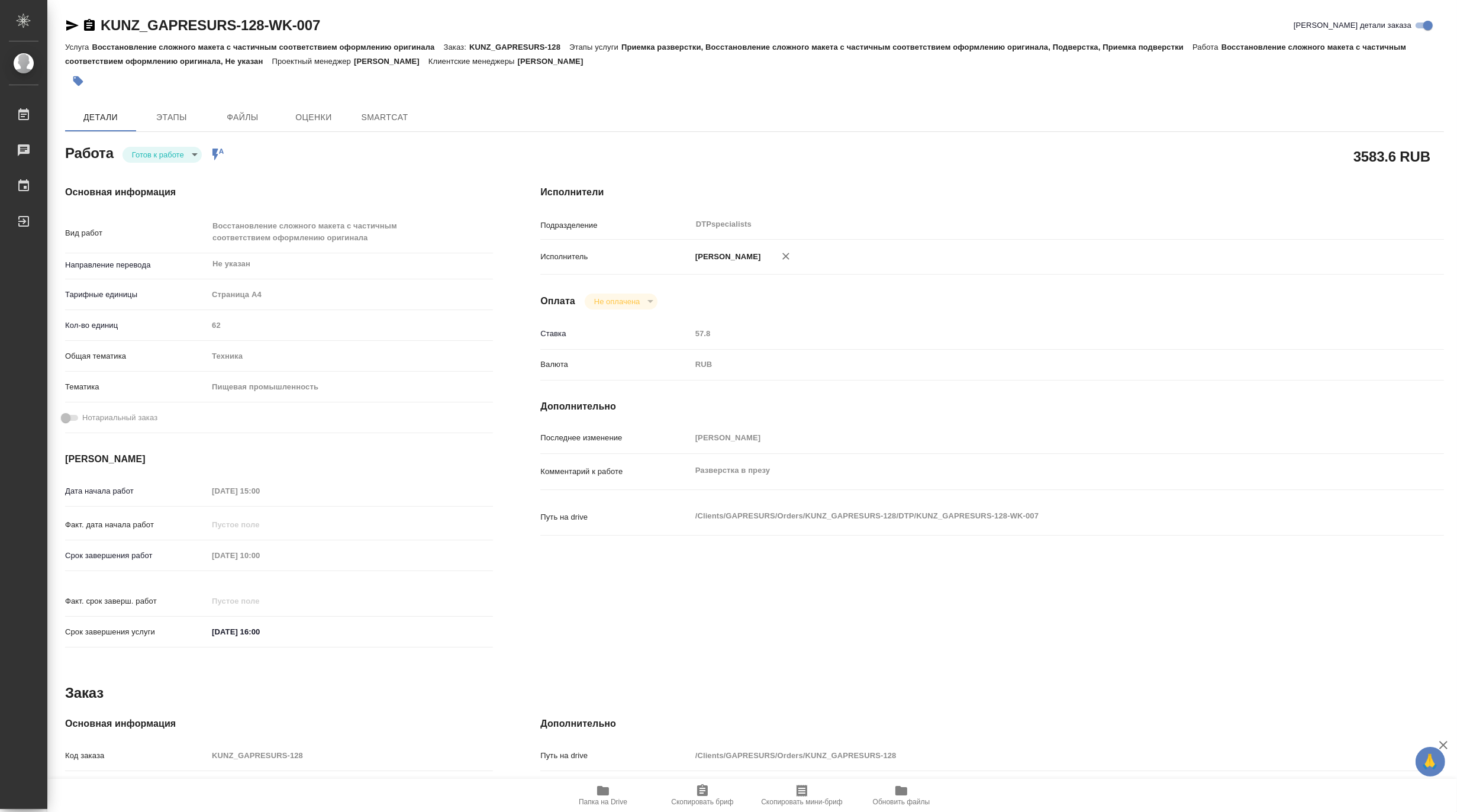
type textarea "x"
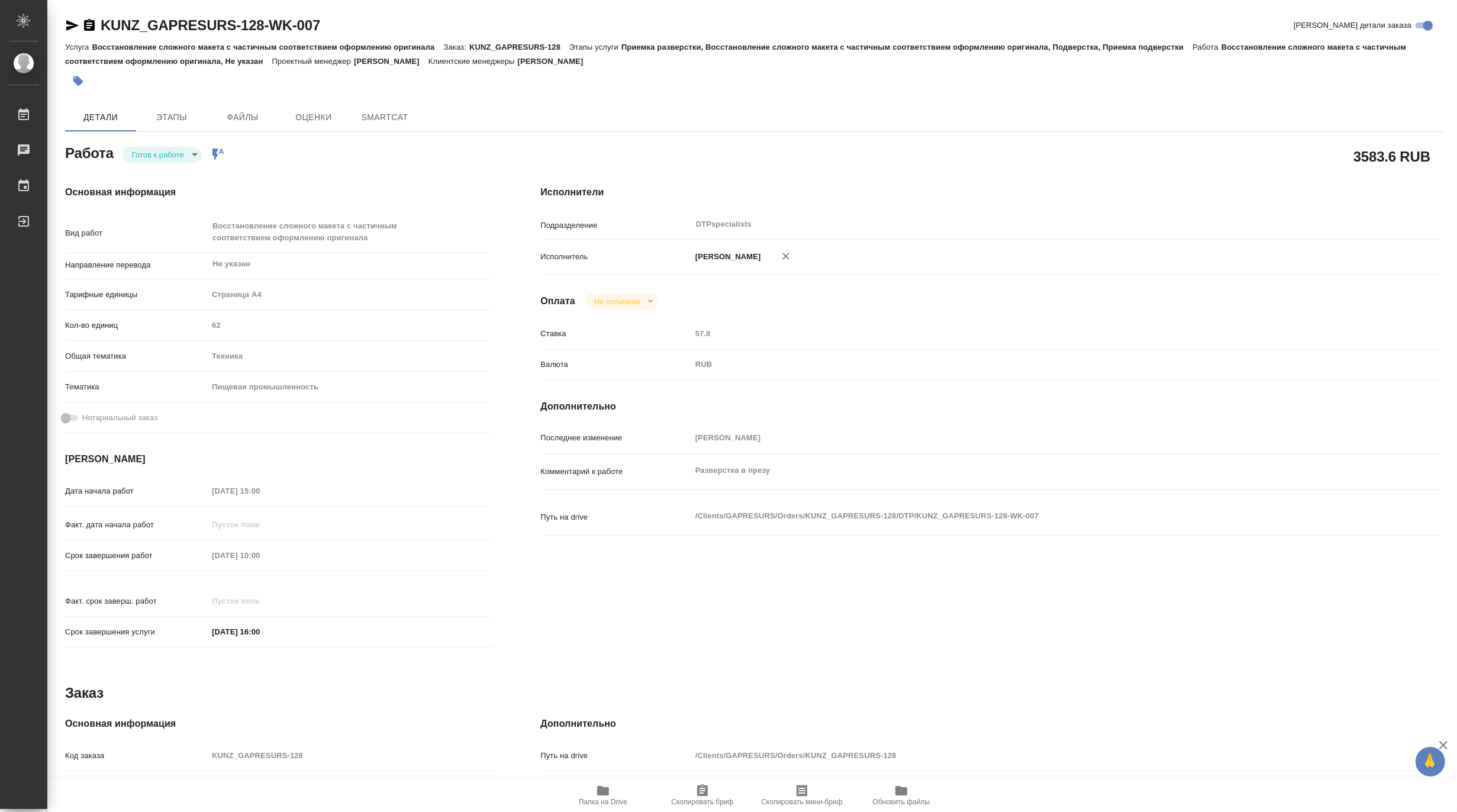
type textarea "x"
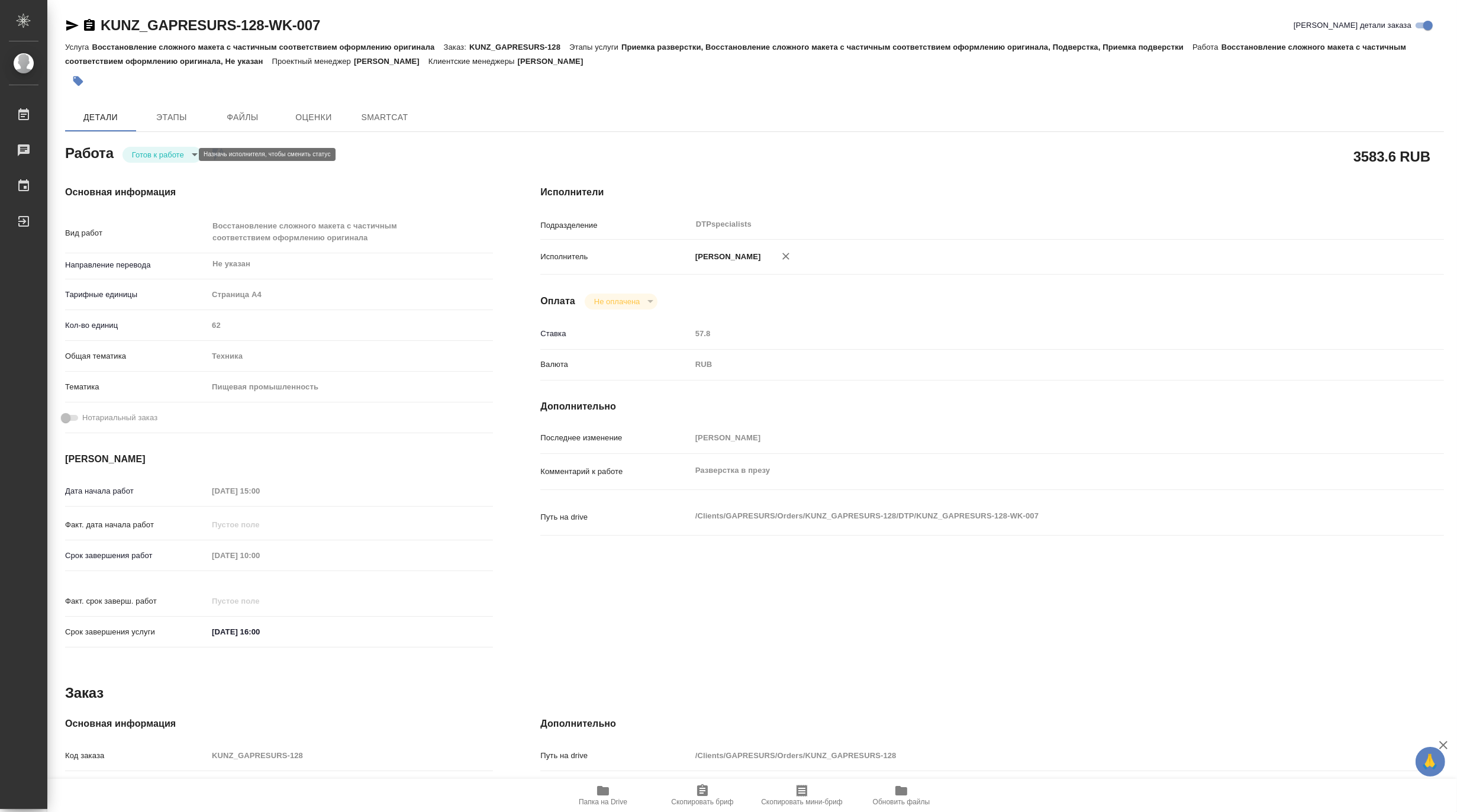
click at [147, 156] on body "🙏 .cls-1 fill:#fff; AWATERA Matveeva Maria Работы Чаты График Выйти KUNZ_GAPRES…" at bounding box center [728, 406] width 1457 height 812
type textarea "x"
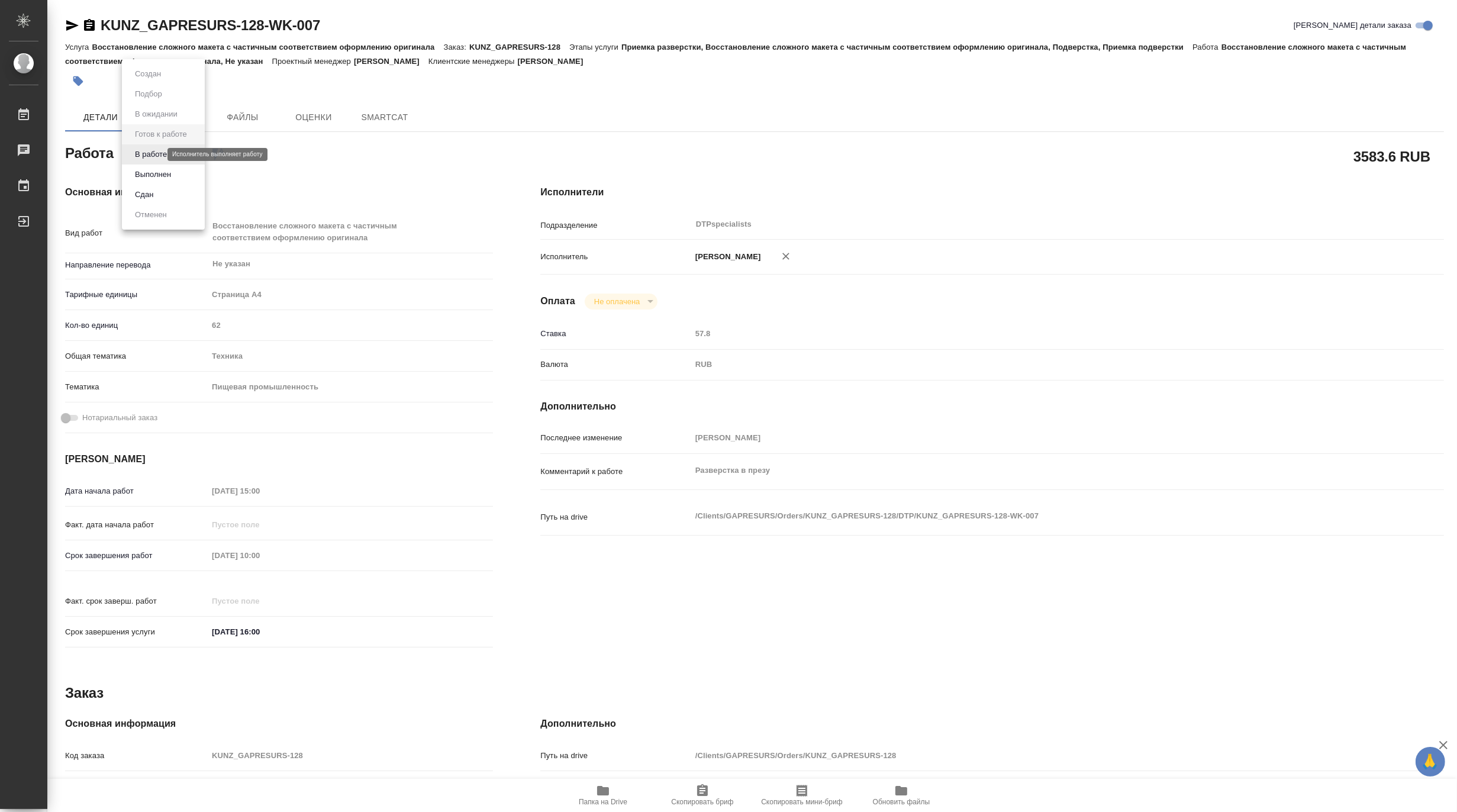
type textarea "x"
click at [145, 156] on button "В работе" at bounding box center [151, 154] width 39 height 13
type textarea "x"
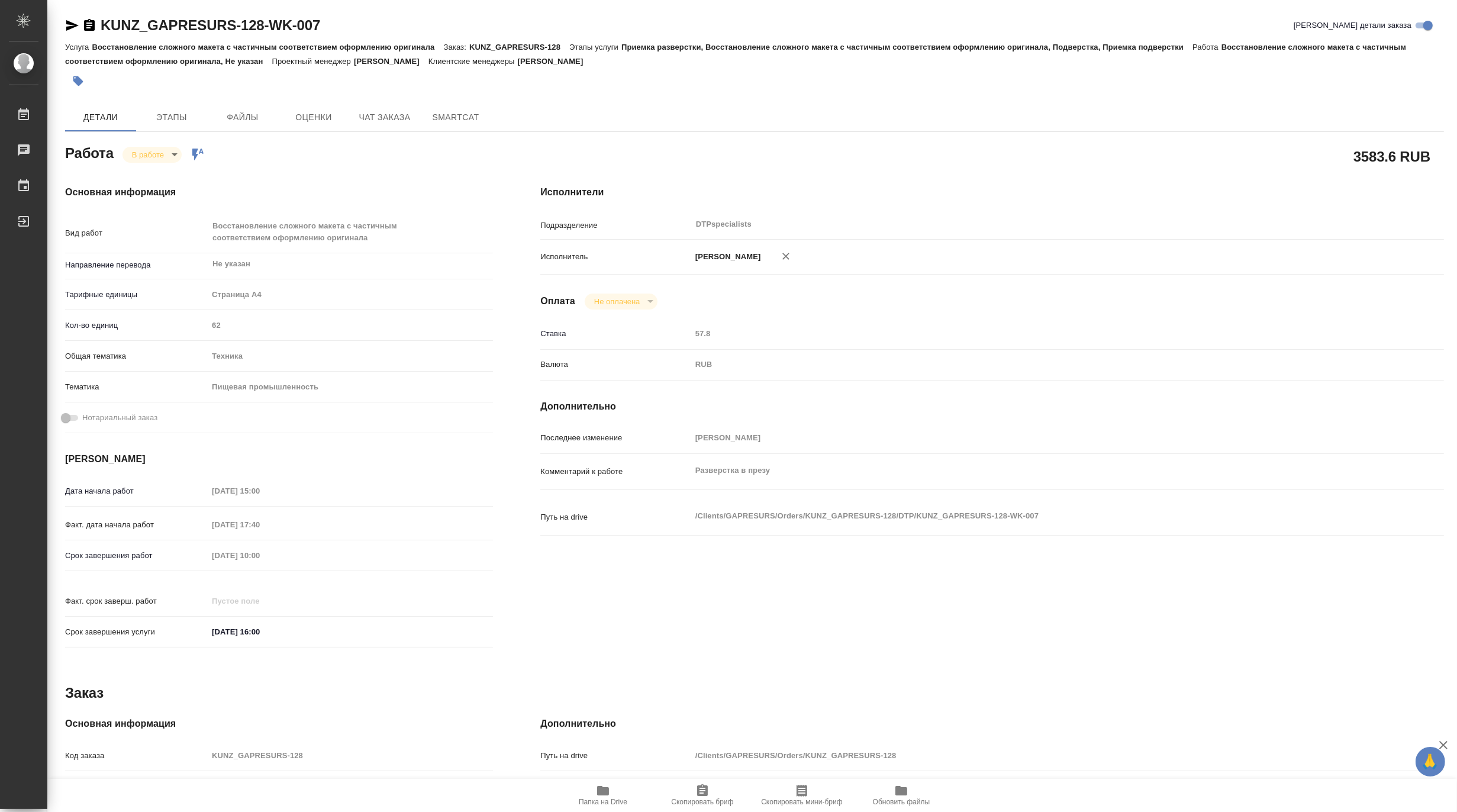
type textarea "x"
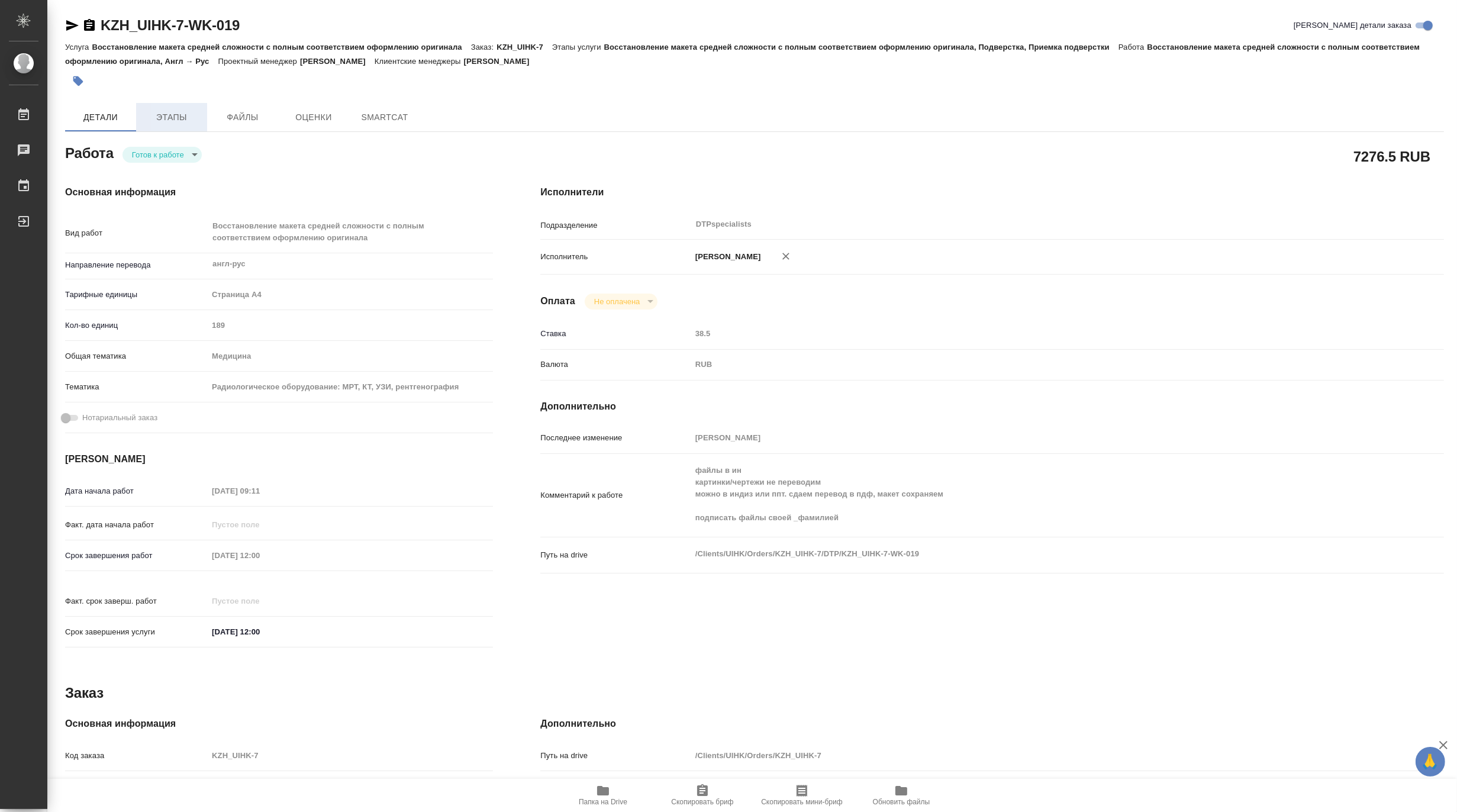
type textarea "x"
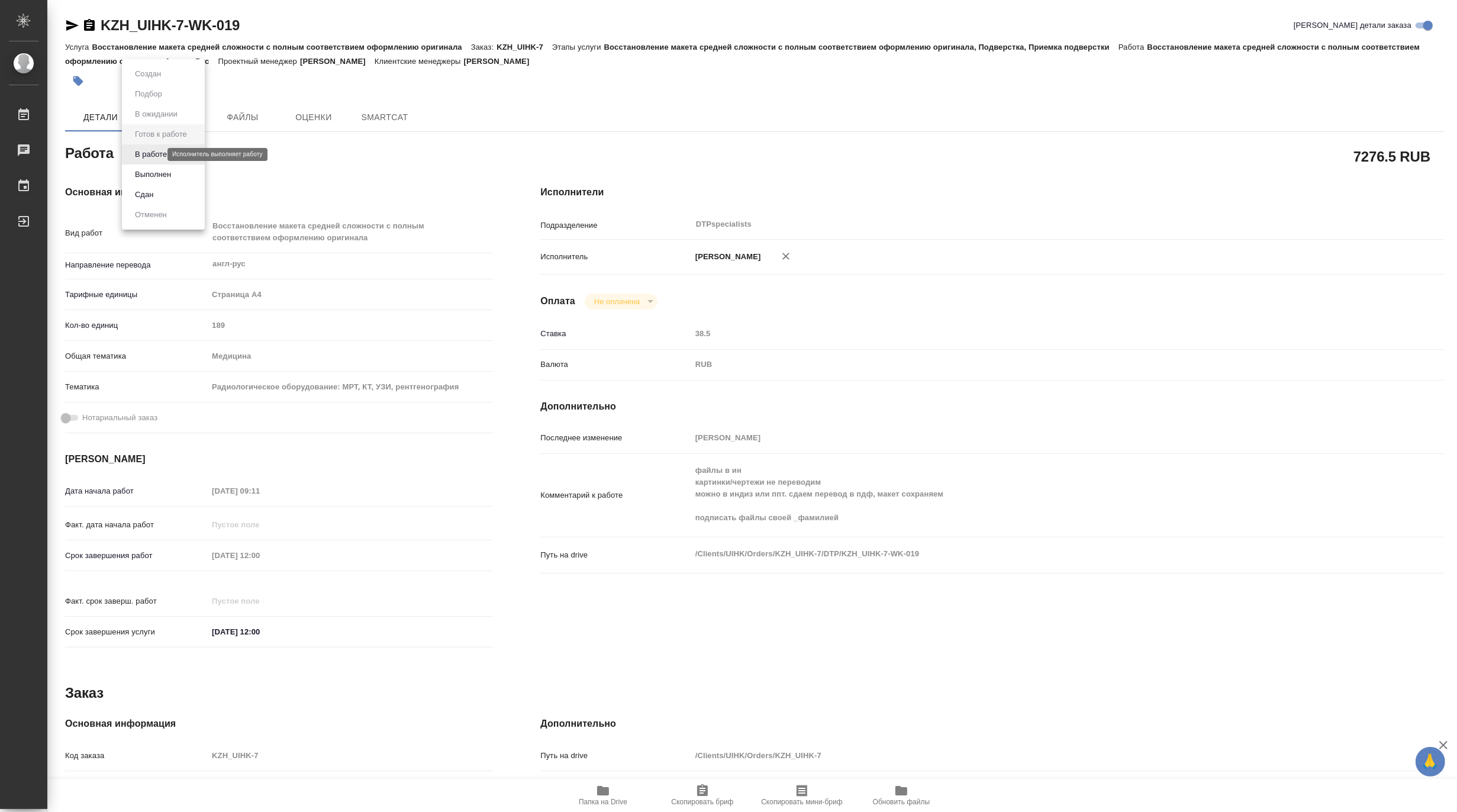
click at [151, 152] on body "🙏 .cls-1 fill:#fff; AWATERA [PERSON_NAME] Работы Чаты График Выйти KZH_UIHK-7-W…" at bounding box center [728, 406] width 1457 height 812
type textarea "x"
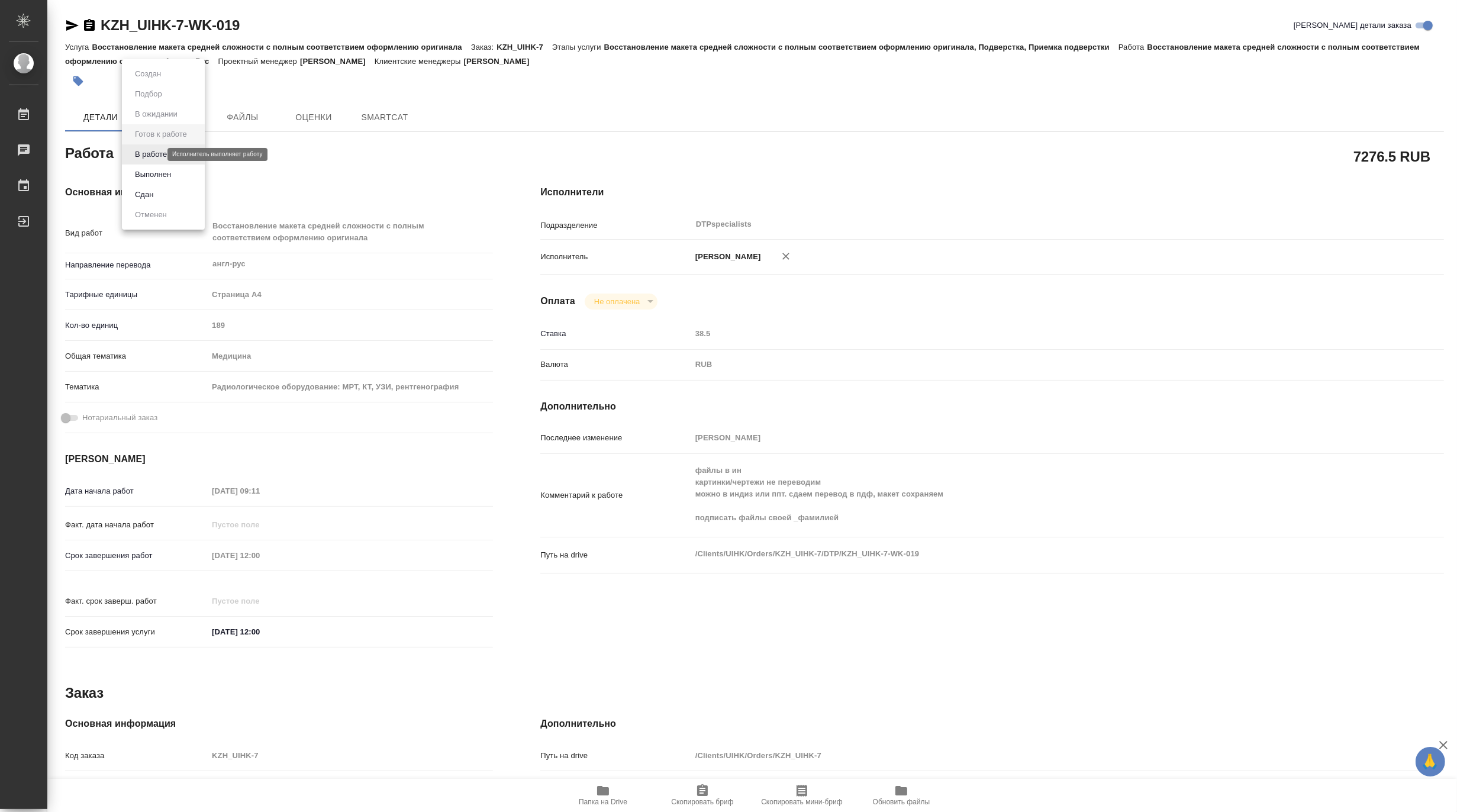
type textarea "x"
click at [144, 152] on button "В работе" at bounding box center [151, 154] width 39 height 13
type textarea "x"
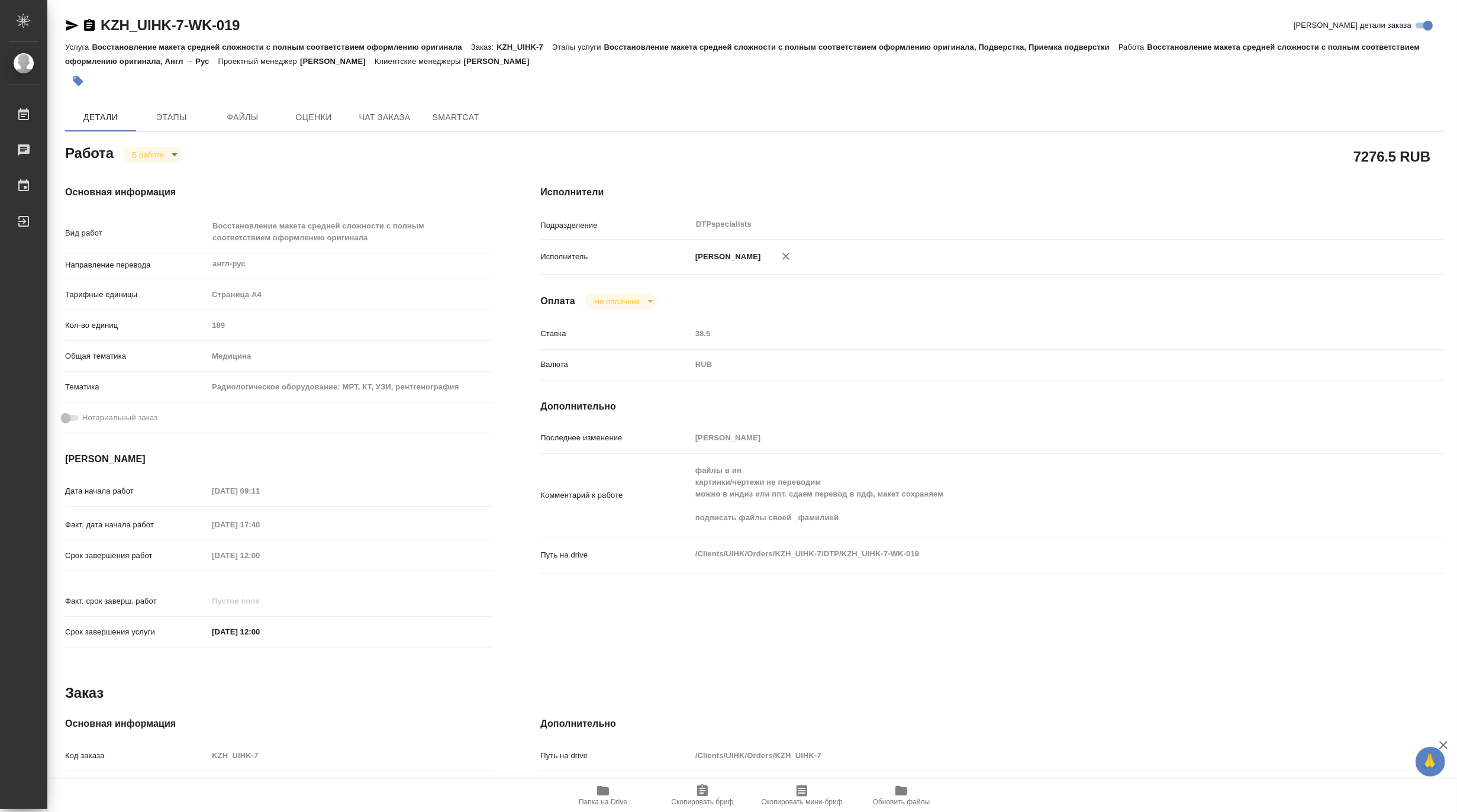
type textarea "x"
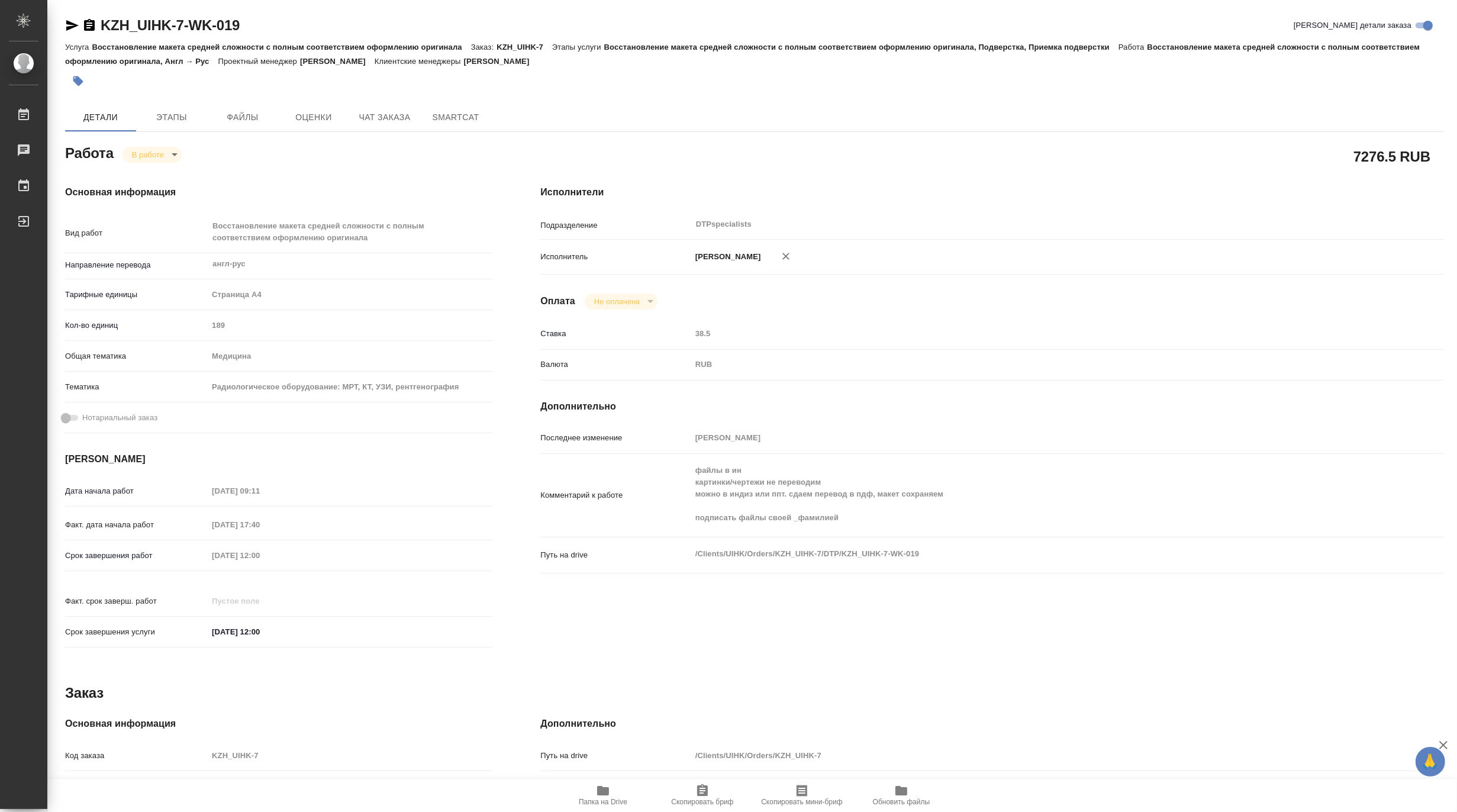
type textarea "x"
